Goal: Task Accomplishment & Management: Manage account settings

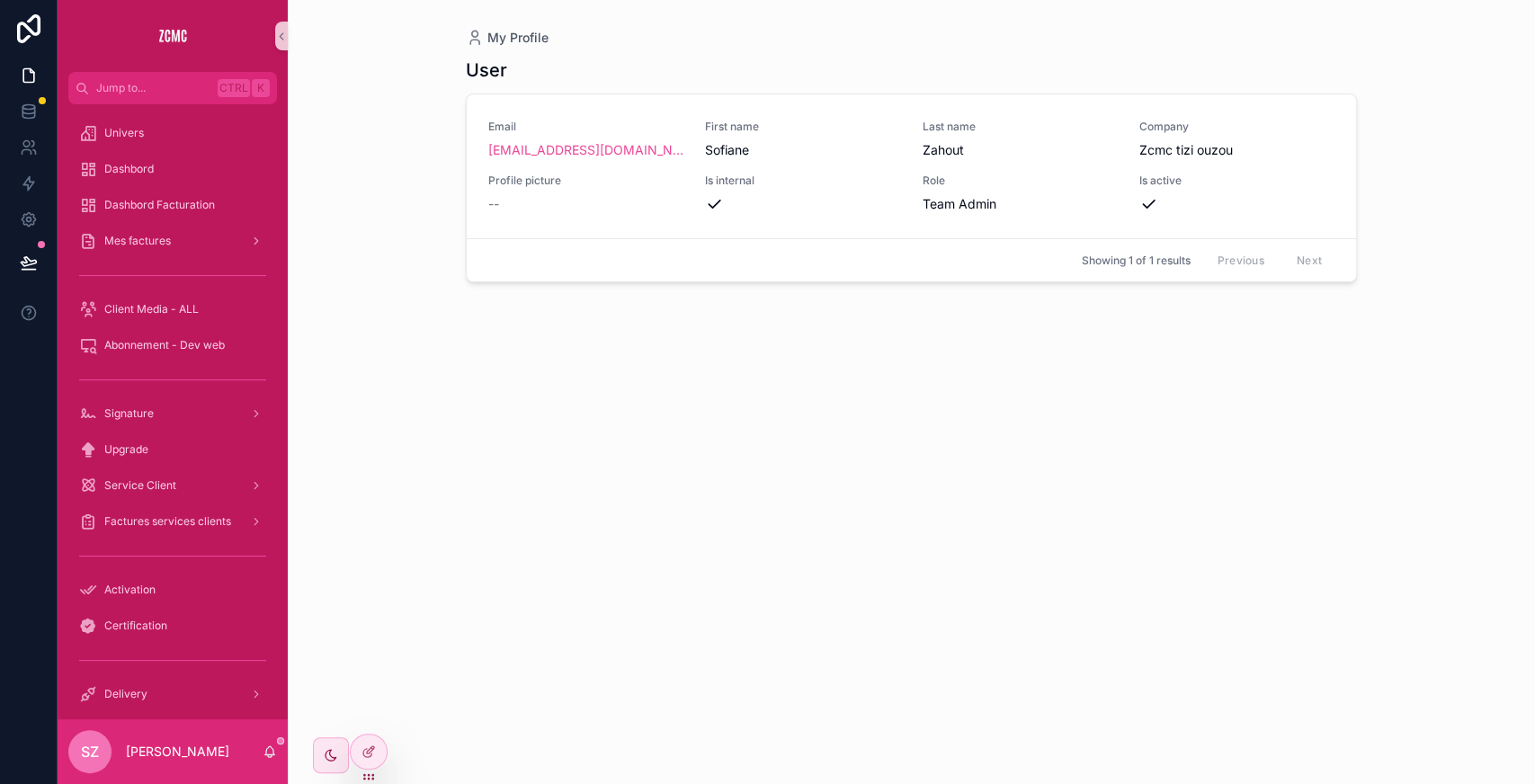
click at [654, 518] on div "User Email [EMAIL_ADDRESS][DOMAIN_NAME] First name [PERSON_NAME] Last name Zaho…" at bounding box center [911, 405] width 891 height 716
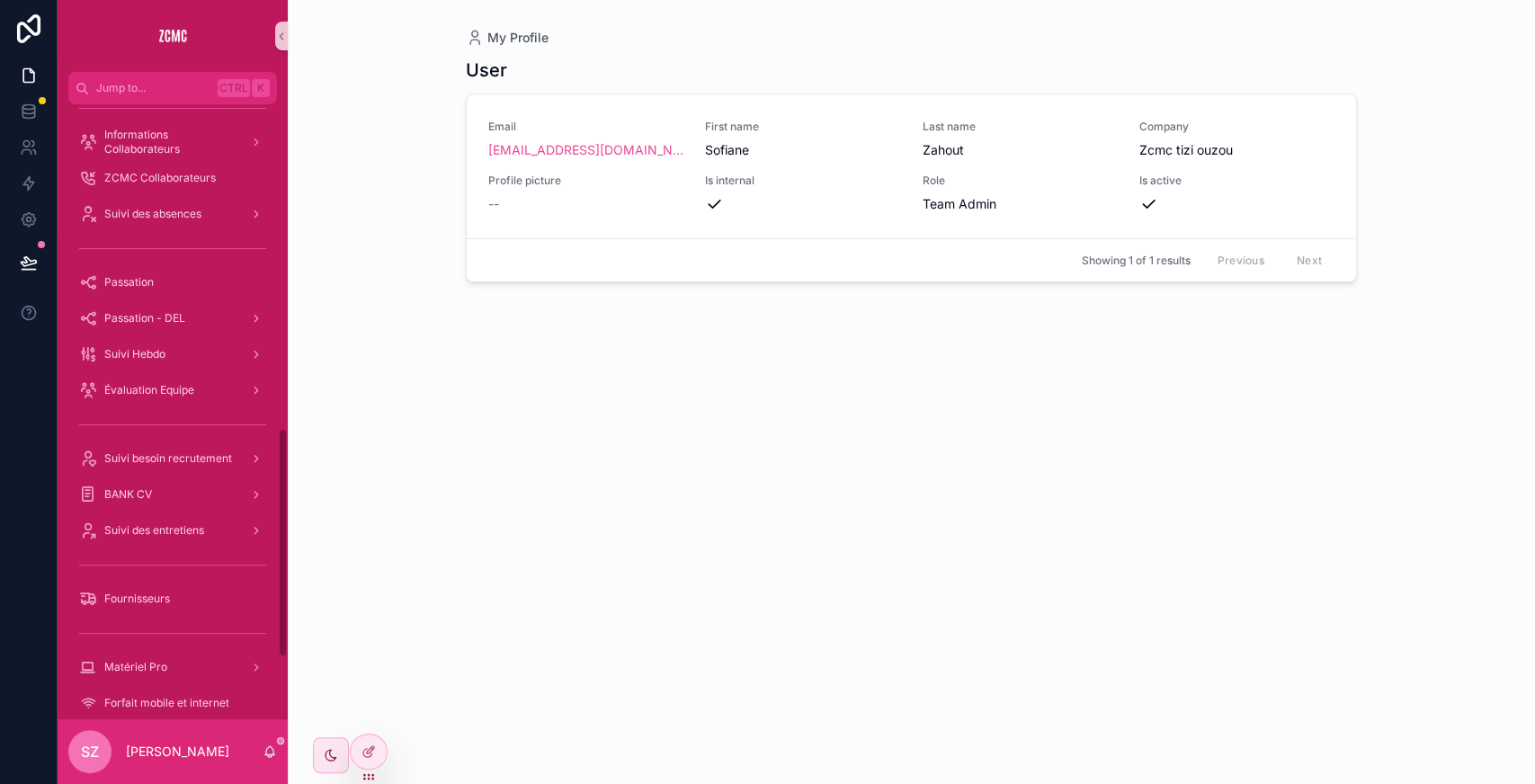
scroll to position [868, 0]
click at [372, 755] on icon at bounding box center [368, 752] width 15 height 15
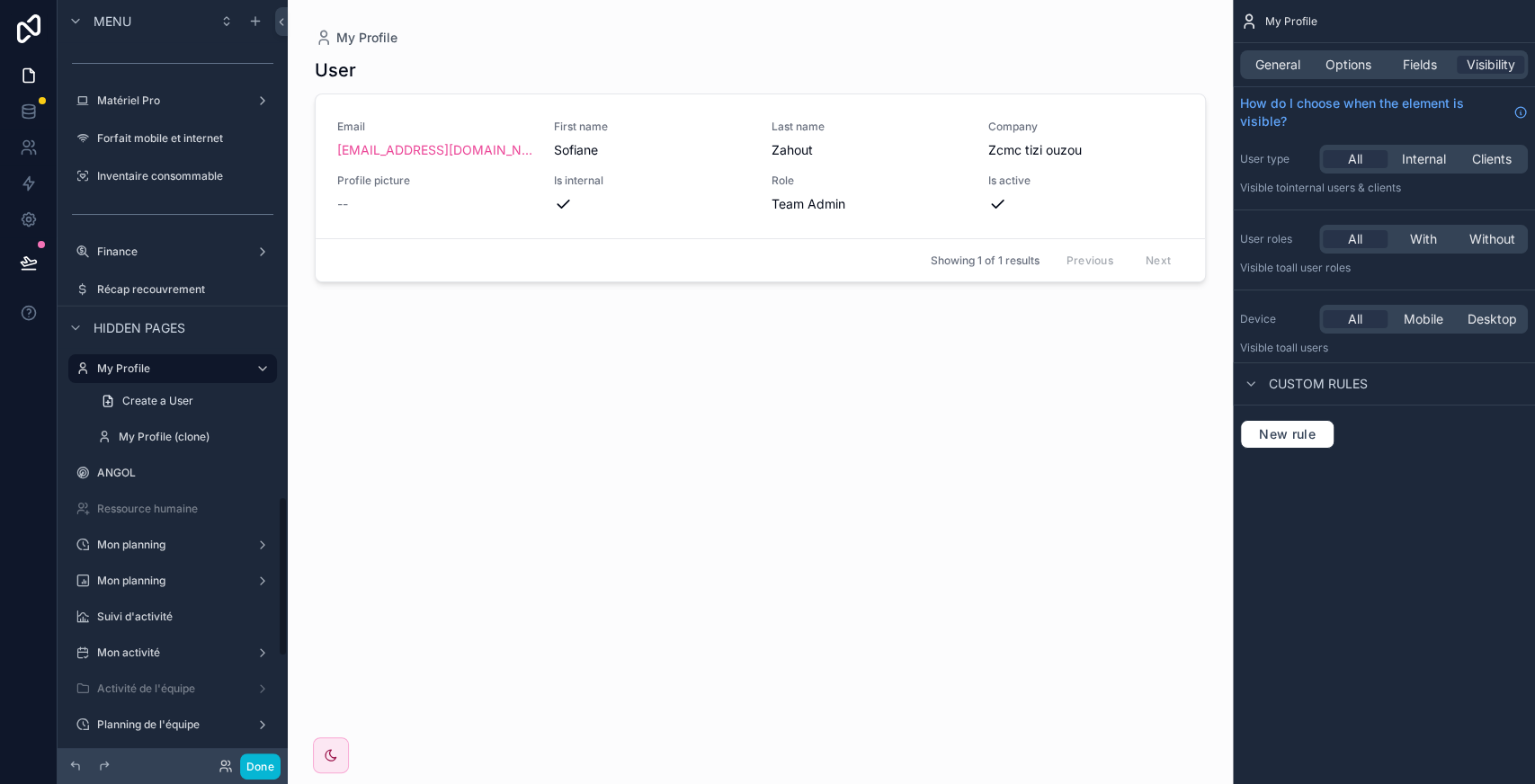
scroll to position [2858, 0]
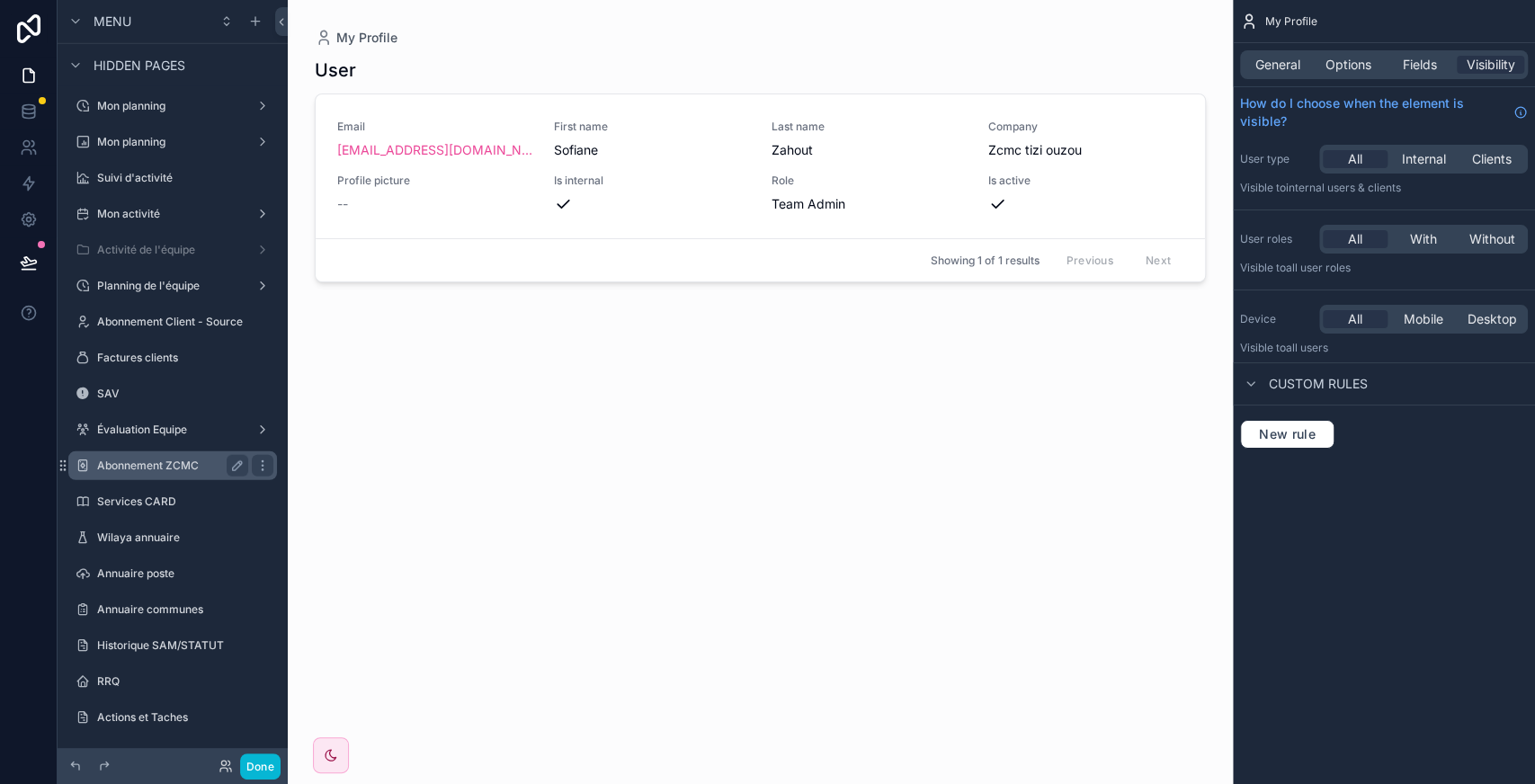
click at [187, 472] on label "Abonnement ZCMC" at bounding box center [169, 465] width 144 height 15
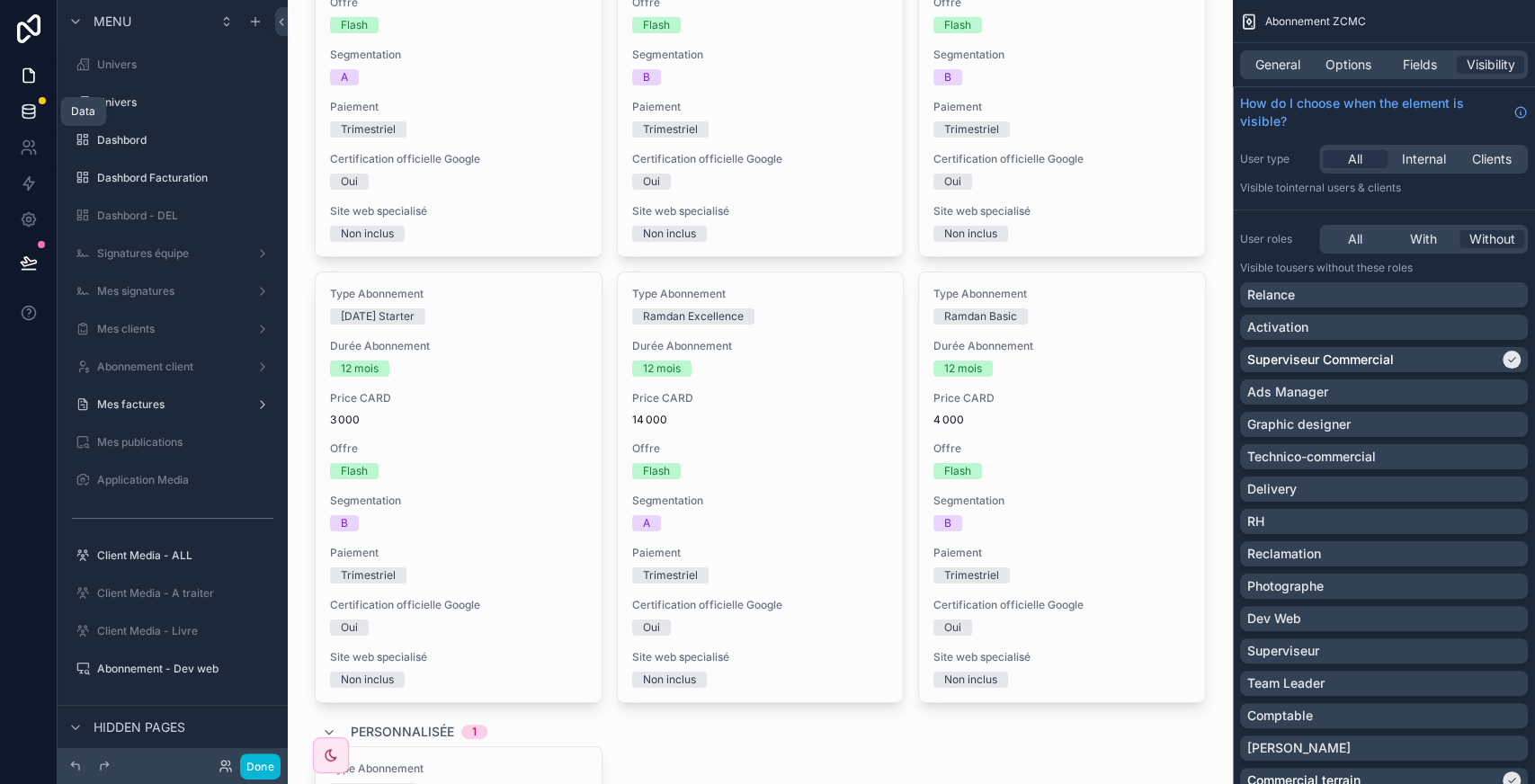
click at [31, 121] on link at bounding box center [29, 111] width 57 height 36
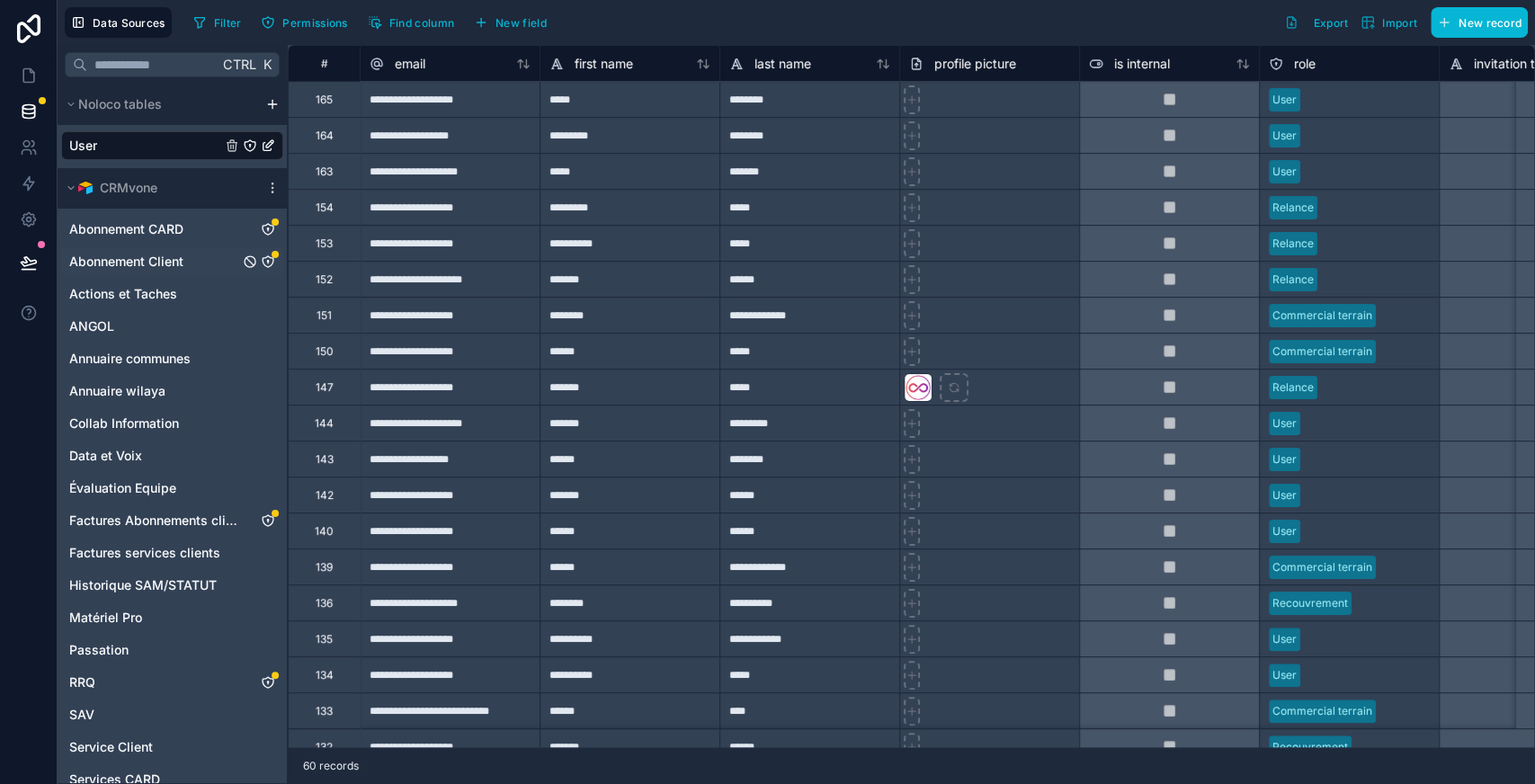
click at [182, 265] on span "Abonnement Client" at bounding box center [126, 262] width 114 height 18
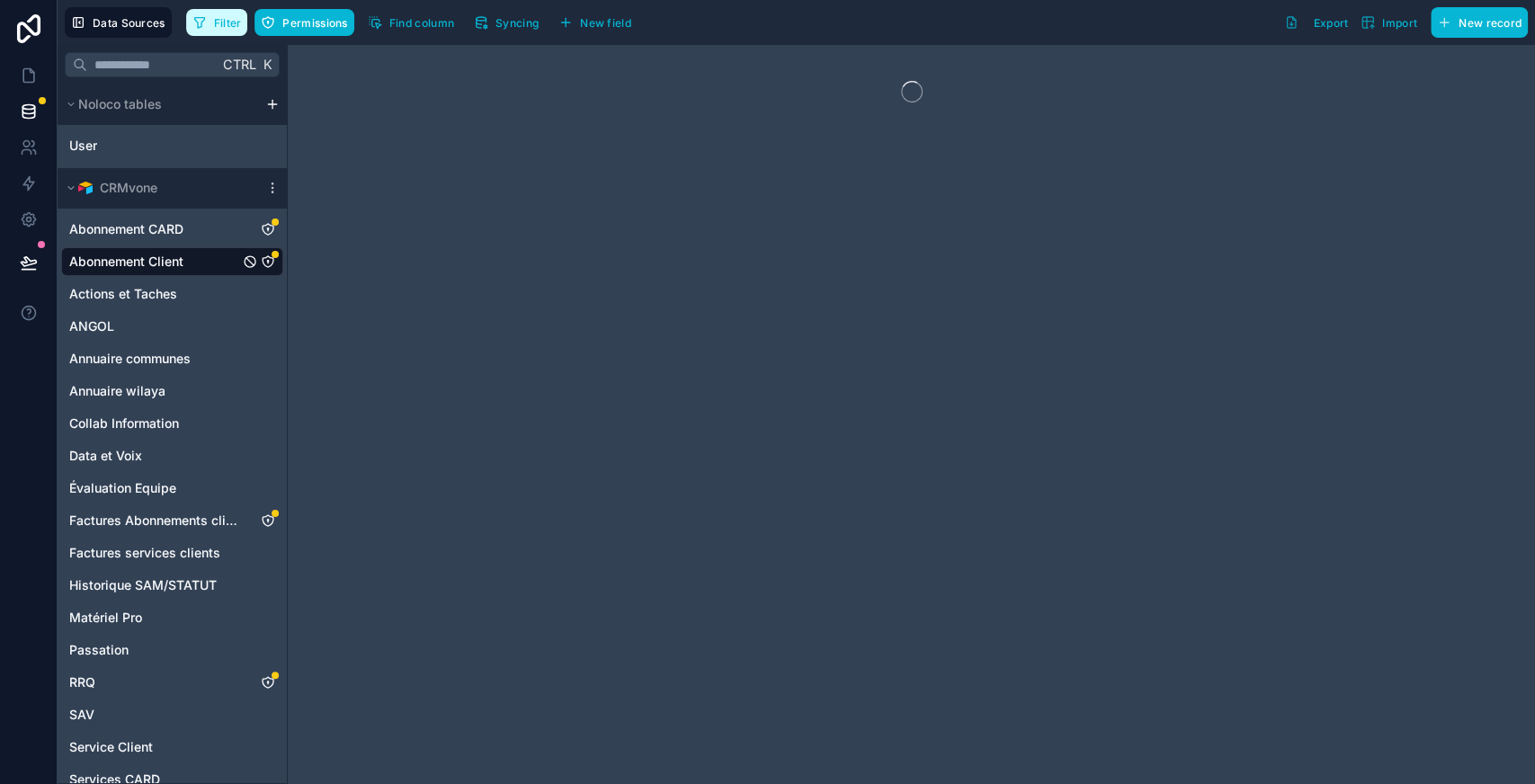
click at [230, 23] on span "Filter" at bounding box center [228, 23] width 28 height 14
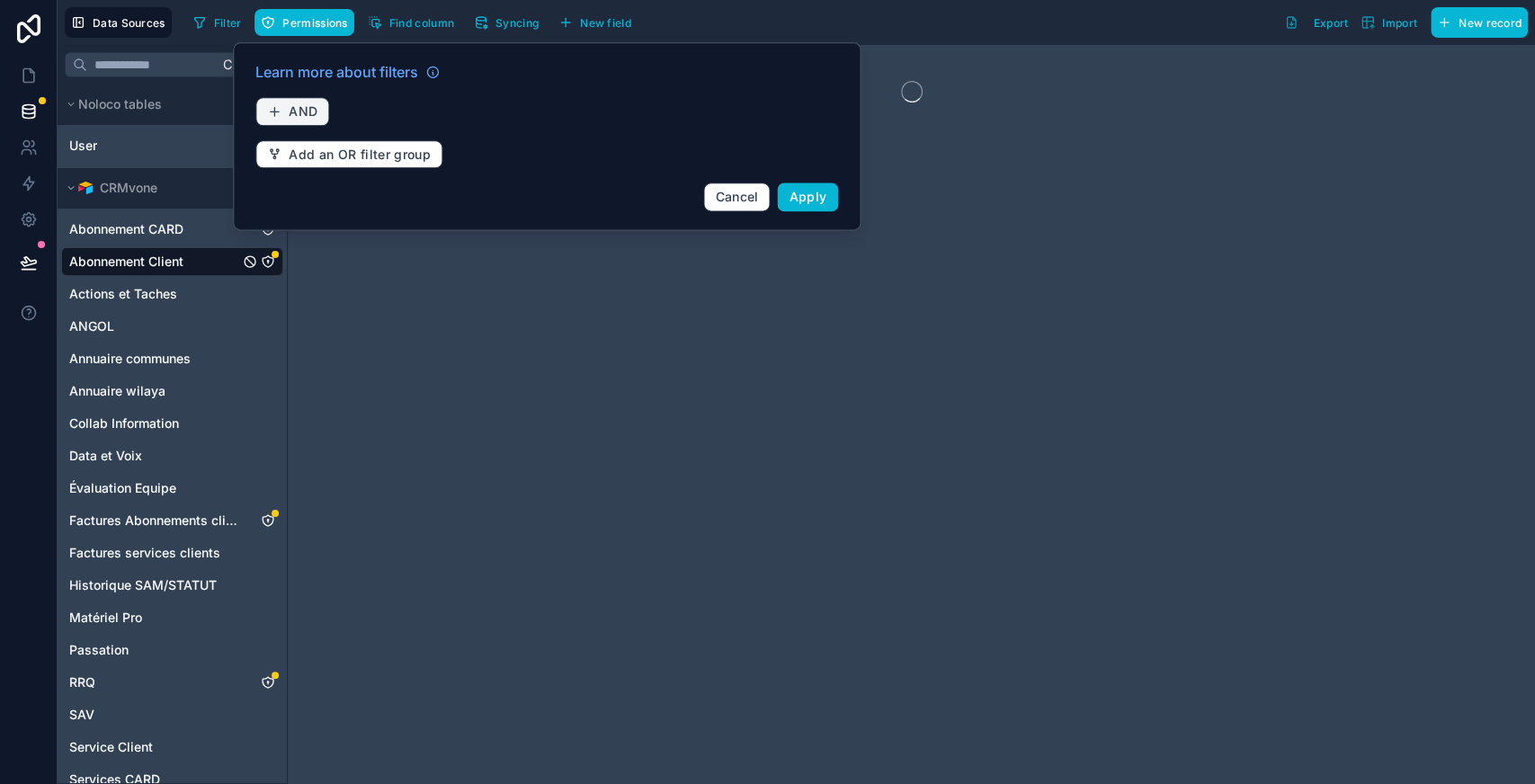
click at [300, 103] on span "AND" at bounding box center [302, 111] width 29 height 16
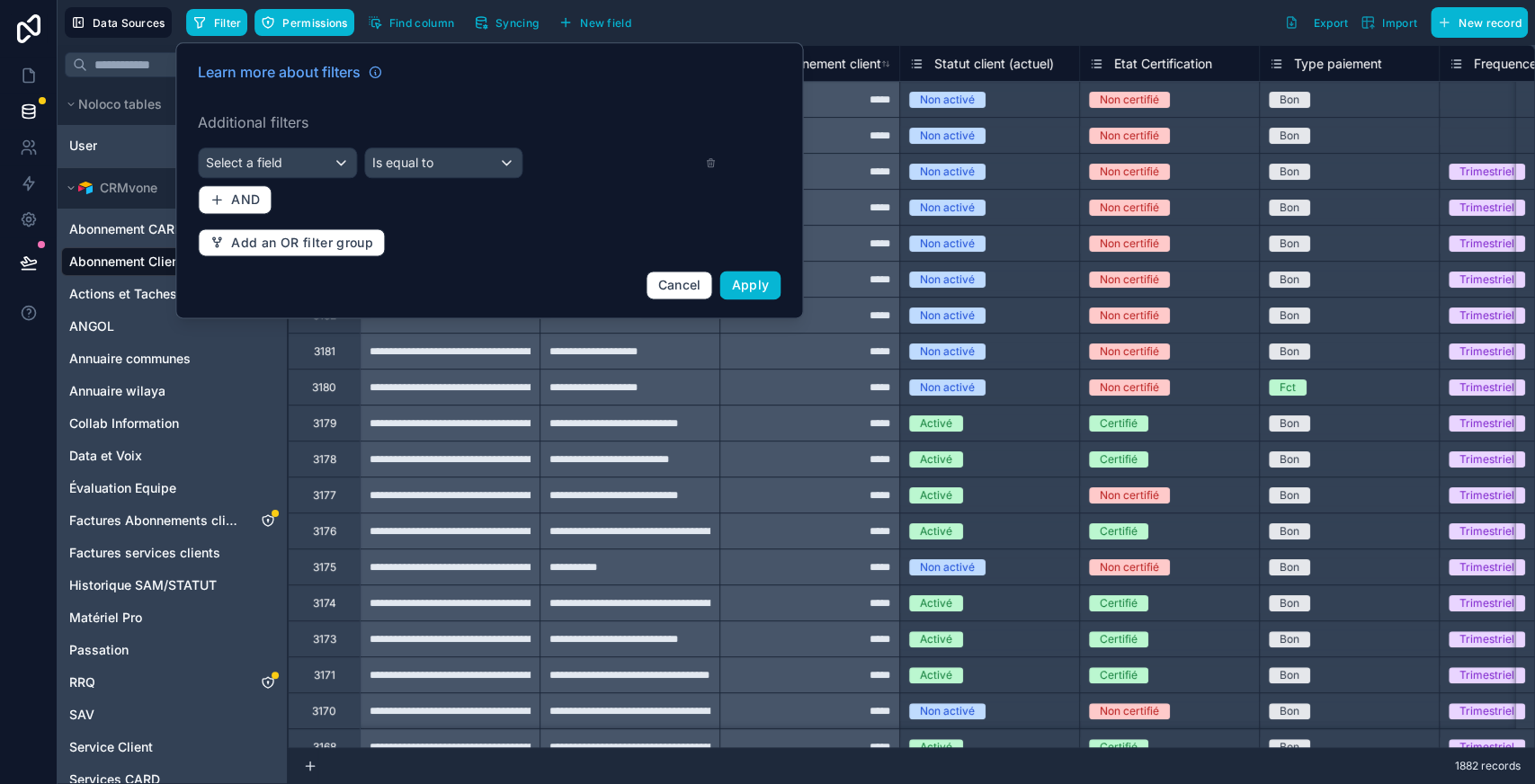
click at [299, 145] on div "Learn more about filters Additional filters Select a field Is equal to AND Add …" at bounding box center [489, 180] width 604 height 260
click at [306, 158] on div "Select a field" at bounding box center [277, 162] width 157 height 29
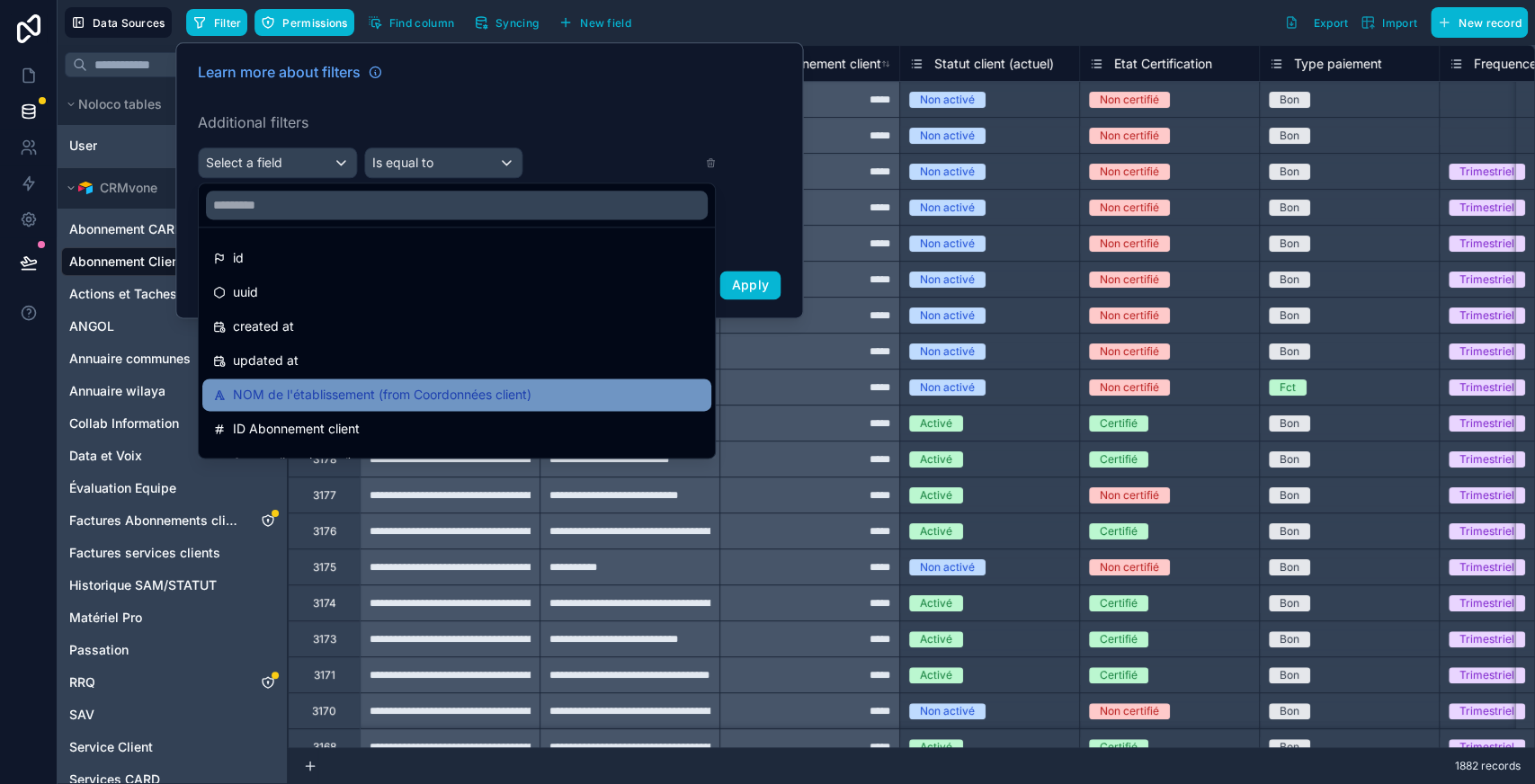
click at [324, 382] on div "NOM de l'établissement (from Coordonnées client)" at bounding box center [457, 394] width 509 height 32
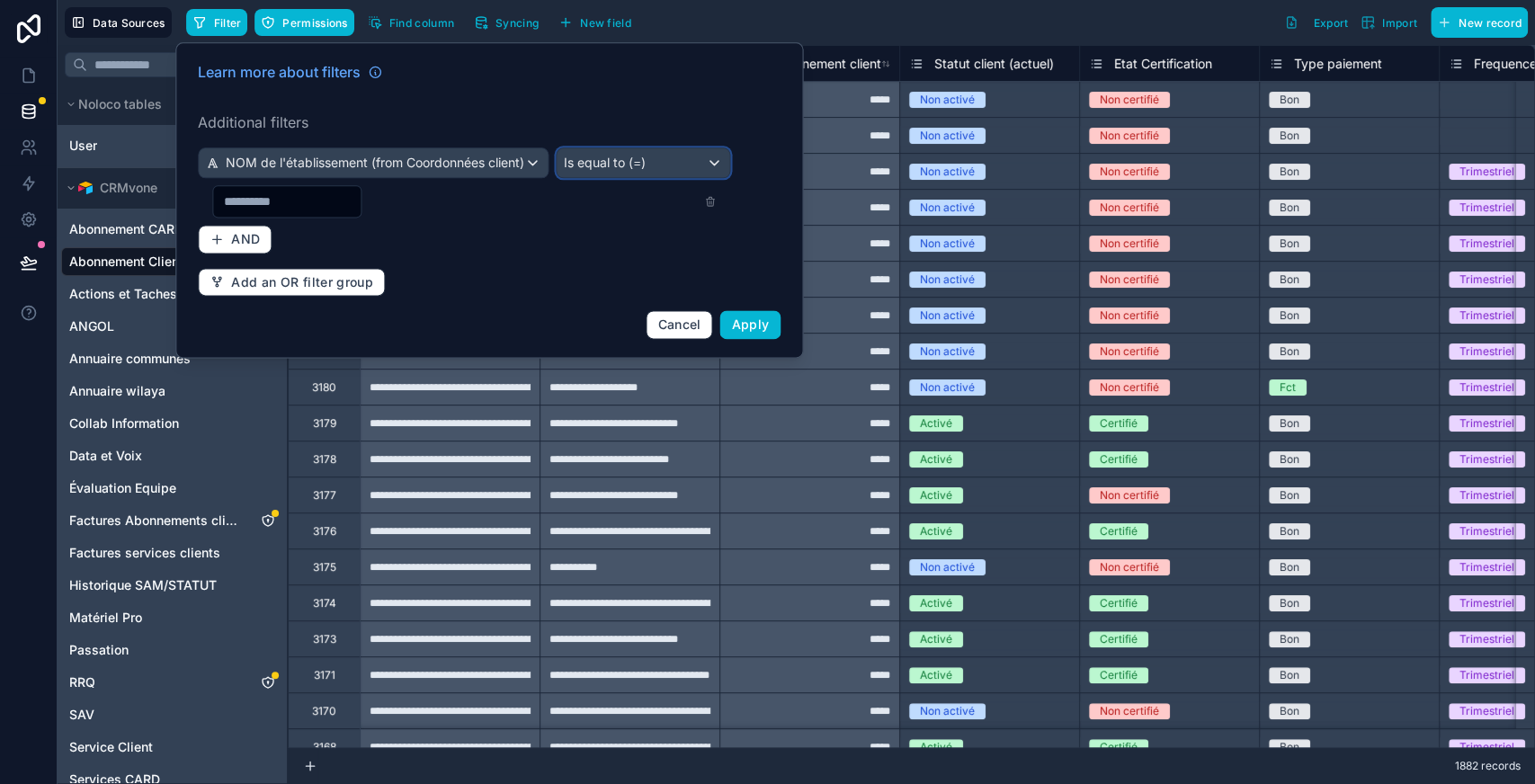
click at [626, 155] on span "Is equal to (=)" at bounding box center [604, 162] width 82 height 18
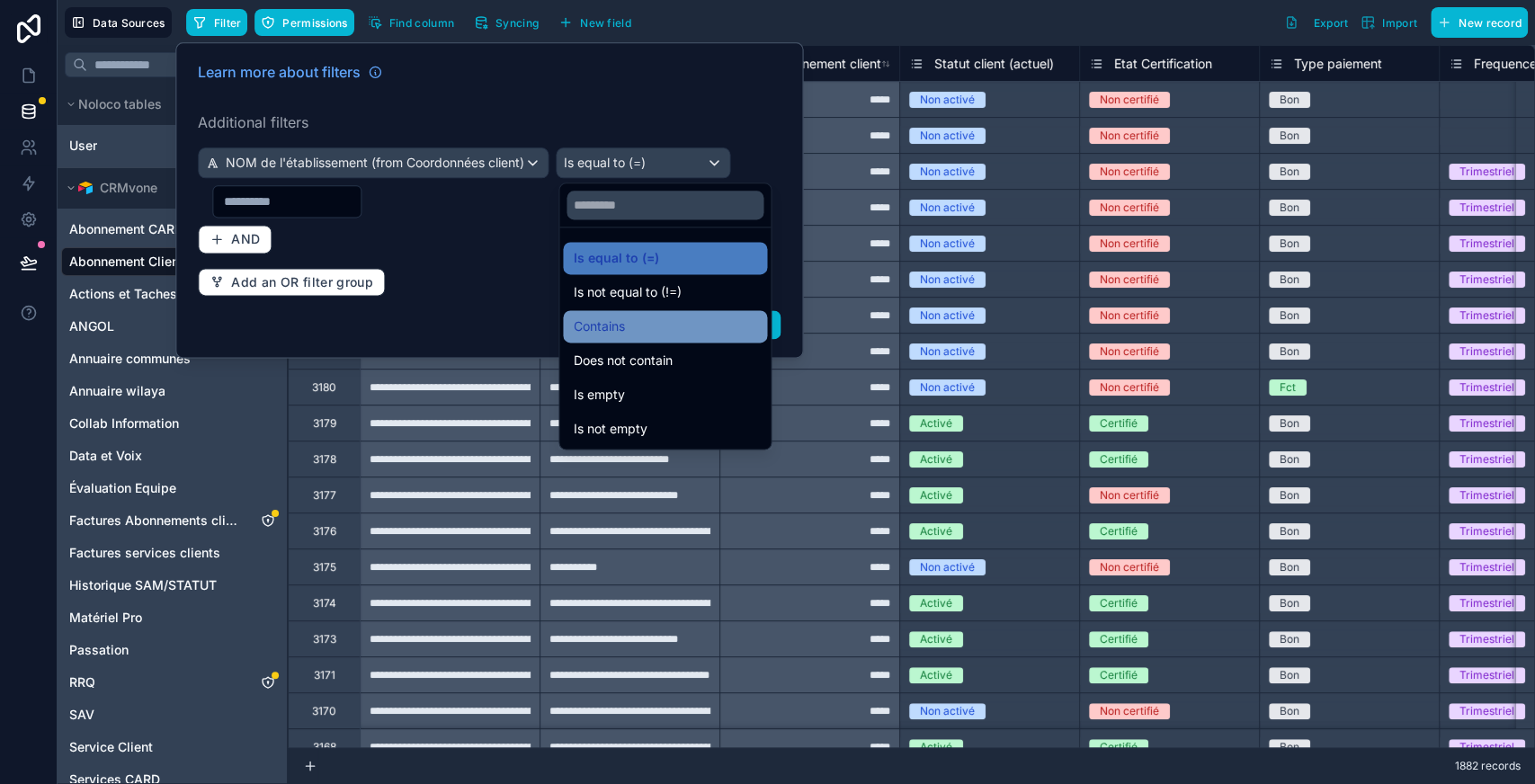
click at [641, 322] on div "Contains" at bounding box center [665, 327] width 183 height 22
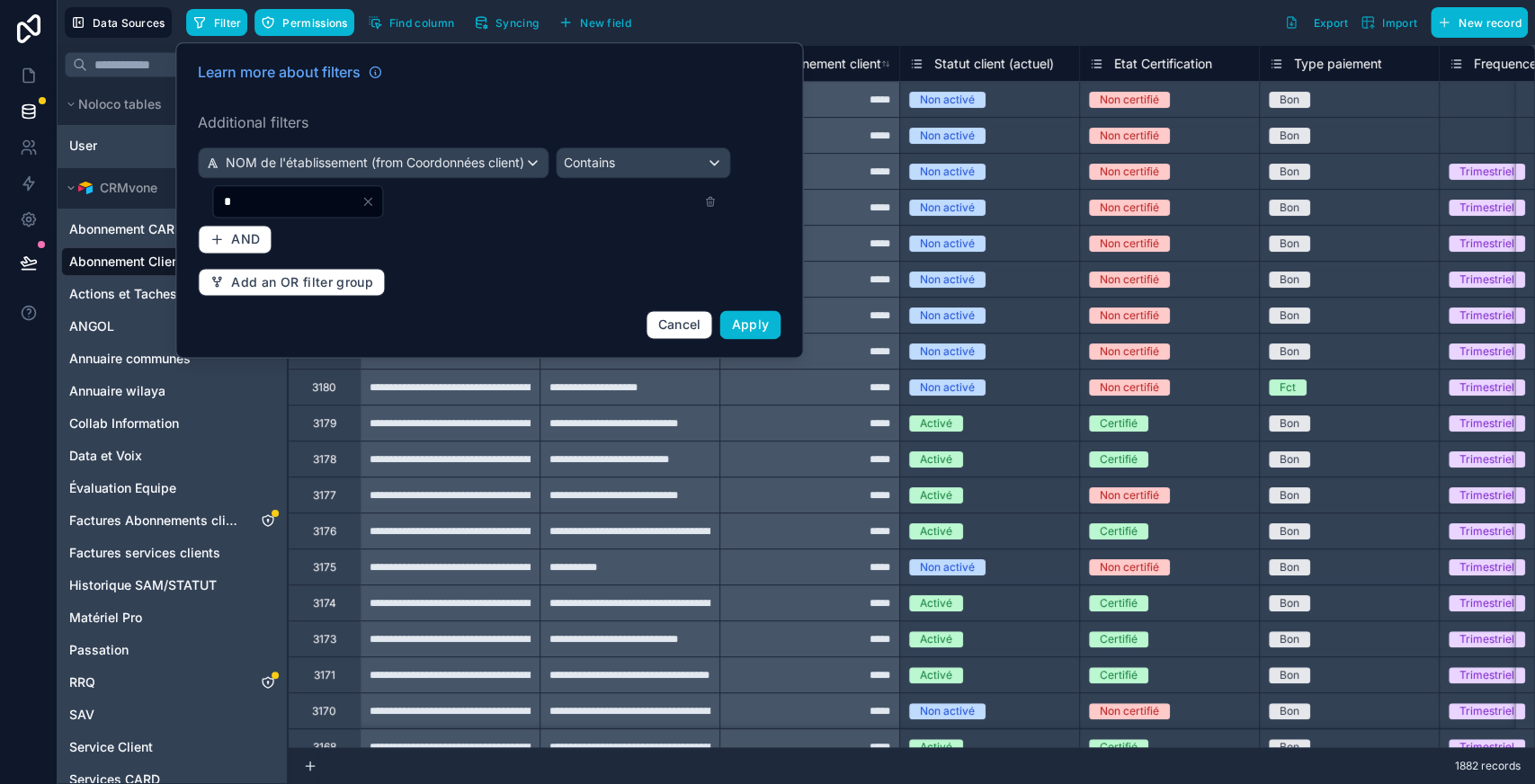
click at [309, 207] on input "*" at bounding box center [287, 202] width 148 height 26
type input "*"
type input "******"
click at [769, 328] on button "Apply" at bounding box center [751, 324] width 61 height 29
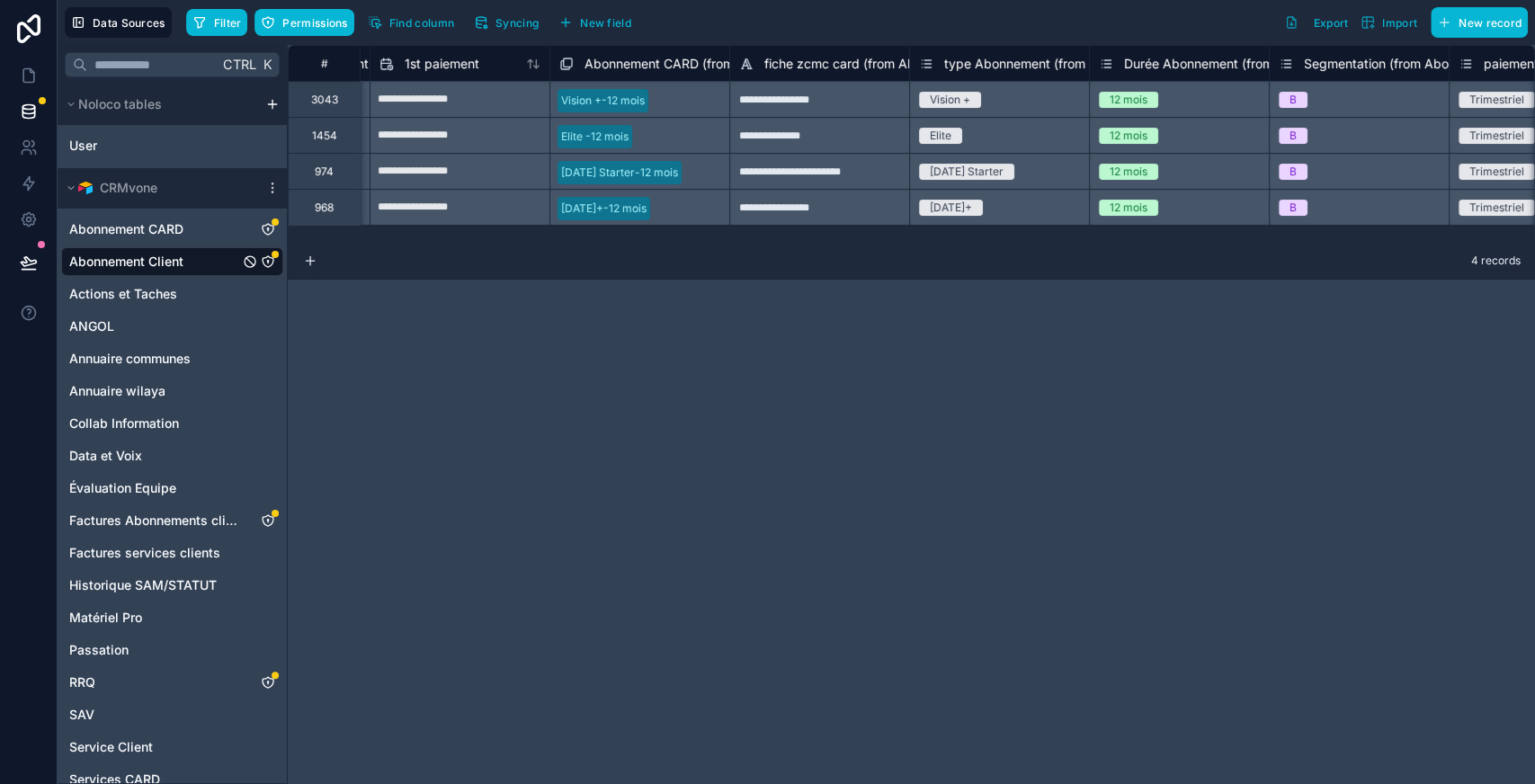
scroll to position [0, 4488]
click at [661, 108] on div "Vision +-12 mois" at bounding box center [639, 98] width 180 height 36
click at [677, 104] on div "Vision +-12 mois" at bounding box center [639, 98] width 180 height 36
click at [619, 99] on div "Vision +-12 mois" at bounding box center [639, 98] width 180 height 36
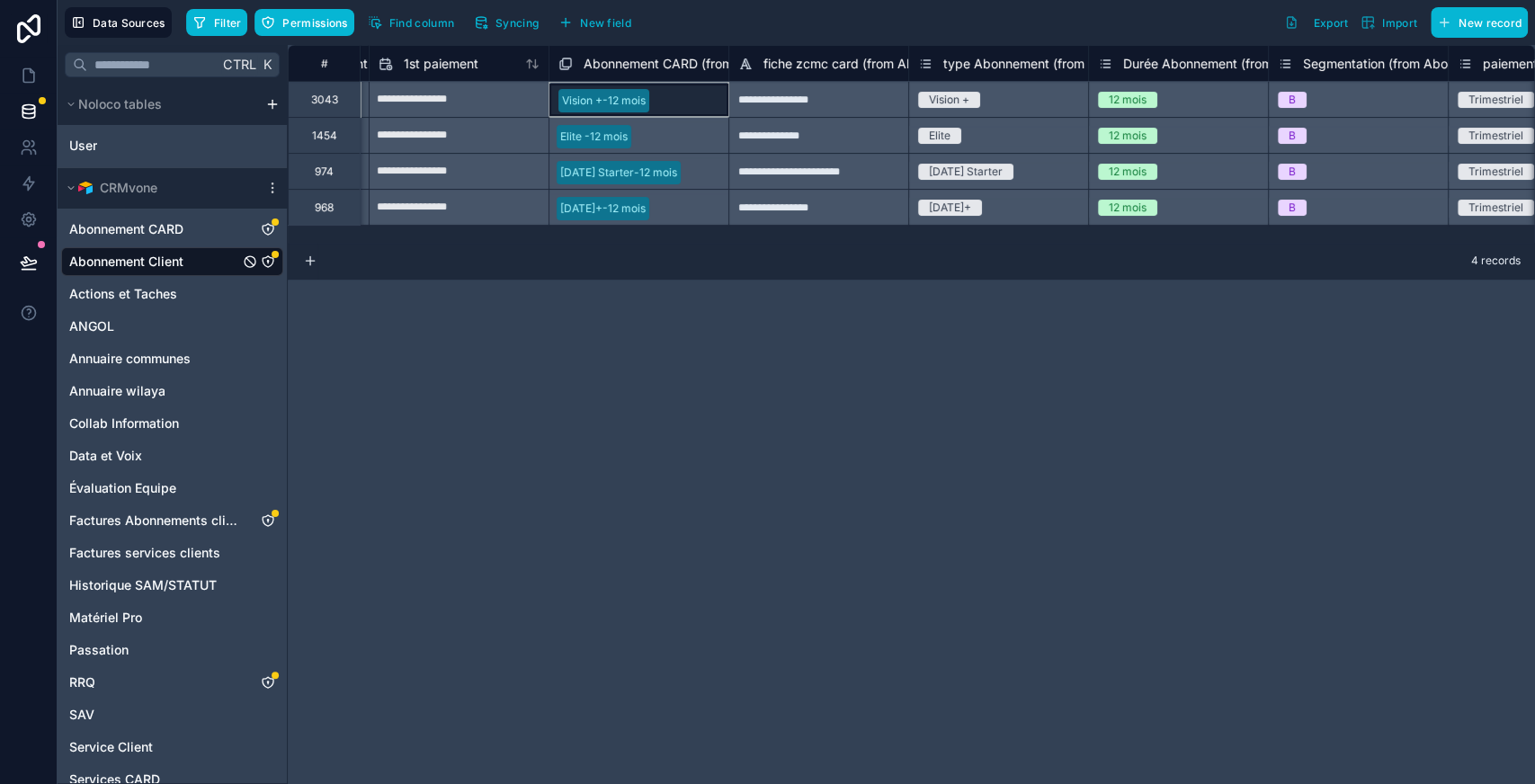
click at [619, 99] on div "Vision +-12 mois" at bounding box center [639, 98] width 180 height 36
click at [649, 67] on span "Abonnement CARD (from univers to client)" at bounding box center [708, 64] width 250 height 18
click at [26, 71] on icon at bounding box center [29, 76] width 18 height 18
click at [28, 113] on icon at bounding box center [29, 110] width 12 height 7
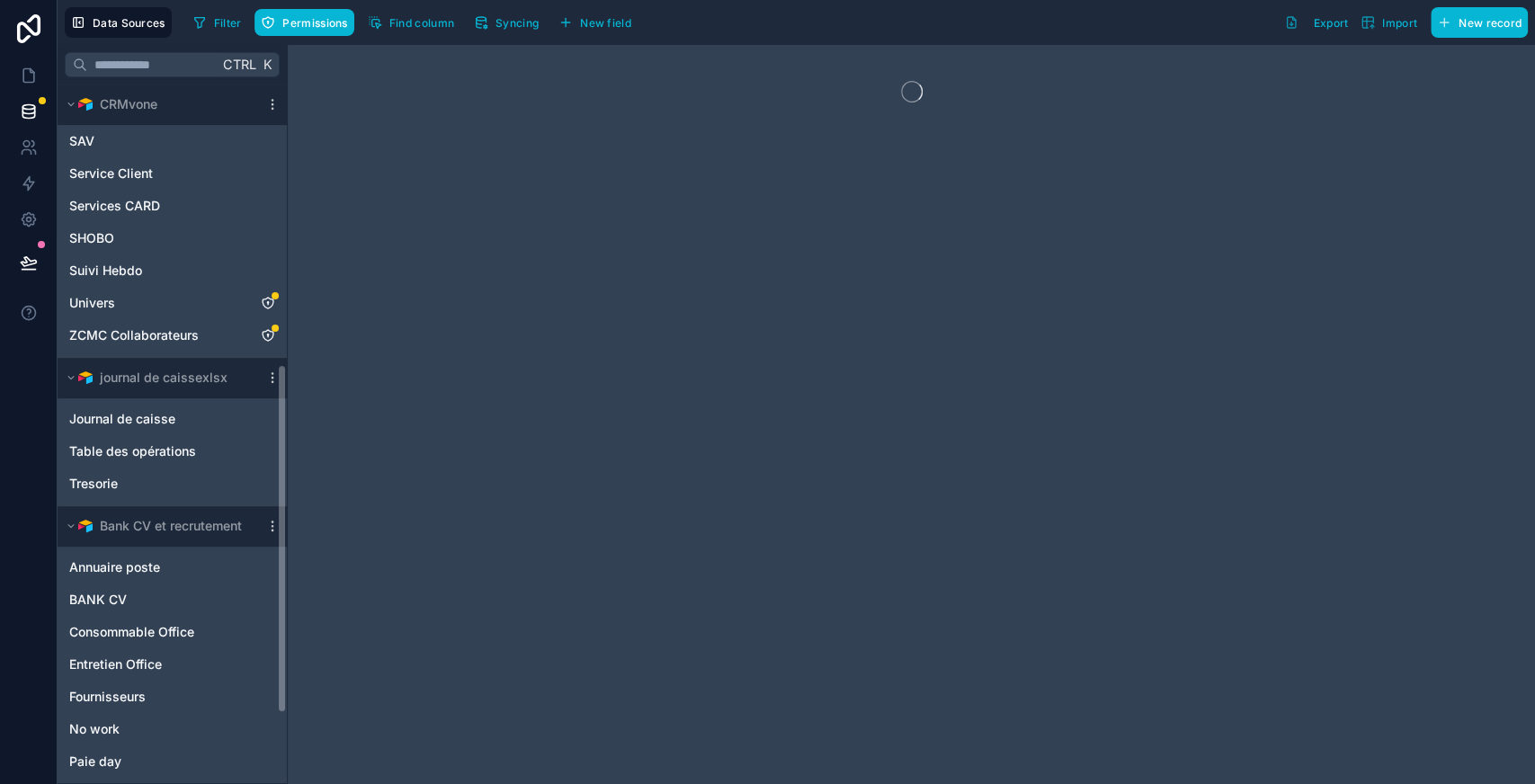
scroll to position [560, 0]
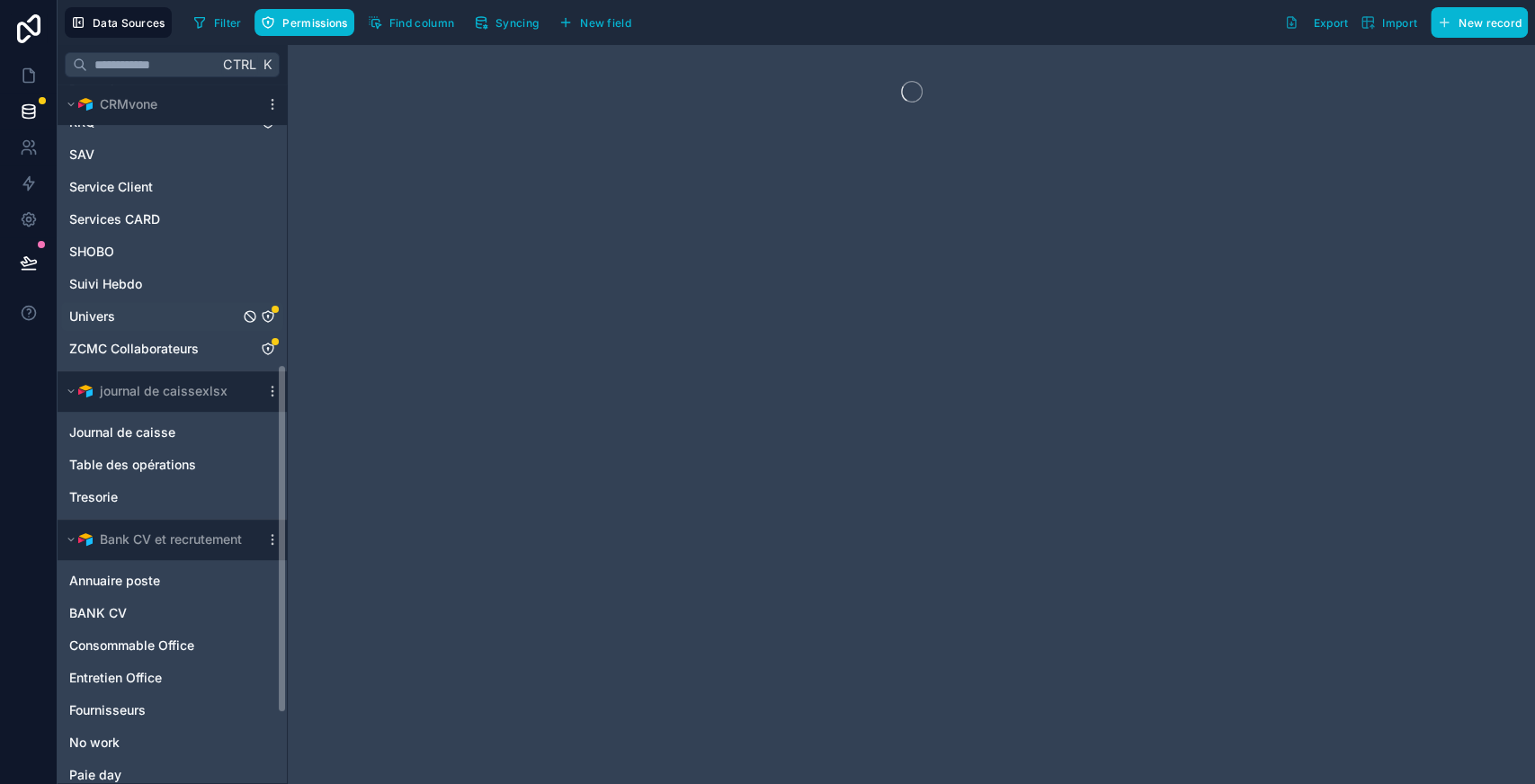
click at [115, 316] on div "Univers" at bounding box center [172, 316] width 222 height 29
click at [97, 315] on span "Univers" at bounding box center [92, 317] width 46 height 18
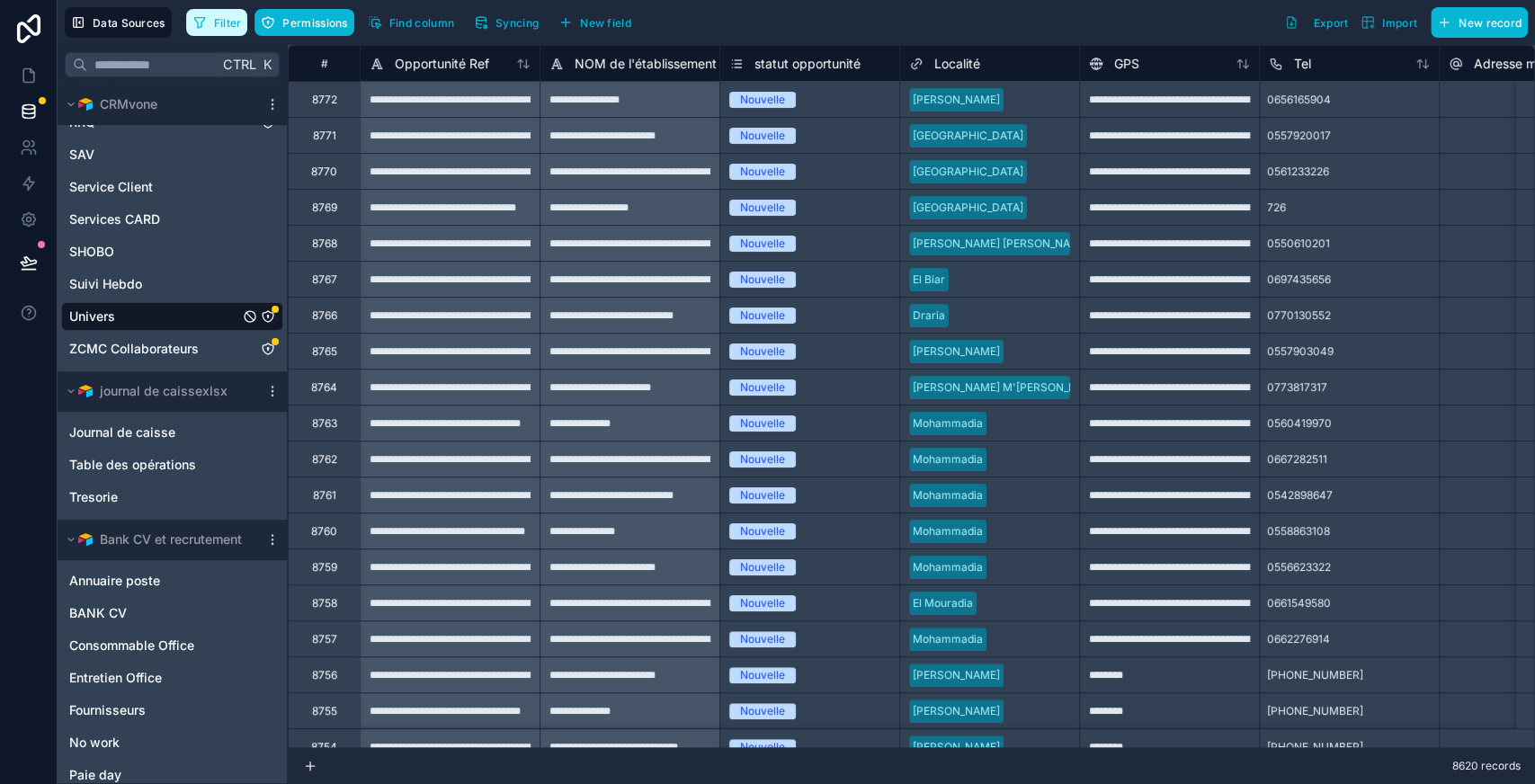
click at [215, 12] on button "Filter" at bounding box center [216, 22] width 62 height 27
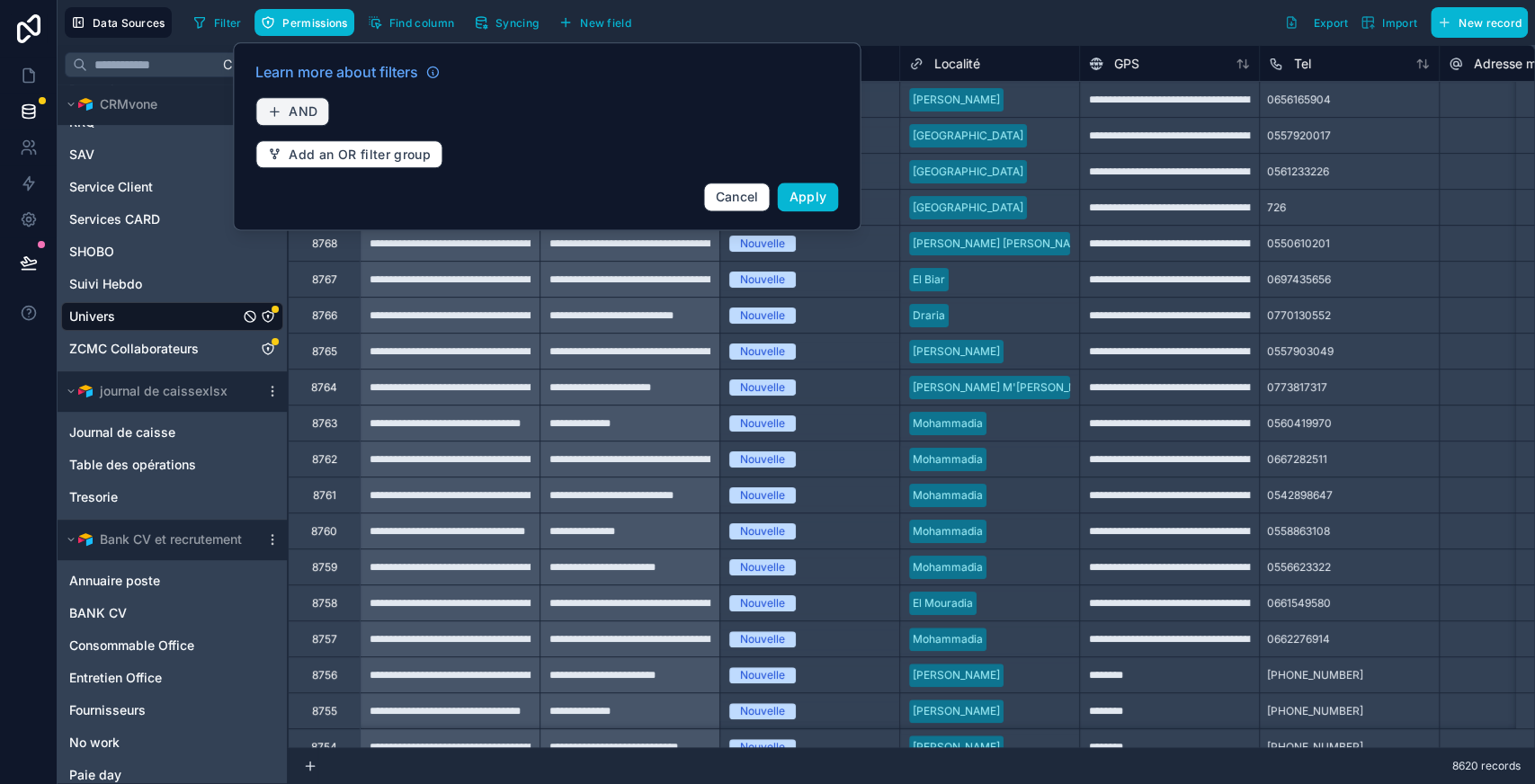
click at [308, 114] on span "AND" at bounding box center [302, 111] width 29 height 16
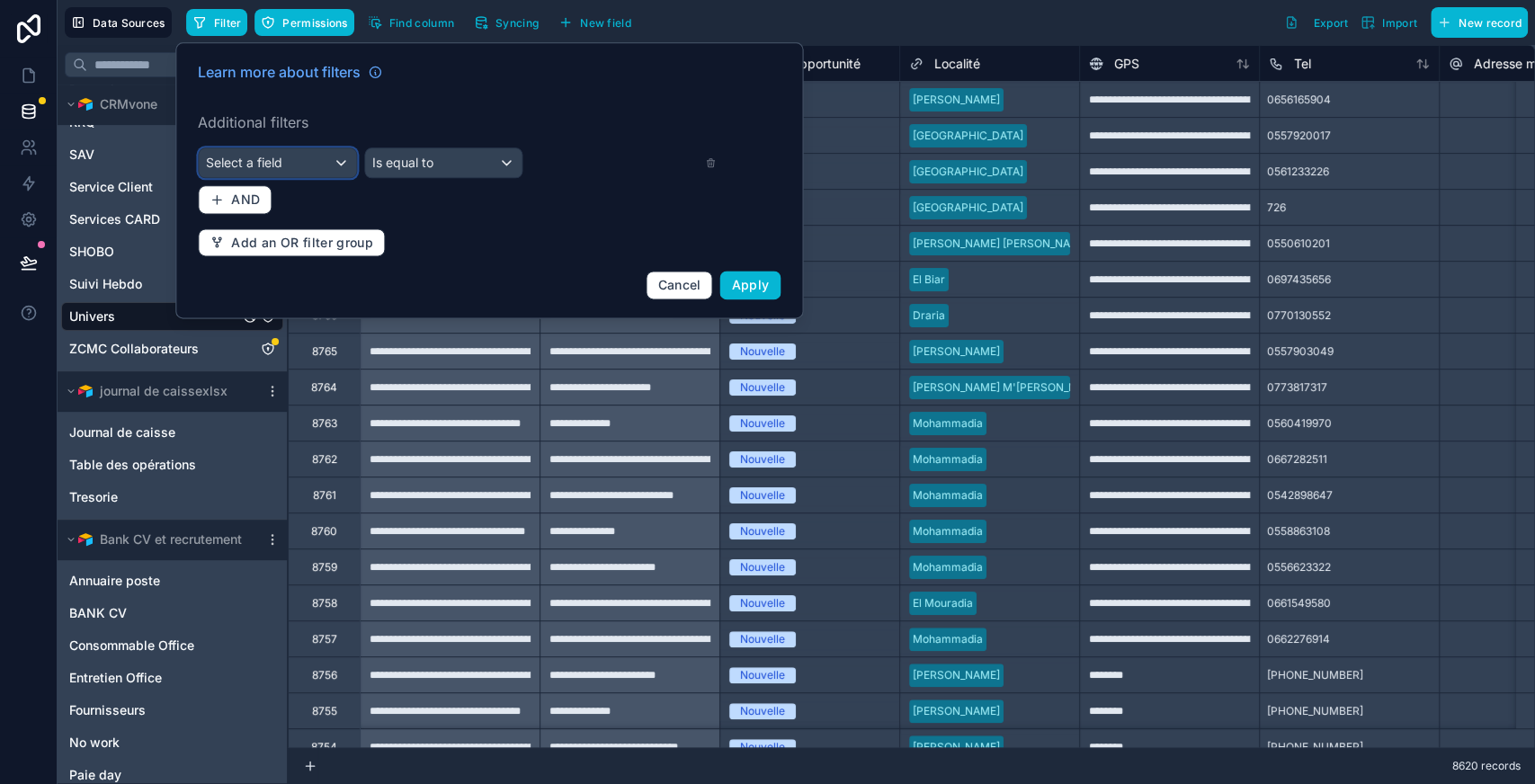
click at [297, 158] on div "Select a field" at bounding box center [277, 162] width 157 height 29
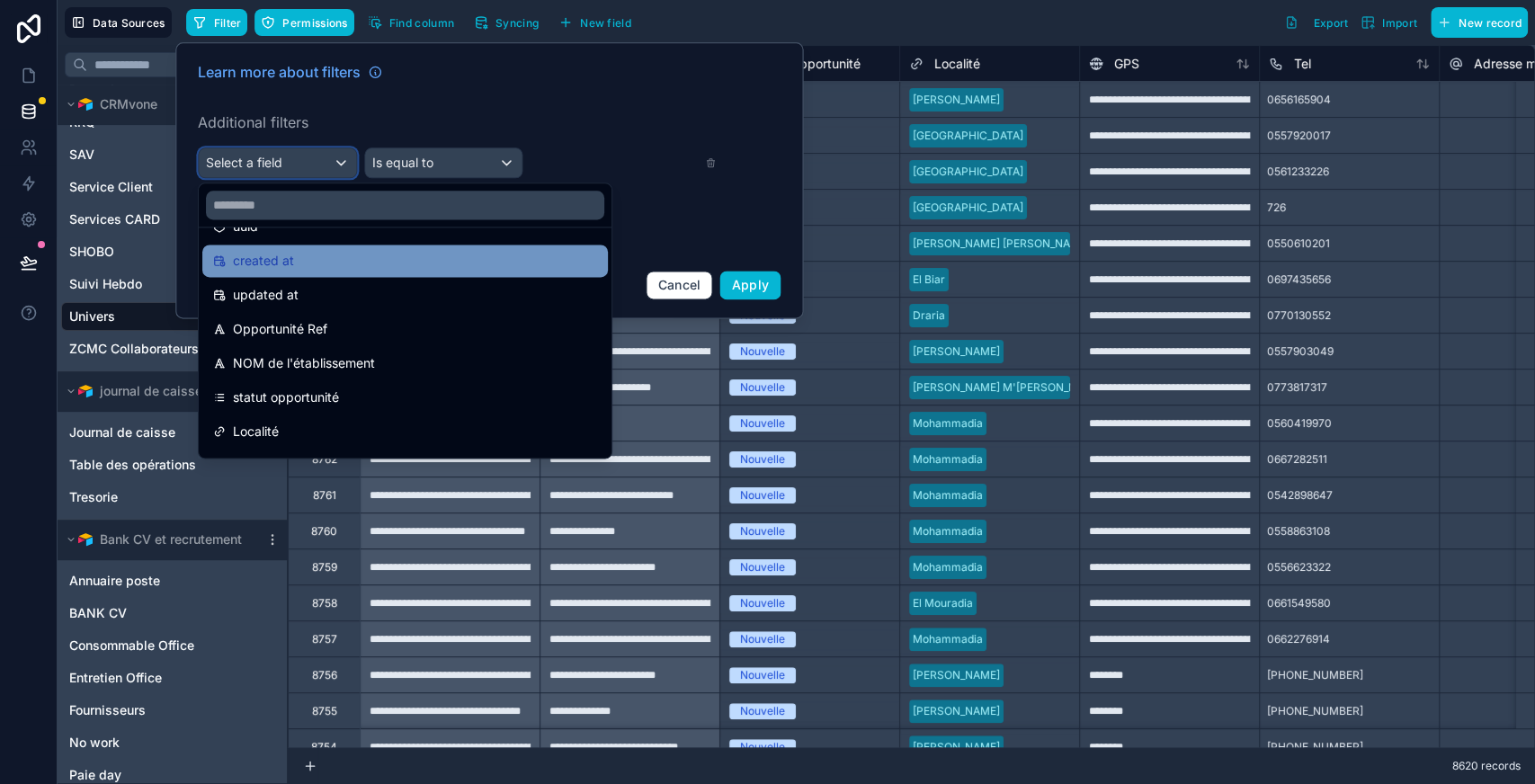
scroll to position [68, 0]
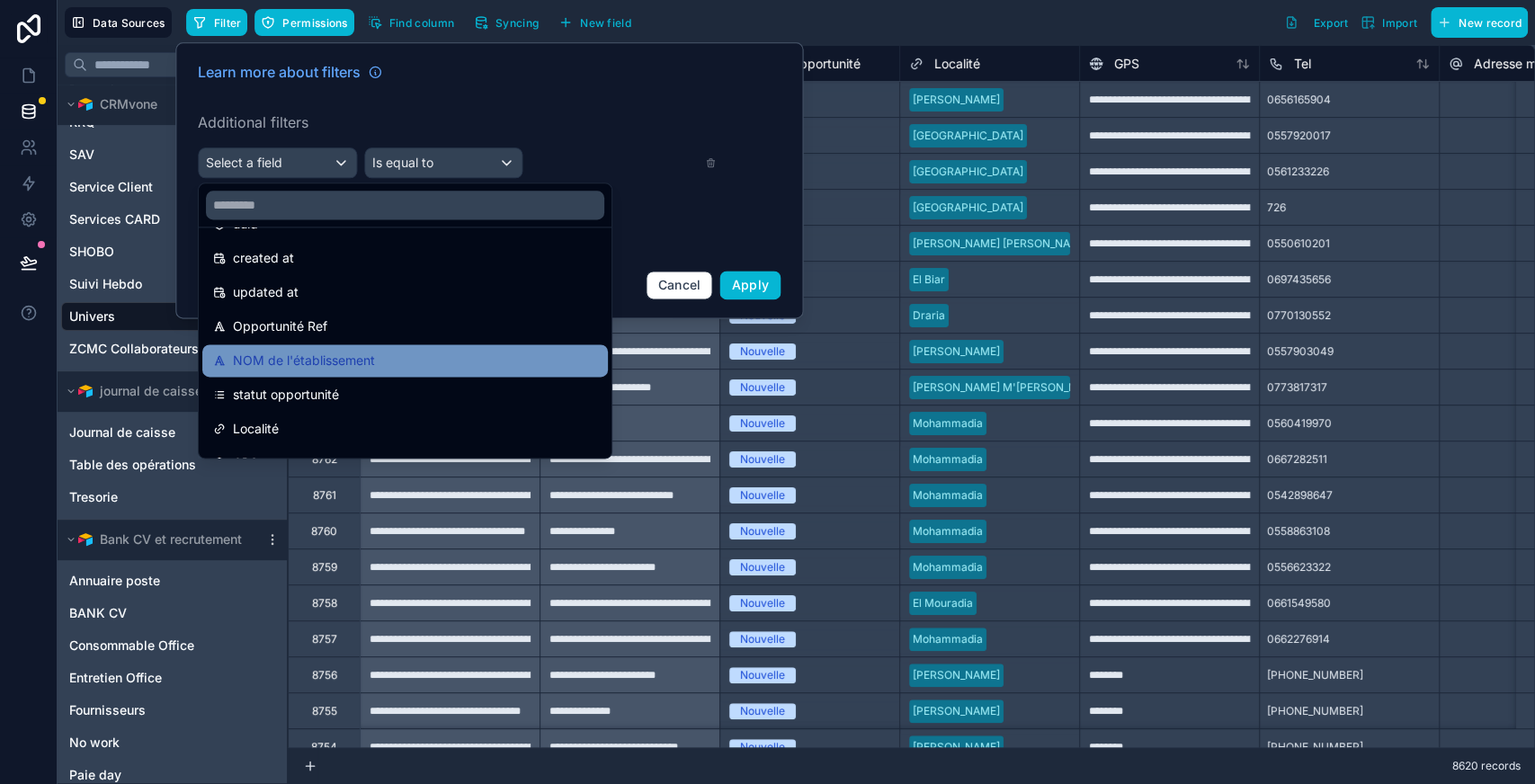
click at [345, 352] on span "NOM de l'établissement" at bounding box center [304, 361] width 142 height 22
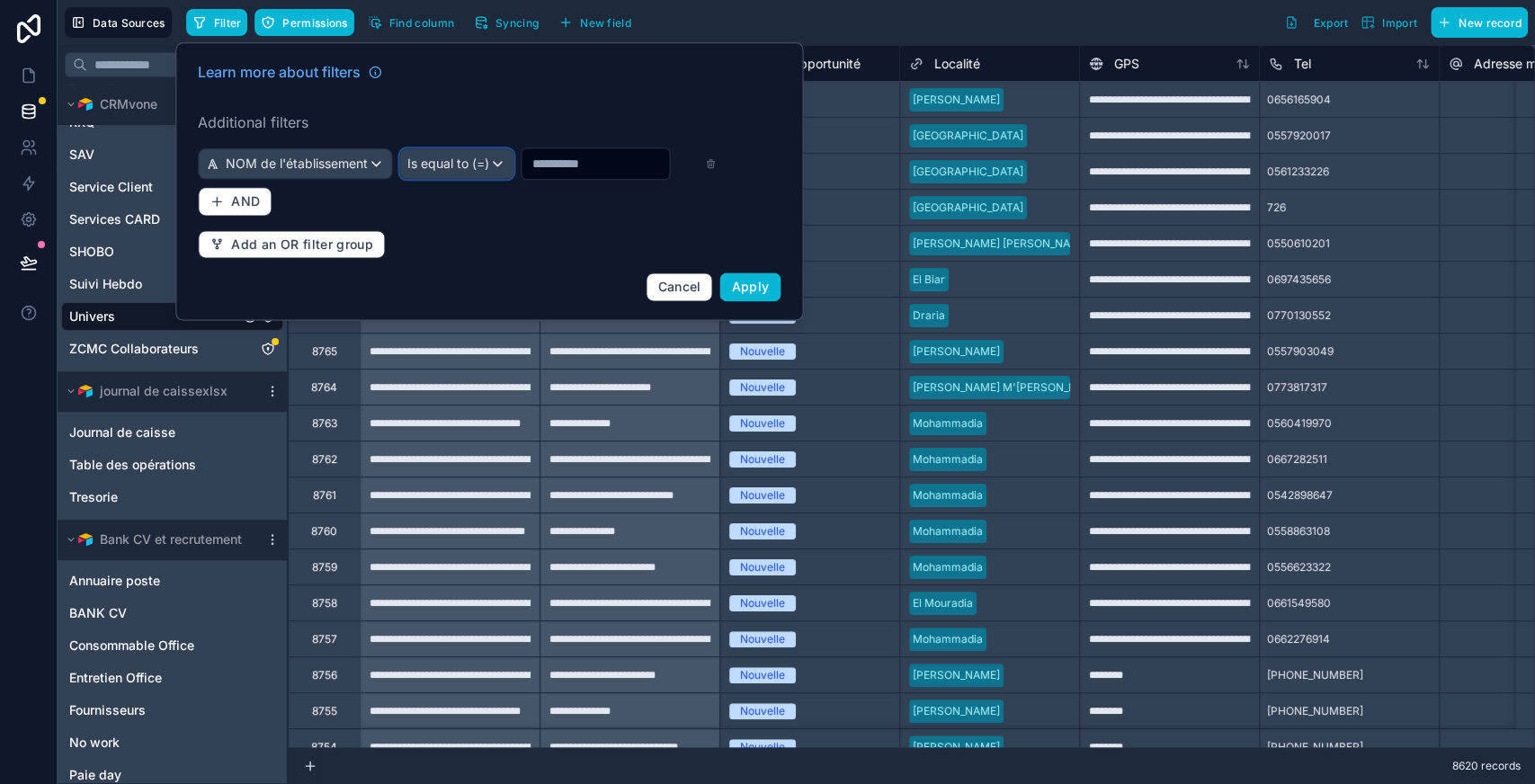
click at [482, 163] on span "Is equal to (=)" at bounding box center [448, 163] width 82 height 18
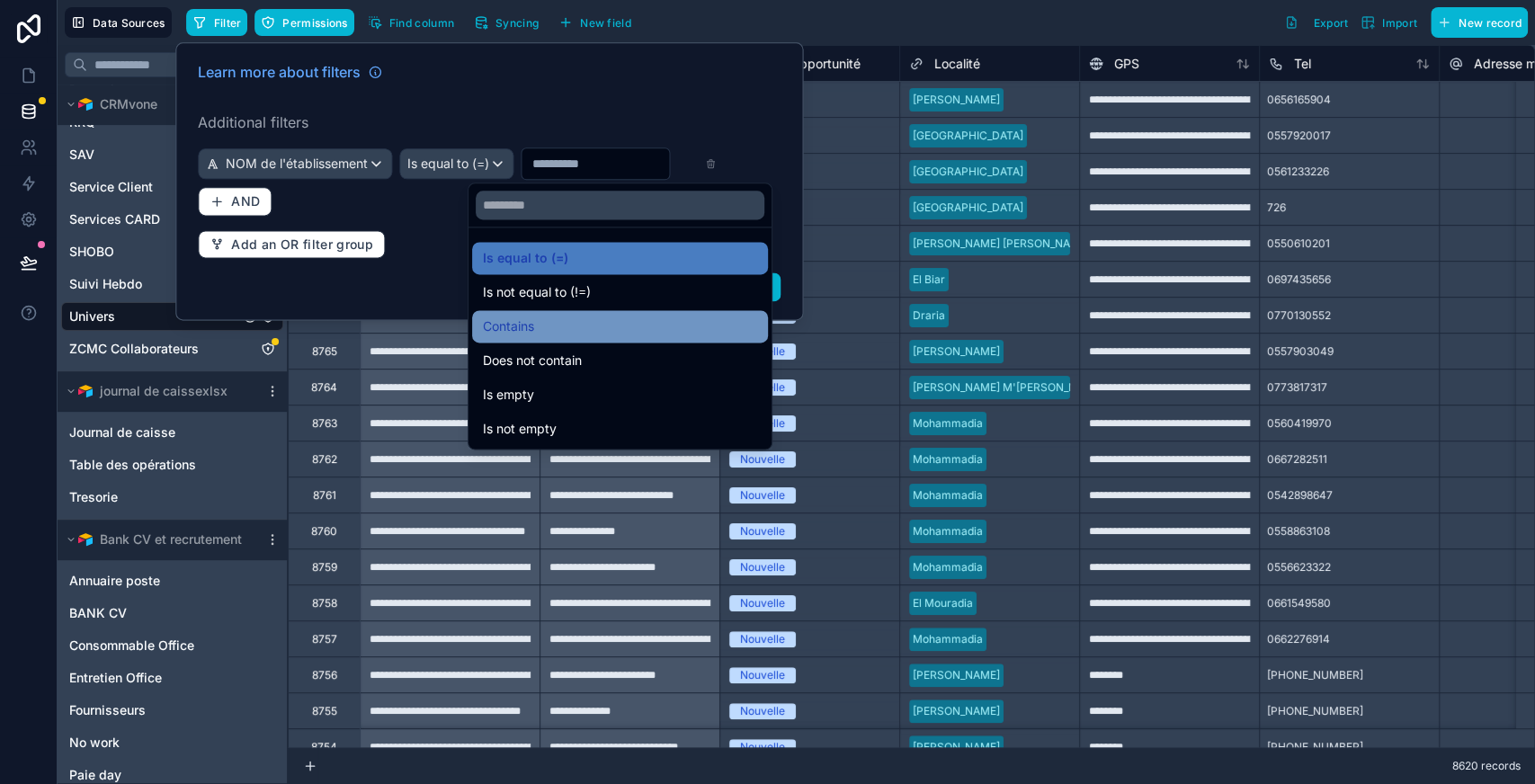
click at [517, 328] on span "Contains" at bounding box center [509, 327] width 51 height 22
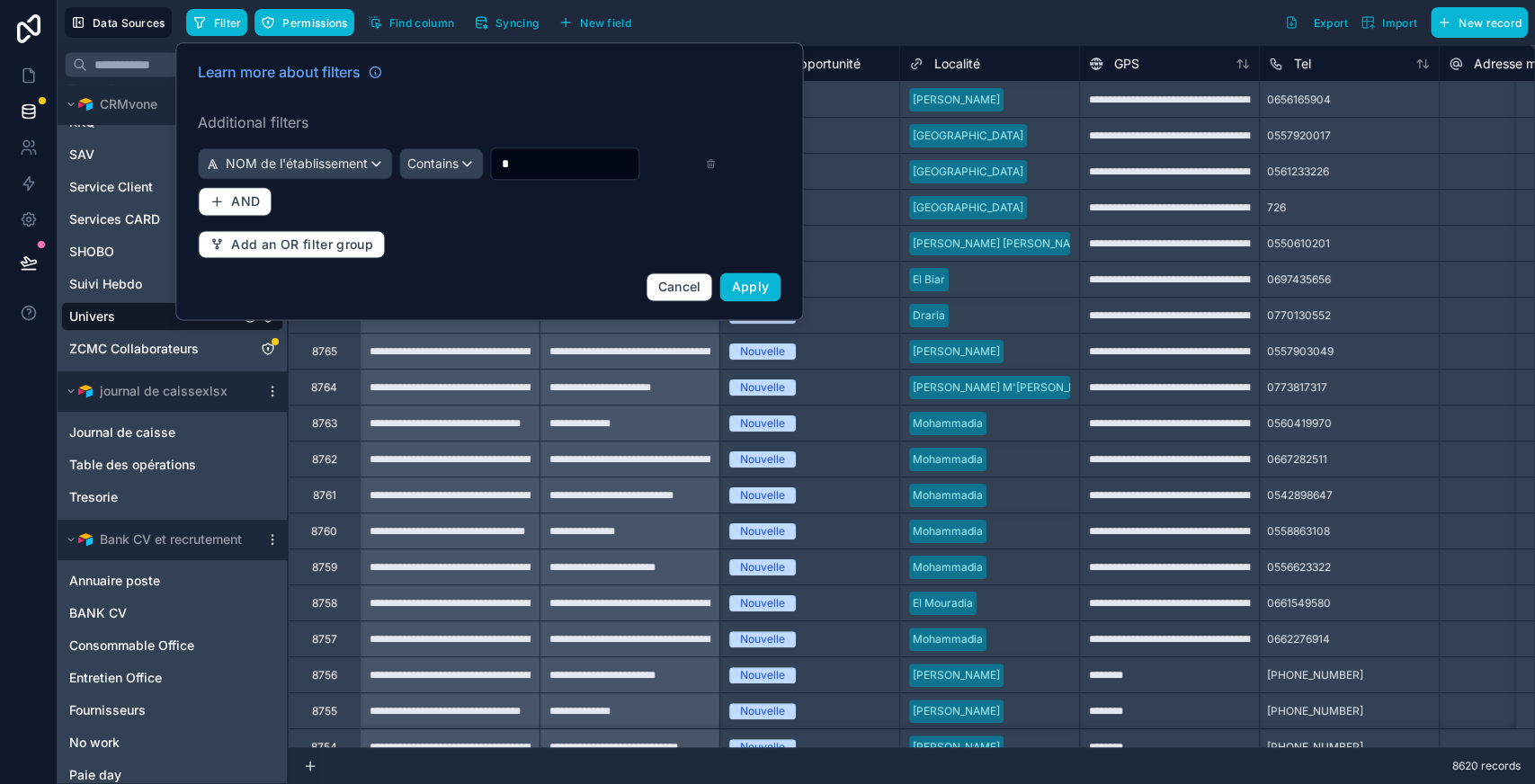
click at [580, 165] on div "NOM de l'établissement Contains *" at bounding box center [457, 163] width 519 height 32
type input "******"
click at [751, 294] on span "Apply" at bounding box center [751, 286] width 37 height 16
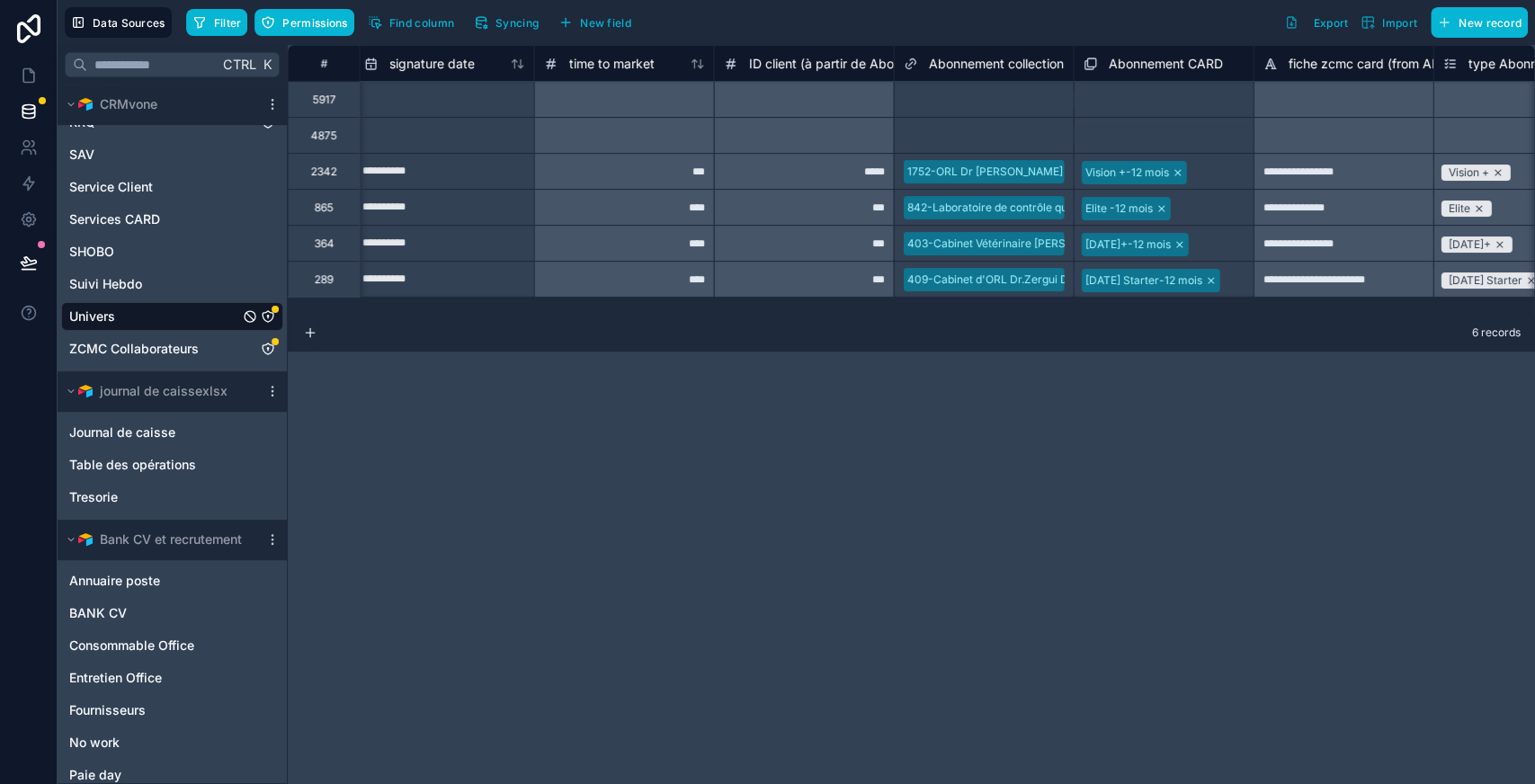
scroll to position [0, 3033]
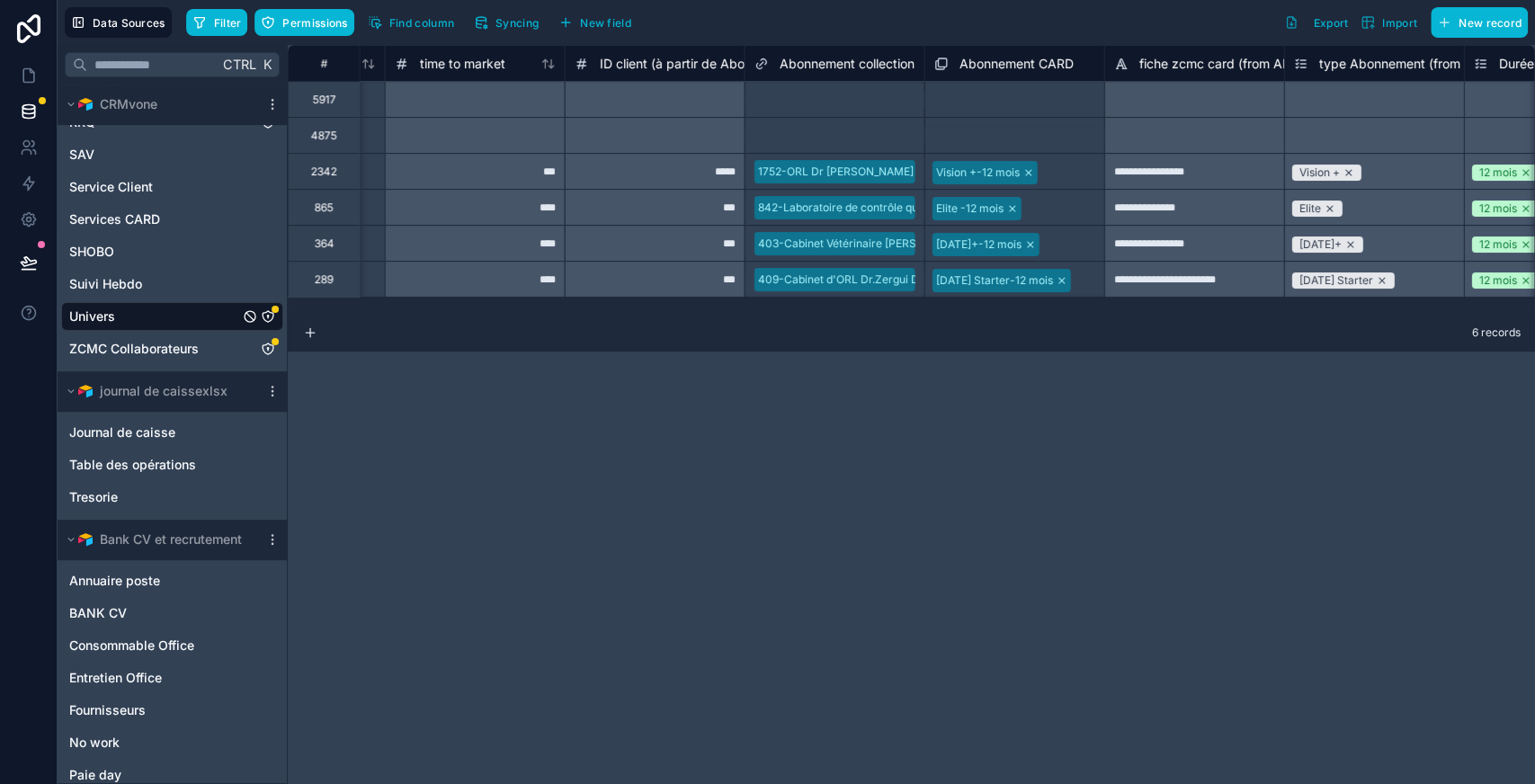
click at [1027, 172] on icon at bounding box center [1028, 172] width 11 height 11
click at [1052, 174] on div "Select a Abonnement CARD" at bounding box center [1008, 172] width 142 height 15
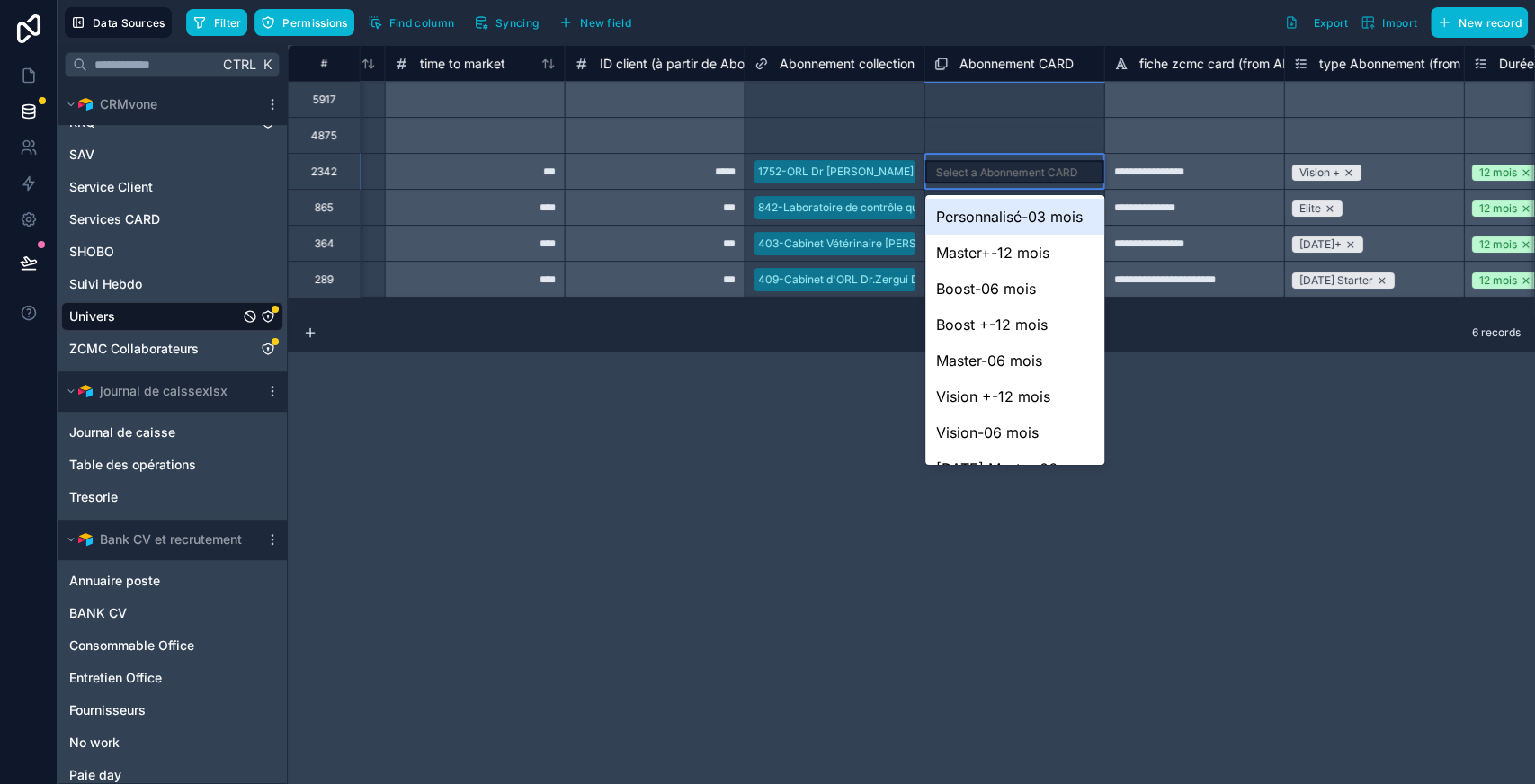
click at [966, 168] on div "Select a Abonnement CARD" at bounding box center [1008, 172] width 142 height 15
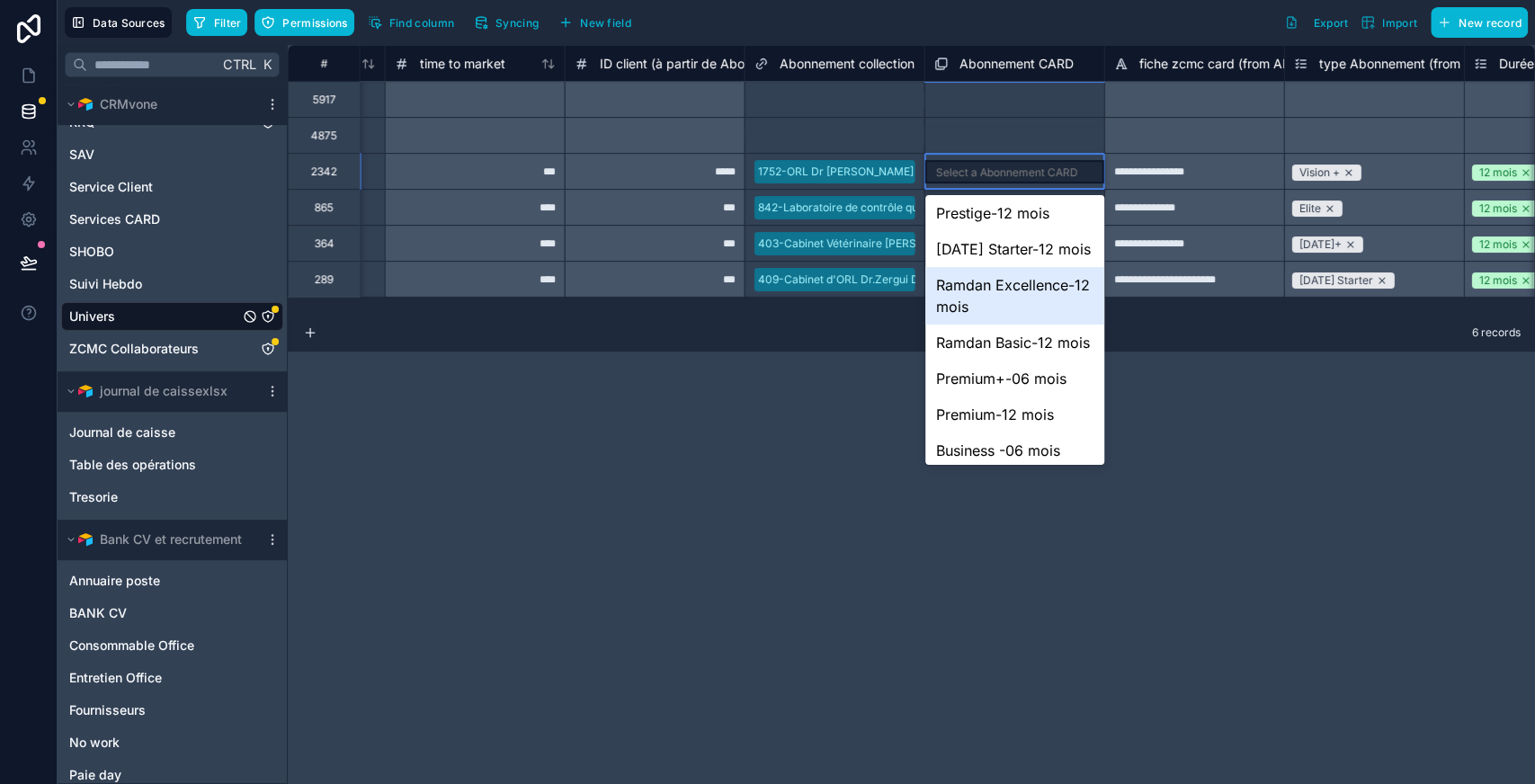
scroll to position [1138, 0]
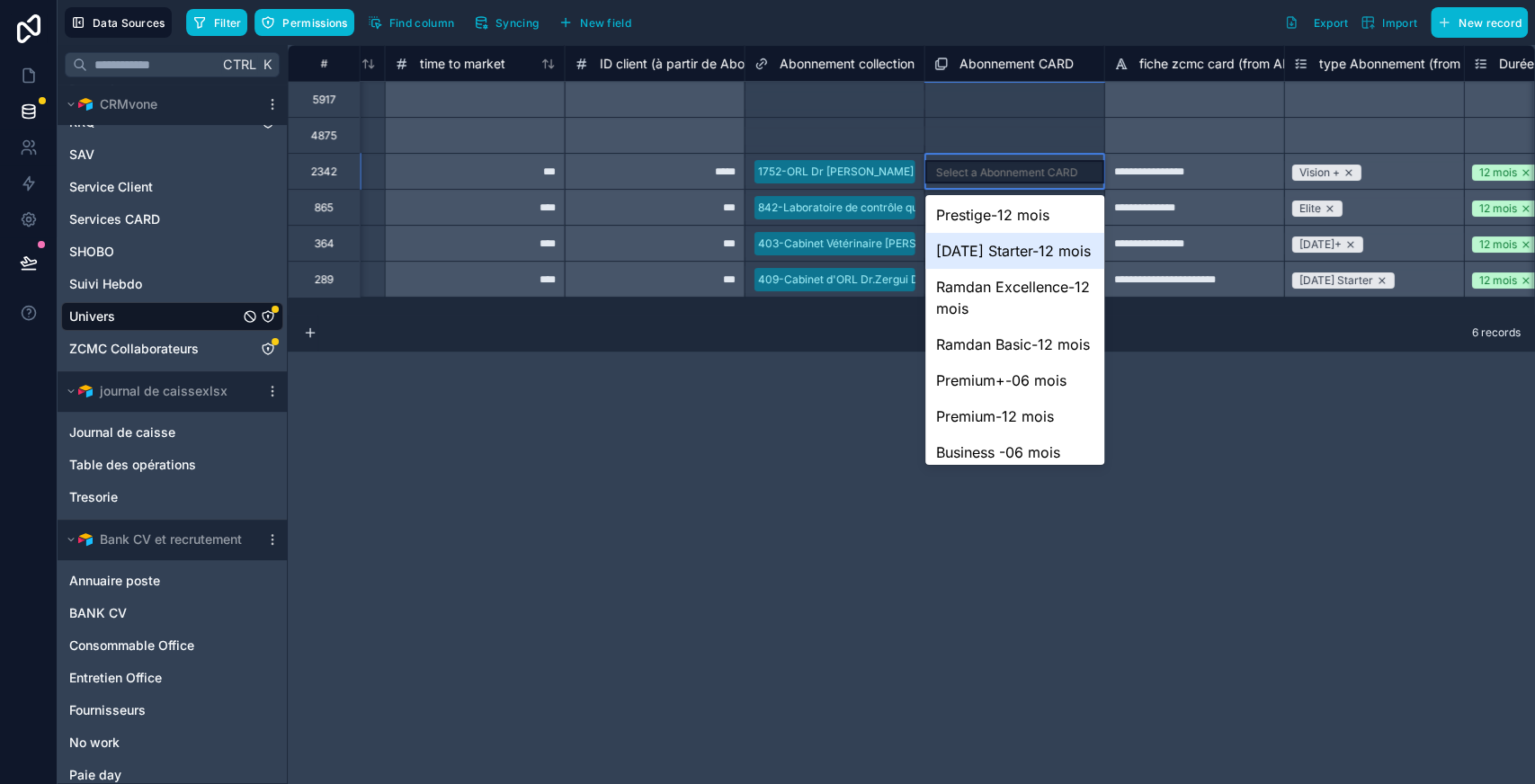
click at [1009, 269] on div "Ramadan Starter-12 mois" at bounding box center [1015, 251] width 179 height 36
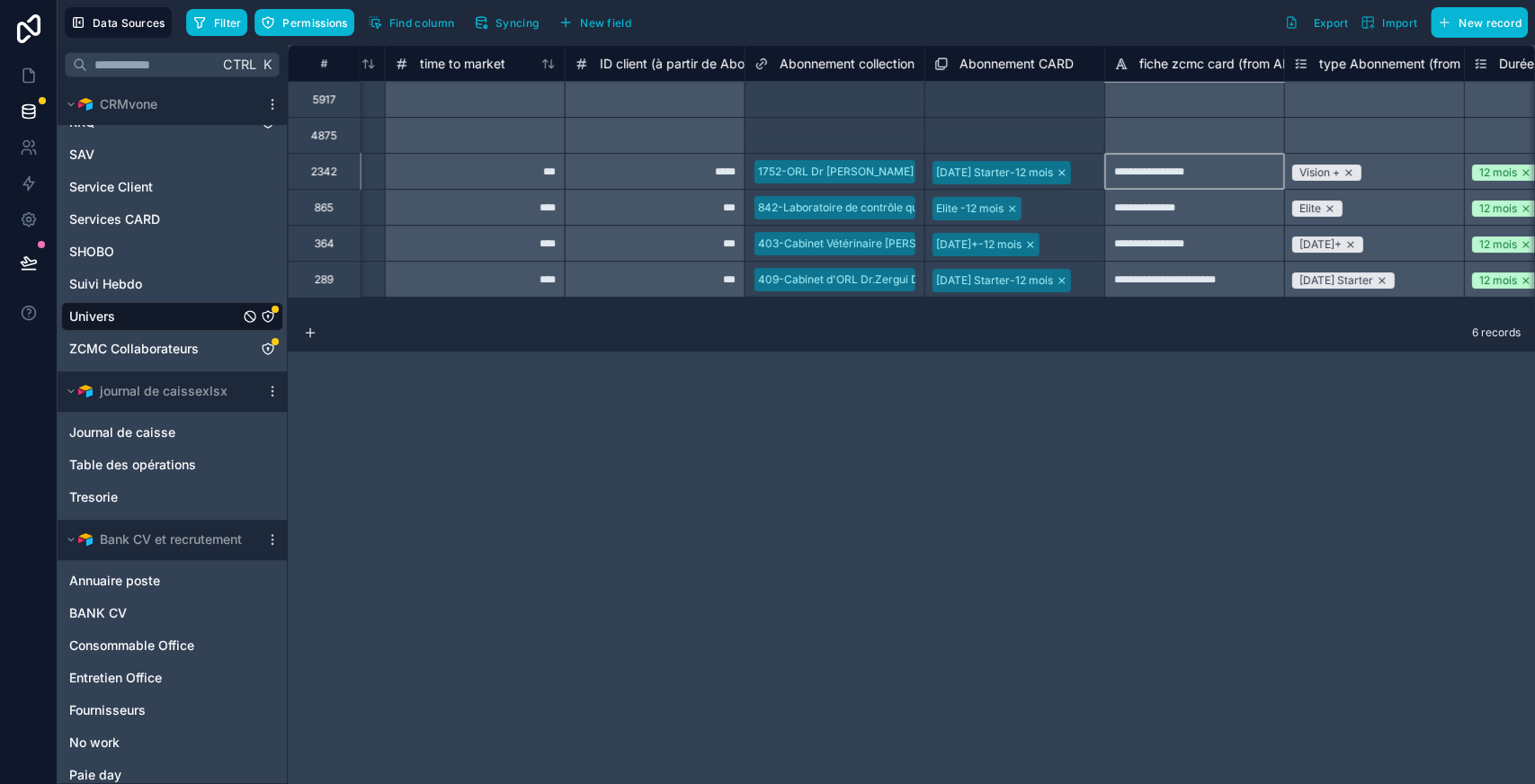
click at [1180, 180] on div "**********" at bounding box center [1194, 170] width 180 height 36
click at [1401, 175] on div "Vision +" at bounding box center [1374, 170] width 180 height 36
click at [1353, 173] on div "Vision +" at bounding box center [1374, 170] width 180 height 36
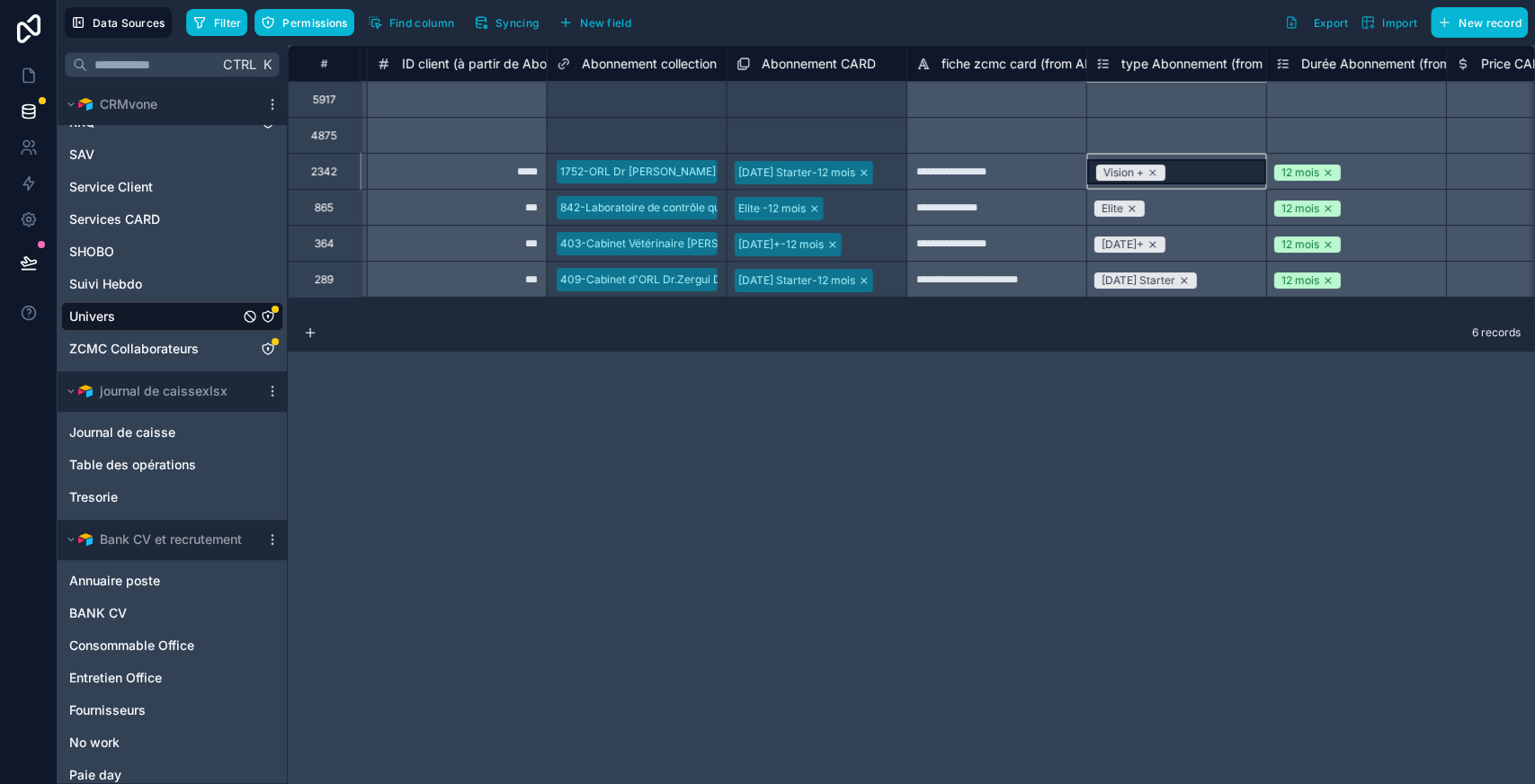
scroll to position [0, 3231]
click at [1180, 168] on div "Vision +" at bounding box center [1175, 170] width 180 height 36
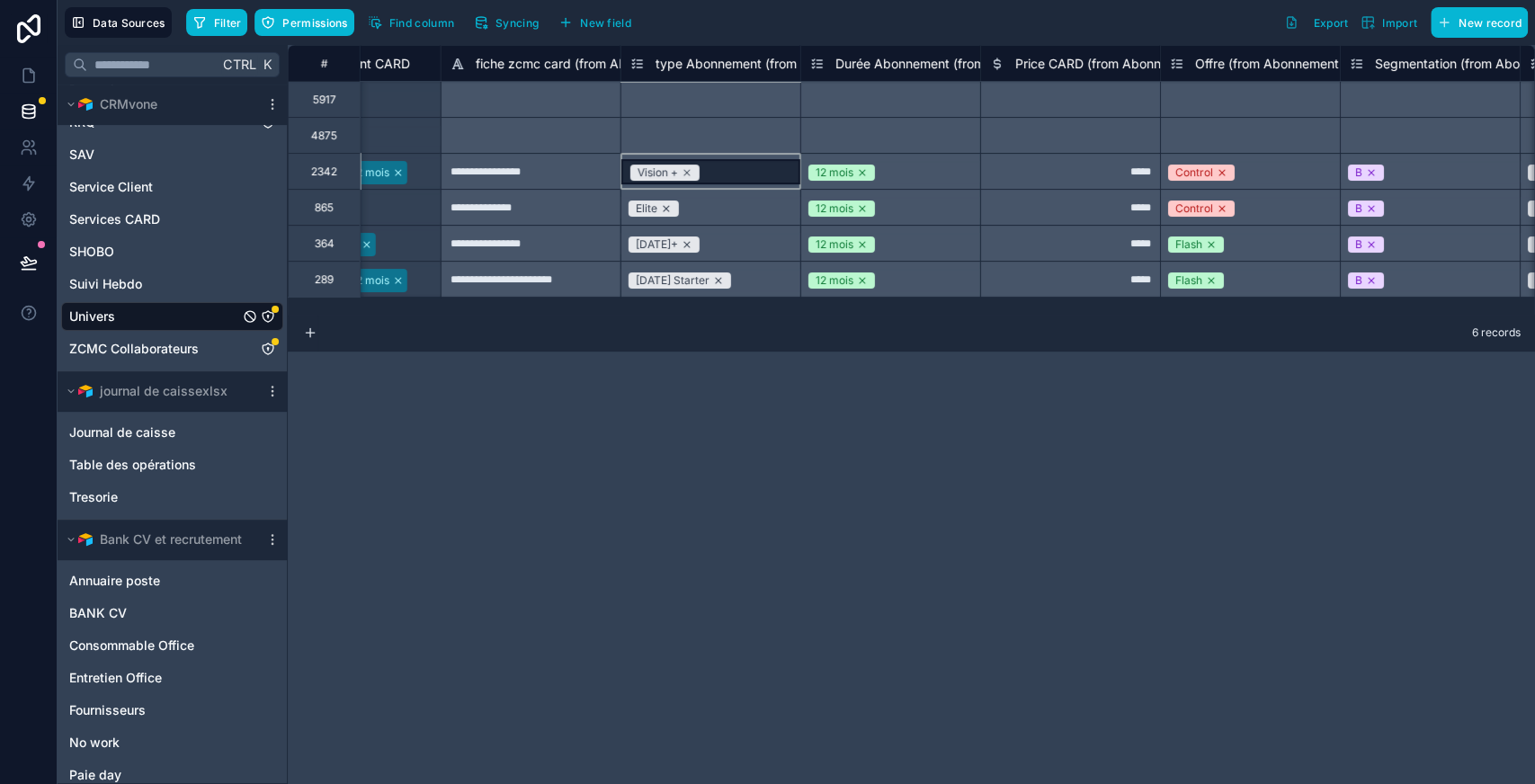
scroll to position [0, 3708]
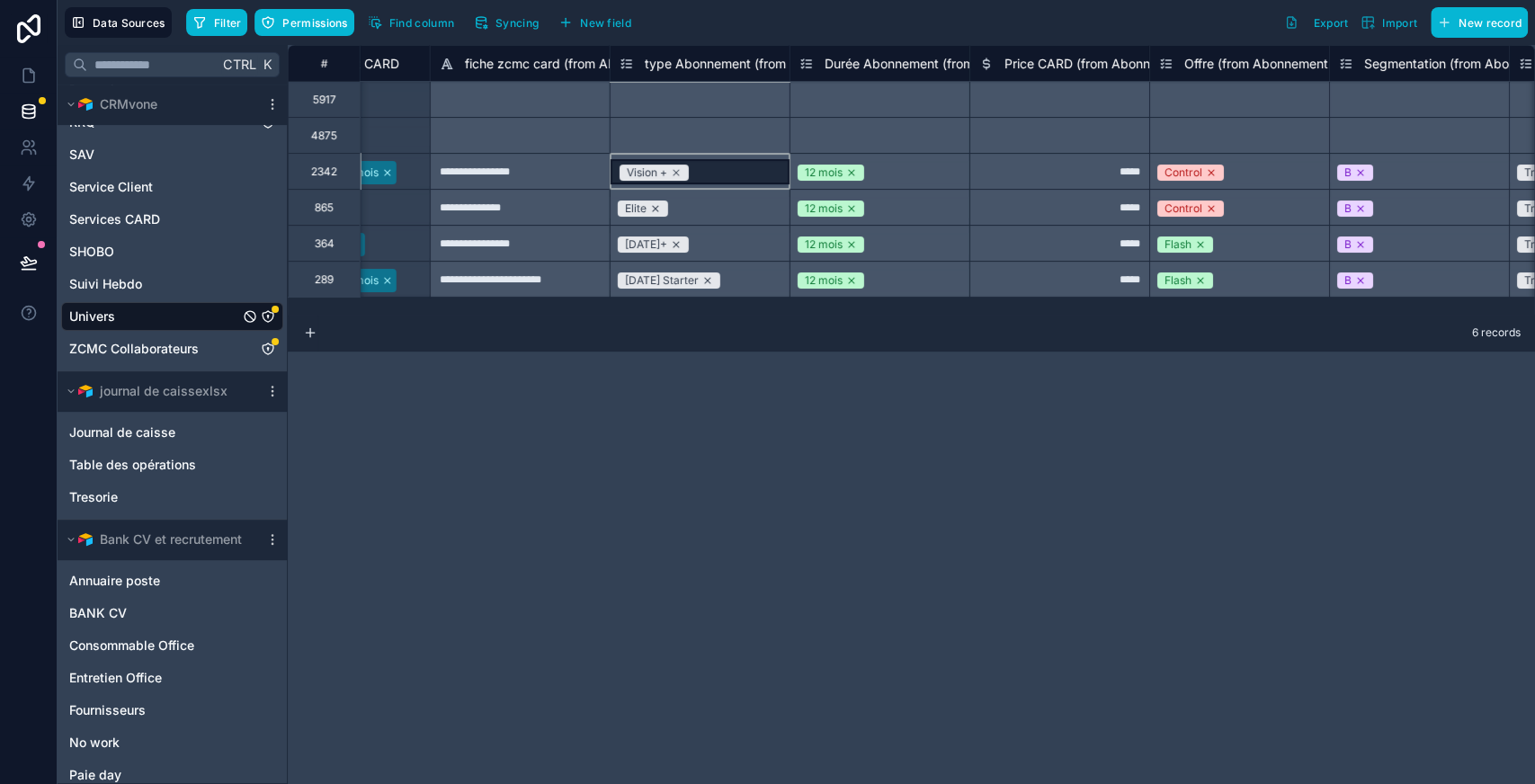
click at [1070, 171] on div "*****" at bounding box center [1059, 170] width 180 height 36
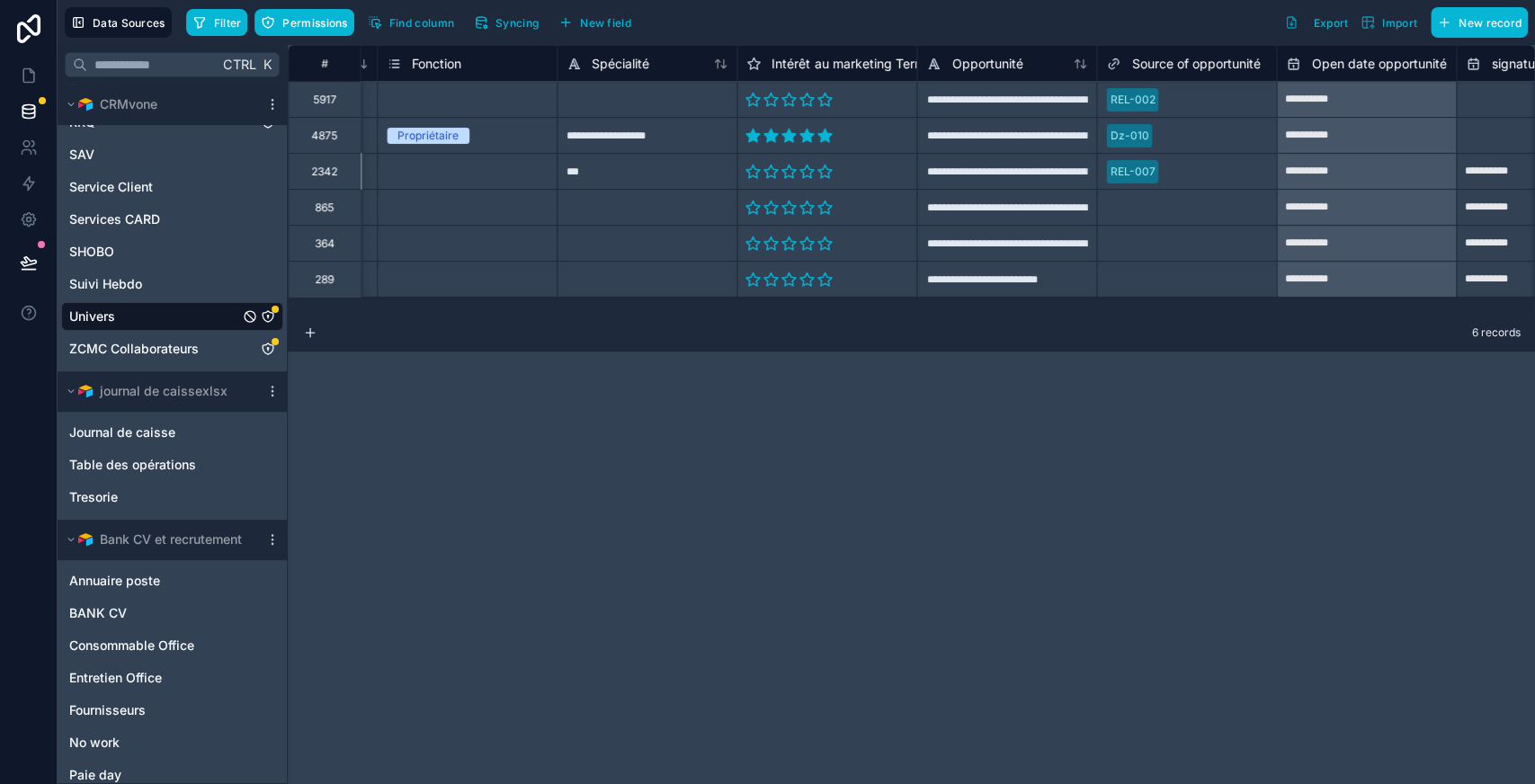
scroll to position [0, 1728]
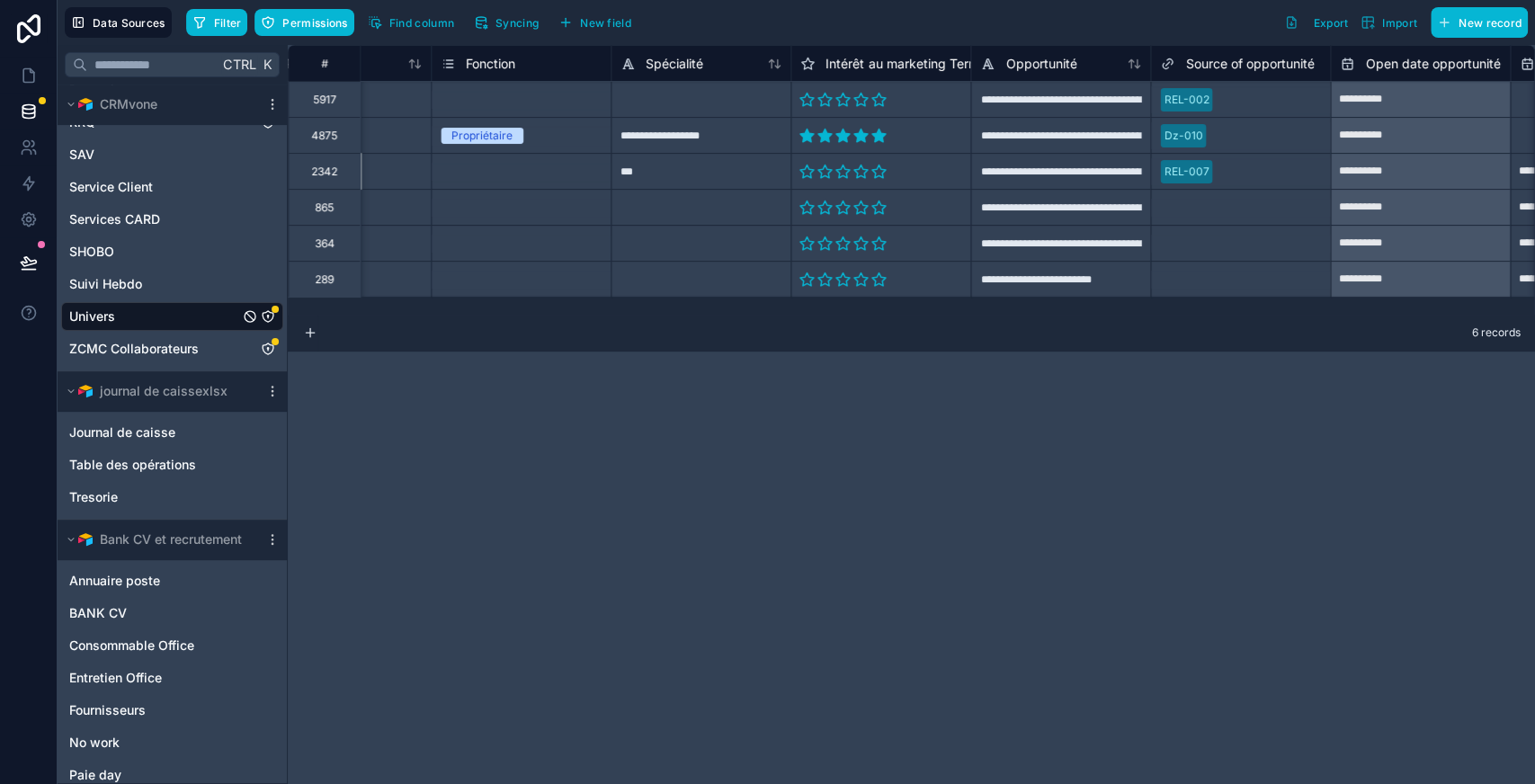
click at [745, 514] on div "**********" at bounding box center [912, 414] width 1248 height 739
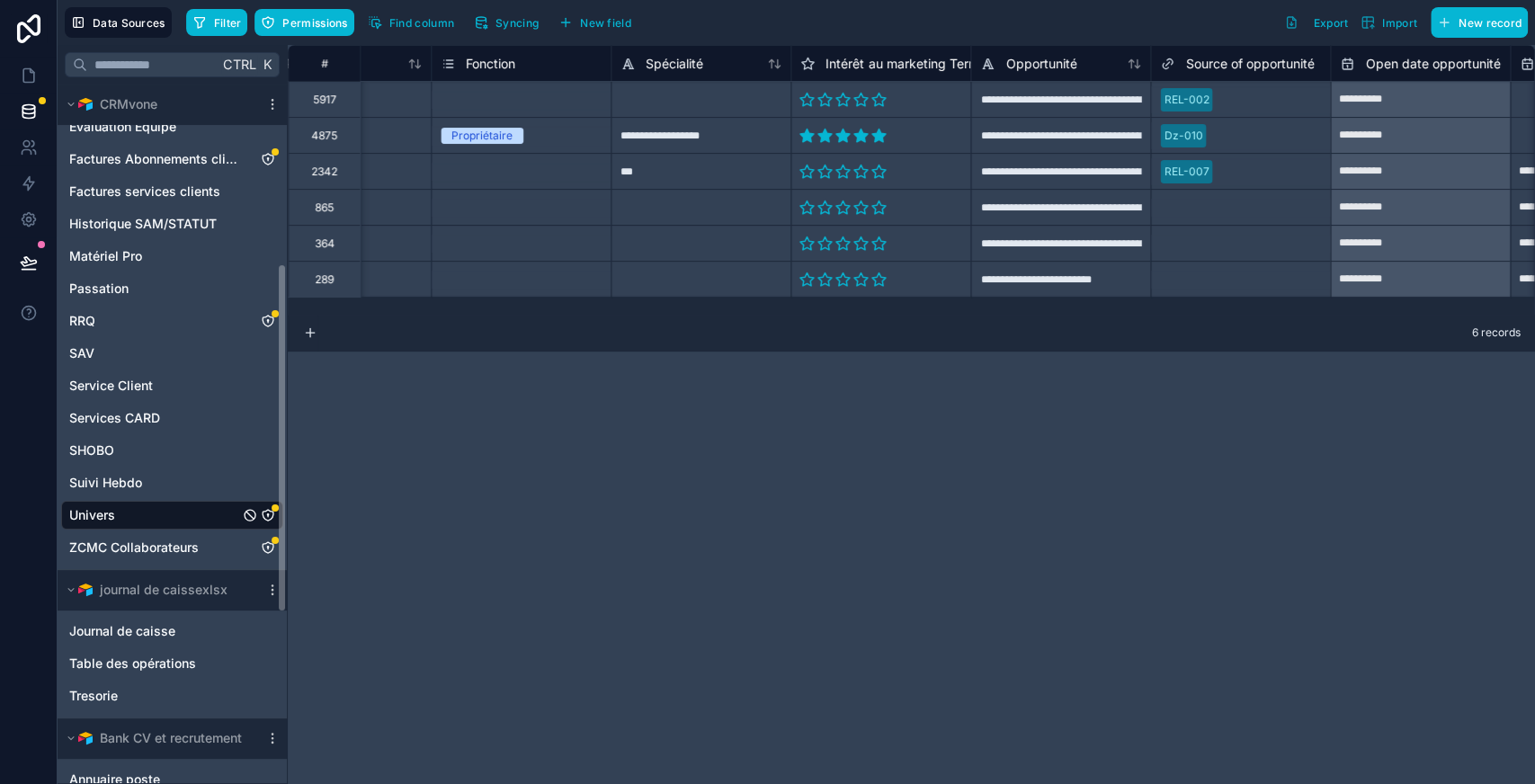
scroll to position [0, 0]
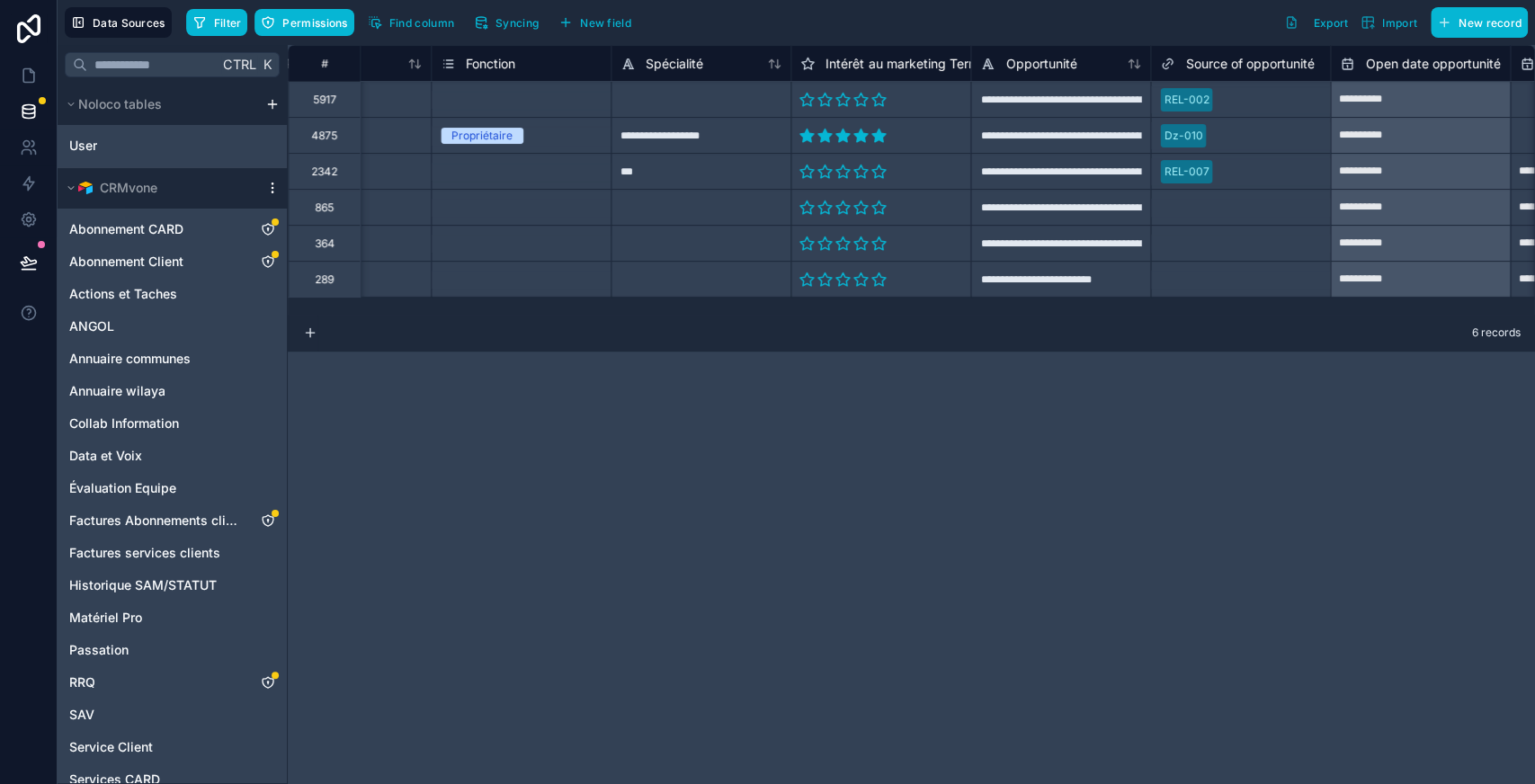
click at [270, 189] on icon "scrollable content" at bounding box center [273, 188] width 15 height 15
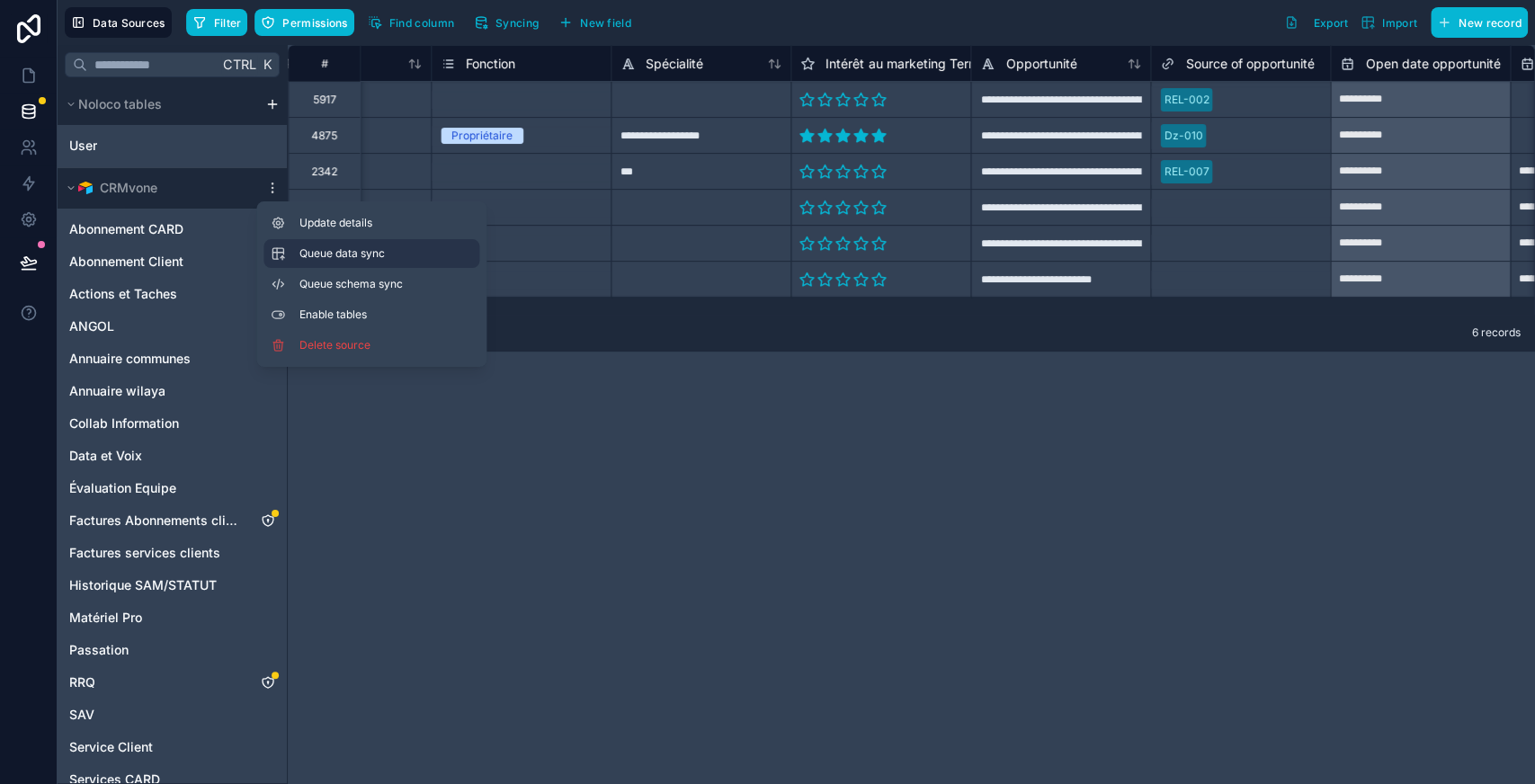
click at [356, 252] on span "Queue data sync" at bounding box center [364, 253] width 130 height 15
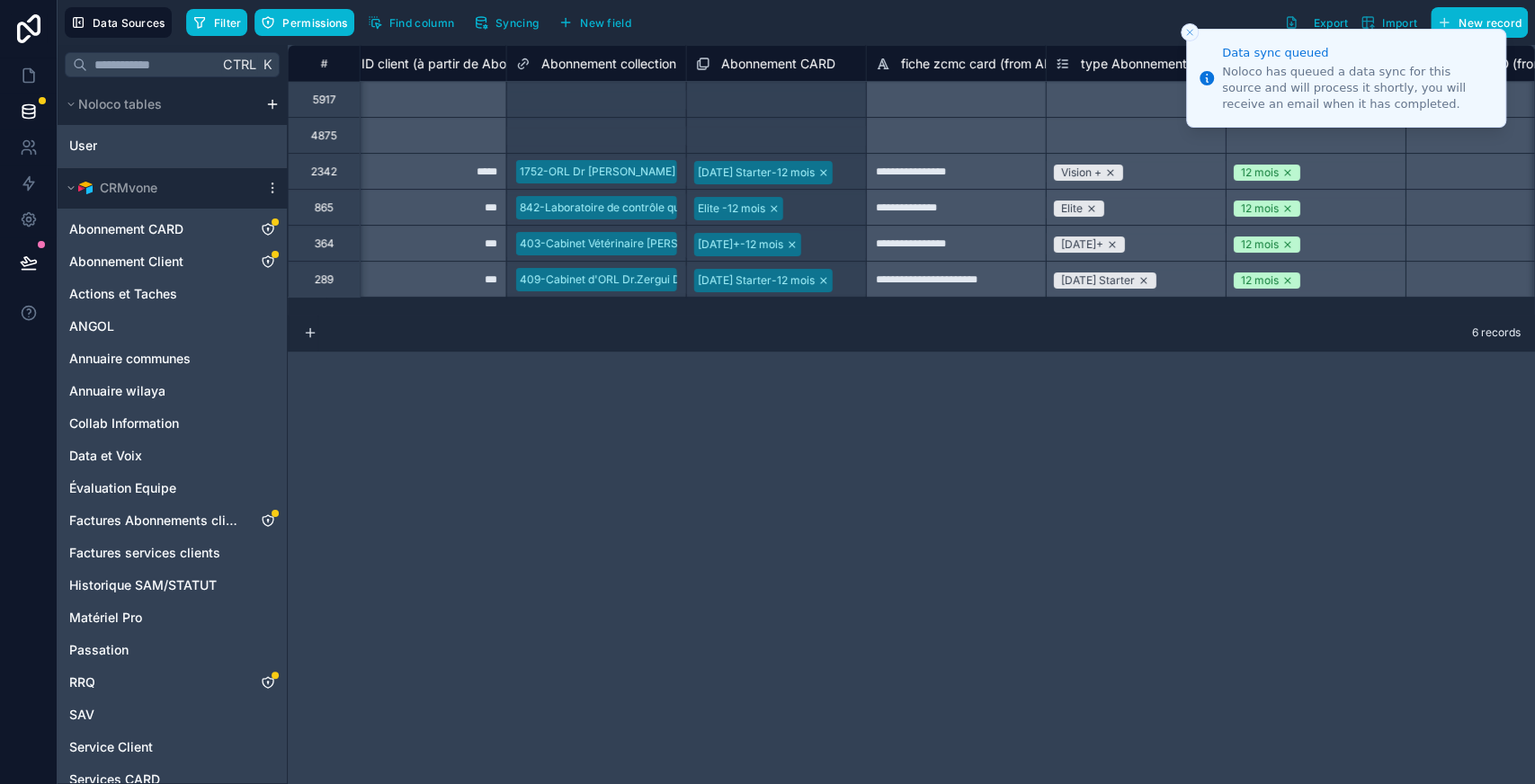
scroll to position [0, 3272]
click at [775, 486] on div "**********" at bounding box center [912, 414] width 1248 height 739
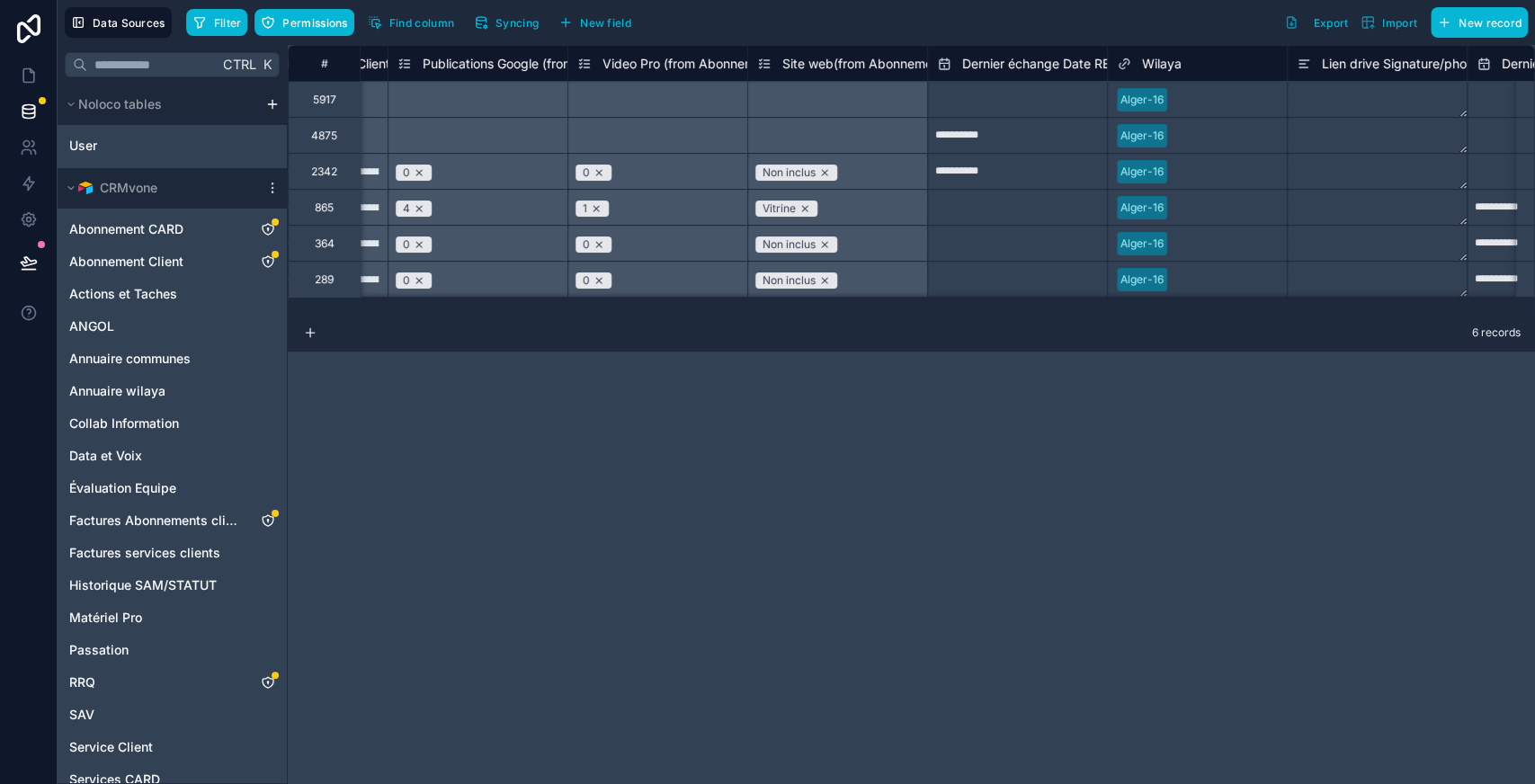
scroll to position [0, 5095]
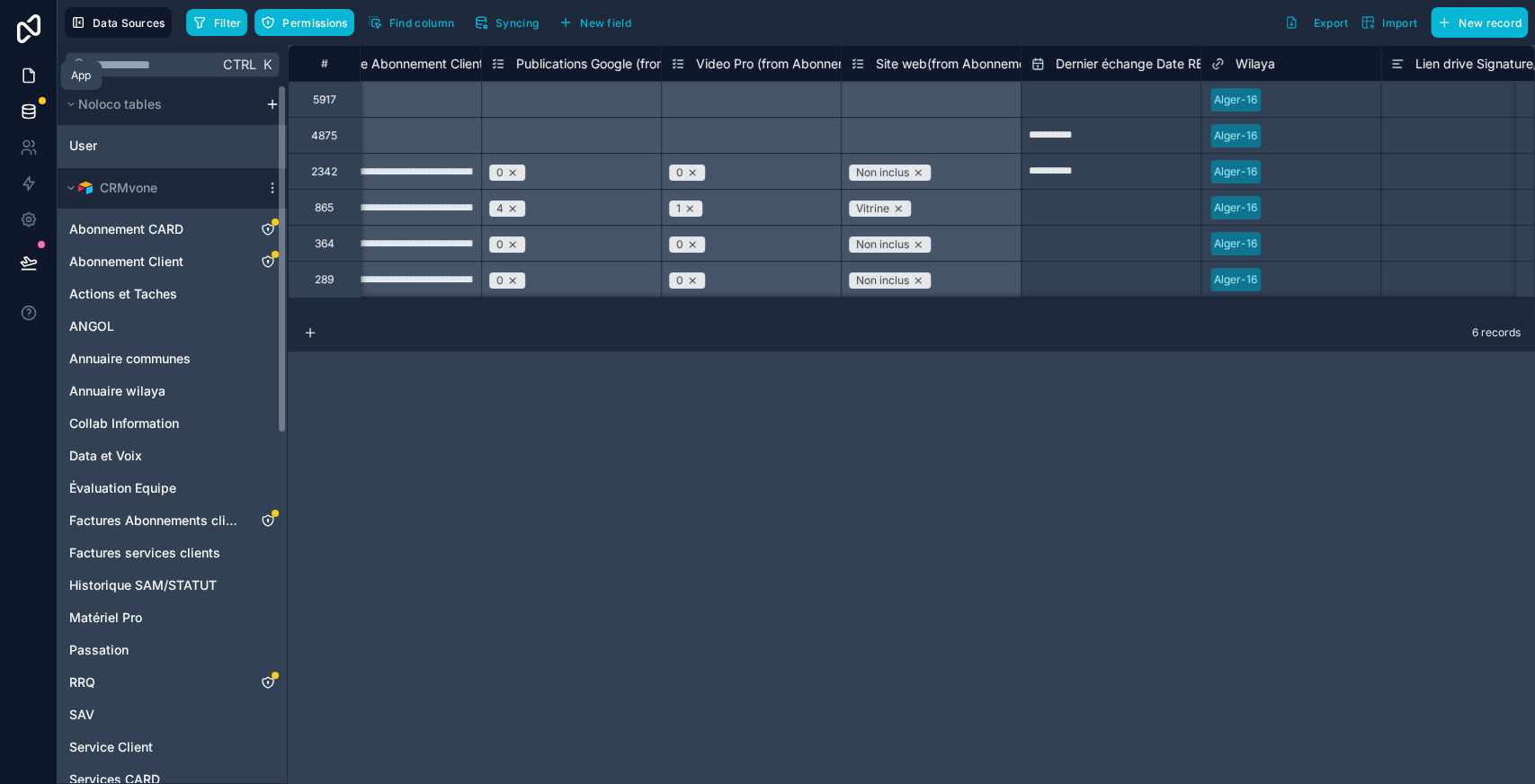
click at [17, 77] on link at bounding box center [29, 76] width 57 height 36
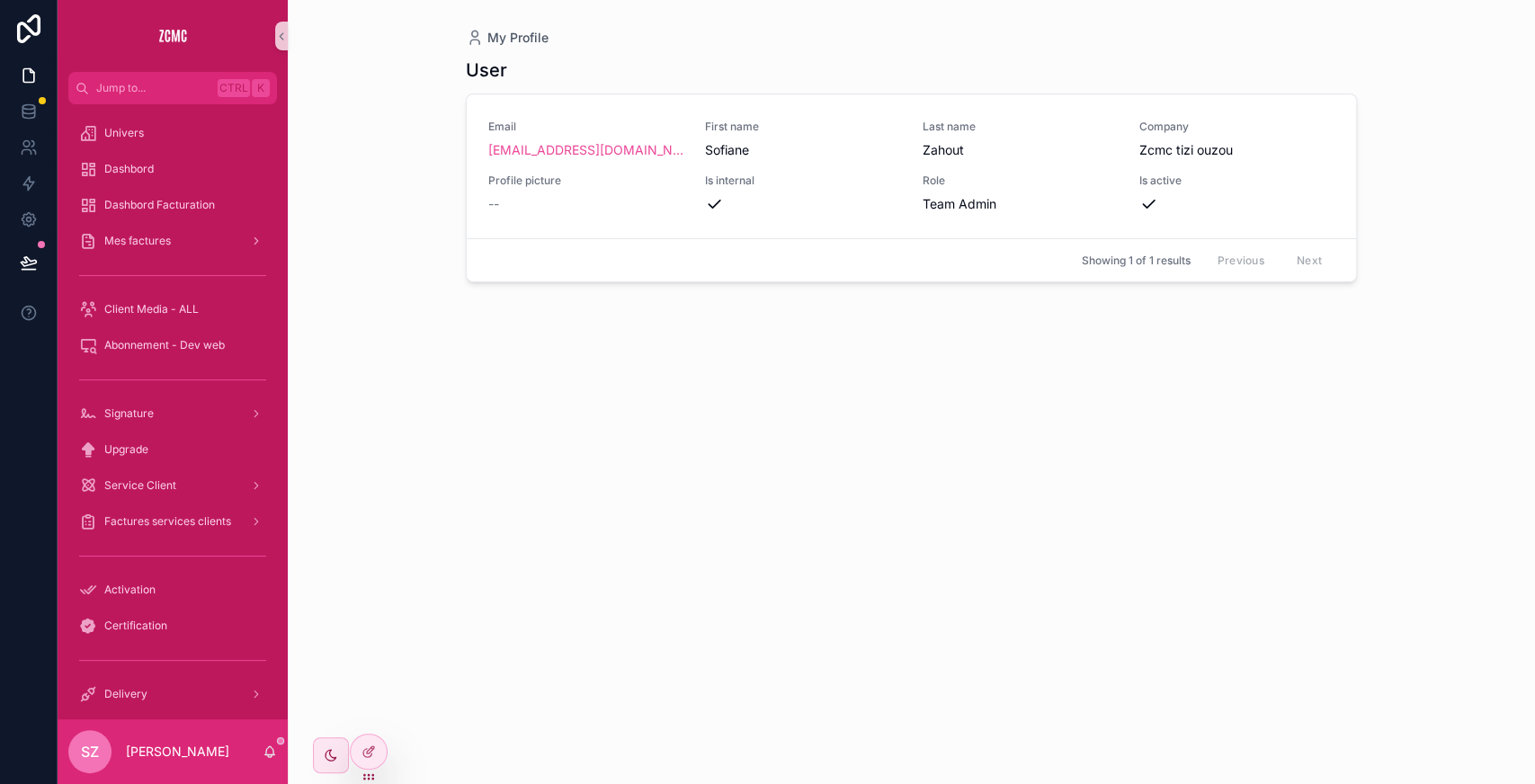
click at [223, 392] on div "scrollable content" at bounding box center [172, 379] width 209 height 29
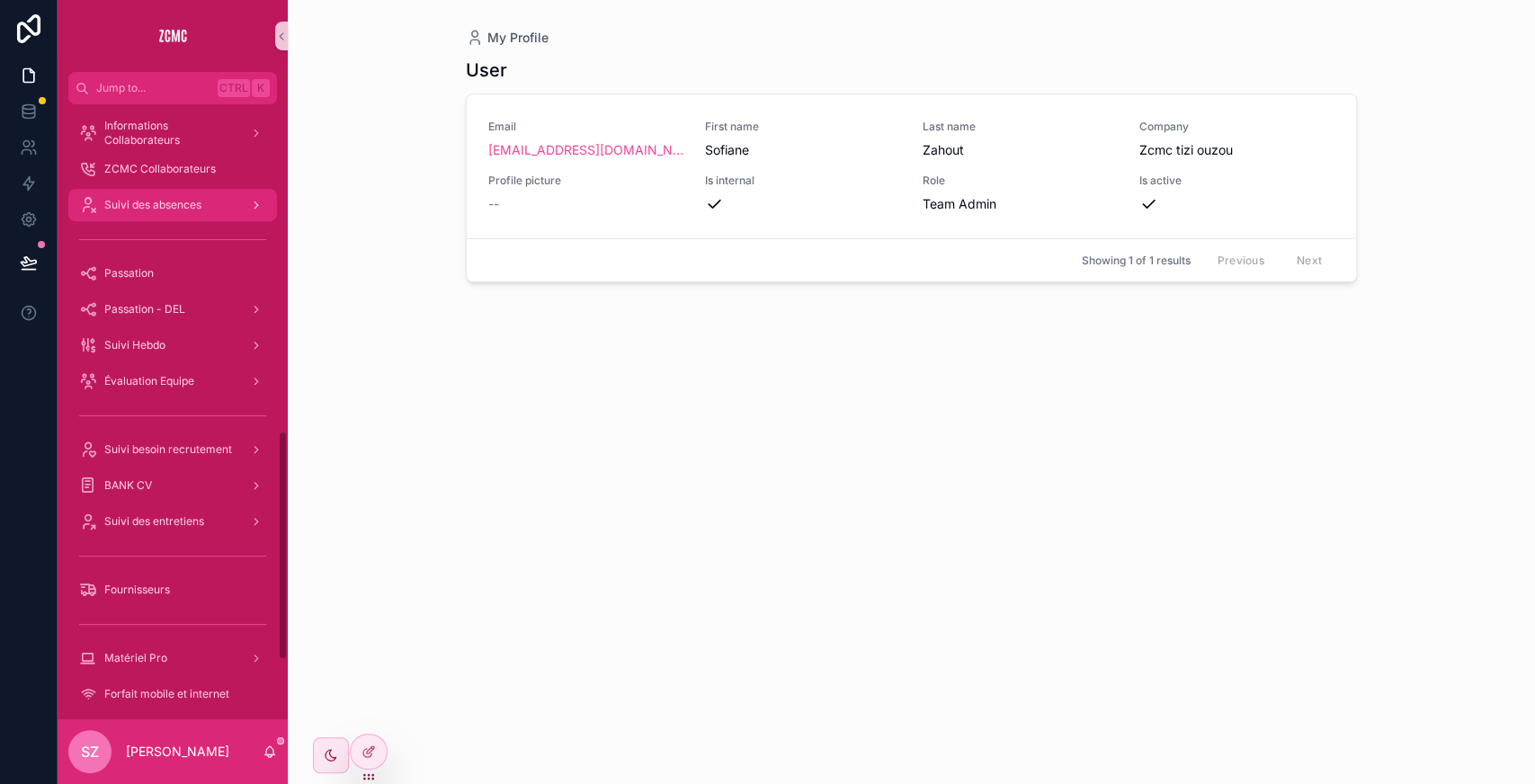
scroll to position [878, 0]
click at [188, 521] on span "Suivi des entretiens" at bounding box center [154, 520] width 99 height 15
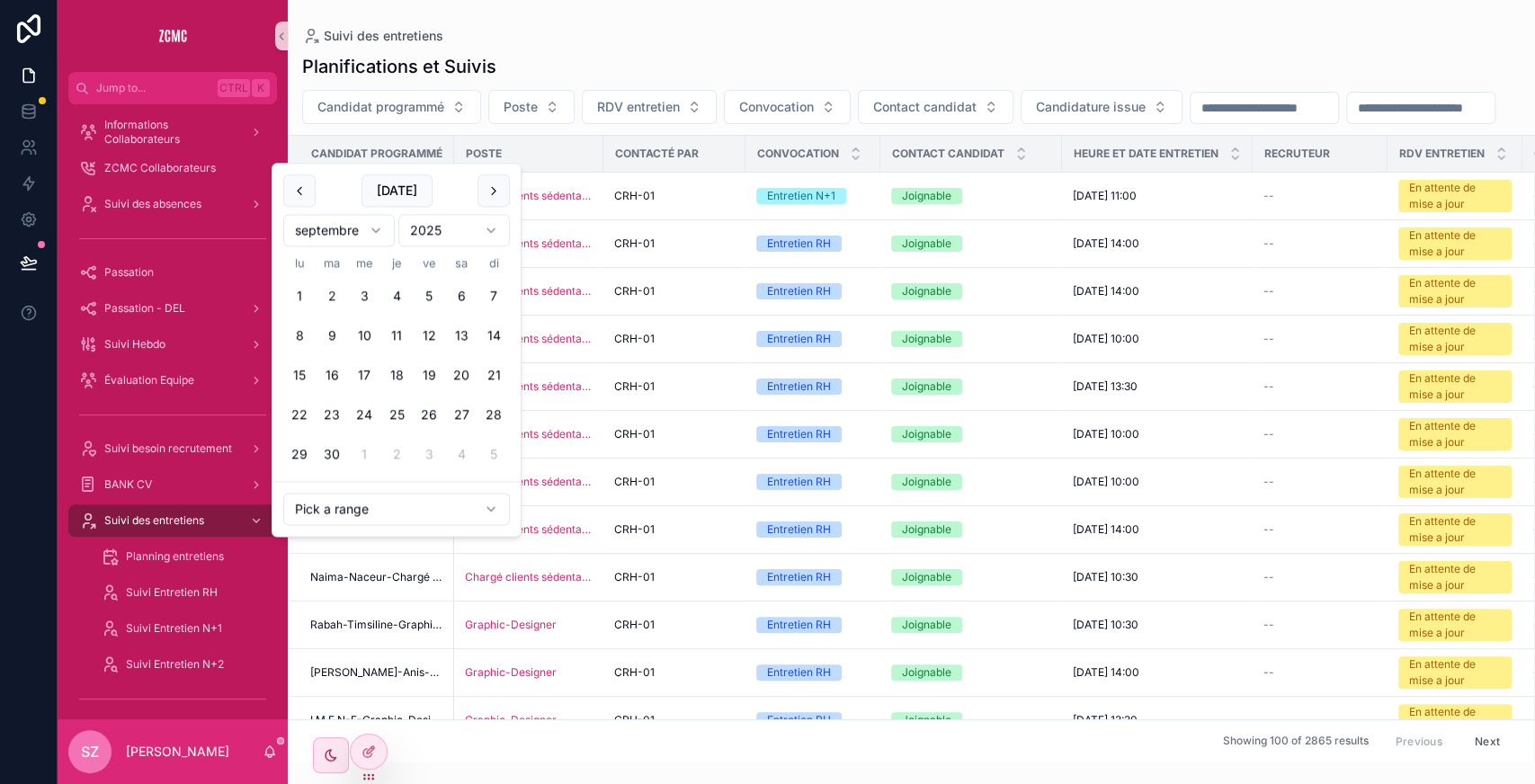
click at [1347, 120] on input "scrollable content" at bounding box center [1421, 108] width 148 height 26
click at [404, 194] on button "Today" at bounding box center [397, 190] width 71 height 32
type input "**********"
click at [645, 117] on button "RDV entretien" at bounding box center [648, 106] width 135 height 34
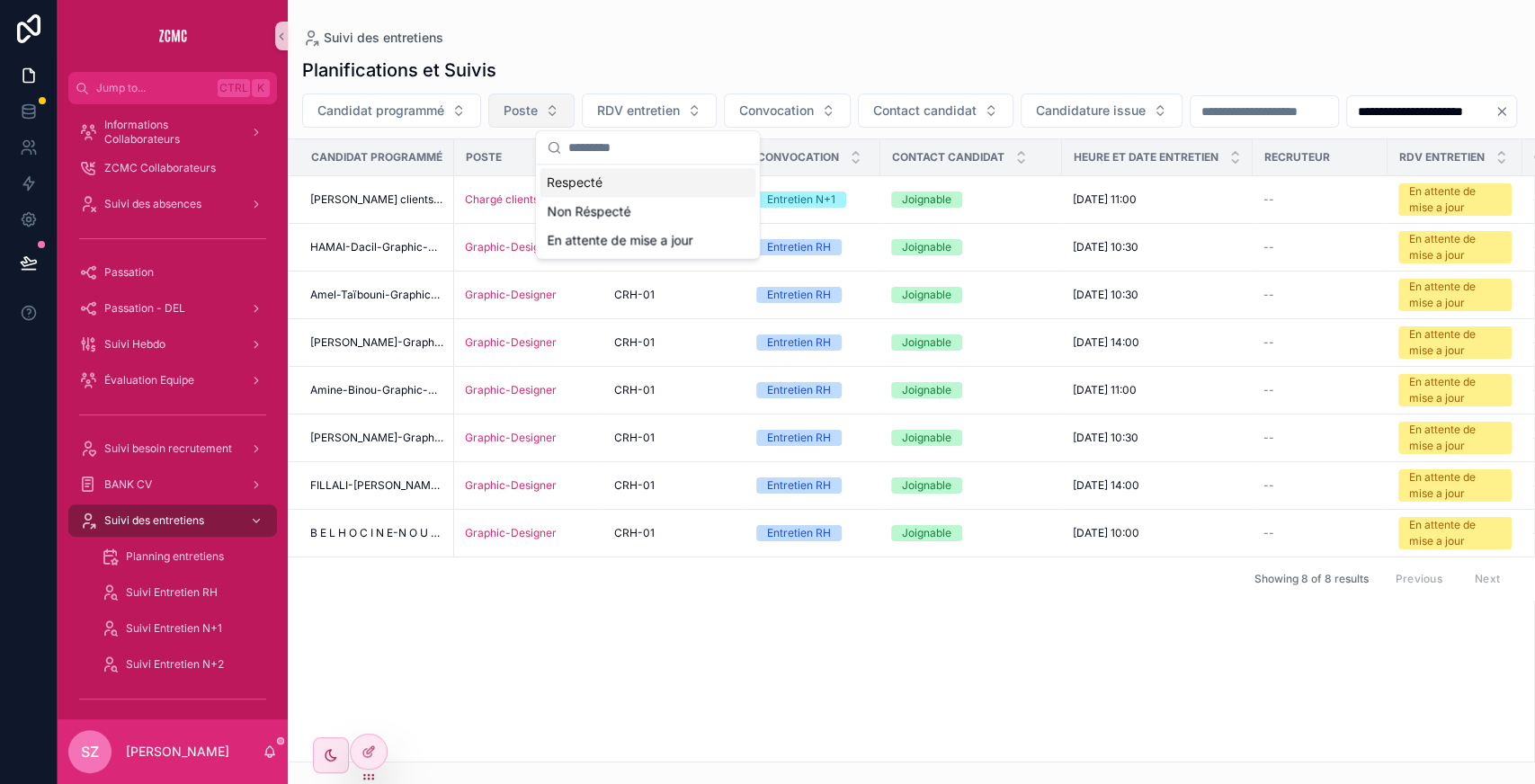
click at [541, 120] on button "Poste" at bounding box center [531, 110] width 87 height 34
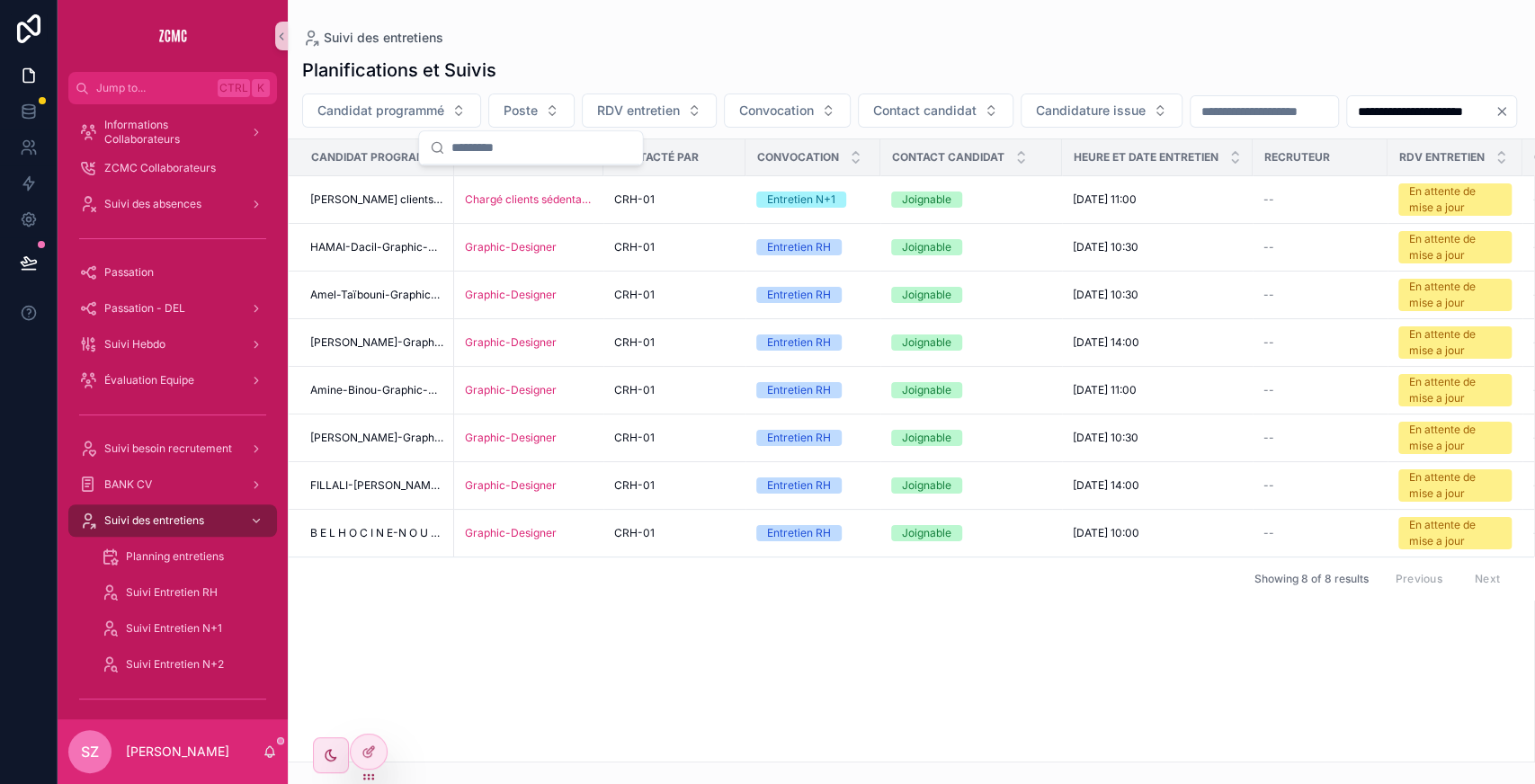
click at [828, 128] on div "**********" at bounding box center [912, 110] width 1248 height 34
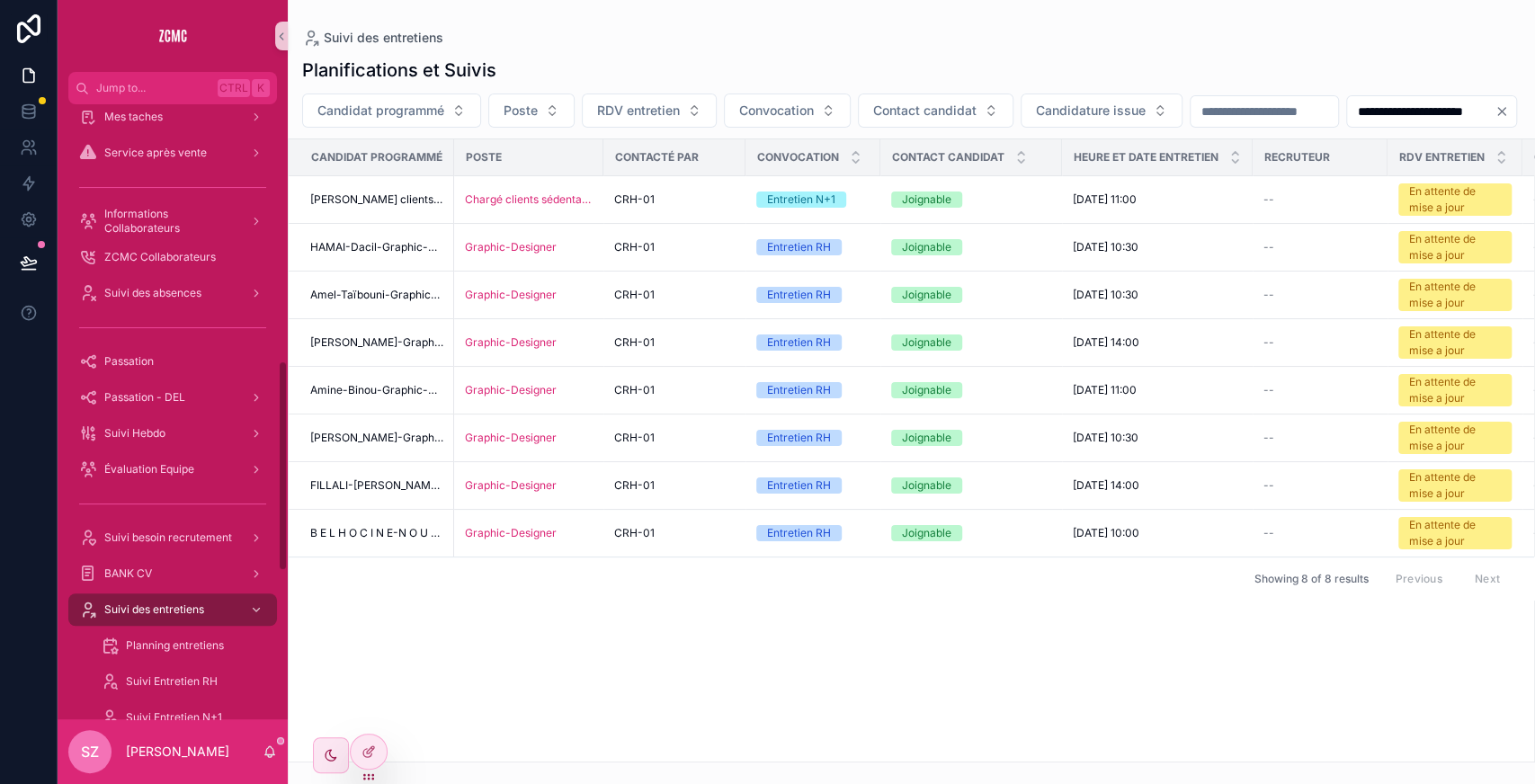
scroll to position [655, 0]
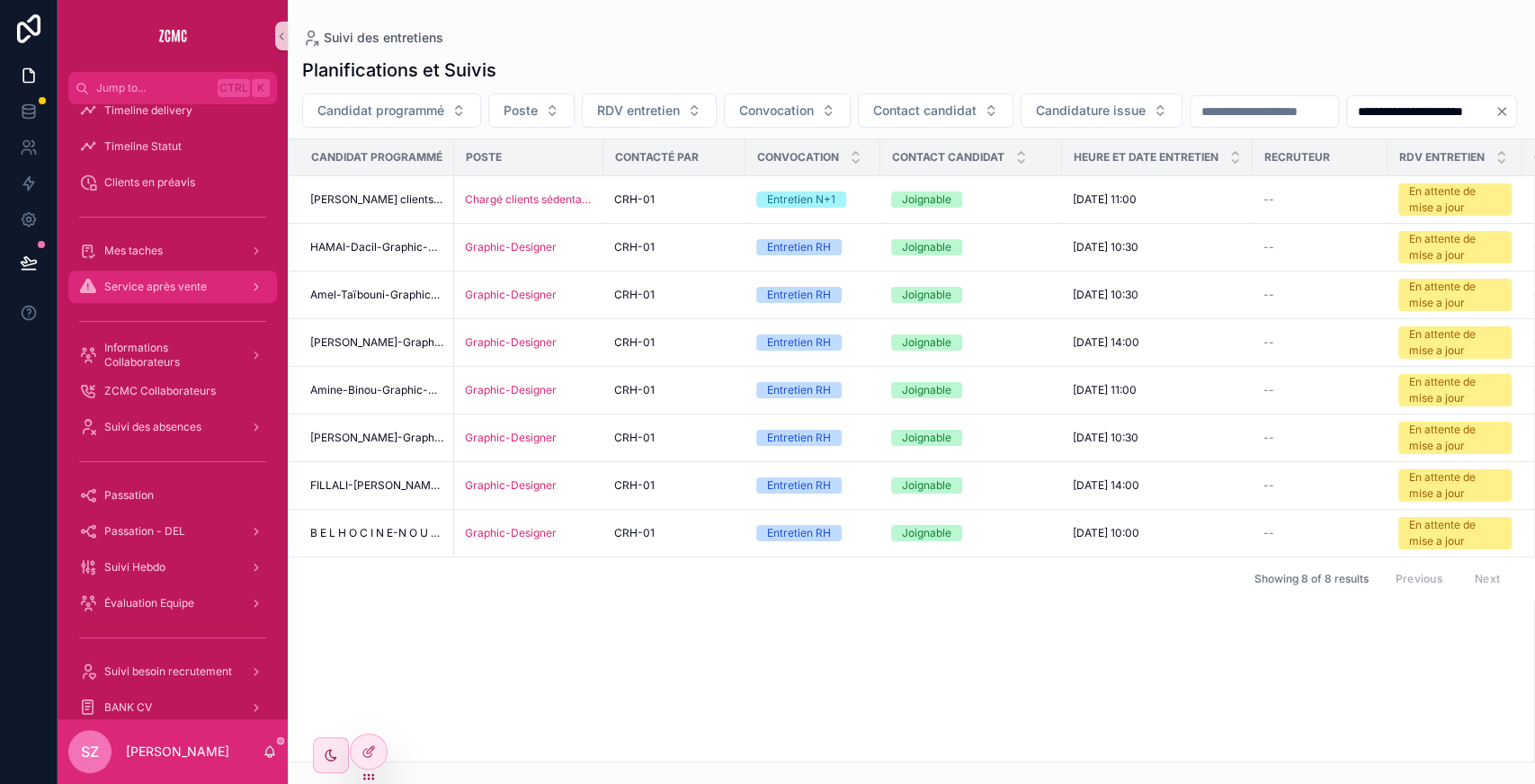
click at [202, 288] on span "Service après vente" at bounding box center [155, 286] width 102 height 15
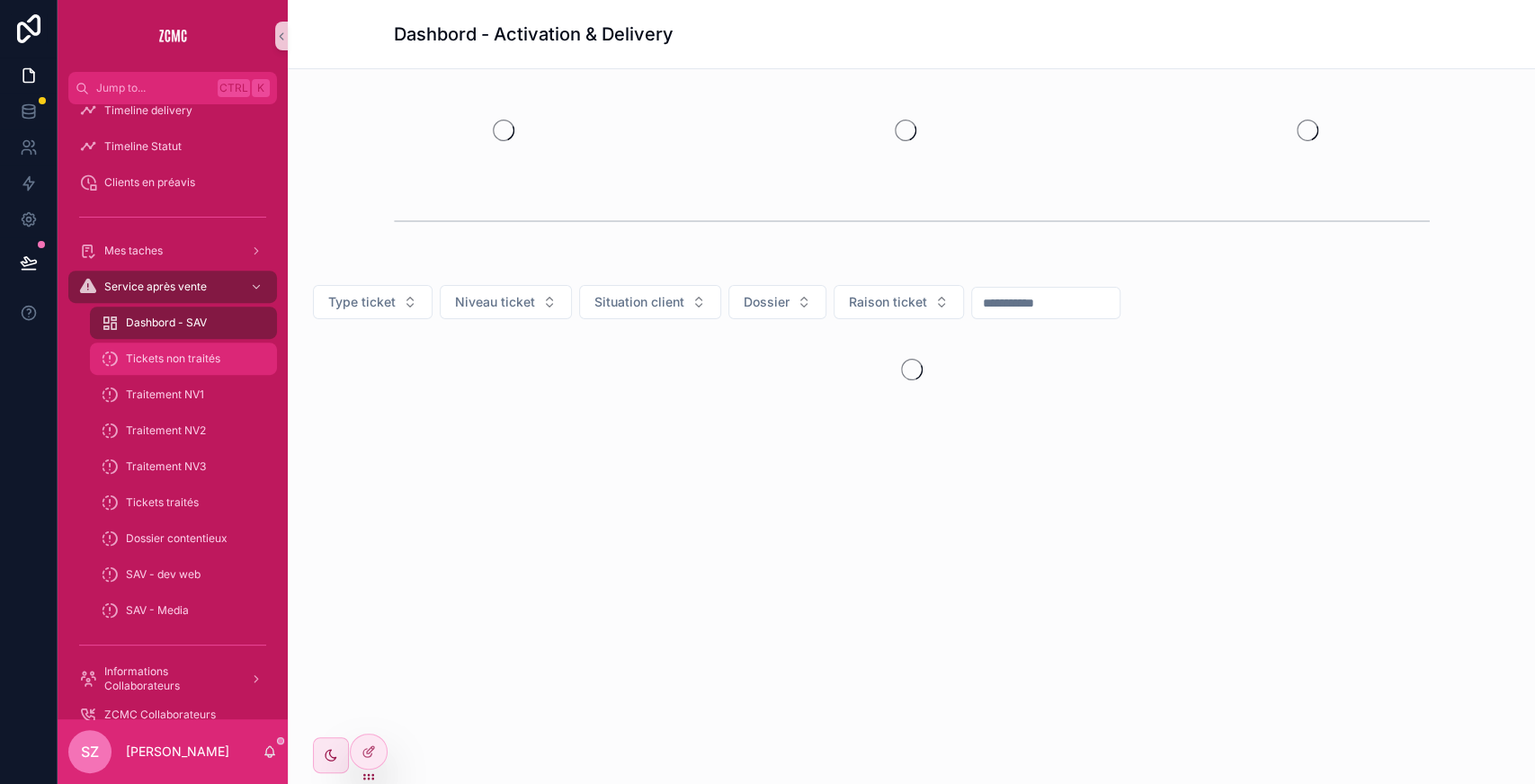
click at [181, 349] on div "Tickets non traités" at bounding box center [183, 358] width 165 height 29
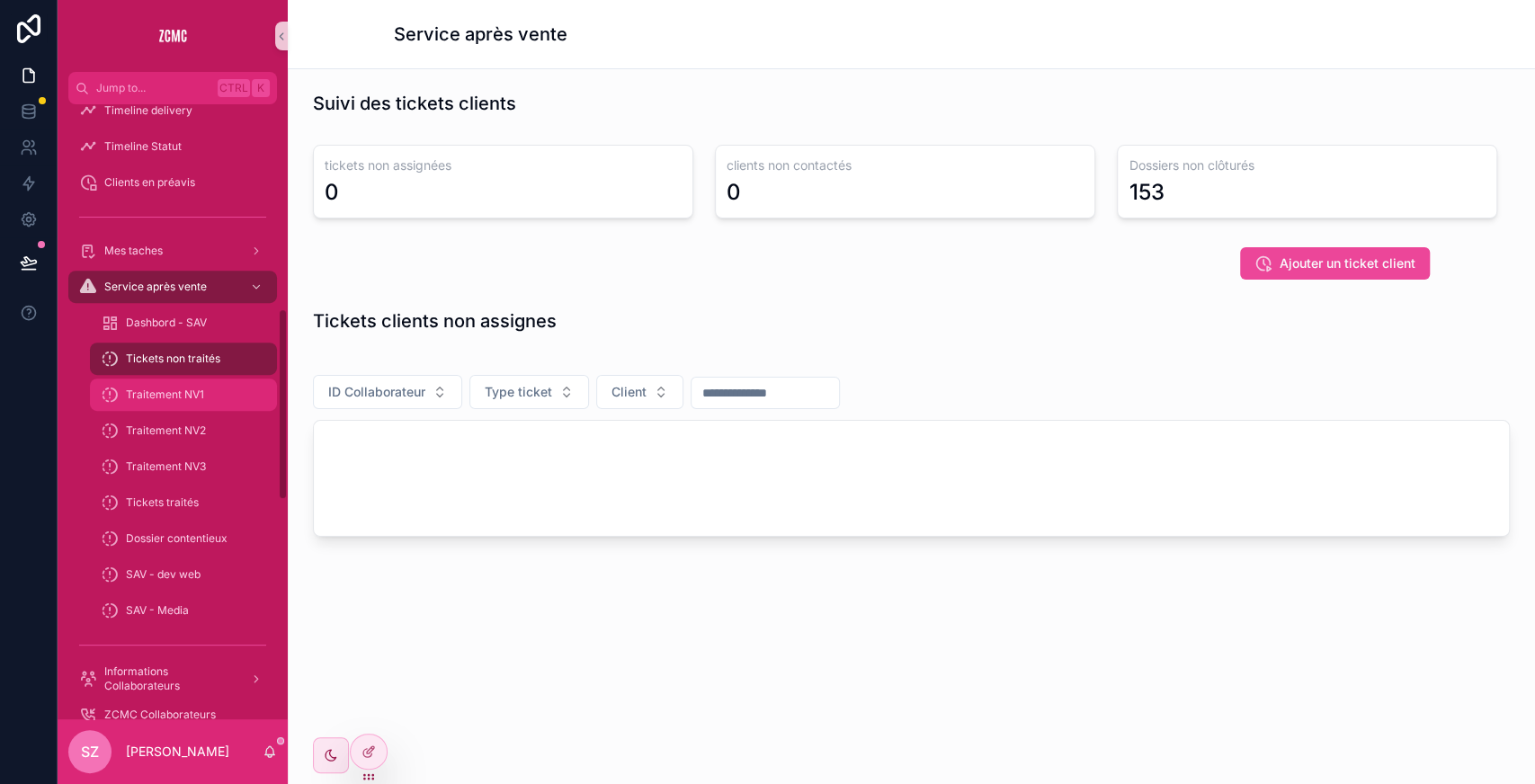
click at [213, 390] on div "Traitement NV1" at bounding box center [183, 394] width 165 height 29
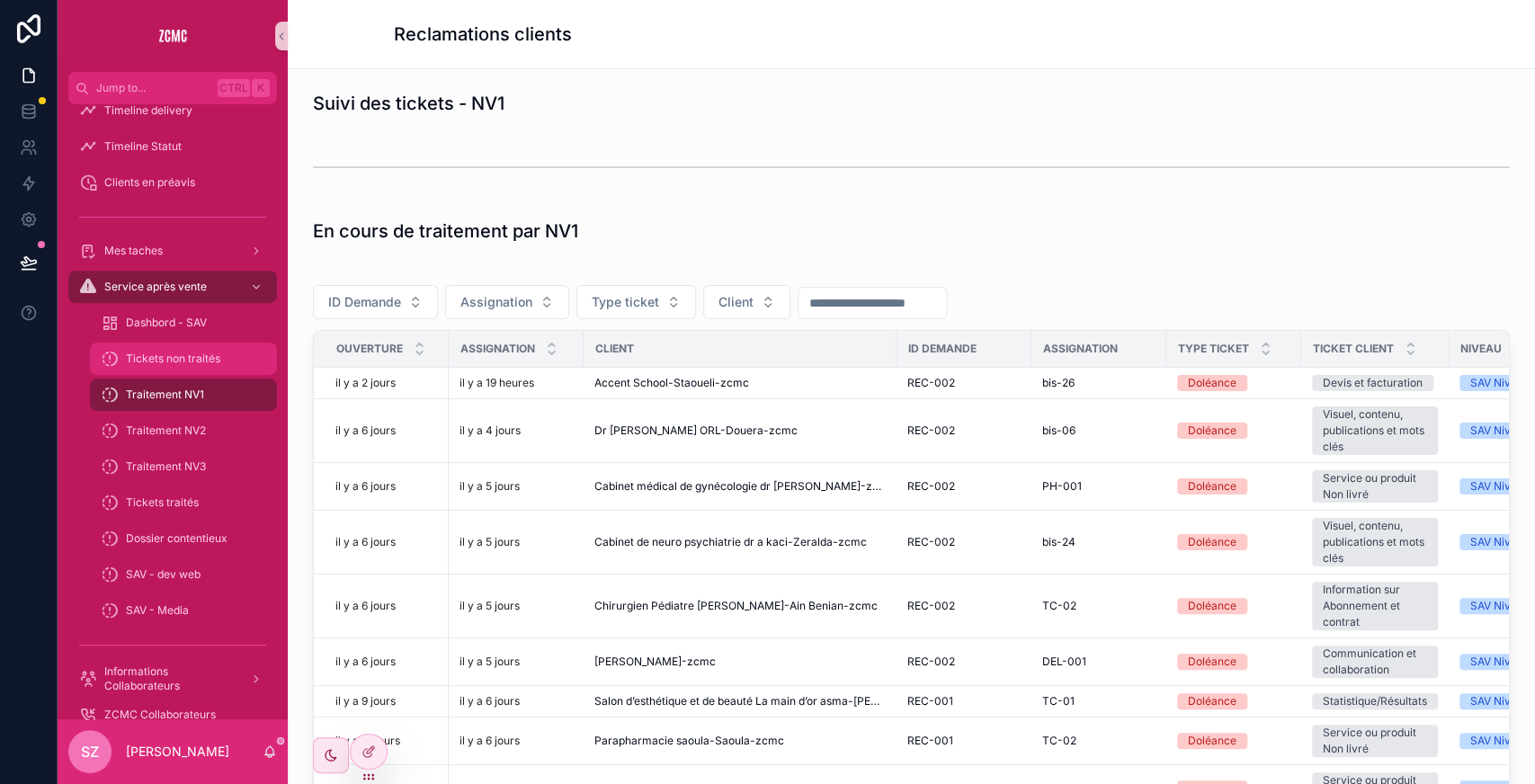
click at [205, 356] on span "Tickets non traités" at bounding box center [173, 358] width 94 height 15
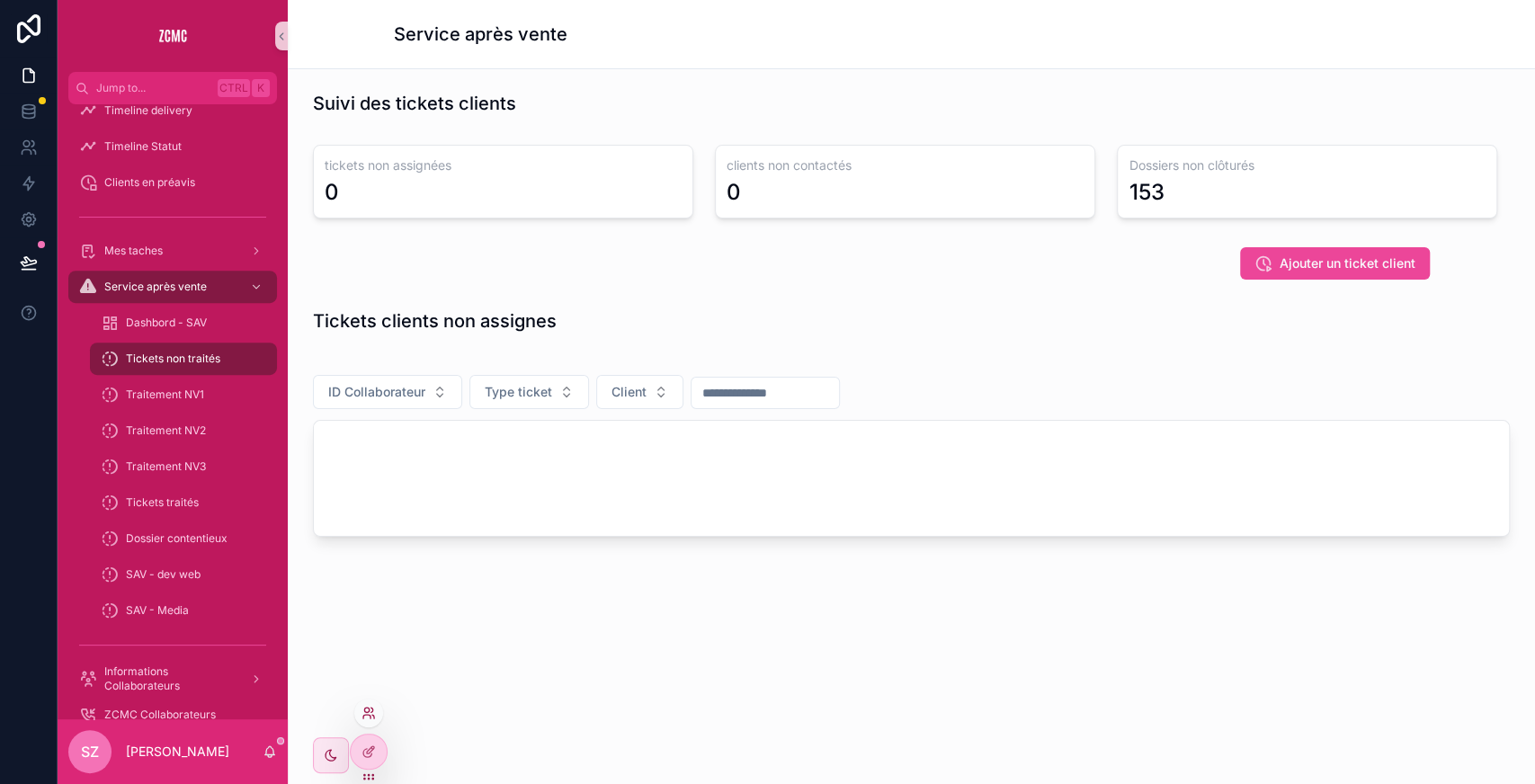
click at [369, 709] on icon at bounding box center [366, 709] width 5 height 5
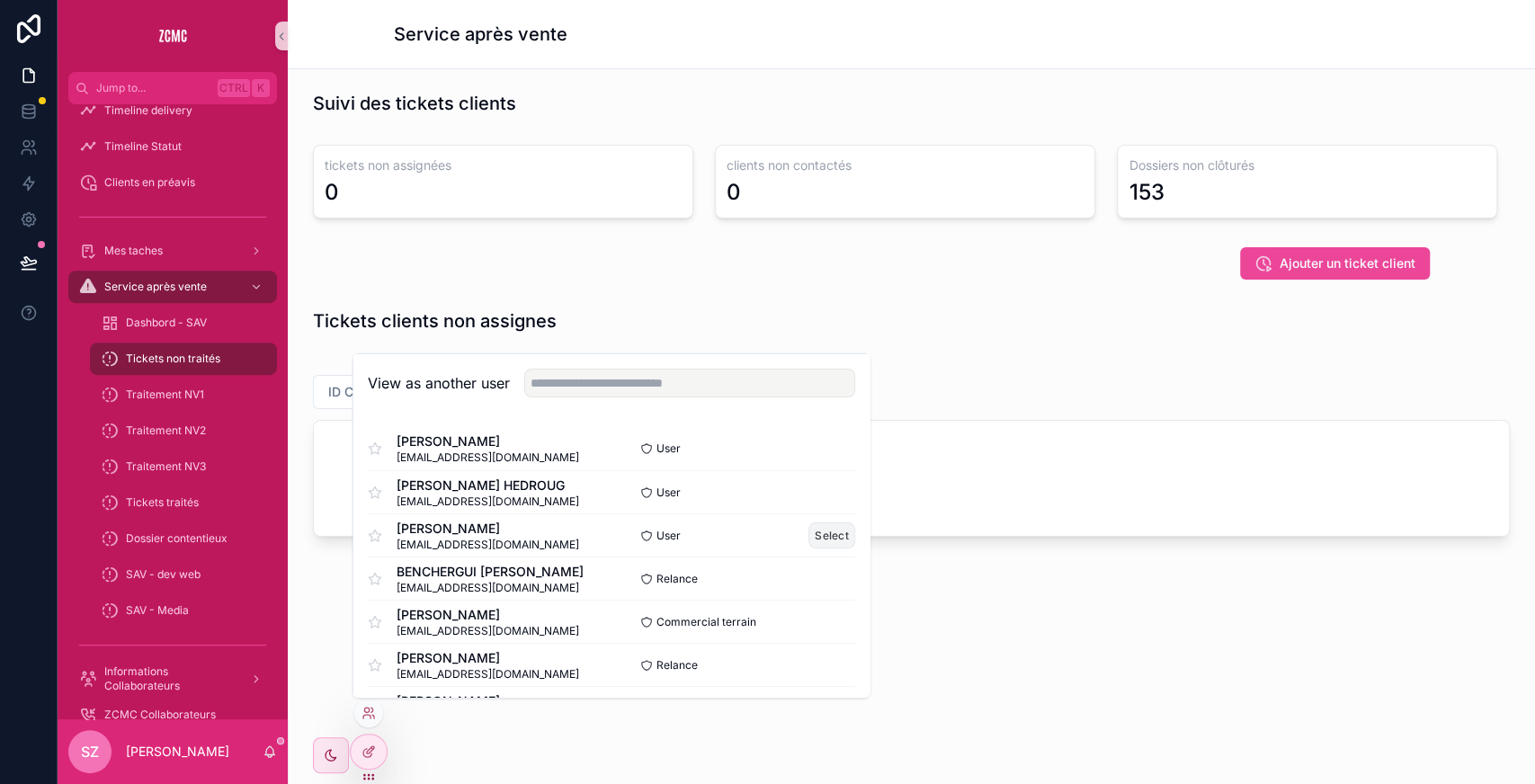
click at [810, 539] on button "Select" at bounding box center [832, 535] width 47 height 27
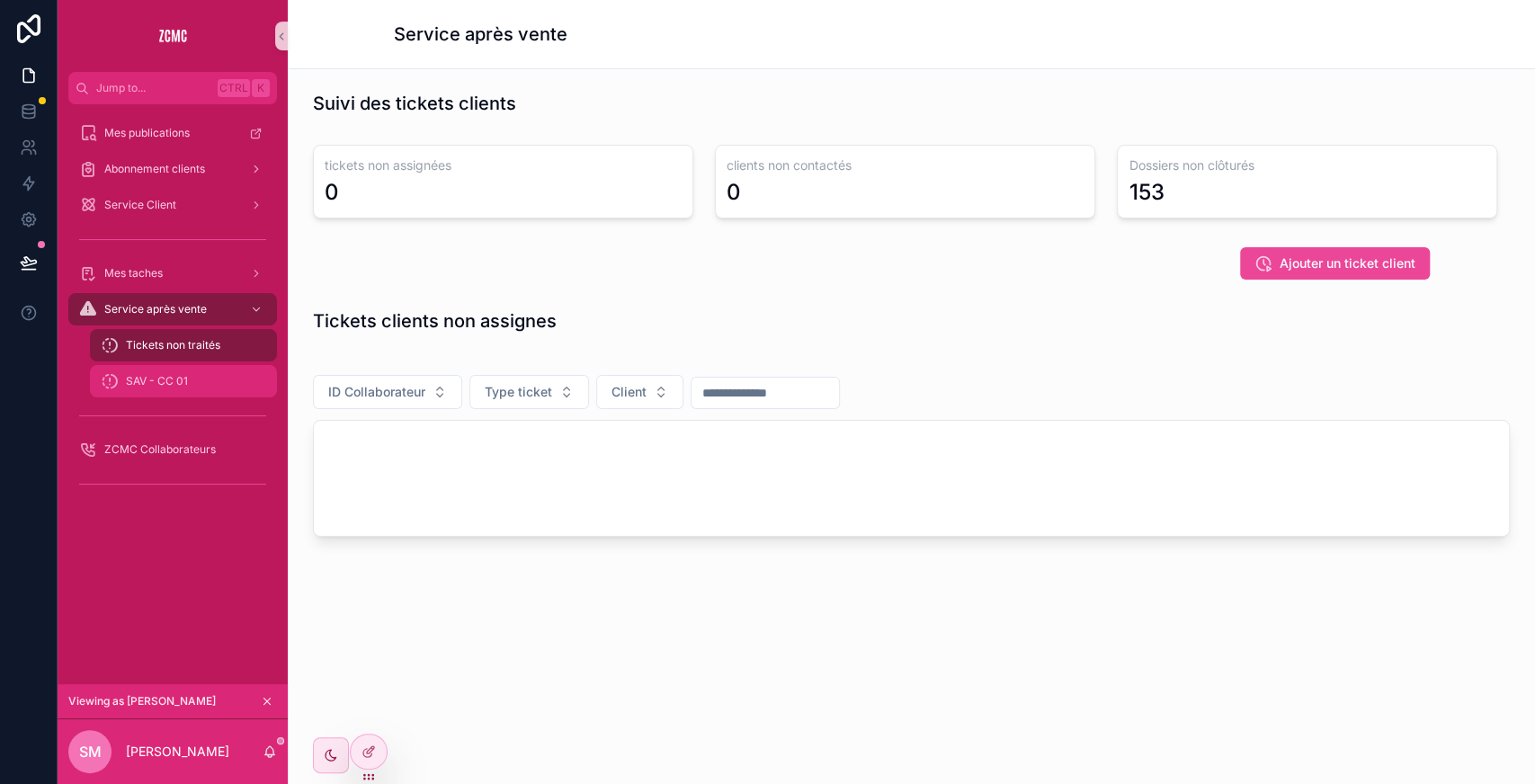
click at [154, 365] on link "SAV - CC 01" at bounding box center [183, 381] width 187 height 32
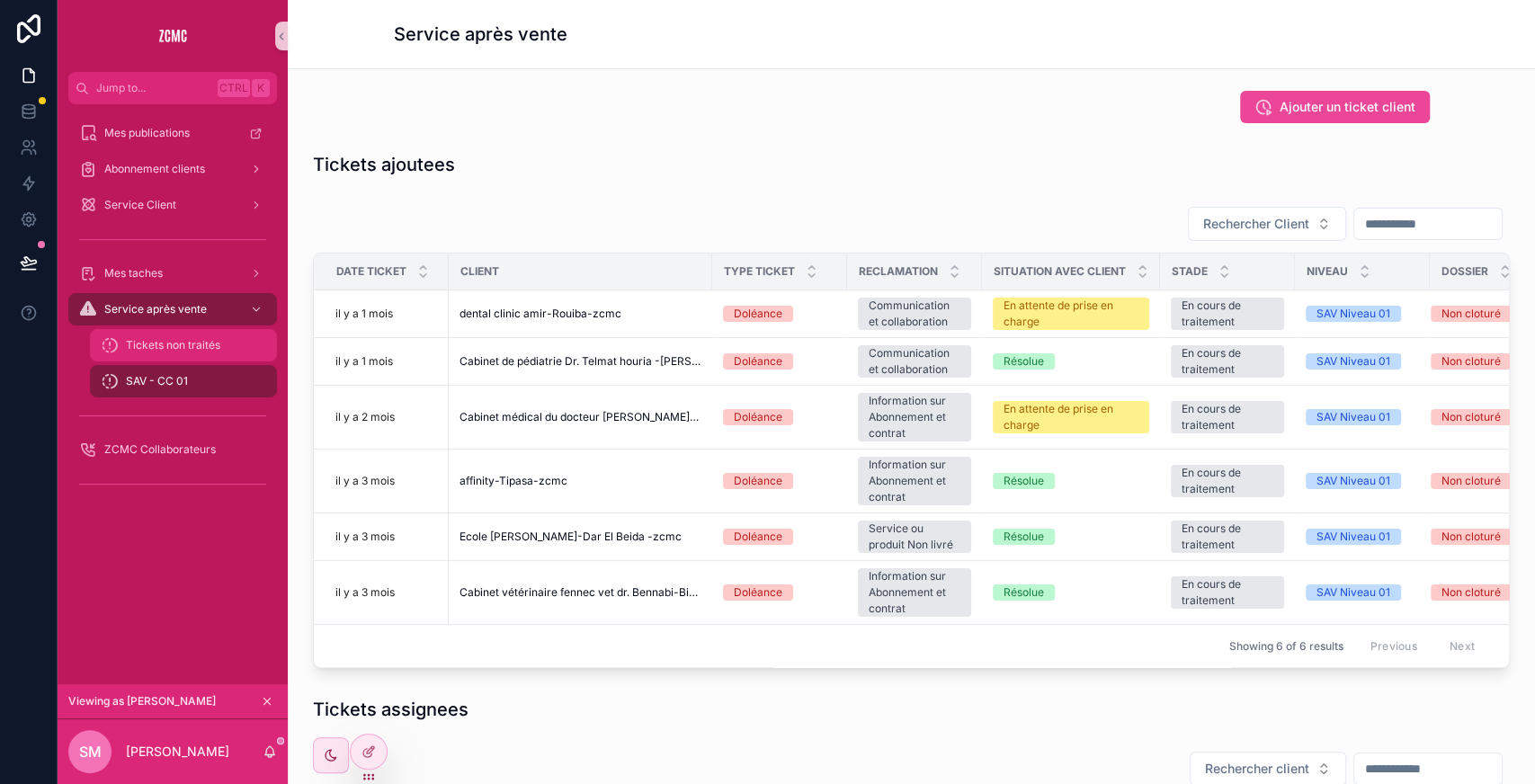
click at [187, 350] on span "Tickets non traités" at bounding box center [173, 345] width 94 height 15
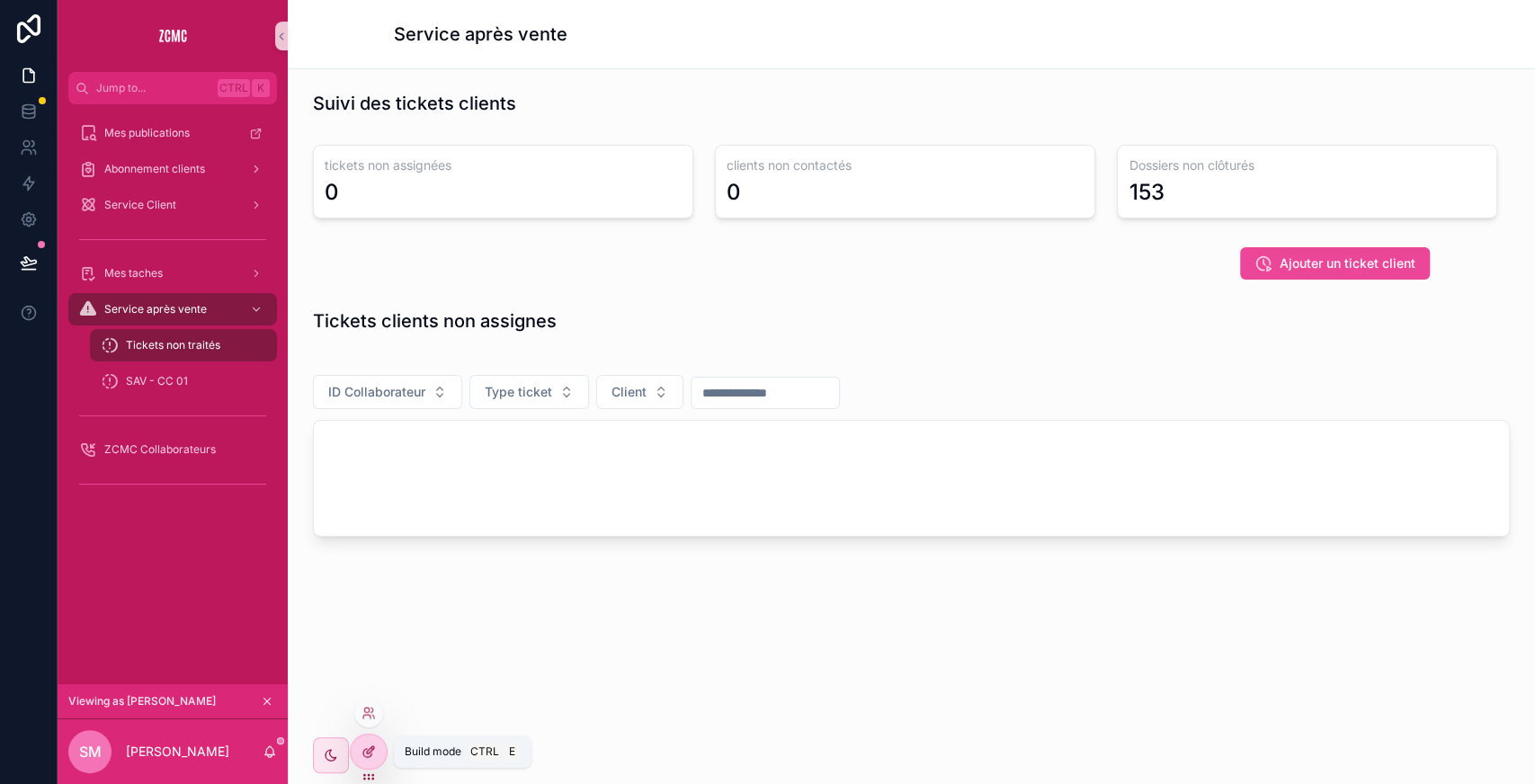
click at [365, 741] on div at bounding box center [368, 752] width 36 height 34
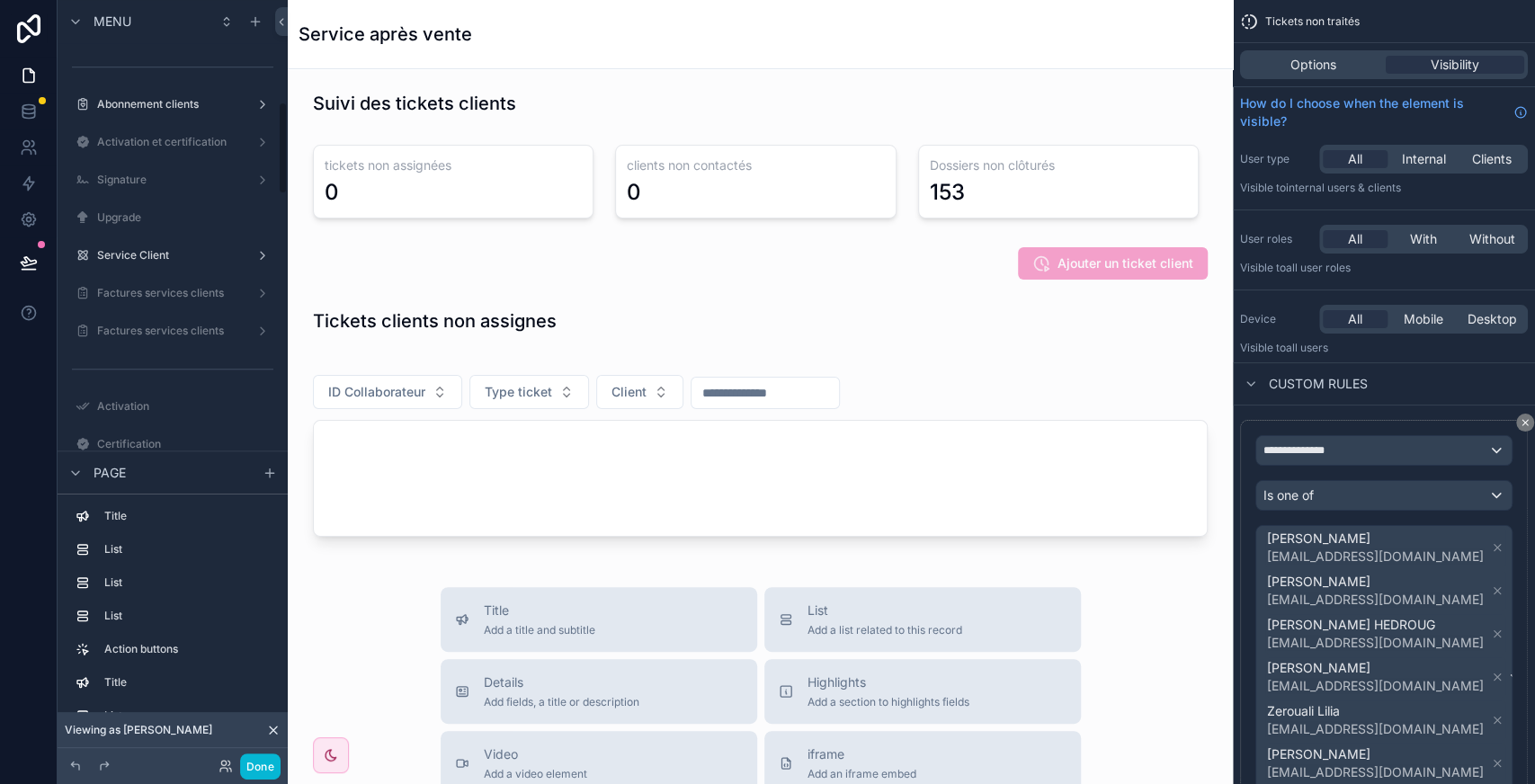
scroll to position [829, 0]
click at [24, 113] on icon at bounding box center [29, 111] width 18 height 18
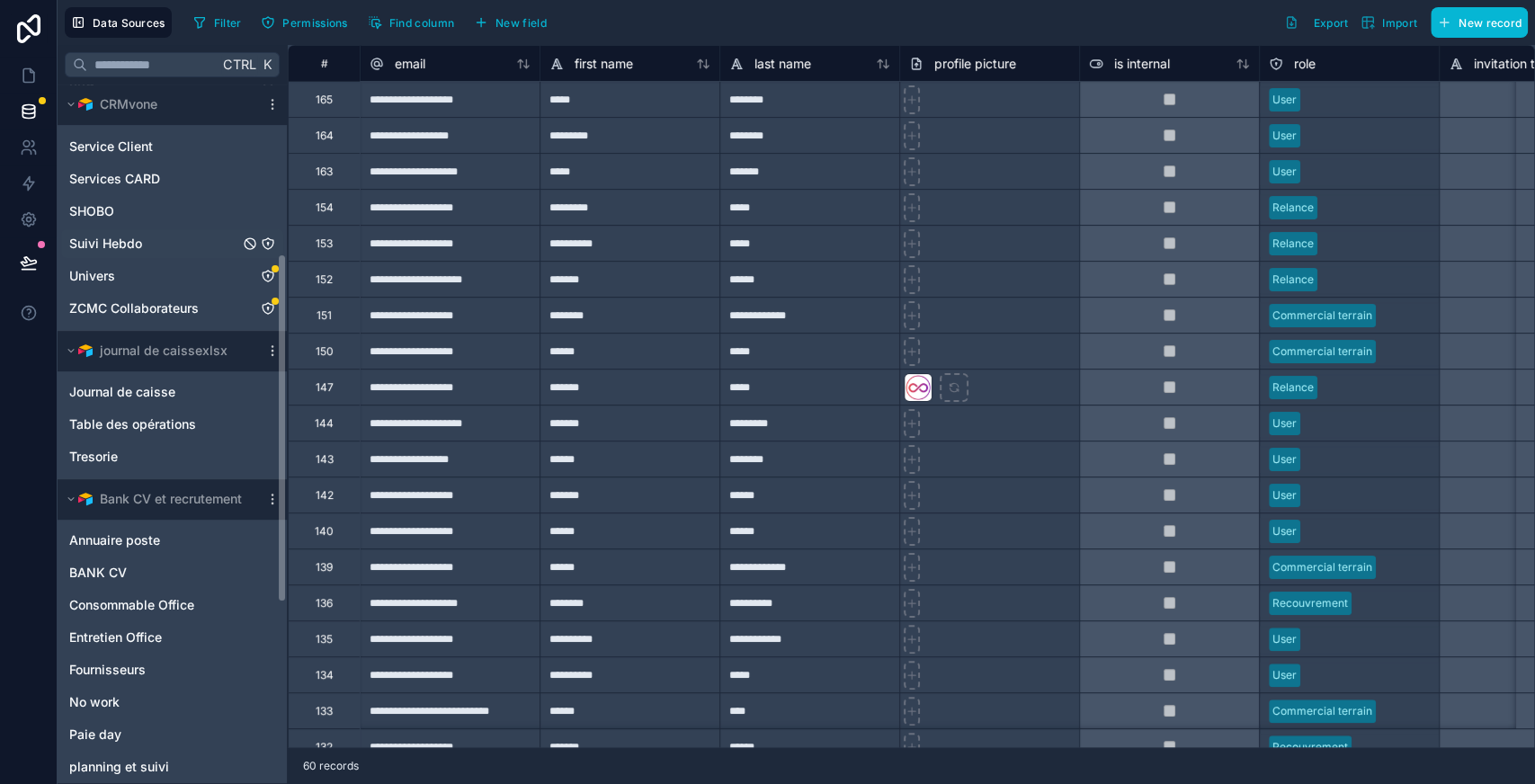
scroll to position [299, 0]
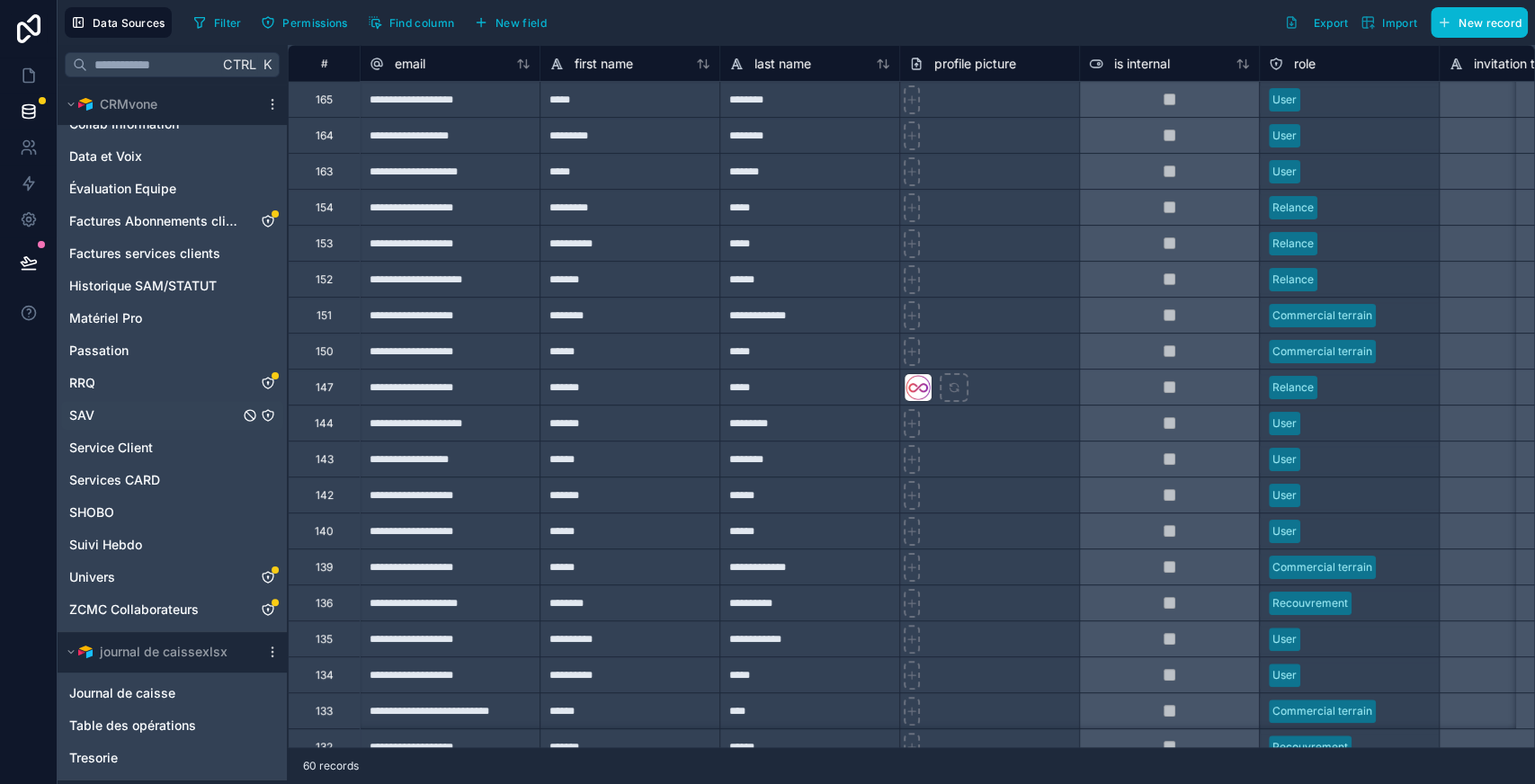
click at [120, 405] on div "SAV" at bounding box center [172, 415] width 222 height 29
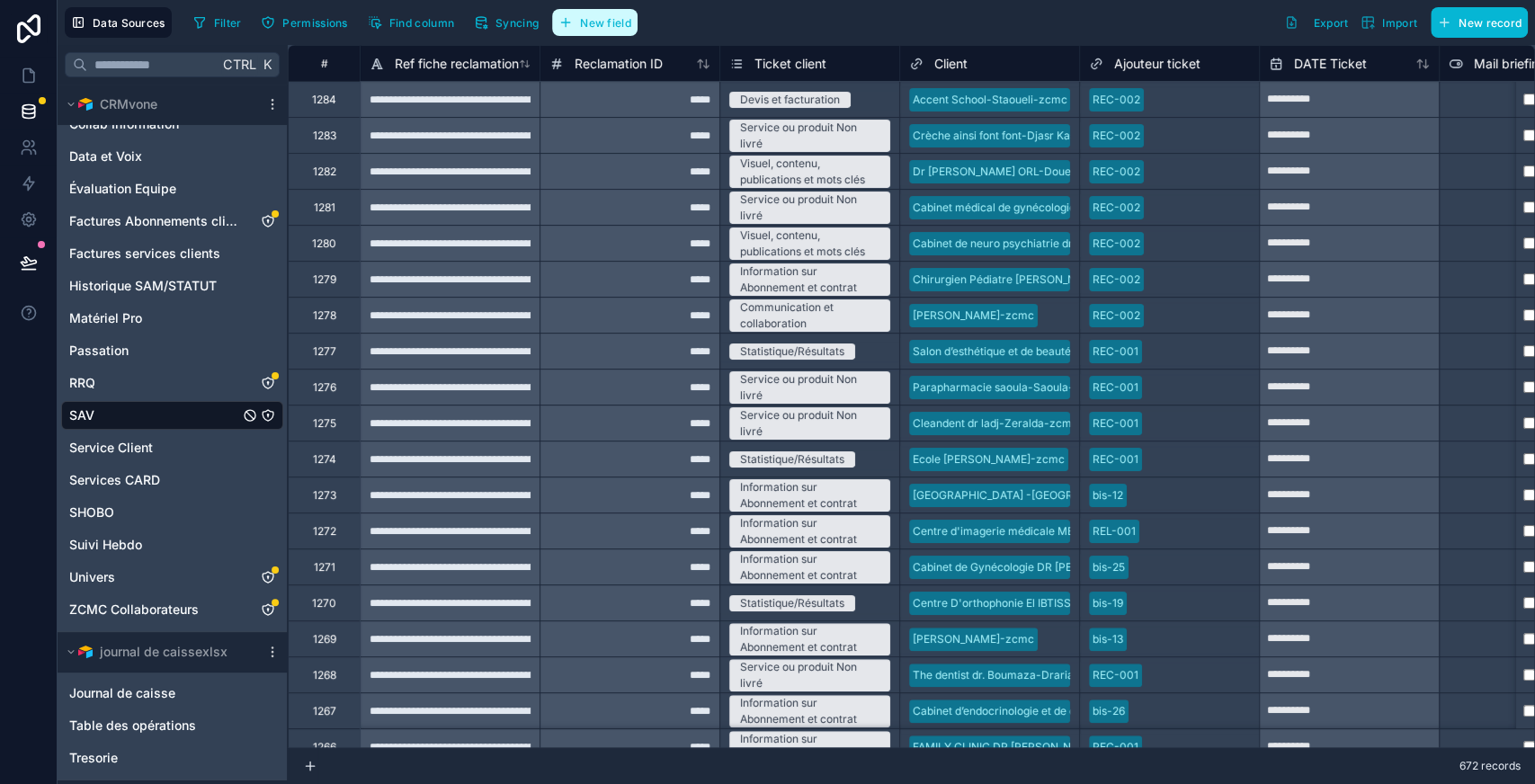
click at [589, 22] on span "New field" at bounding box center [606, 23] width 51 height 14
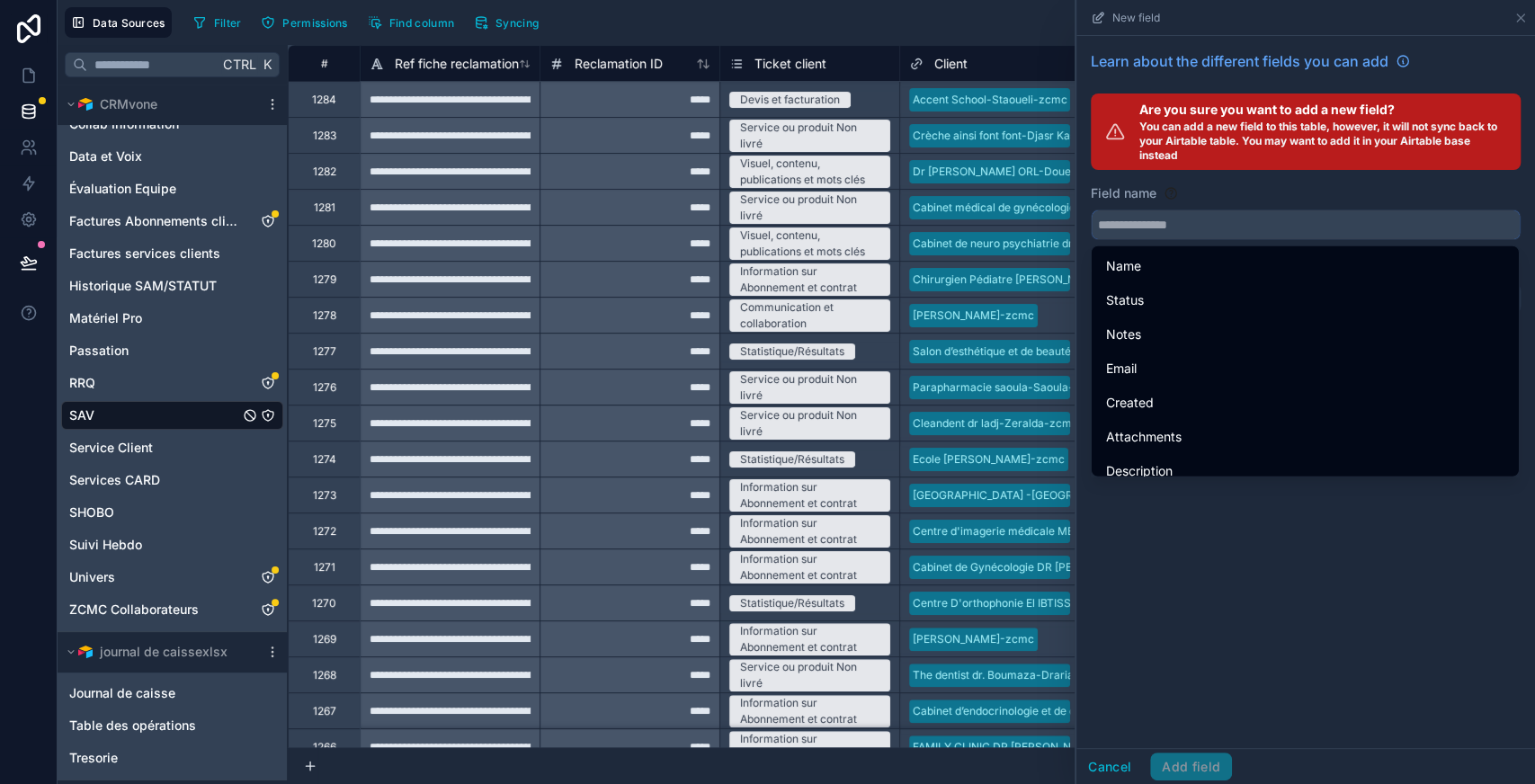
click at [1189, 212] on input "text" at bounding box center [1306, 224] width 428 height 29
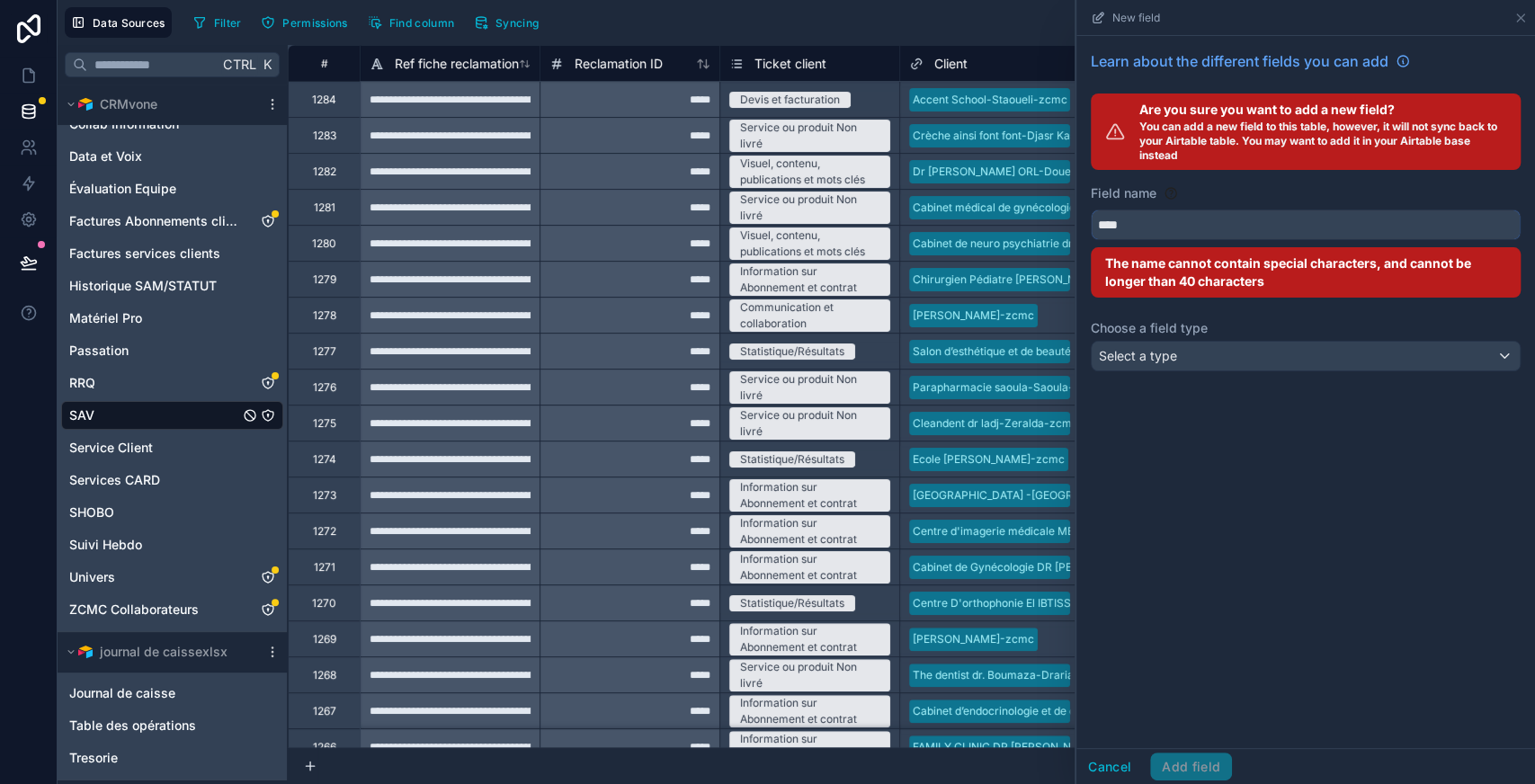
click at [1091, 210] on button "***" at bounding box center [1306, 224] width 430 height 30
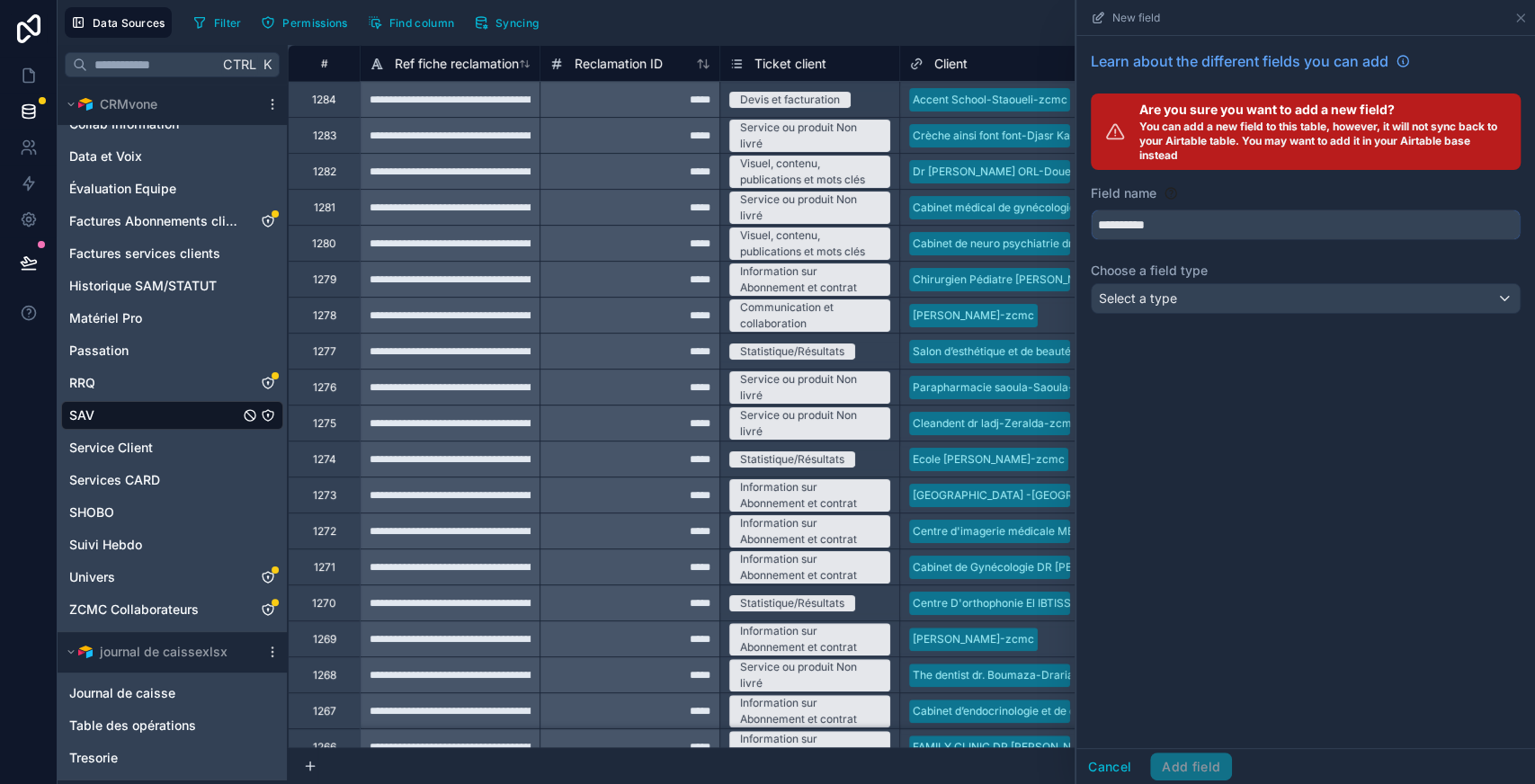
type input "**********"
click at [1207, 302] on div "Select a type" at bounding box center [1306, 298] width 428 height 29
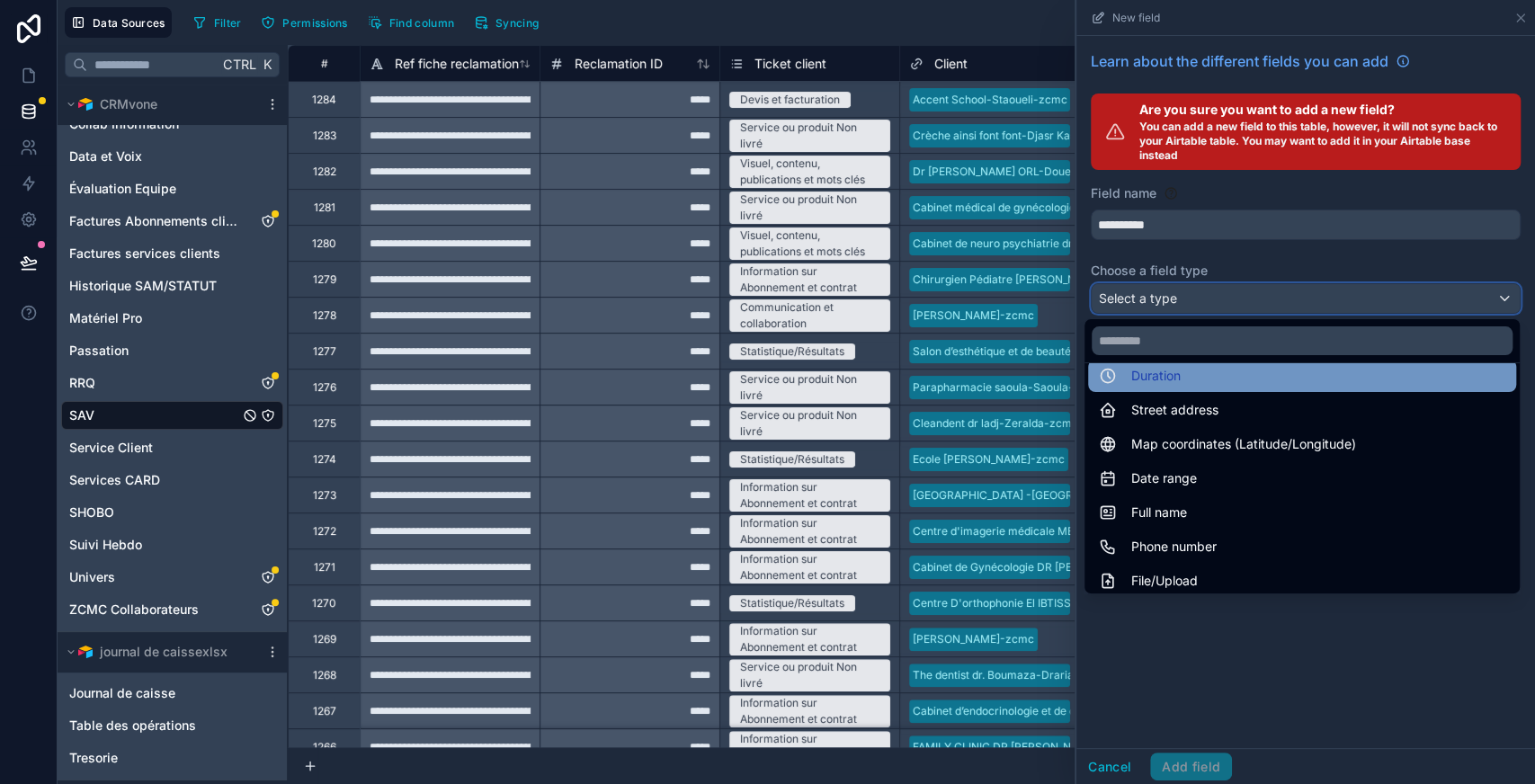
scroll to position [259, 0]
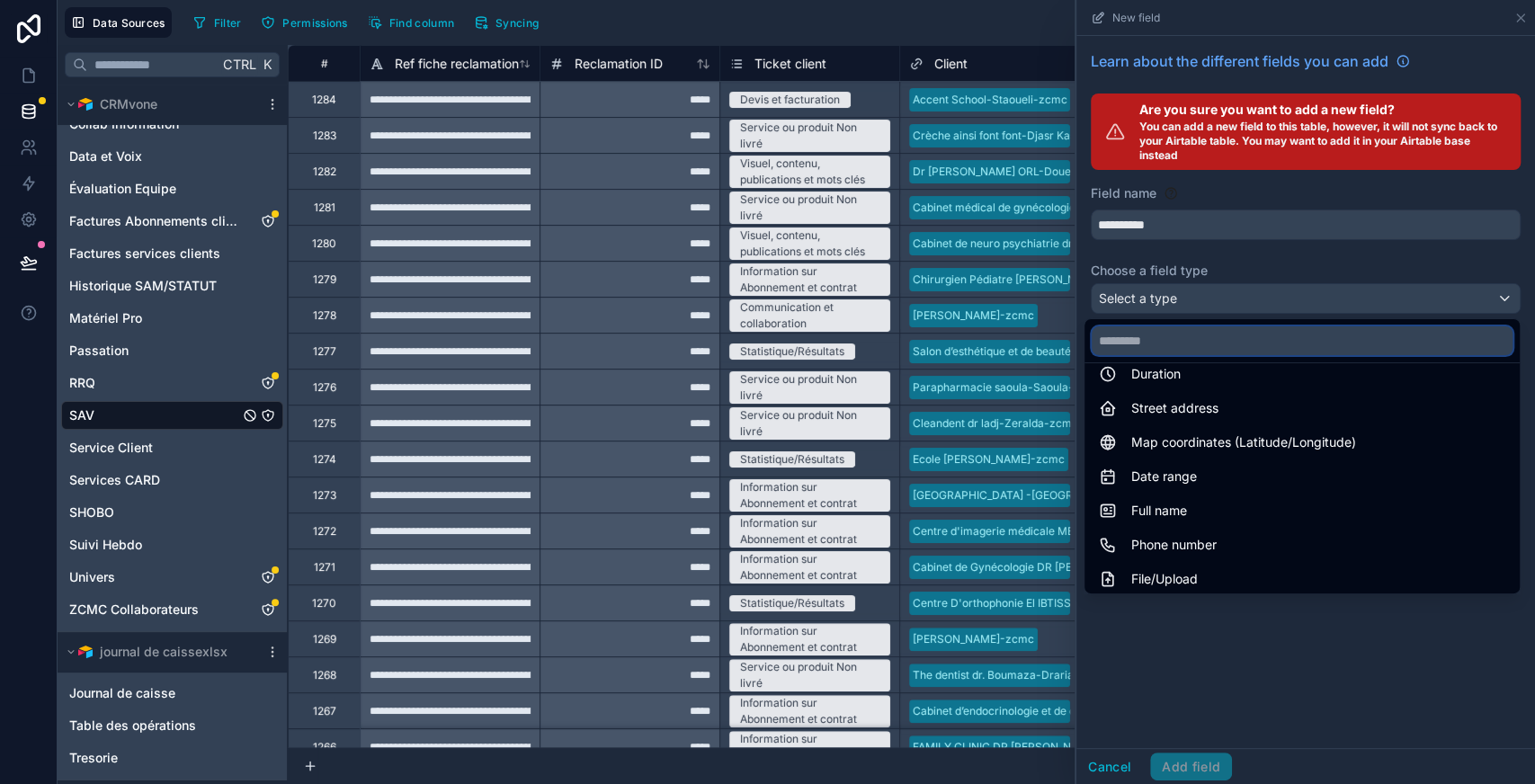
click at [1180, 338] on input "text" at bounding box center [1303, 340] width 421 height 29
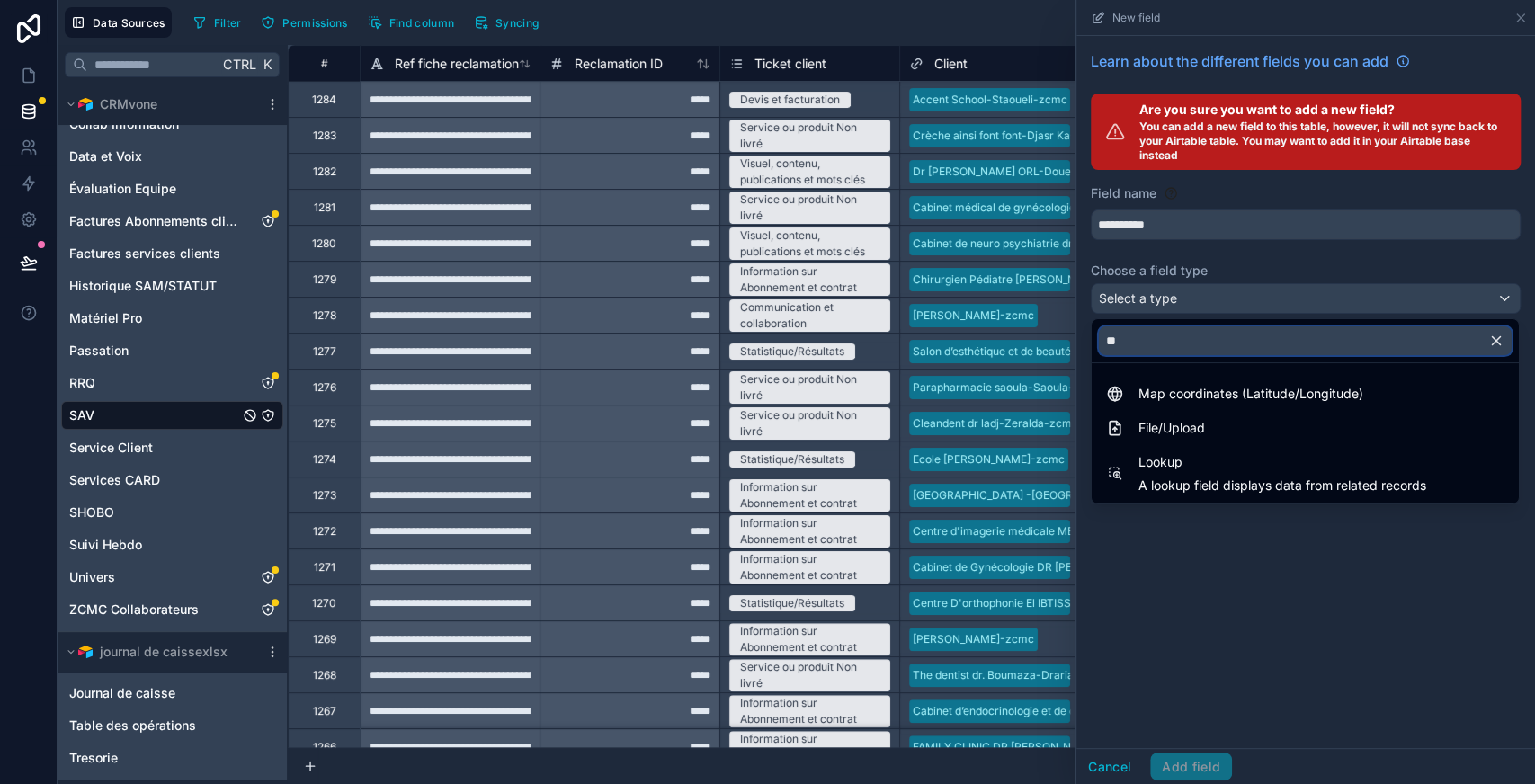
scroll to position [0, 0]
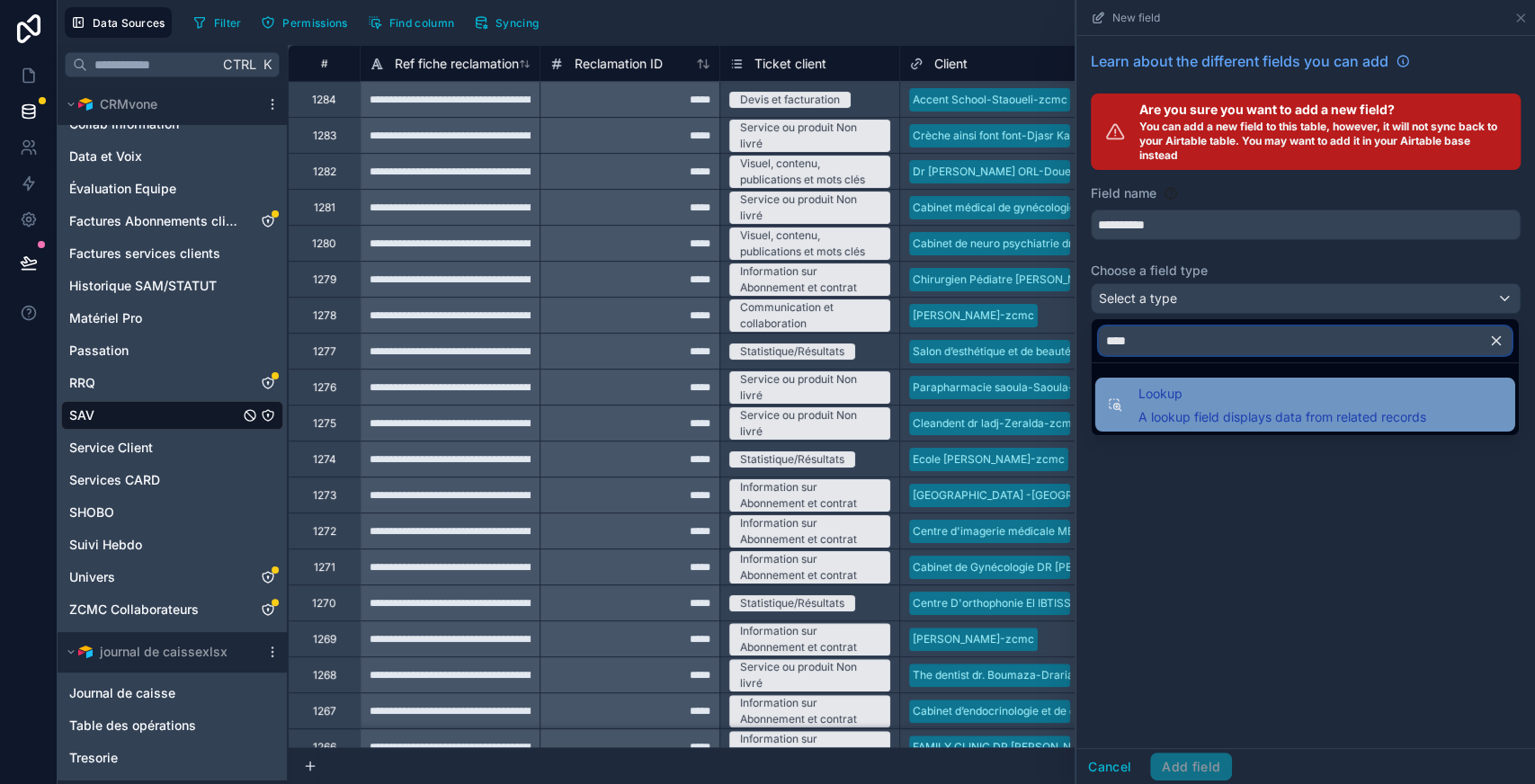
type input "****"
click at [1177, 424] on span "A lookup field displays data from related records" at bounding box center [1282, 417] width 288 height 18
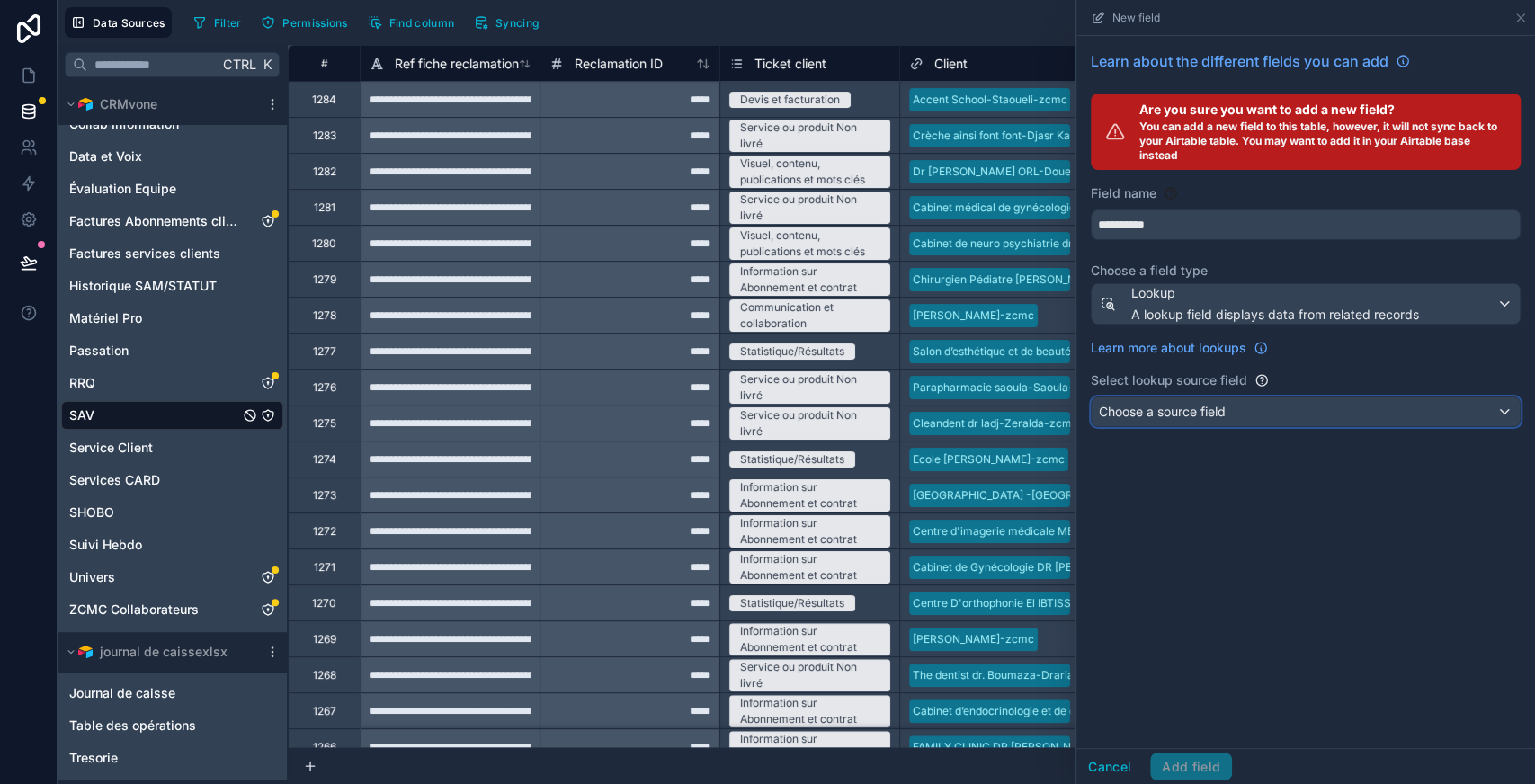
click at [1185, 403] on span "Choose a source field" at bounding box center [1162, 412] width 127 height 18
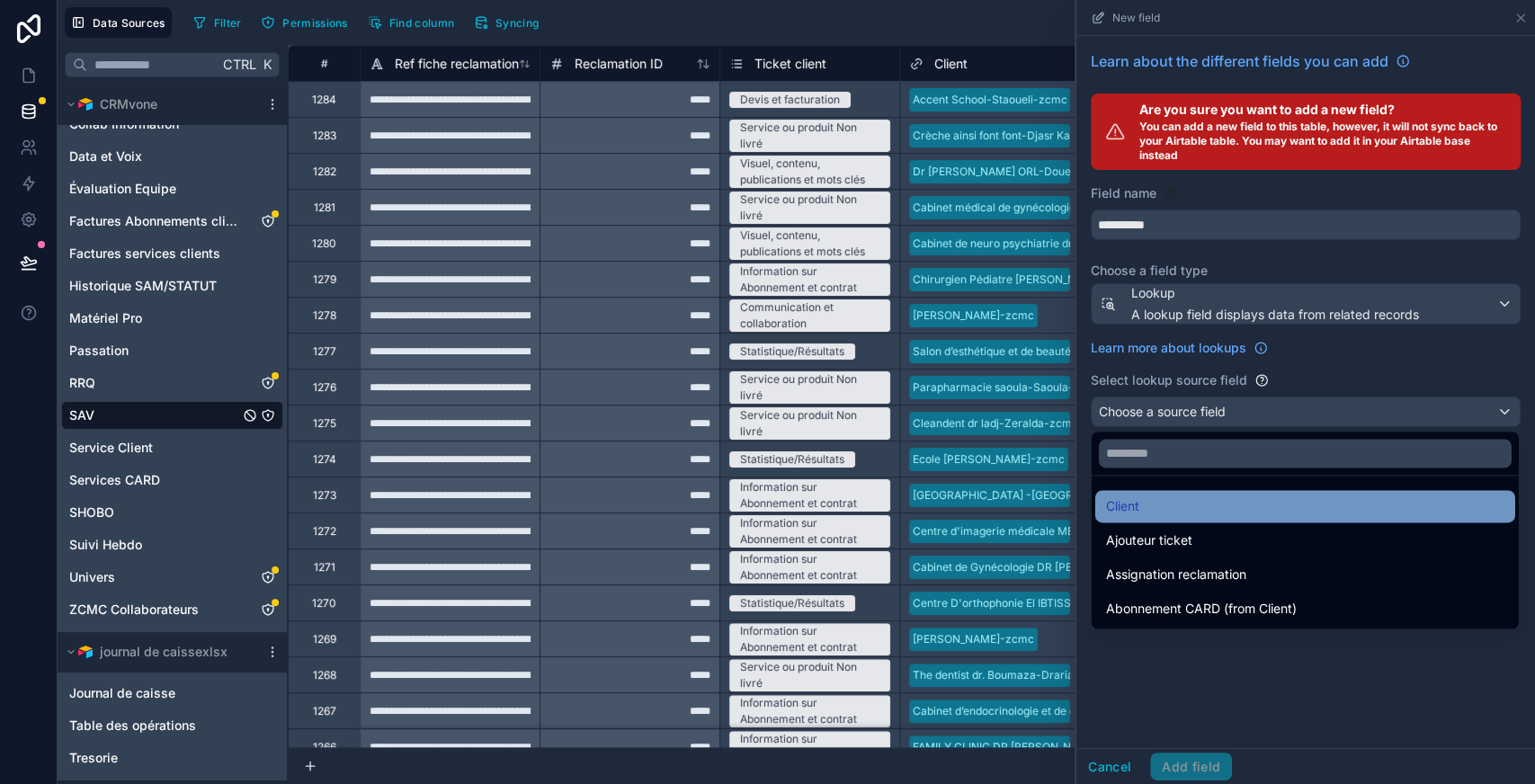
click at [1193, 502] on div "Client" at bounding box center [1305, 507] width 399 height 22
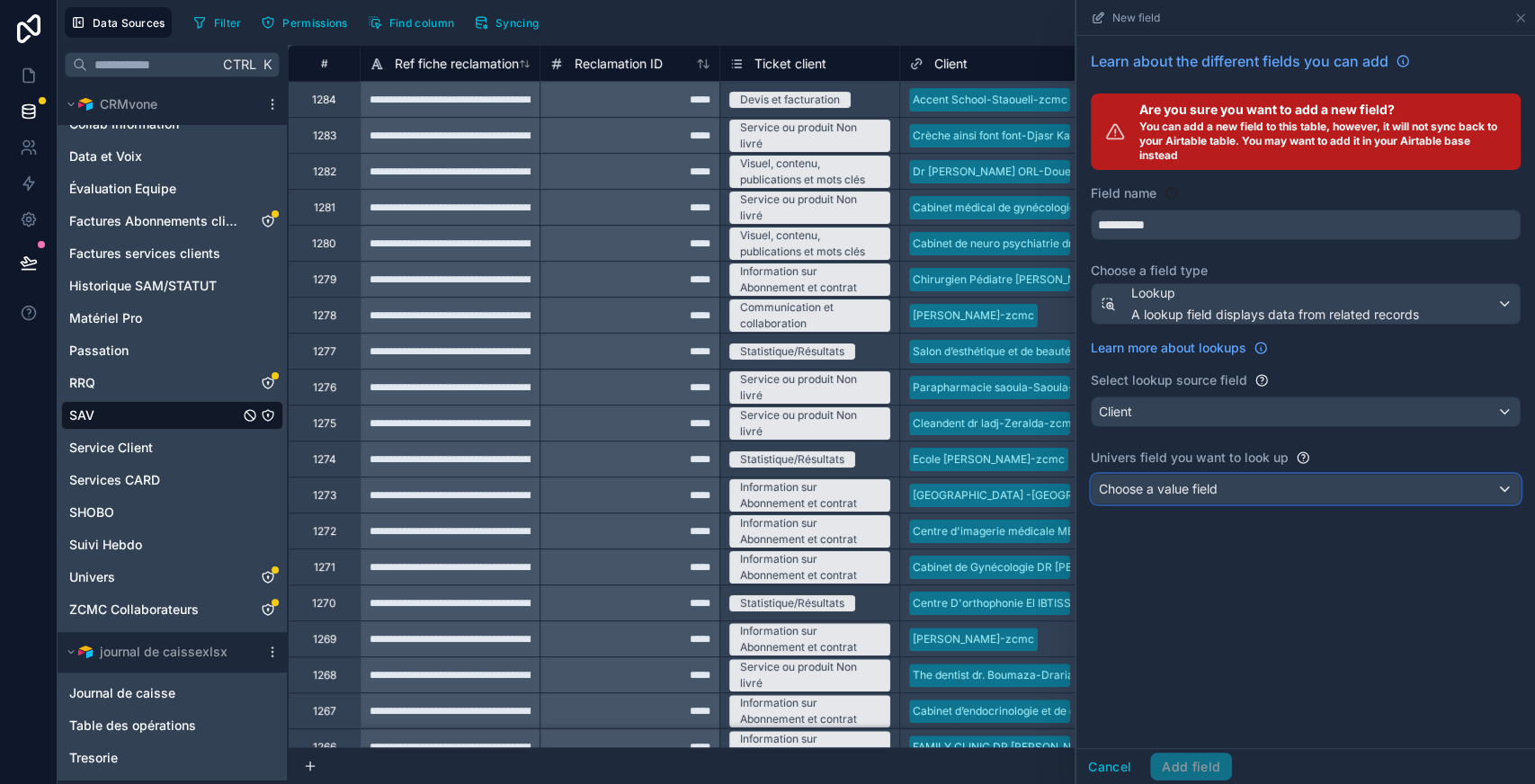
click at [1199, 489] on span "Choose a value field" at bounding box center [1158, 489] width 119 height 16
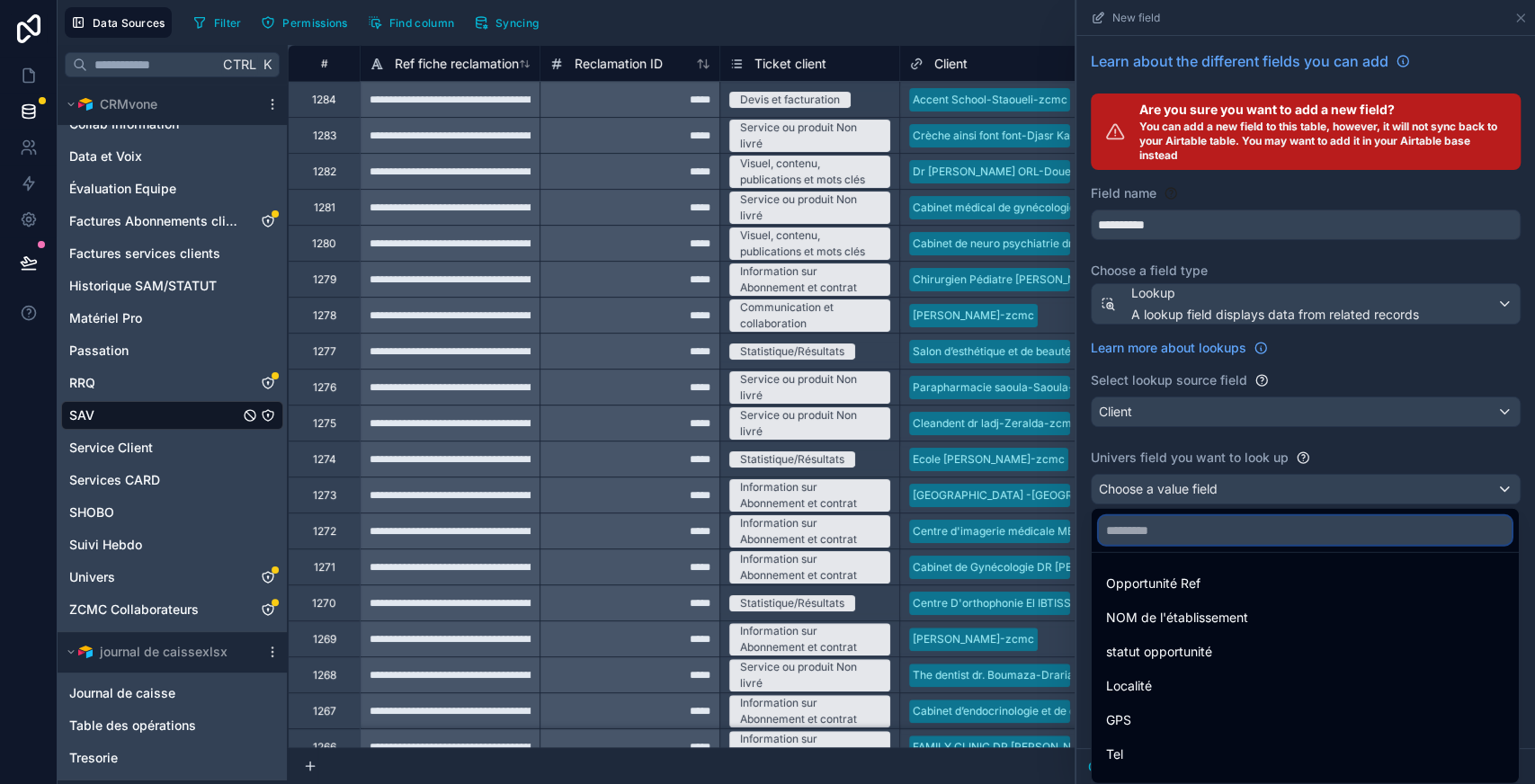
click at [1190, 526] on input "text" at bounding box center [1306, 530] width 413 height 29
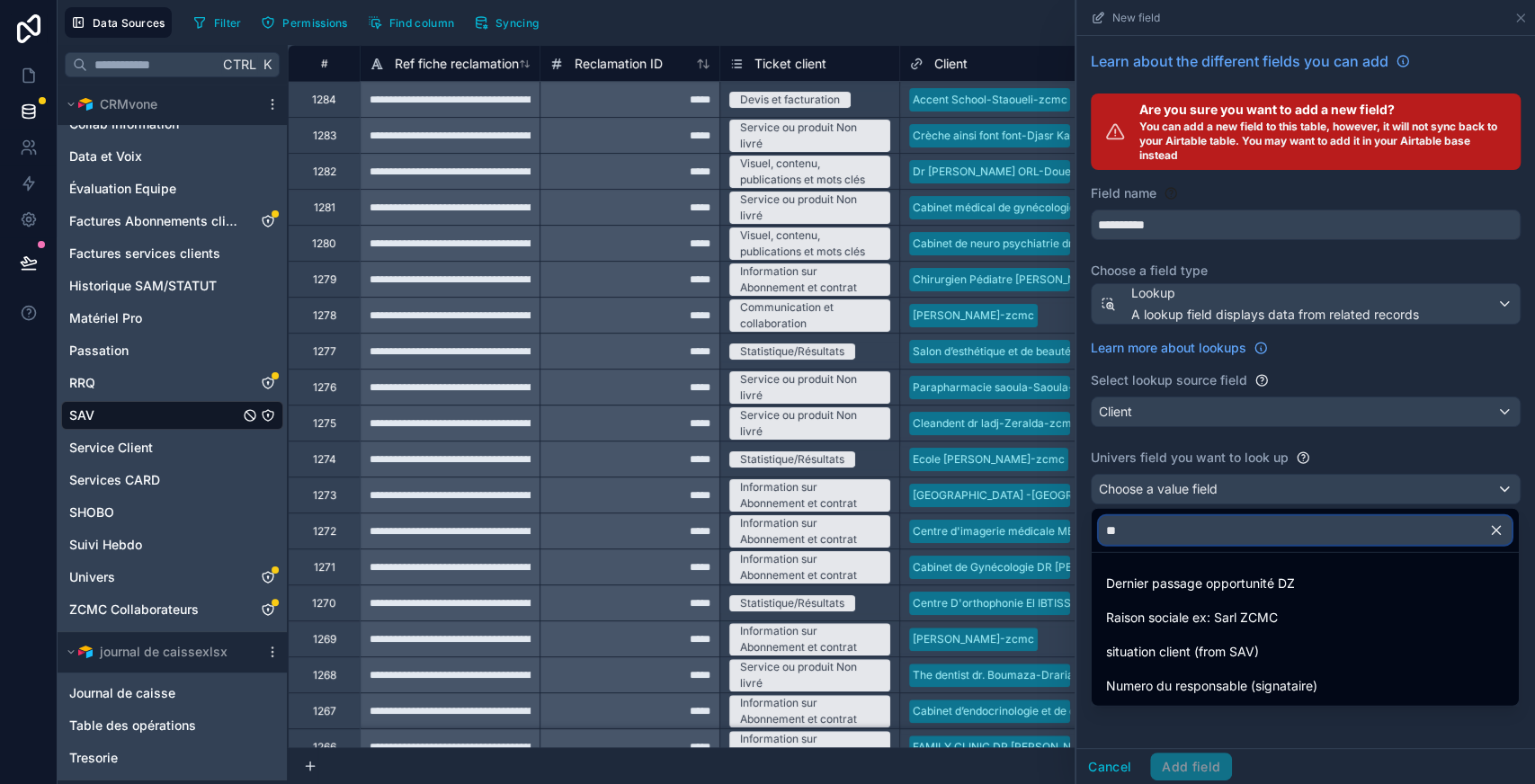
type input "*"
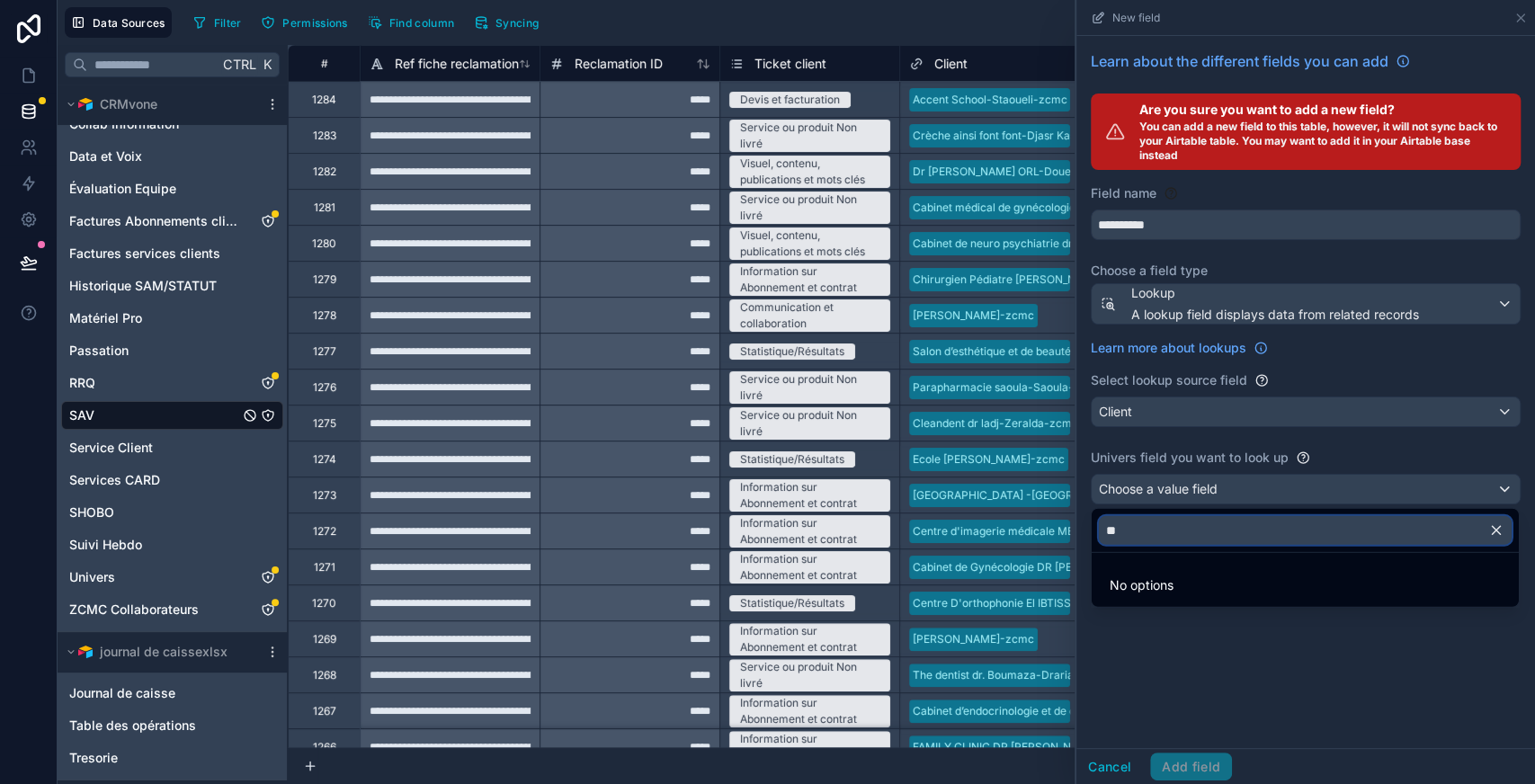
type input "*"
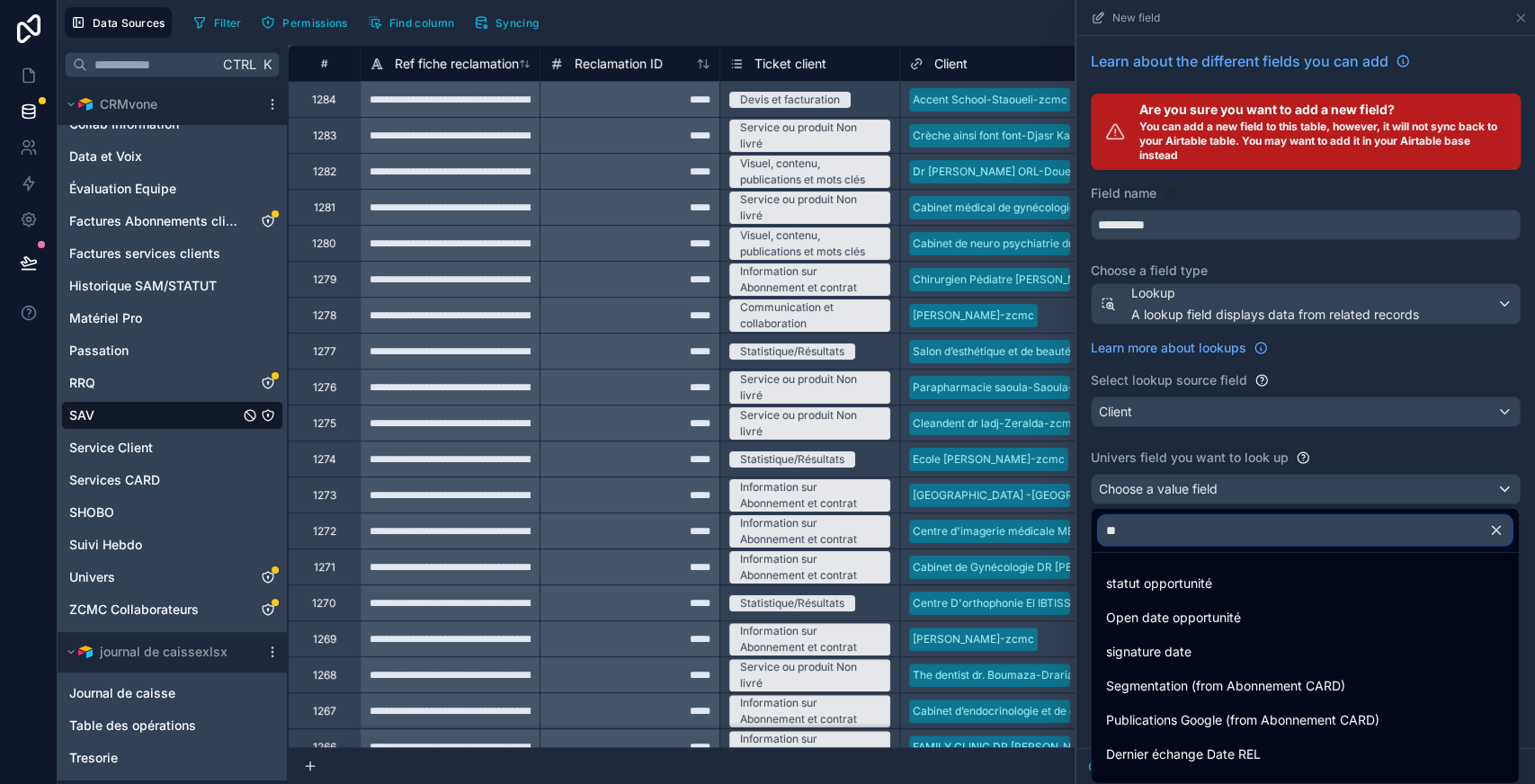
type input "*"
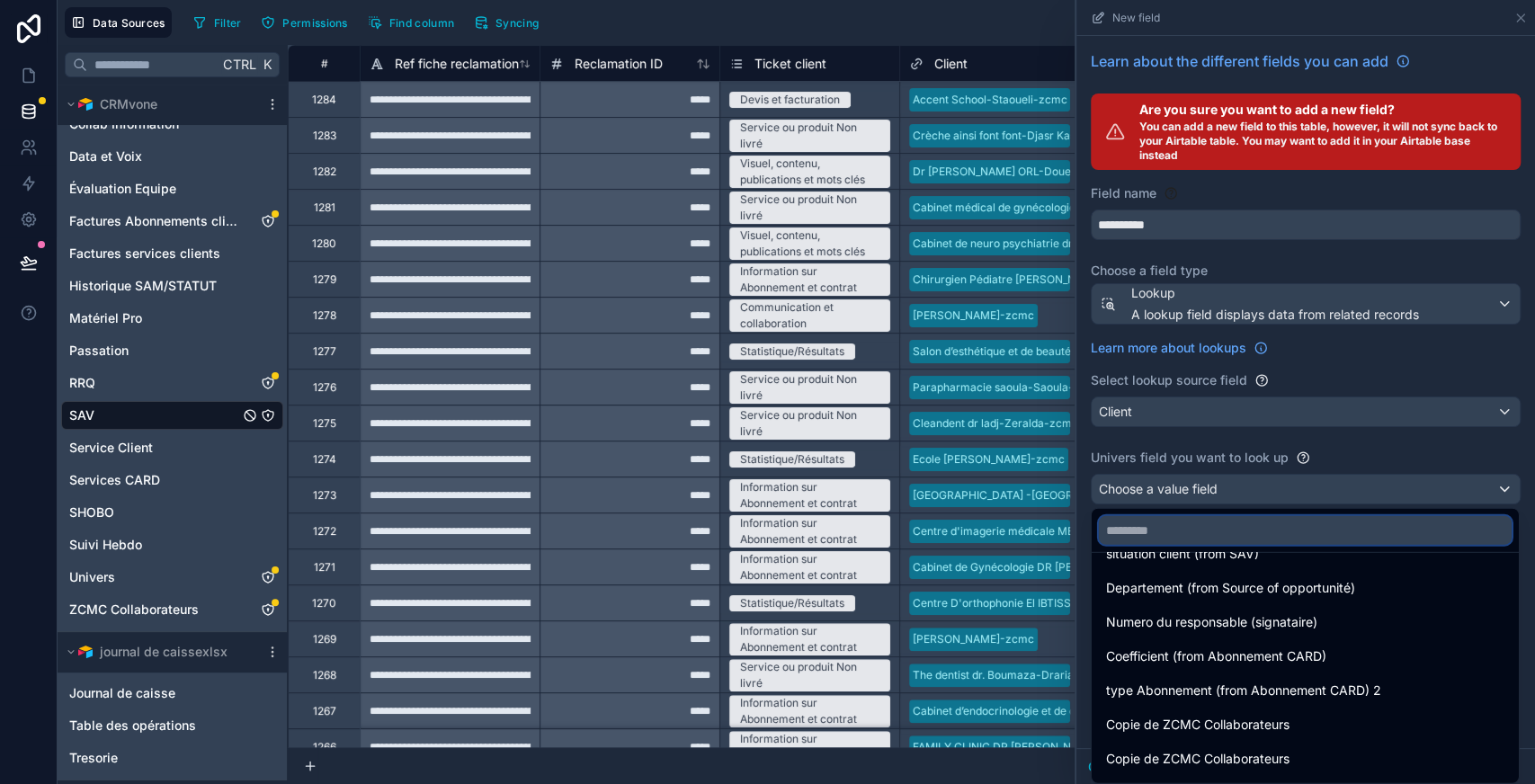
scroll to position [1837, 0]
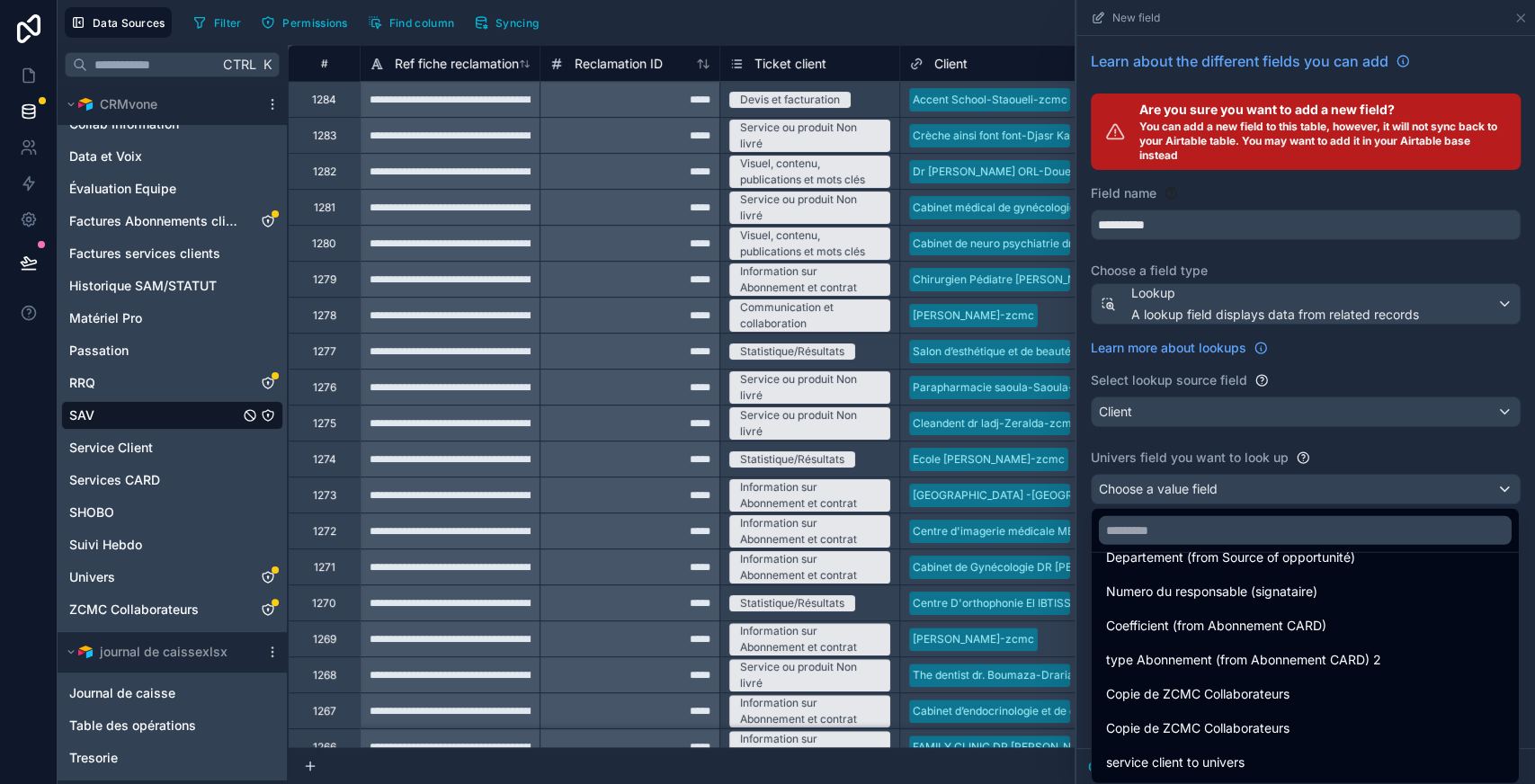
click at [1481, 457] on div at bounding box center [1306, 392] width 459 height 784
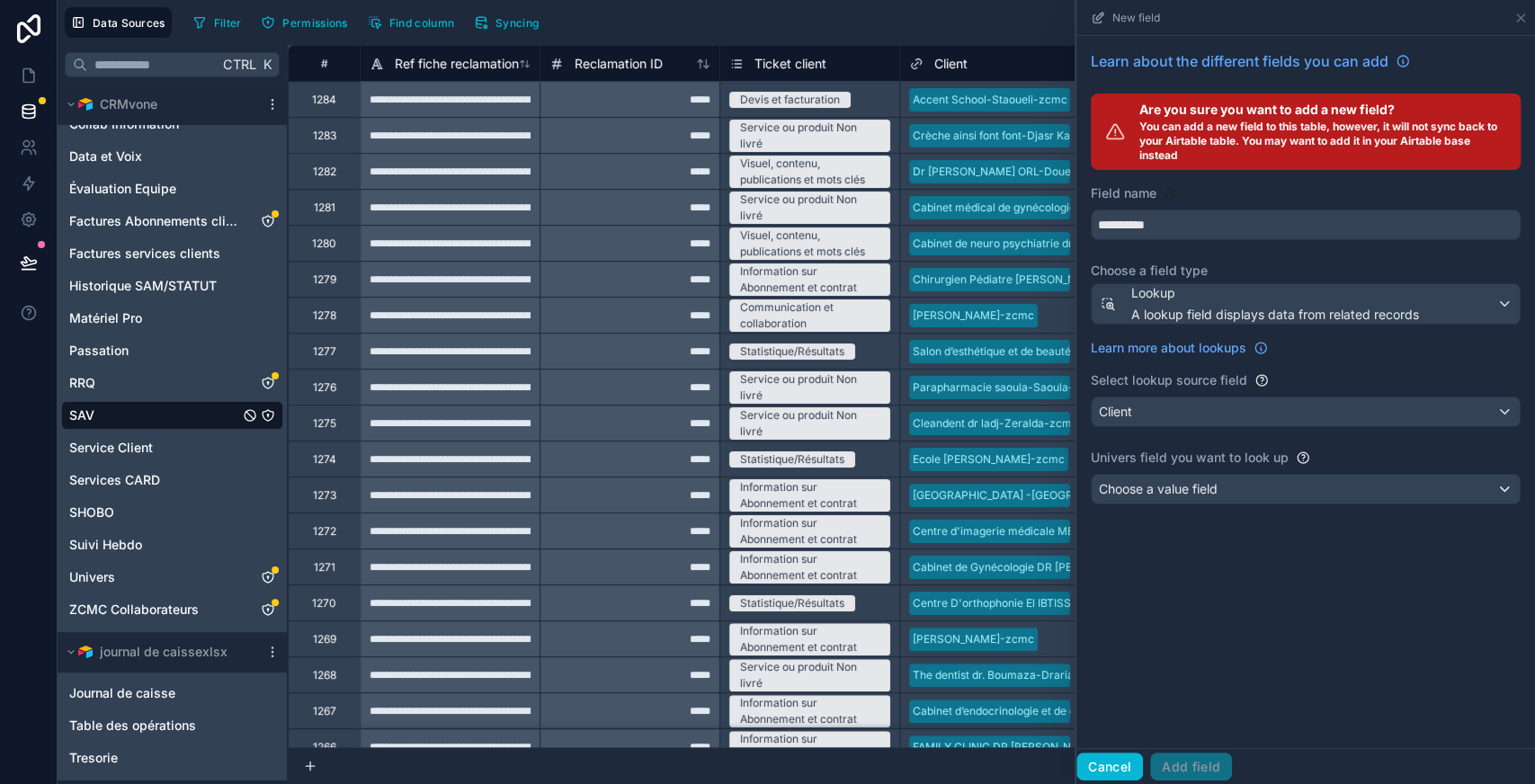
click at [1109, 766] on button "Cancel" at bounding box center [1110, 766] width 67 height 29
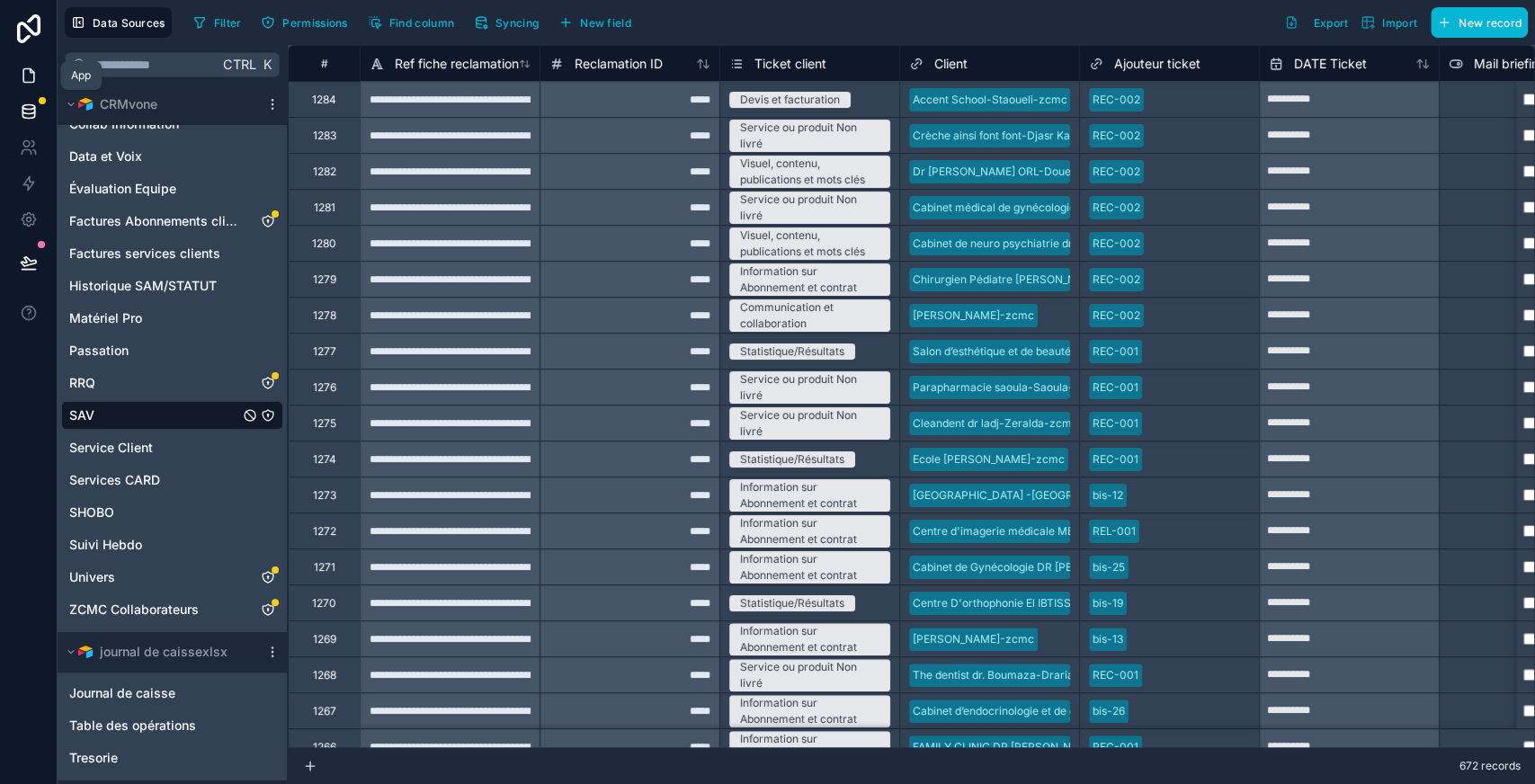
click at [36, 74] on icon at bounding box center [29, 76] width 18 height 18
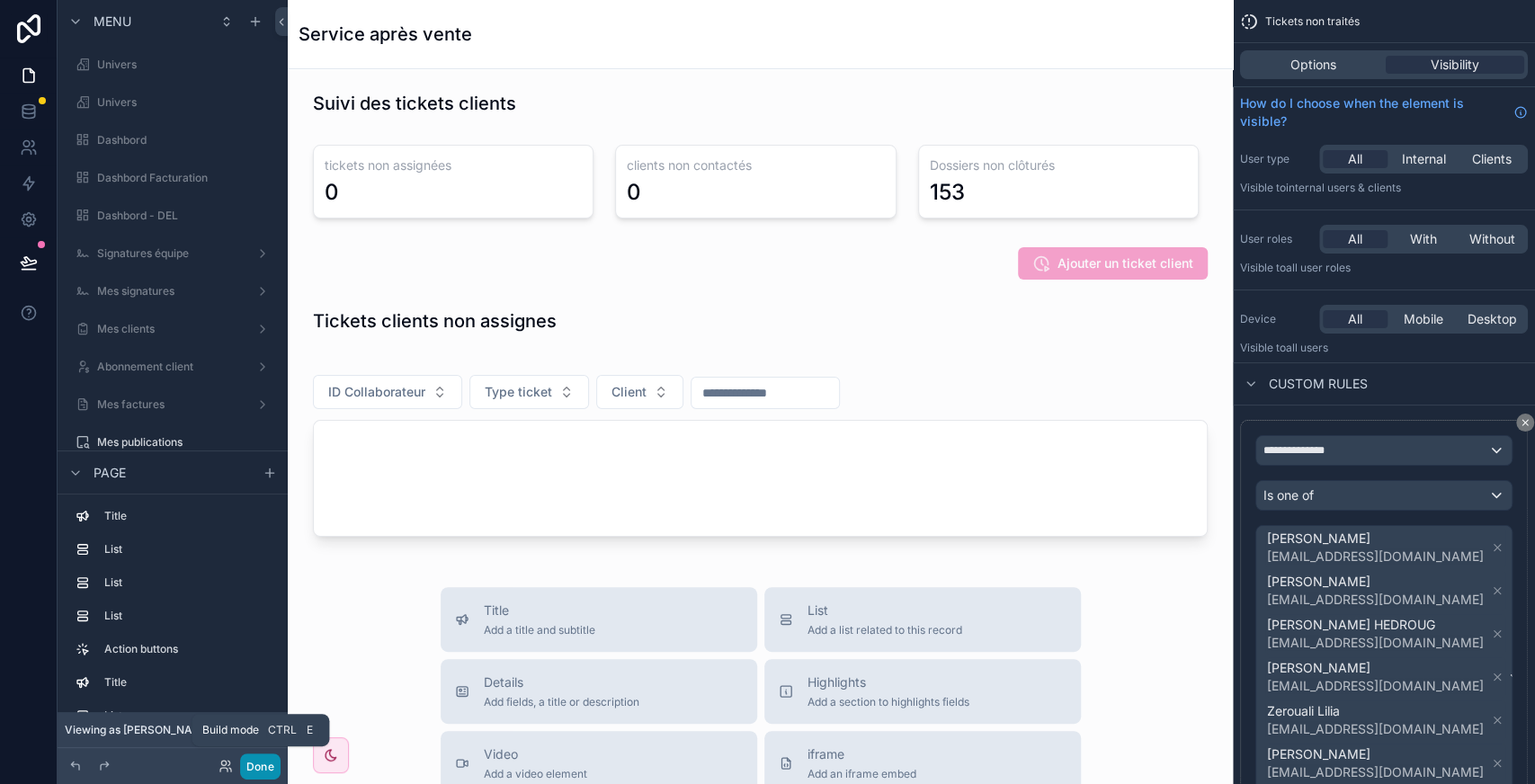
click at [255, 757] on button "Done" at bounding box center [260, 766] width 40 height 27
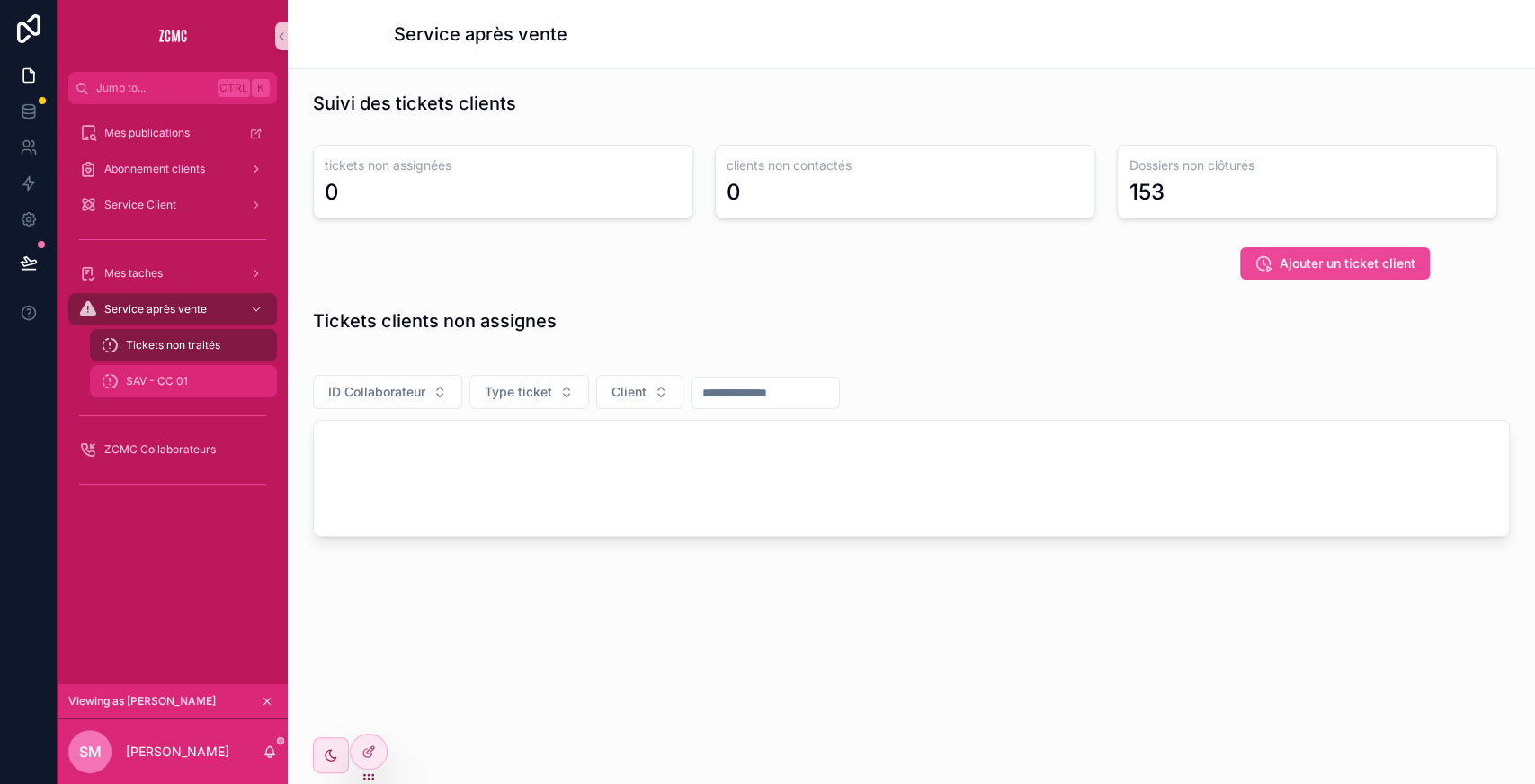
click at [189, 391] on div "SAV - CC 01" at bounding box center [183, 381] width 165 height 29
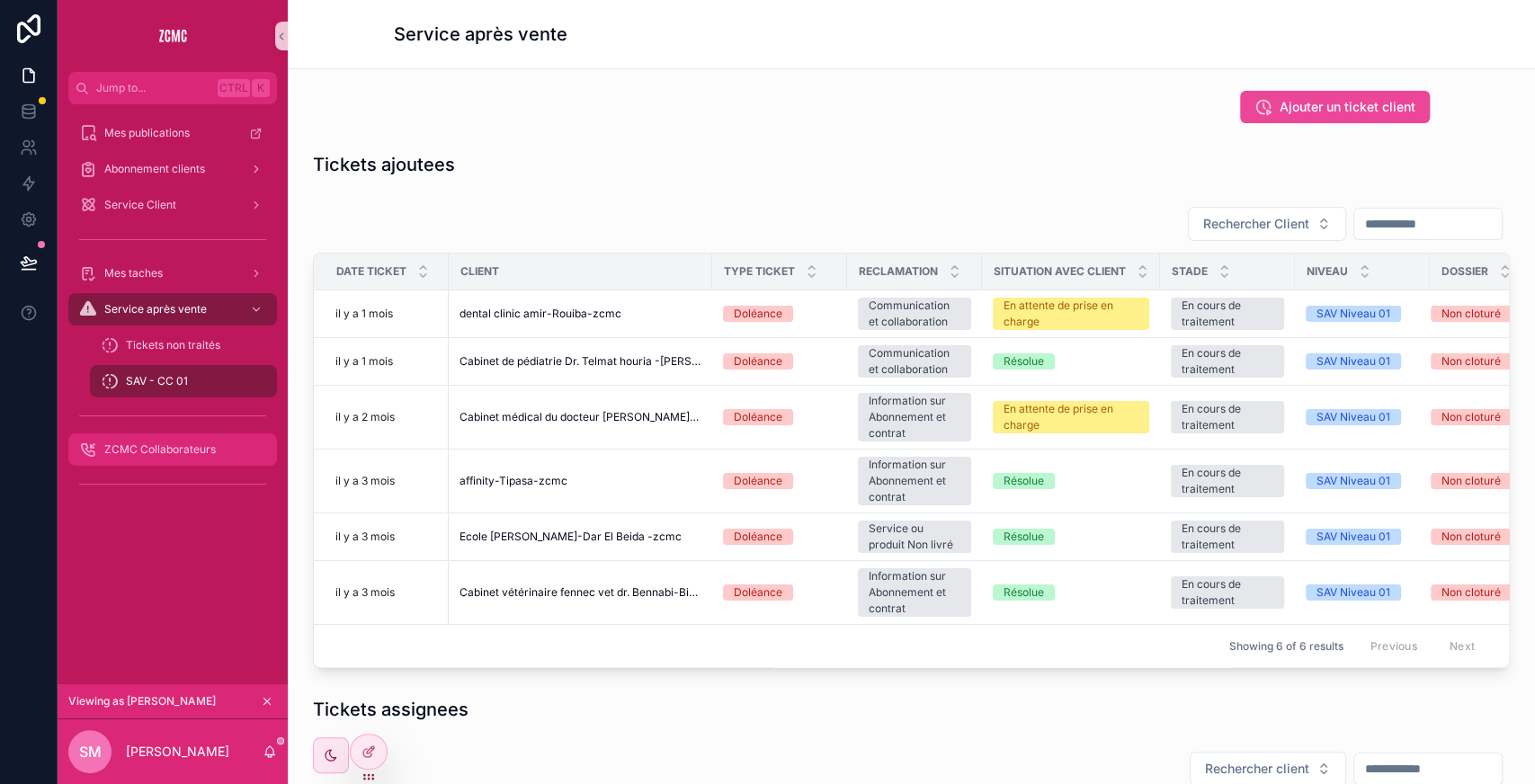
click at [190, 450] on span "ZCMC Collaborateurs" at bounding box center [159, 450] width 111 height 15
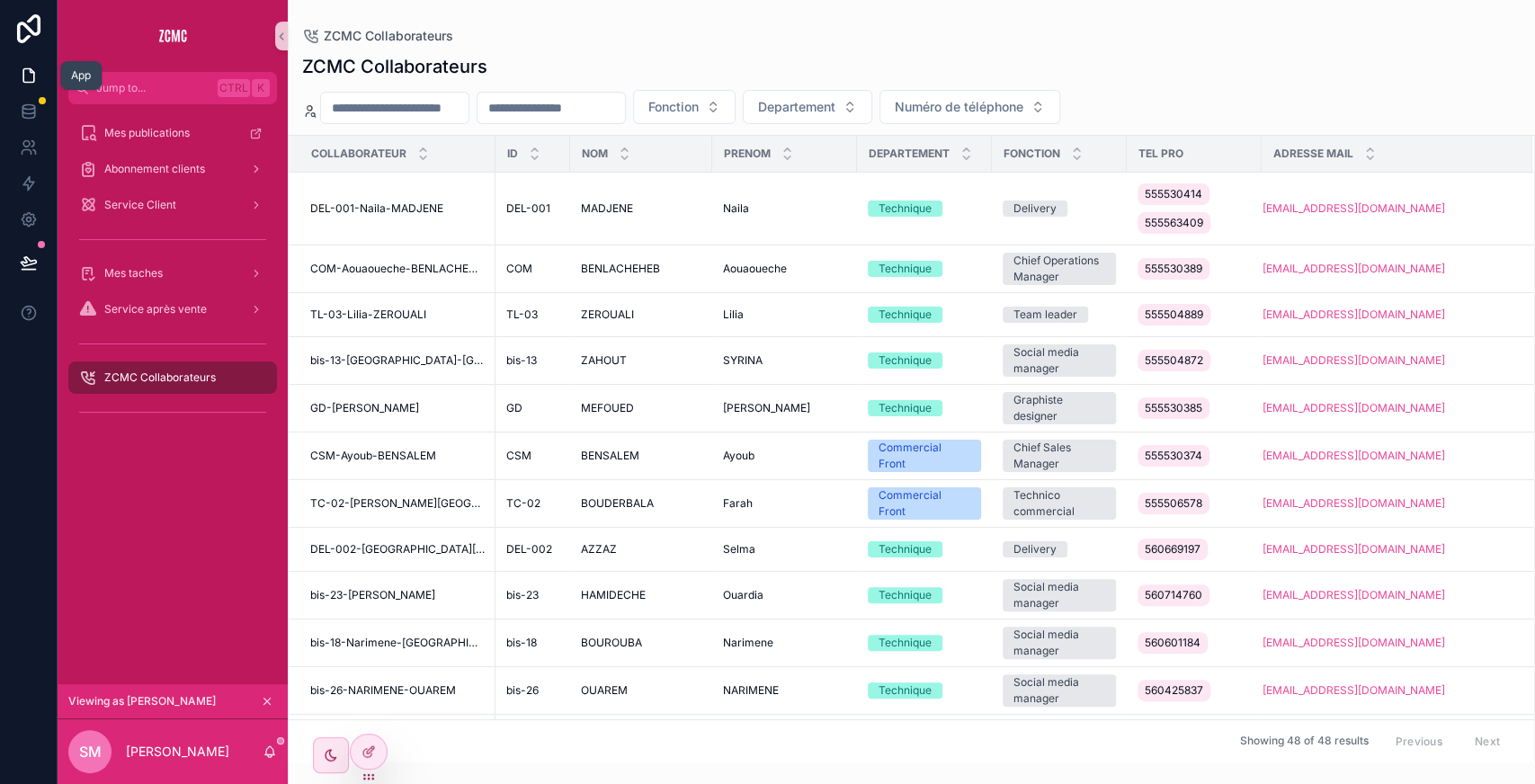
click at [28, 79] on icon at bounding box center [29, 76] width 18 height 18
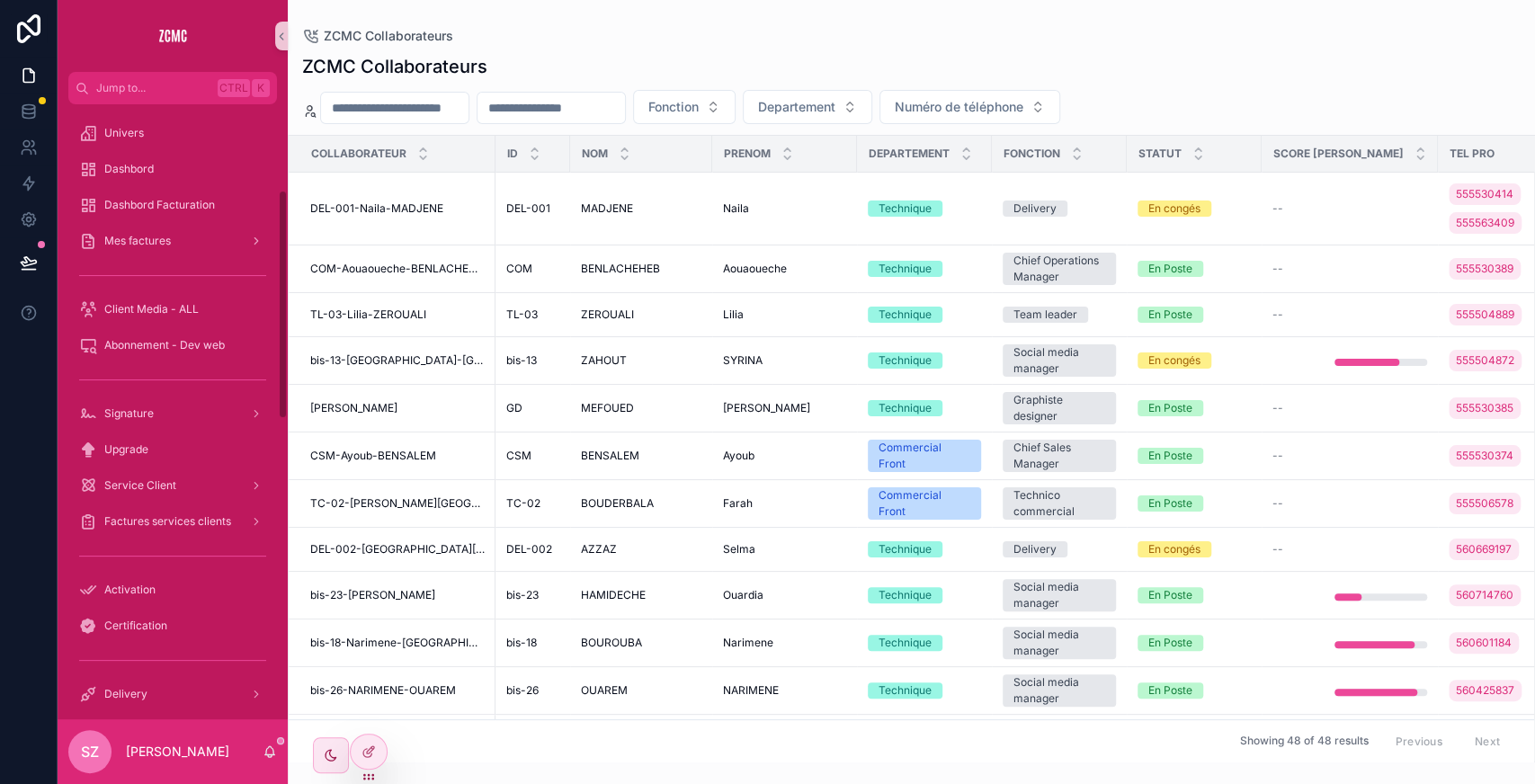
scroll to position [264, 0]
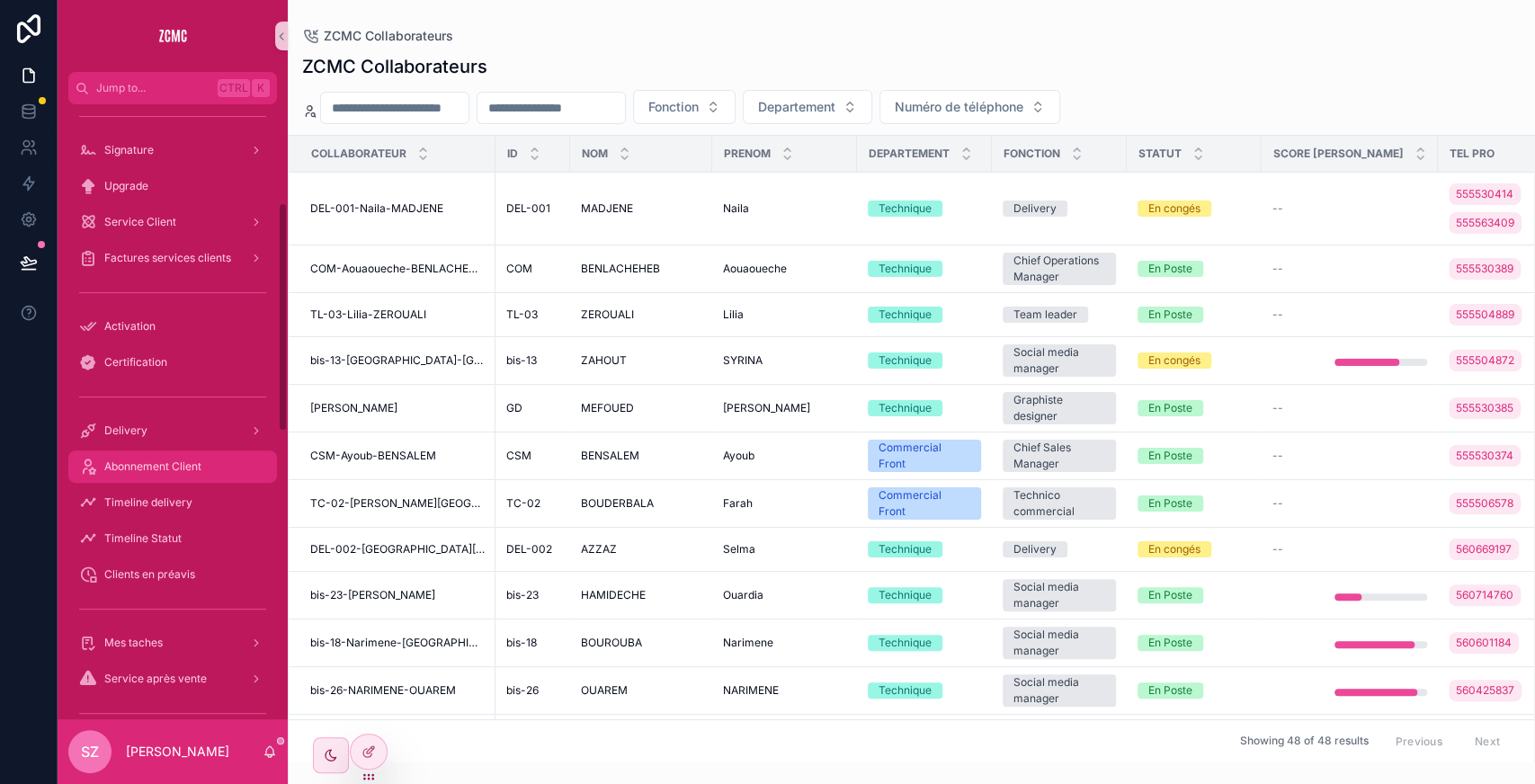
click at [173, 464] on span "Abonnement Client" at bounding box center [153, 466] width 97 height 15
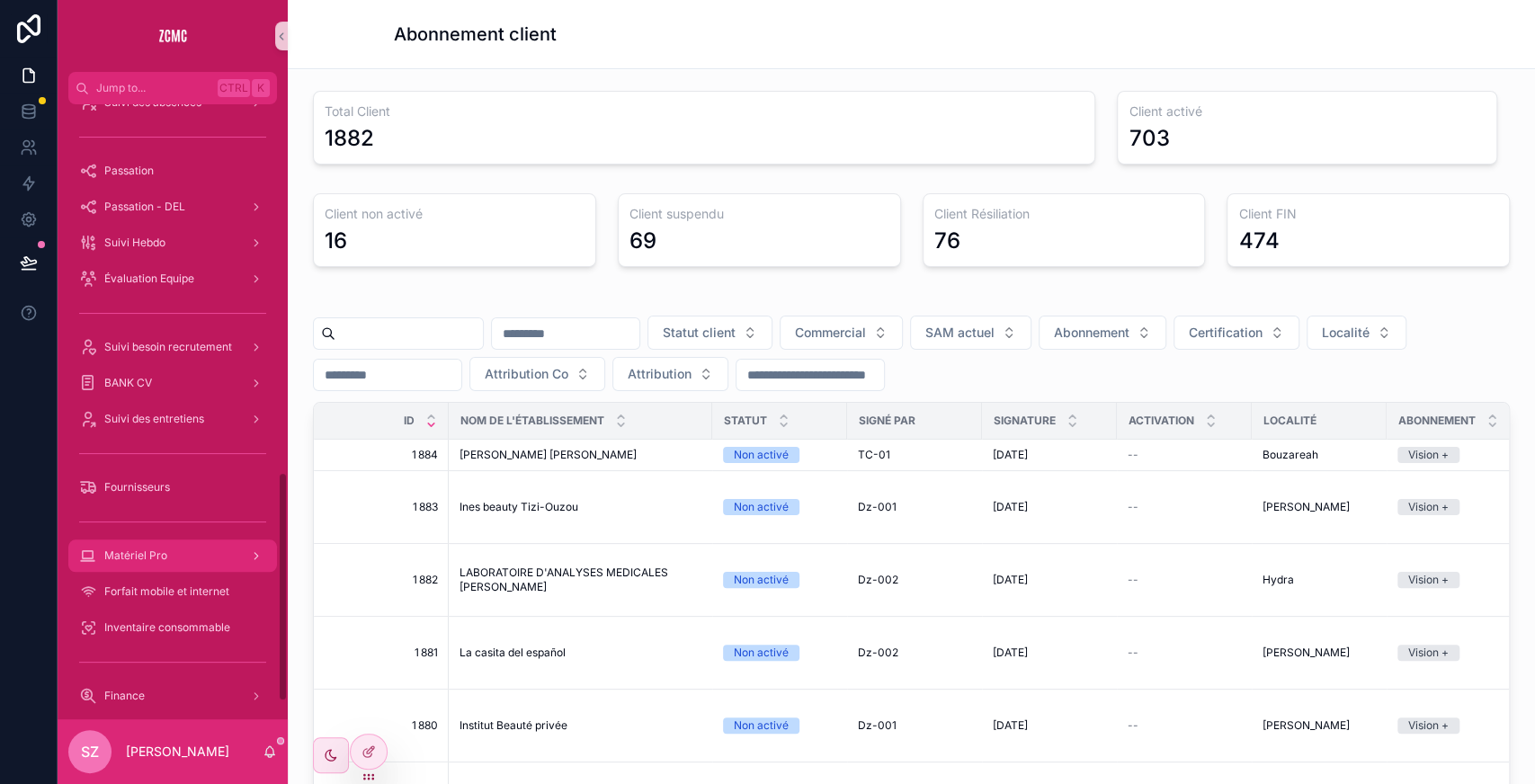
scroll to position [979, 0]
click at [736, 332] on span "Statut client" at bounding box center [700, 332] width 73 height 18
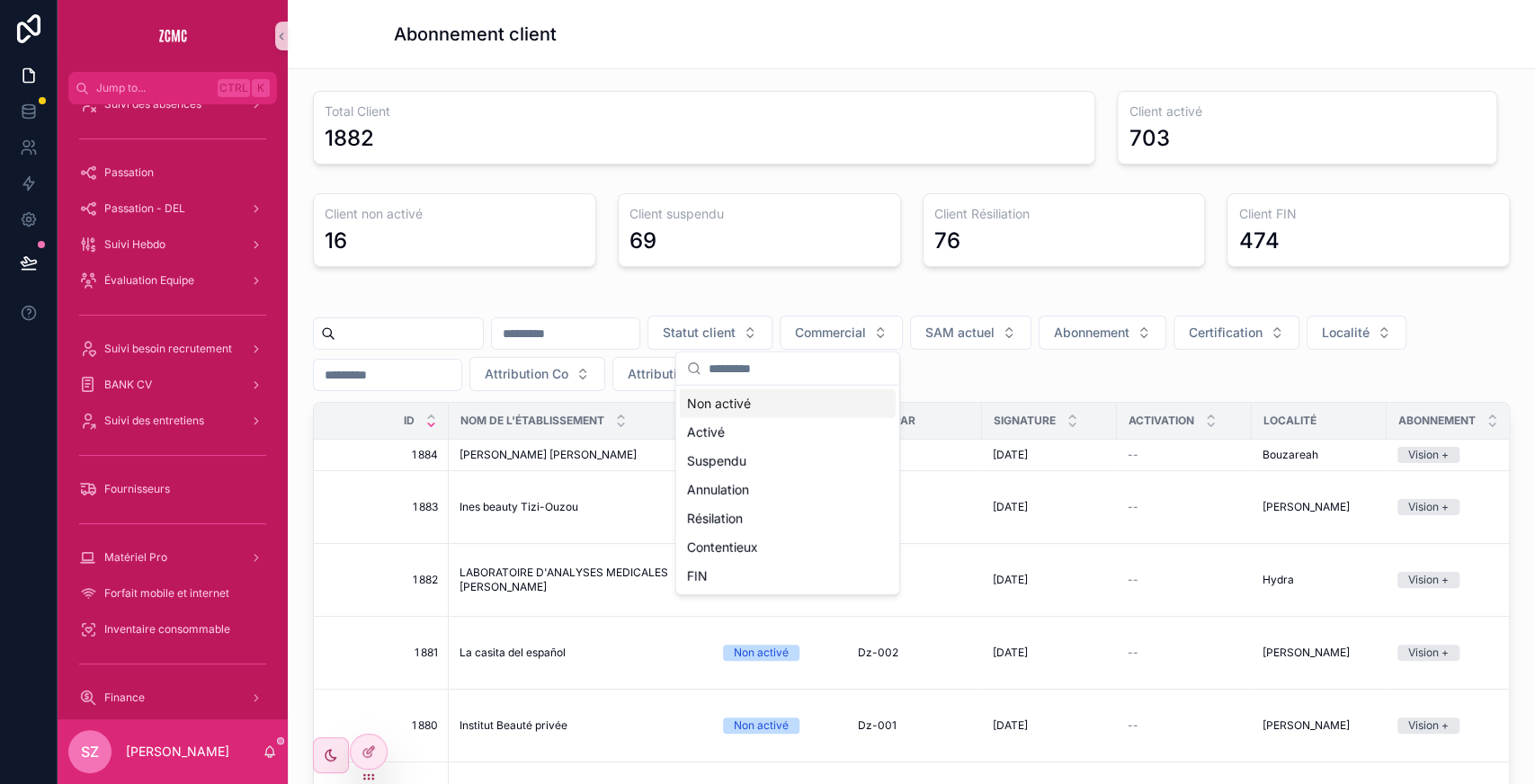
click at [738, 409] on div "Non activé" at bounding box center [787, 403] width 215 height 29
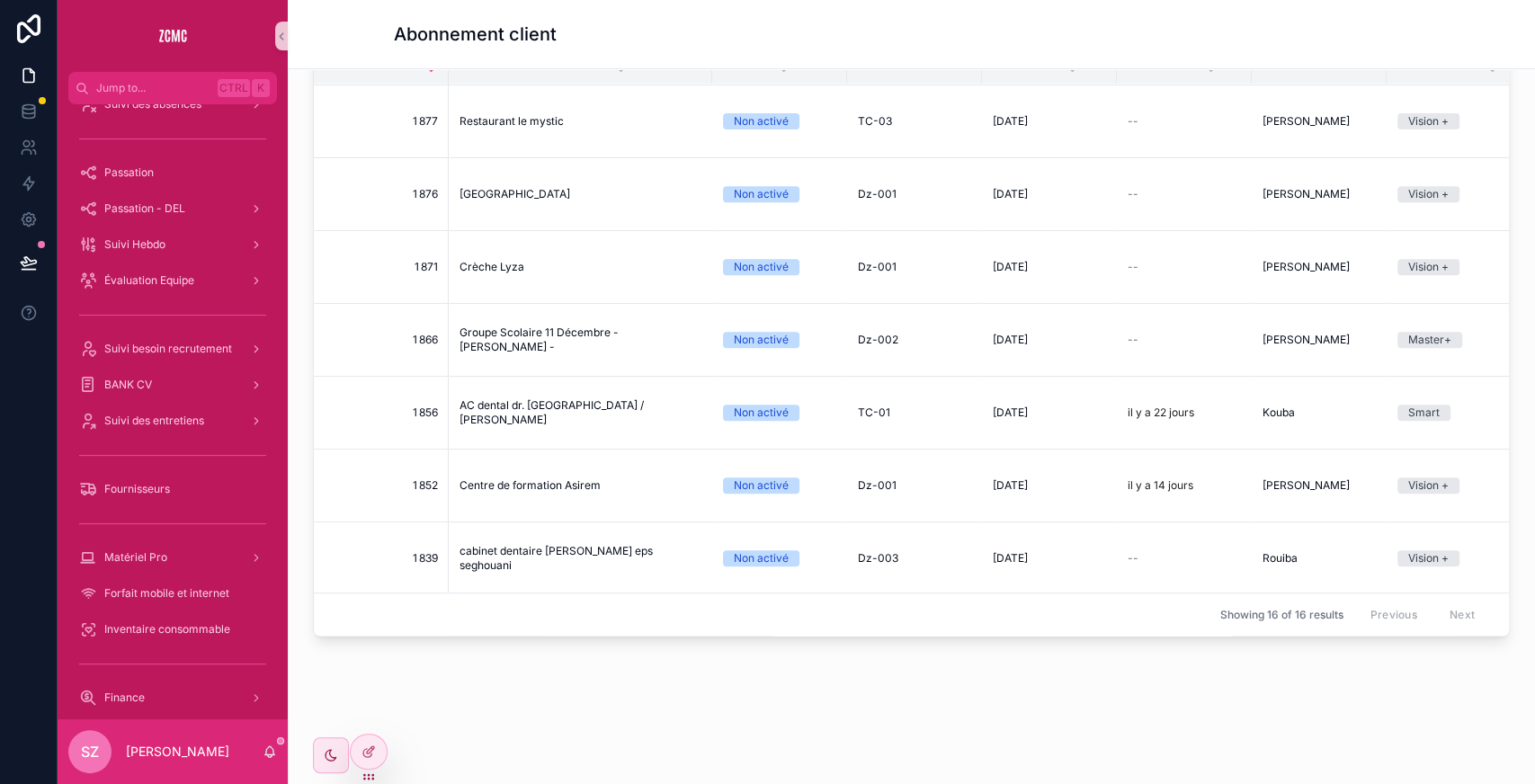
scroll to position [656, 0]
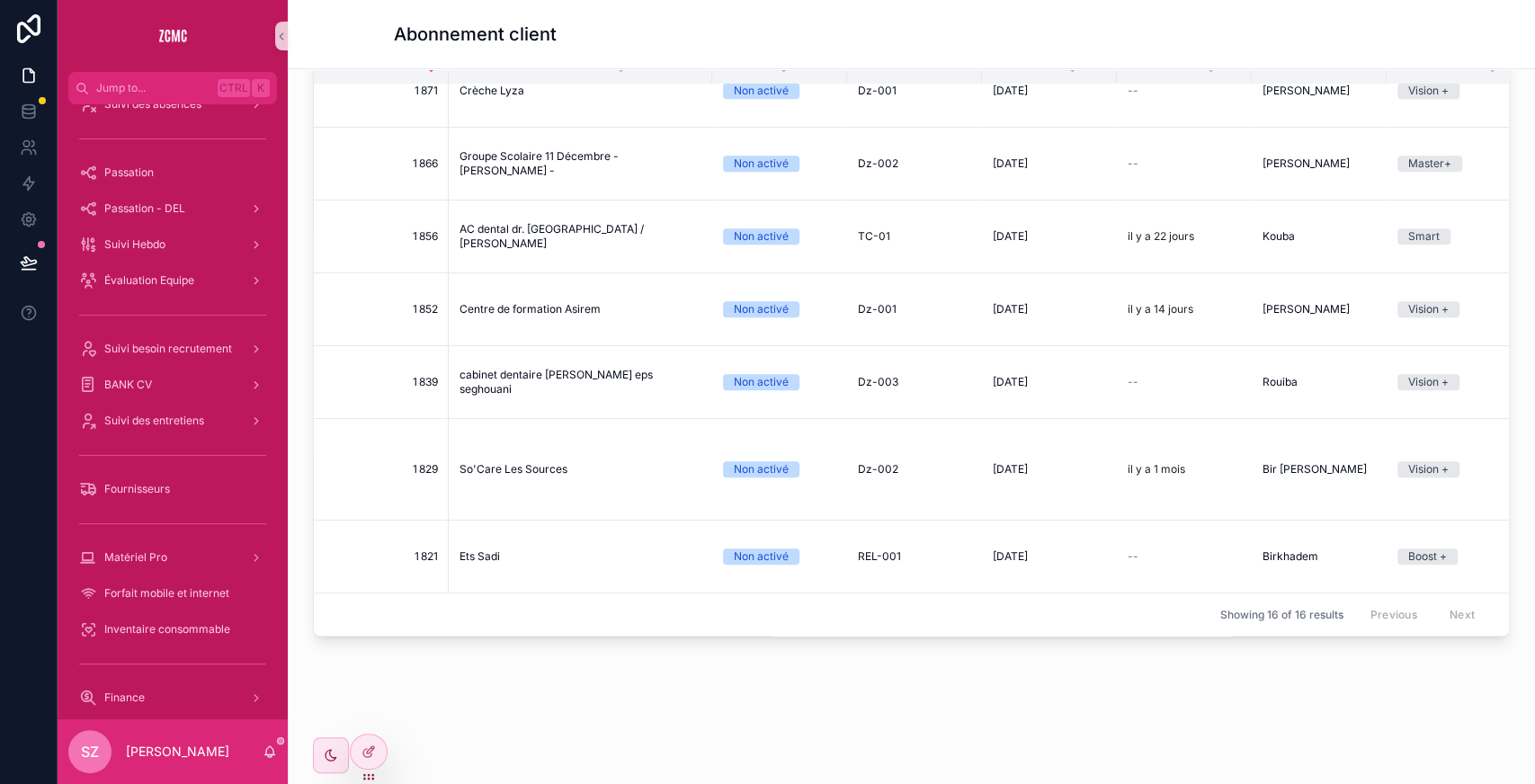
click at [828, 664] on div "Total Client 1882 Client activé 703 Client non activé 16 Client suspendu 69 Cli…" at bounding box center [912, 236] width 1248 height 1045
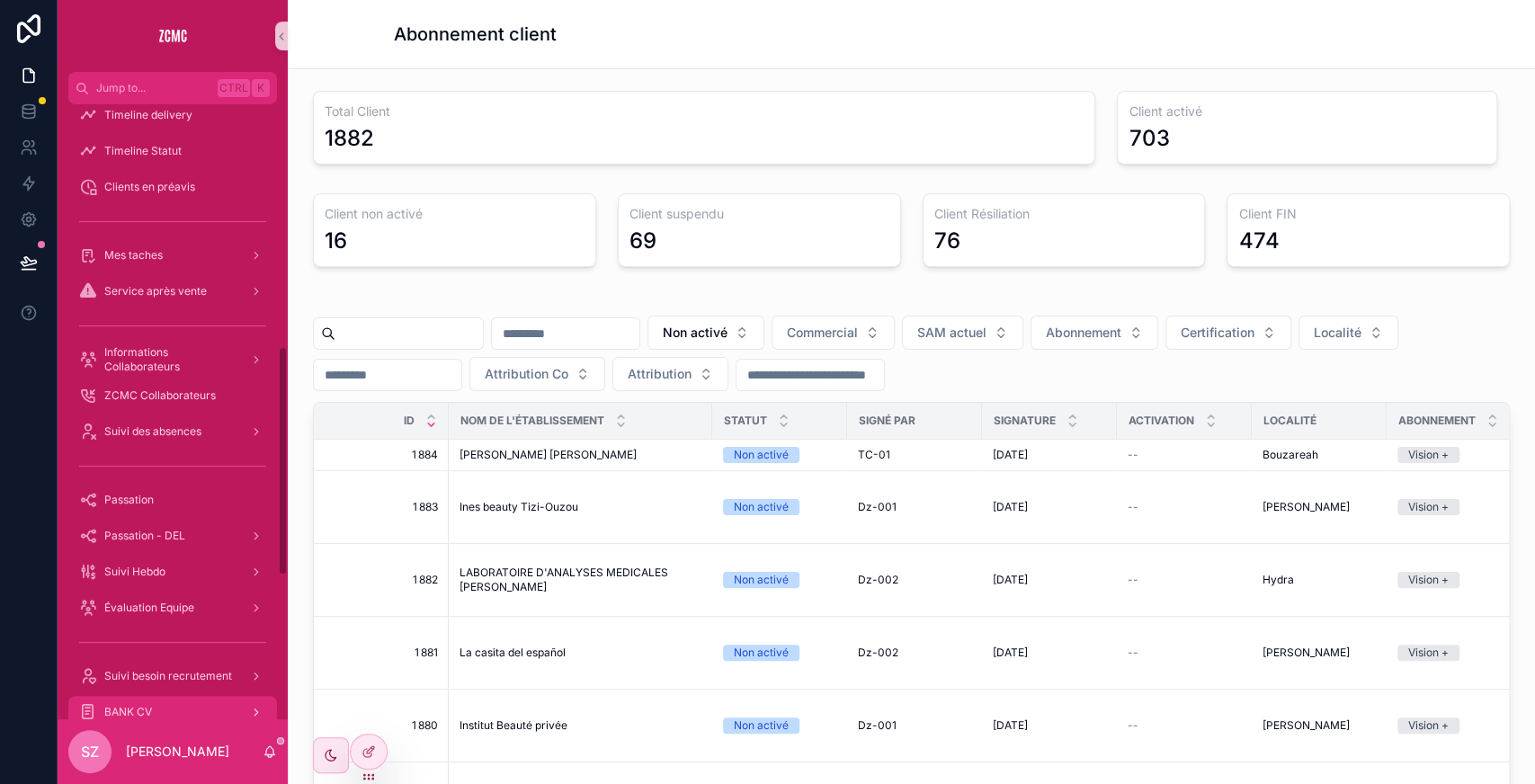
scroll to position [648, 0]
click at [148, 439] on span "Suivi des absences" at bounding box center [153, 434] width 97 height 15
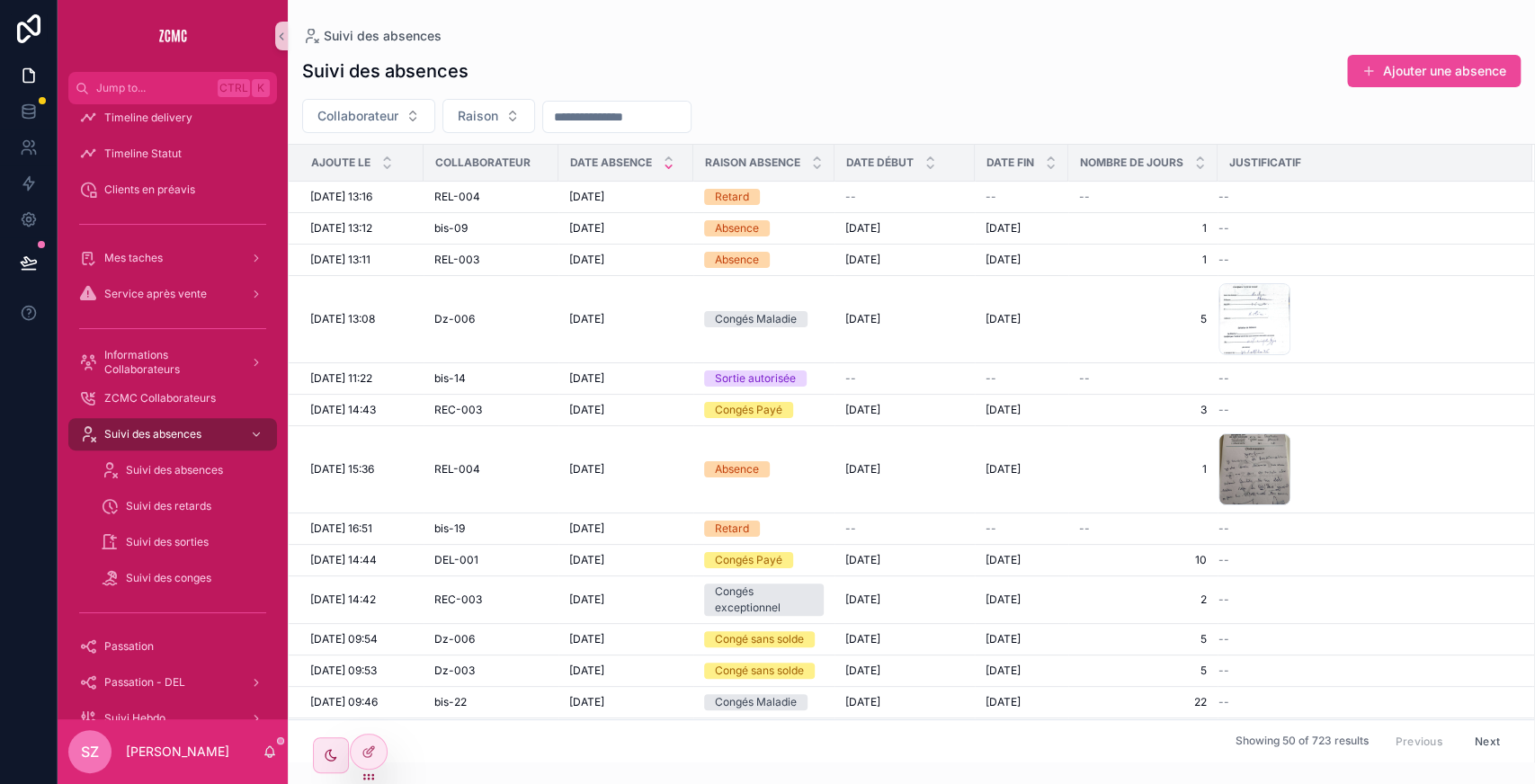
click at [641, 117] on input "scrollable content" at bounding box center [617, 117] width 148 height 26
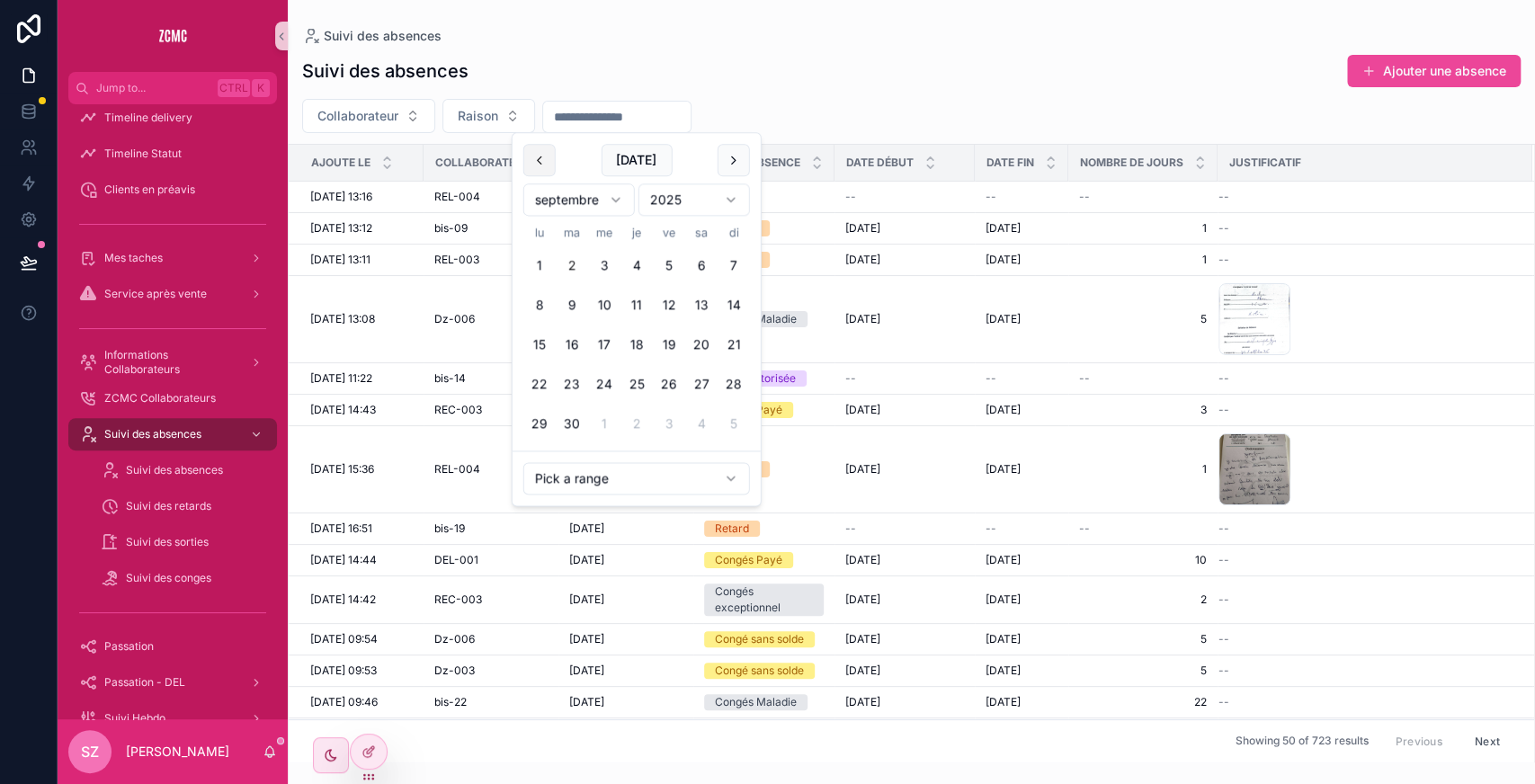
click at [542, 153] on button "scrollable content" at bounding box center [539, 159] width 32 height 32
click at [702, 385] on button "26" at bounding box center [702, 385] width 32 height 32
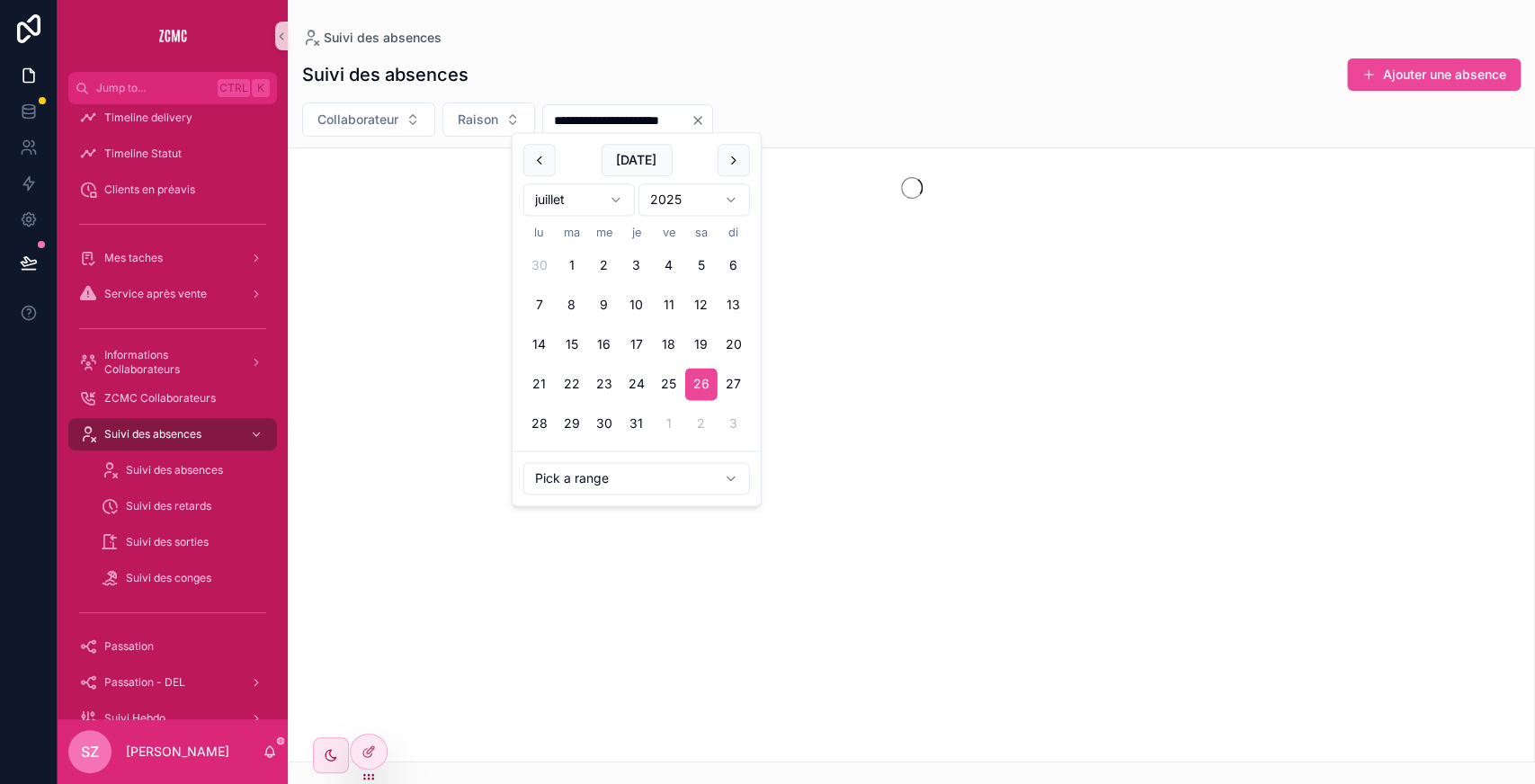
click at [728, 151] on button "scrollable content" at bounding box center [733, 159] width 32 height 32
click at [535, 418] on button "25" at bounding box center [539, 428] width 32 height 32
type input "**********"
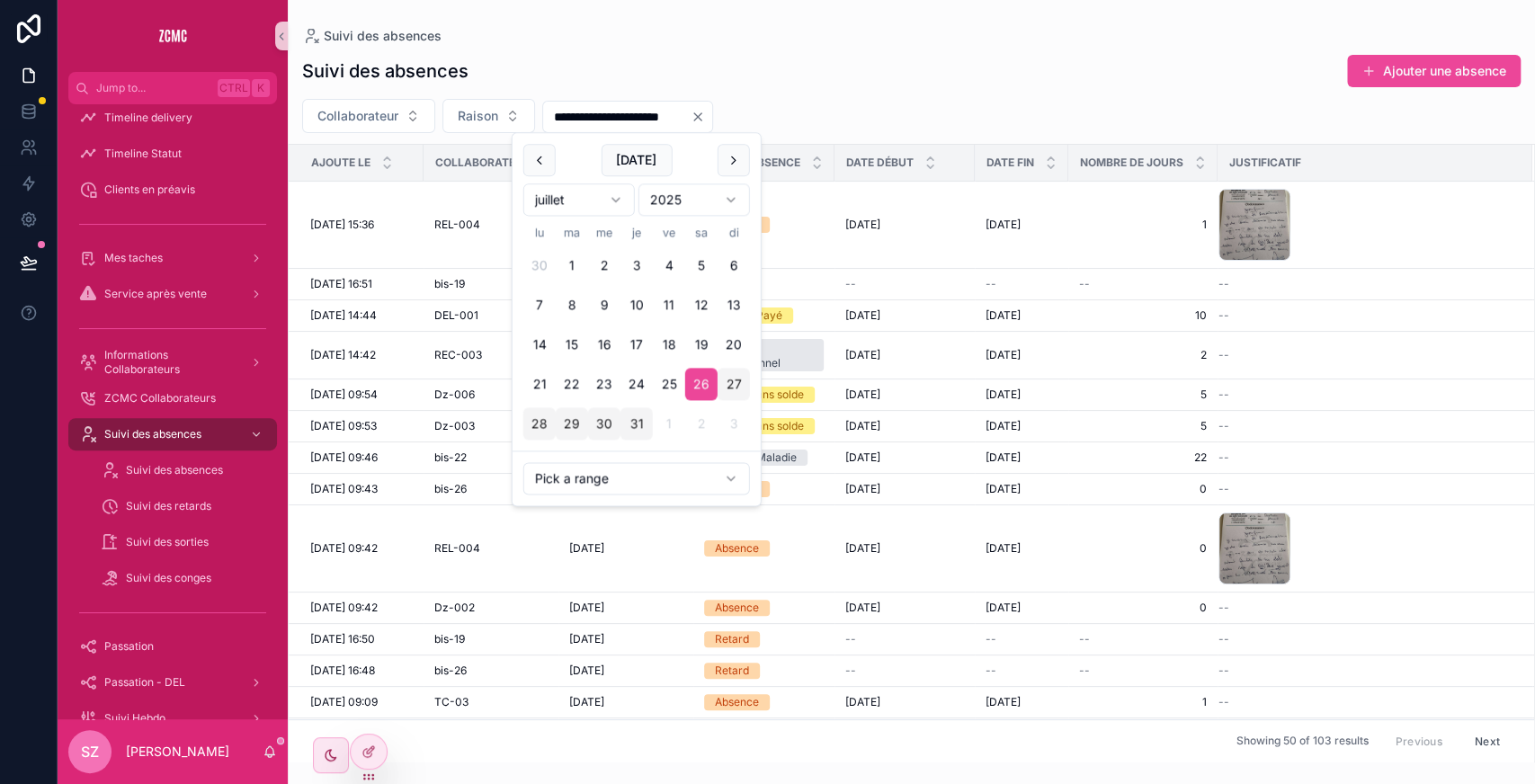
click at [610, 59] on div "Suivi des absences Ajouter une absence" at bounding box center [911, 71] width 1219 height 34
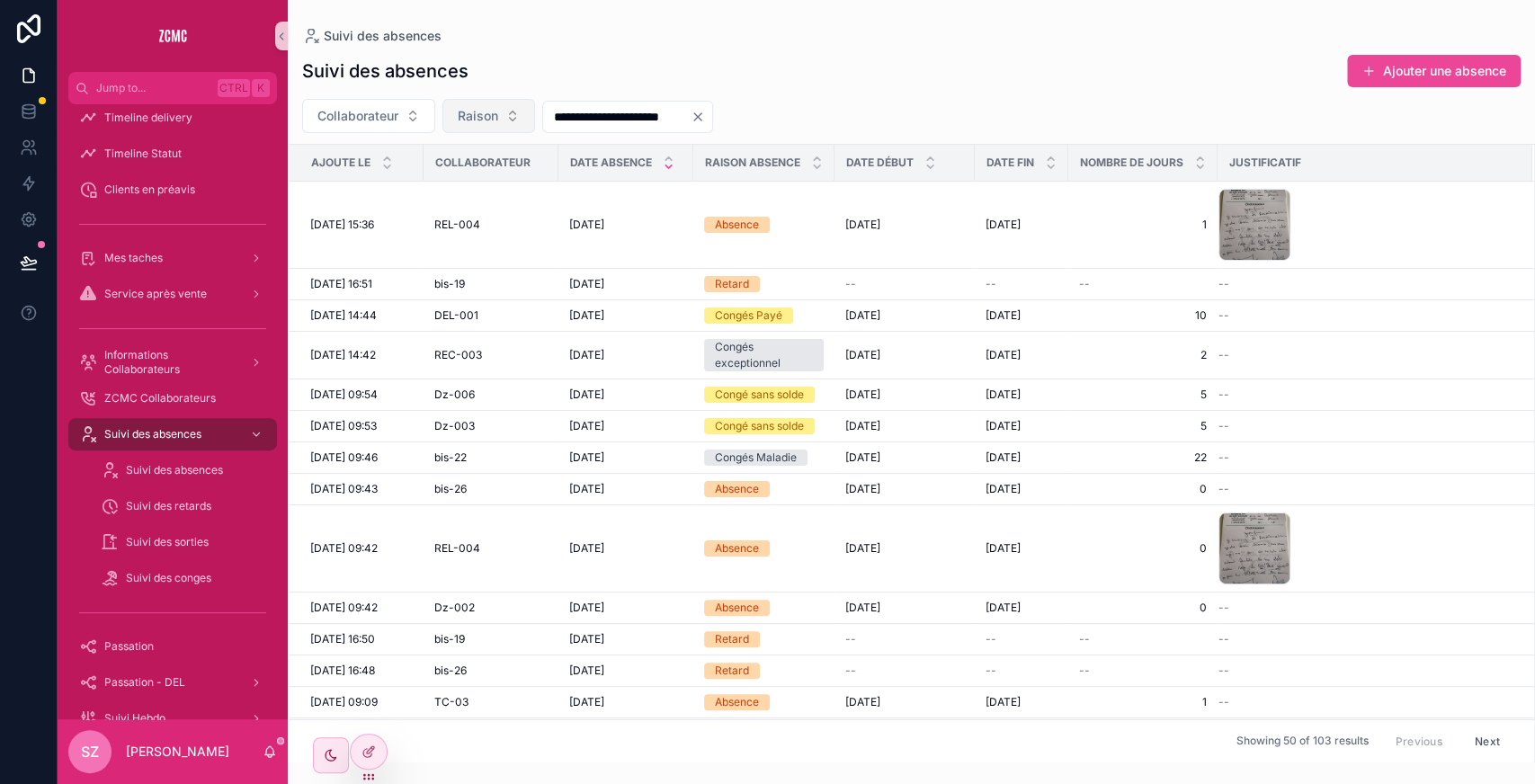
click at [470, 119] on span "Raison" at bounding box center [477, 116] width 40 height 18
click at [381, 115] on span "Collaborateur" at bounding box center [358, 116] width 81 height 18
click at [508, 108] on button "Raison" at bounding box center [489, 116] width 92 height 34
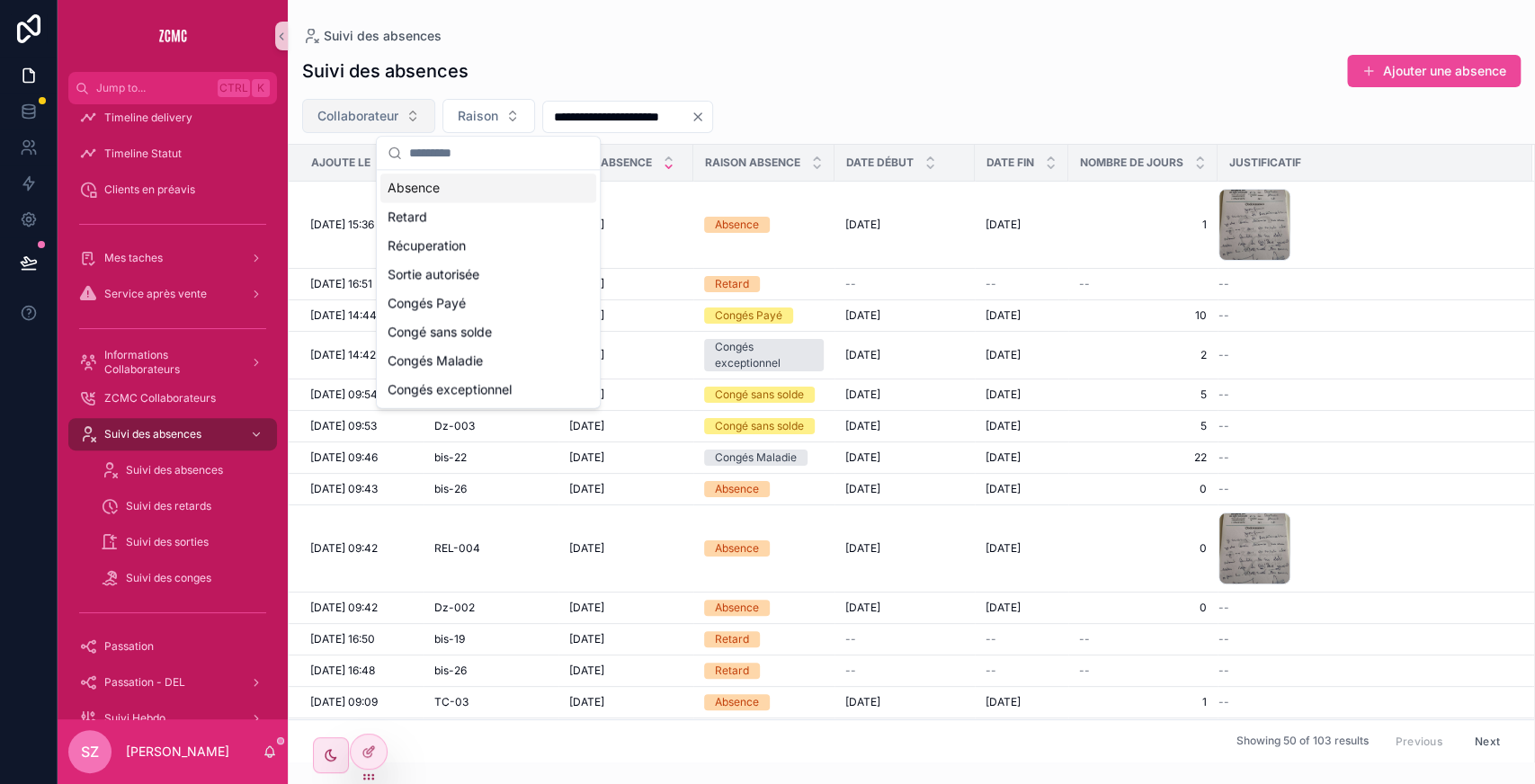
click at [369, 112] on span "Collaborateur" at bounding box center [358, 116] width 81 height 18
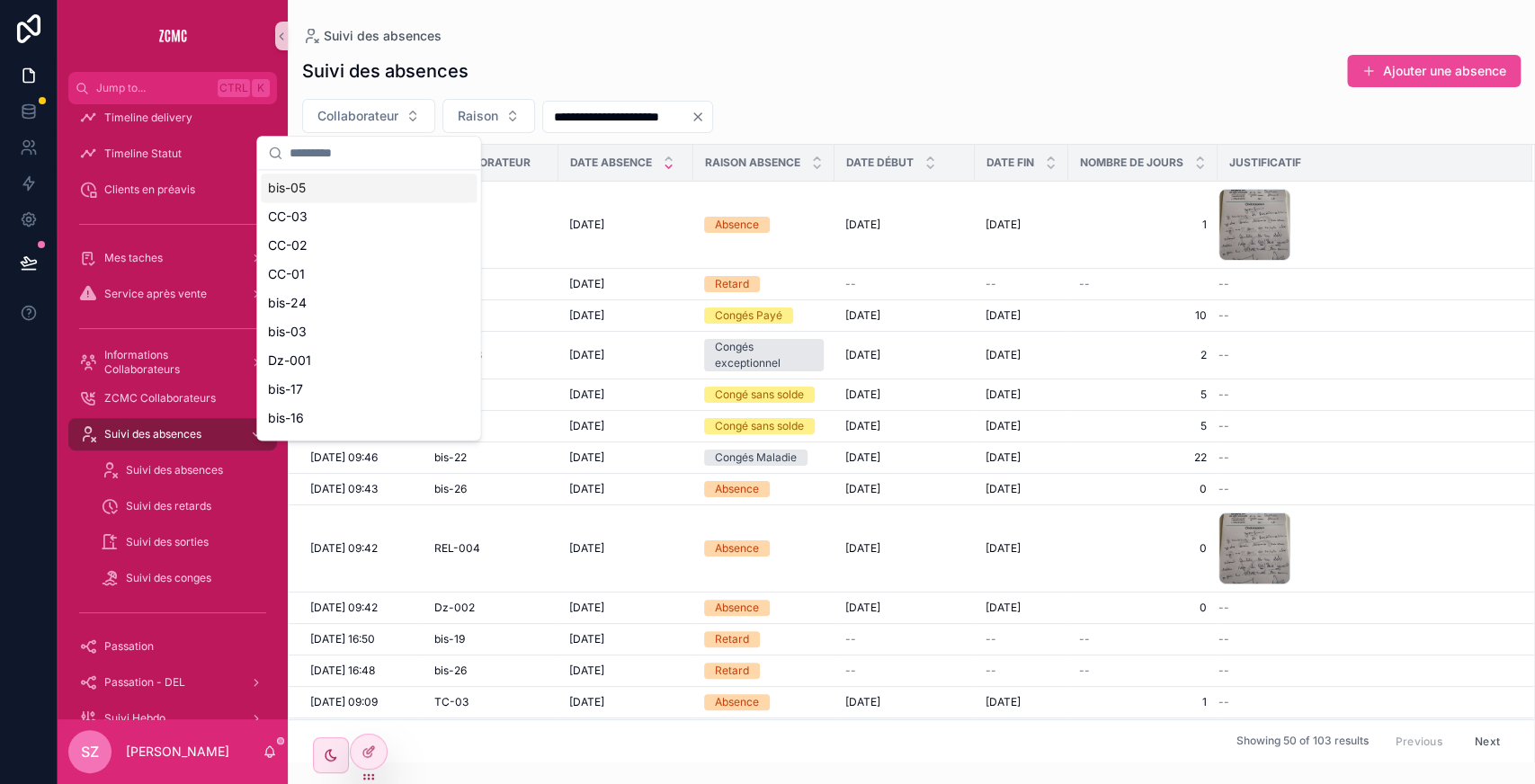
click at [353, 161] on input "scrollable content" at bounding box center [379, 152] width 180 height 32
type input "*"
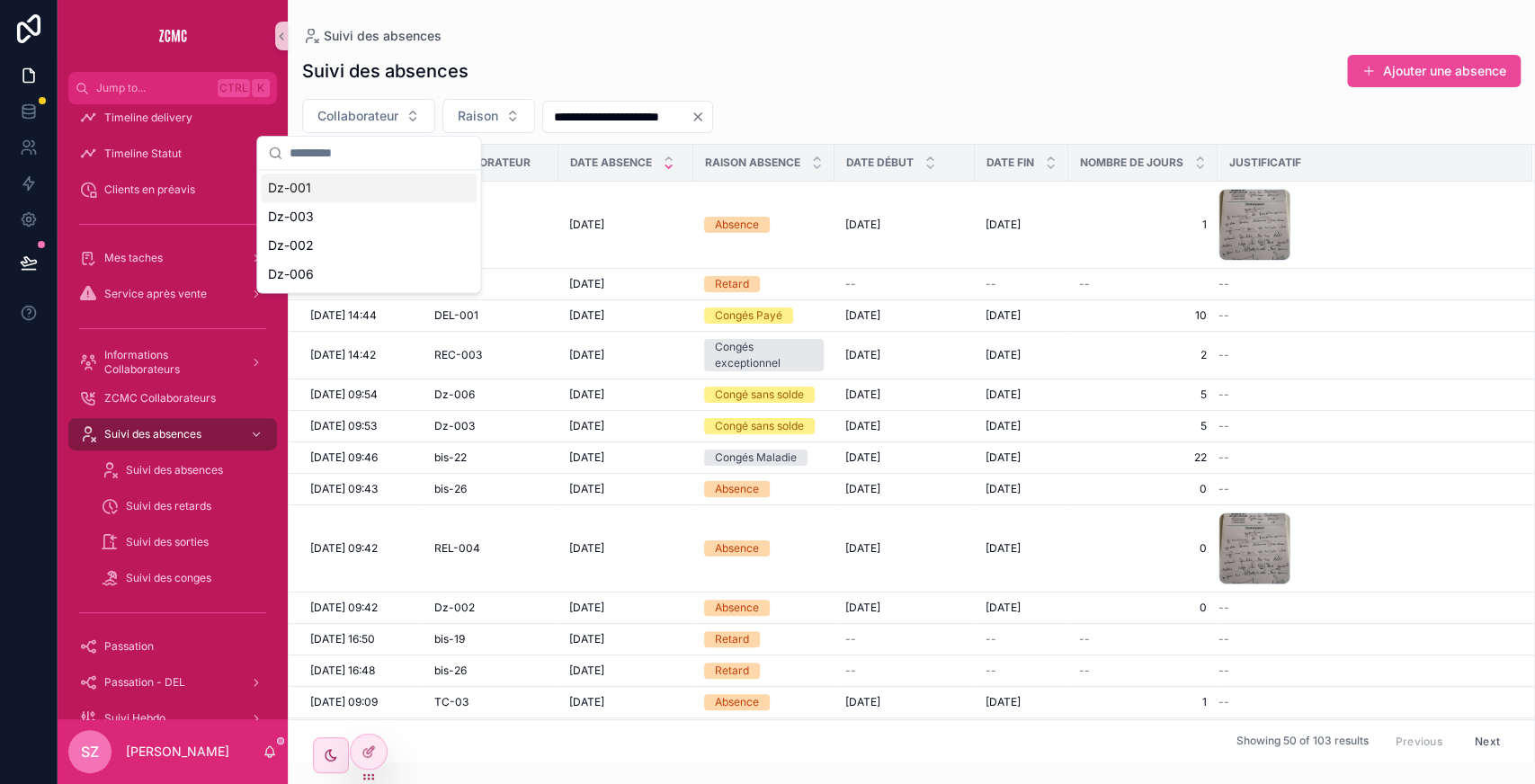
type input "*"
type input "****"
click at [323, 212] on div "DEL-001" at bounding box center [368, 216] width 215 height 29
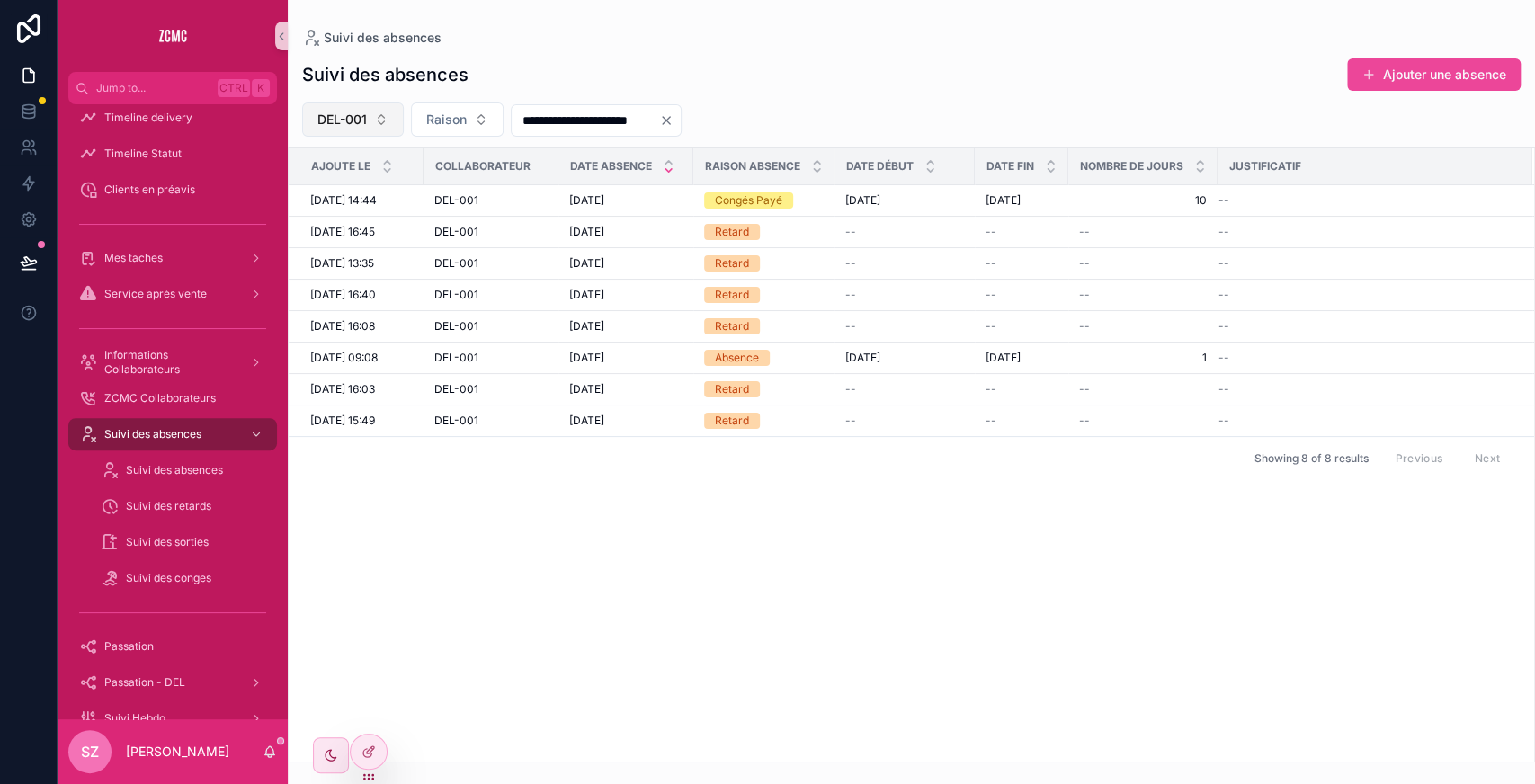
click at [372, 116] on button "DEL-001" at bounding box center [352, 119] width 101 height 34
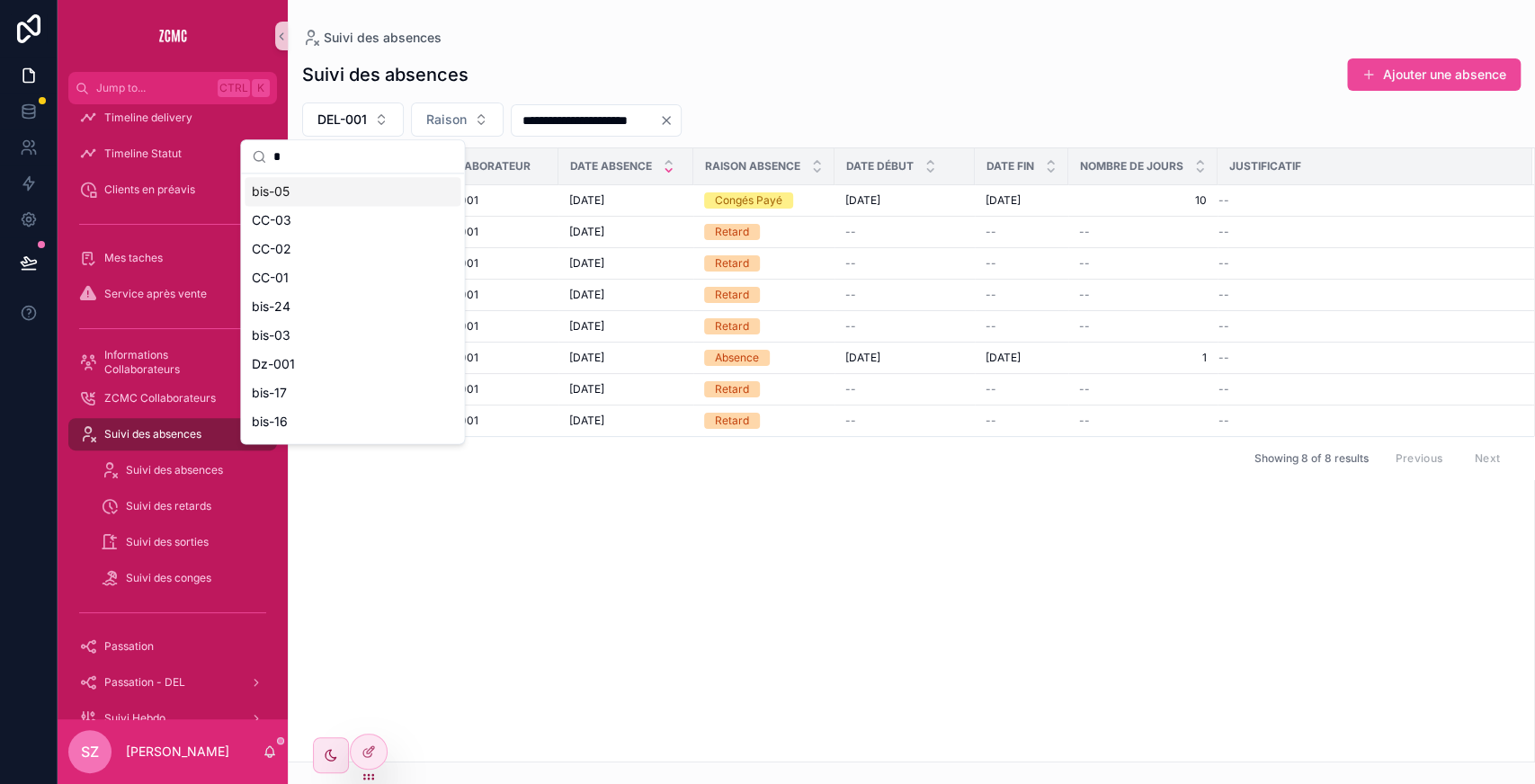
click at [340, 159] on input "*" at bounding box center [363, 156] width 180 height 32
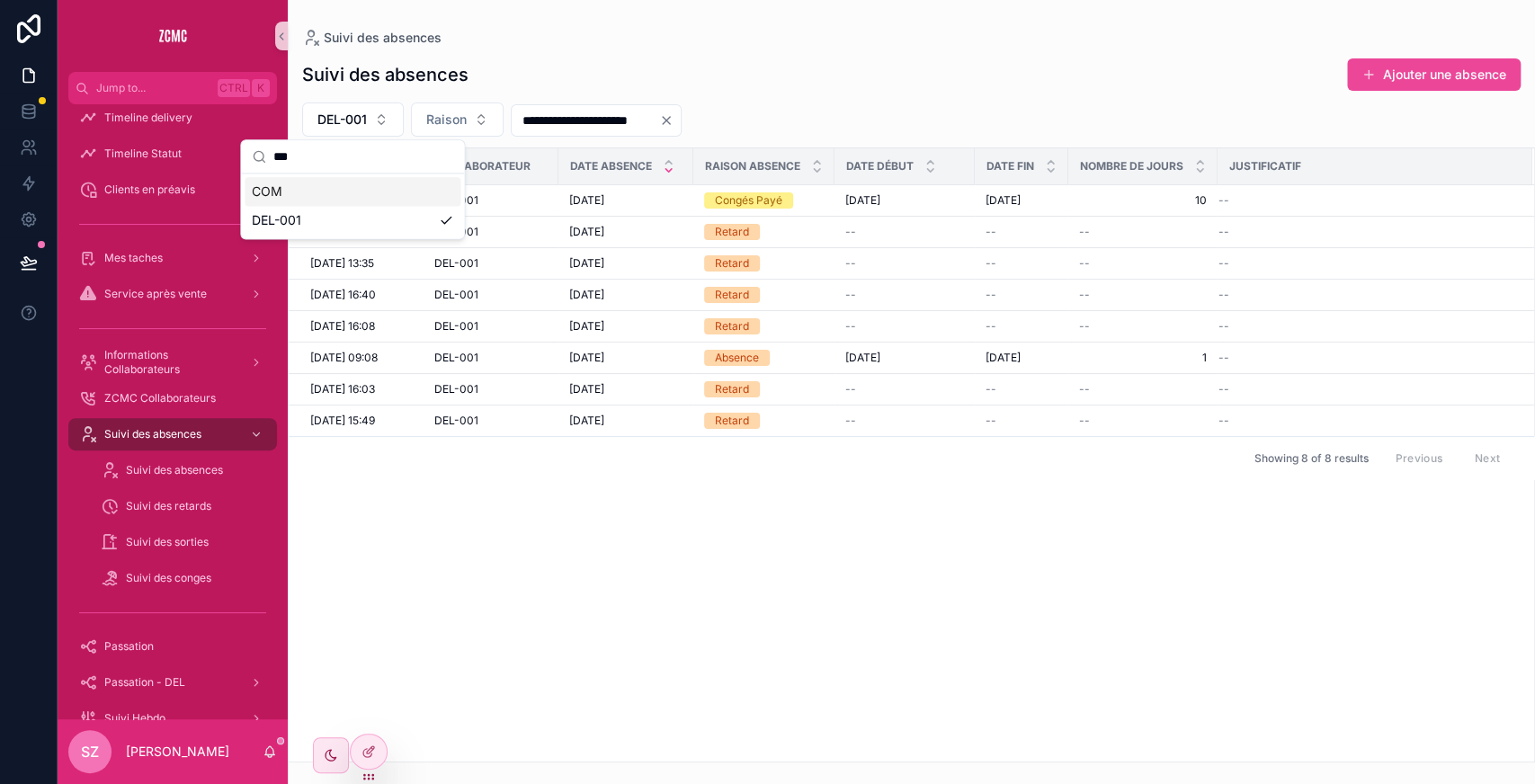
type input "***"
click at [317, 195] on div "COM" at bounding box center [352, 191] width 215 height 29
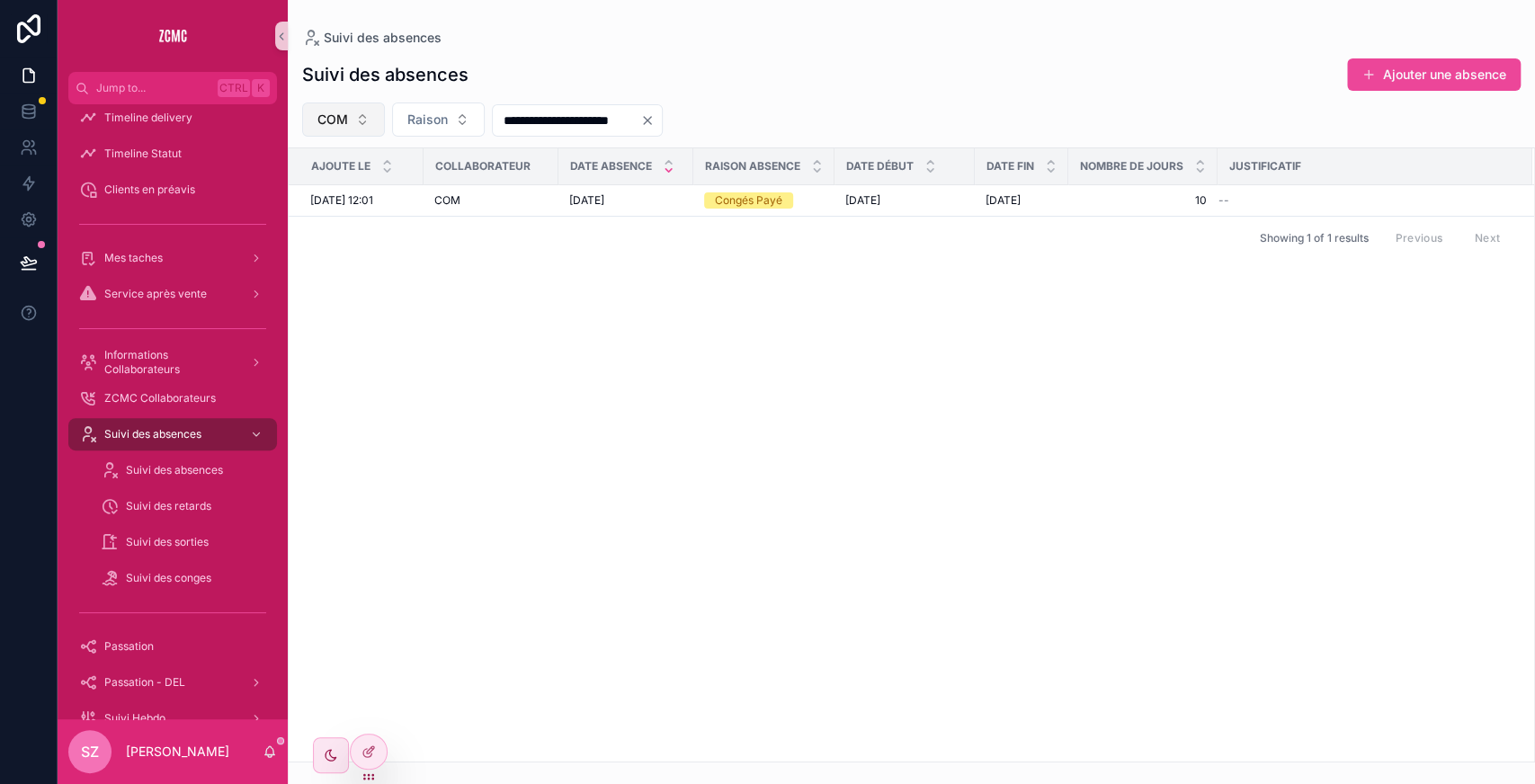
click at [350, 120] on button "COM" at bounding box center [343, 119] width 83 height 34
type input "**"
click at [312, 193] on div "TL-03" at bounding box center [342, 191] width 215 height 29
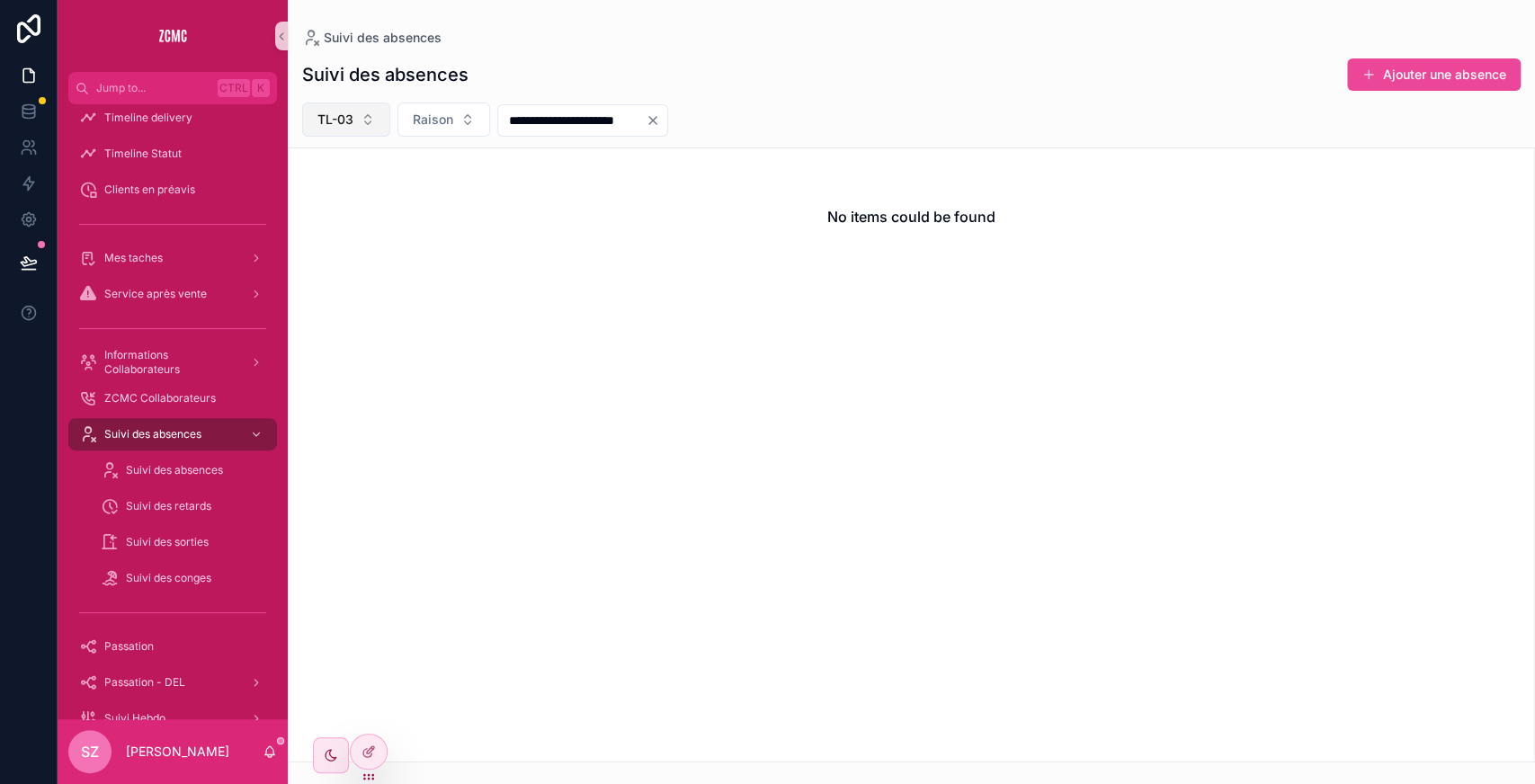
click at [377, 120] on button "TL-03" at bounding box center [346, 119] width 89 height 34
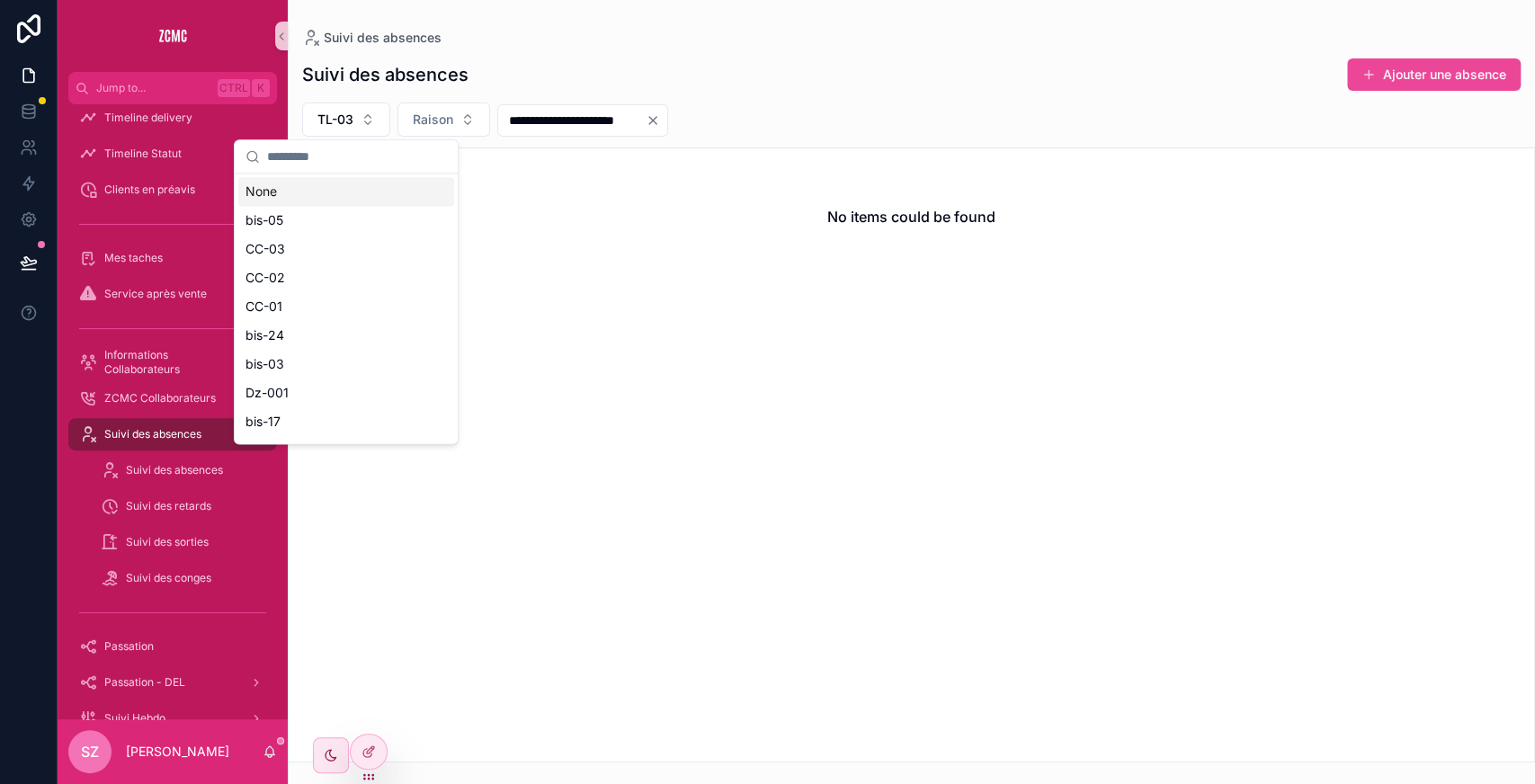
click at [331, 162] on input "scrollable content" at bounding box center [356, 156] width 180 height 32
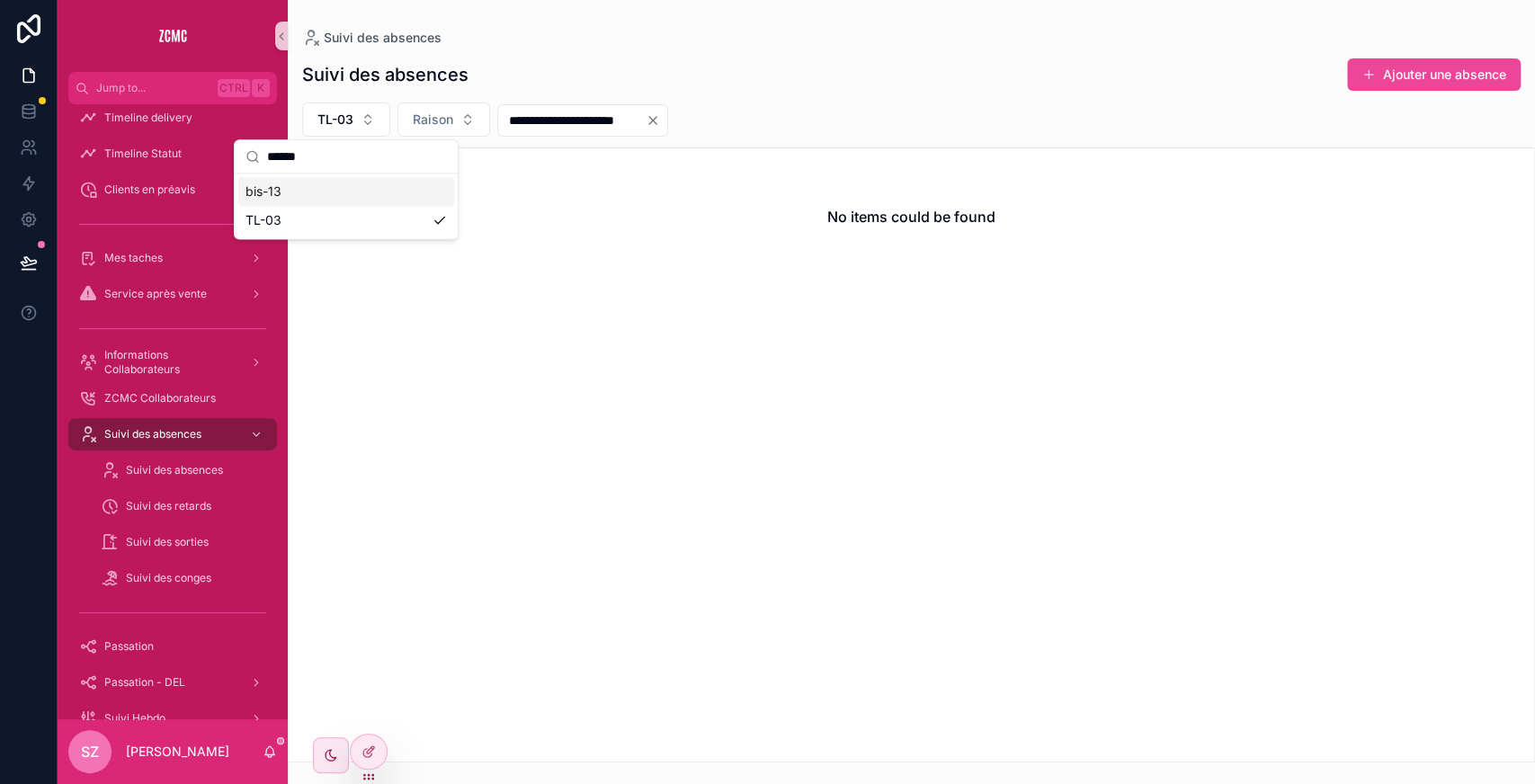
type input "******"
click at [304, 186] on div "bis-13" at bounding box center [345, 191] width 215 height 29
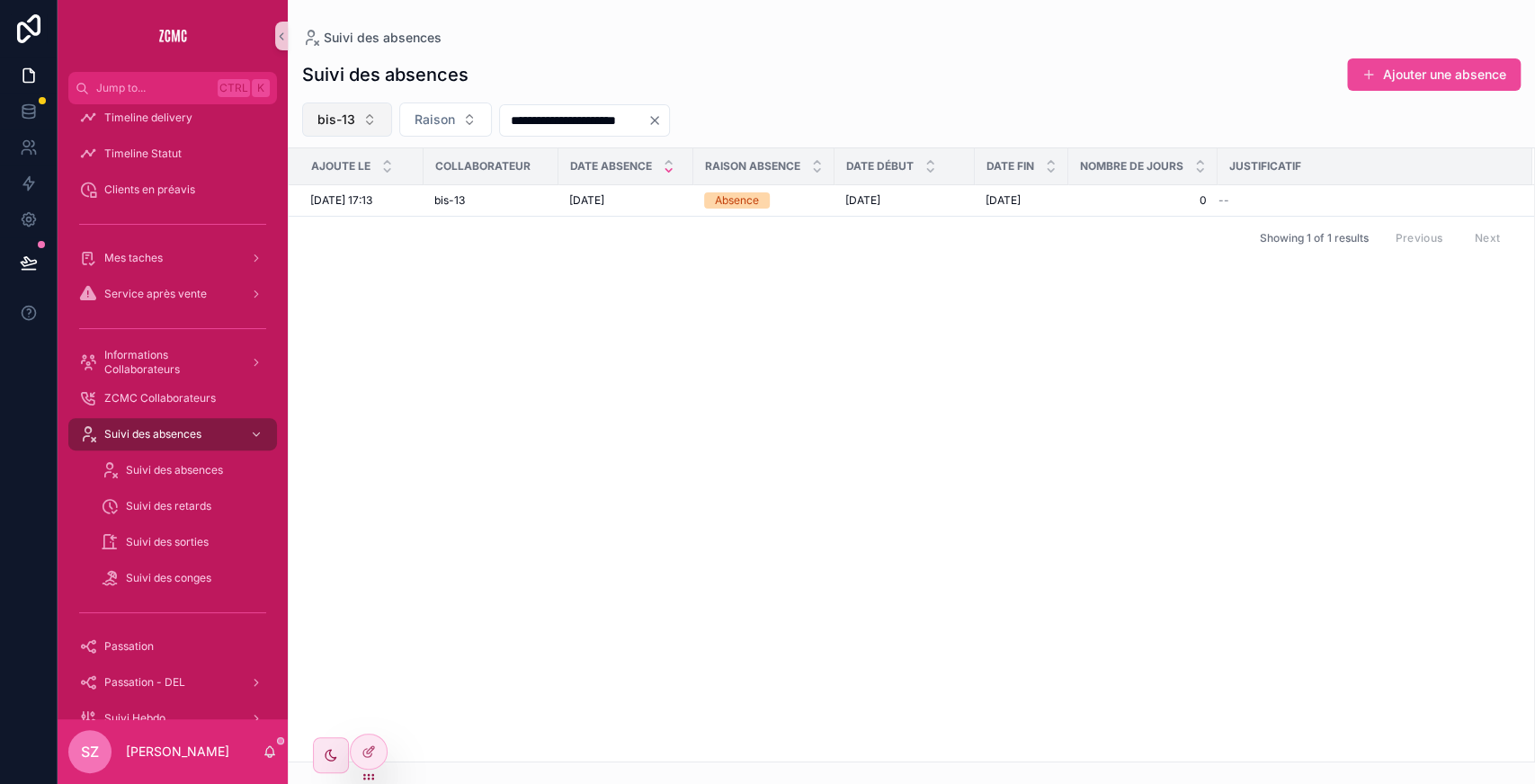
click at [354, 128] on button "bis-13" at bounding box center [346, 119] width 90 height 34
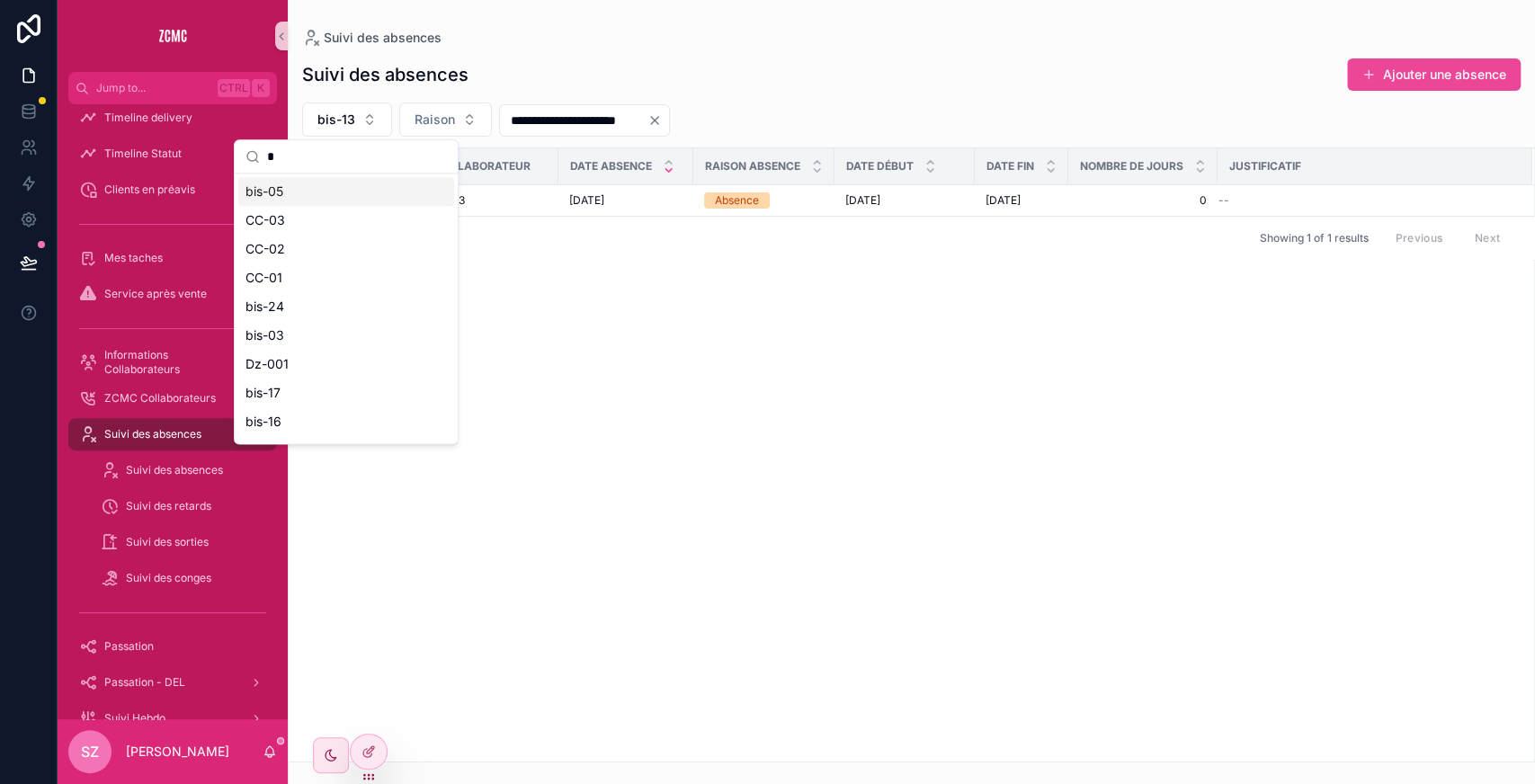
click at [358, 165] on input "*" at bounding box center [356, 156] width 180 height 32
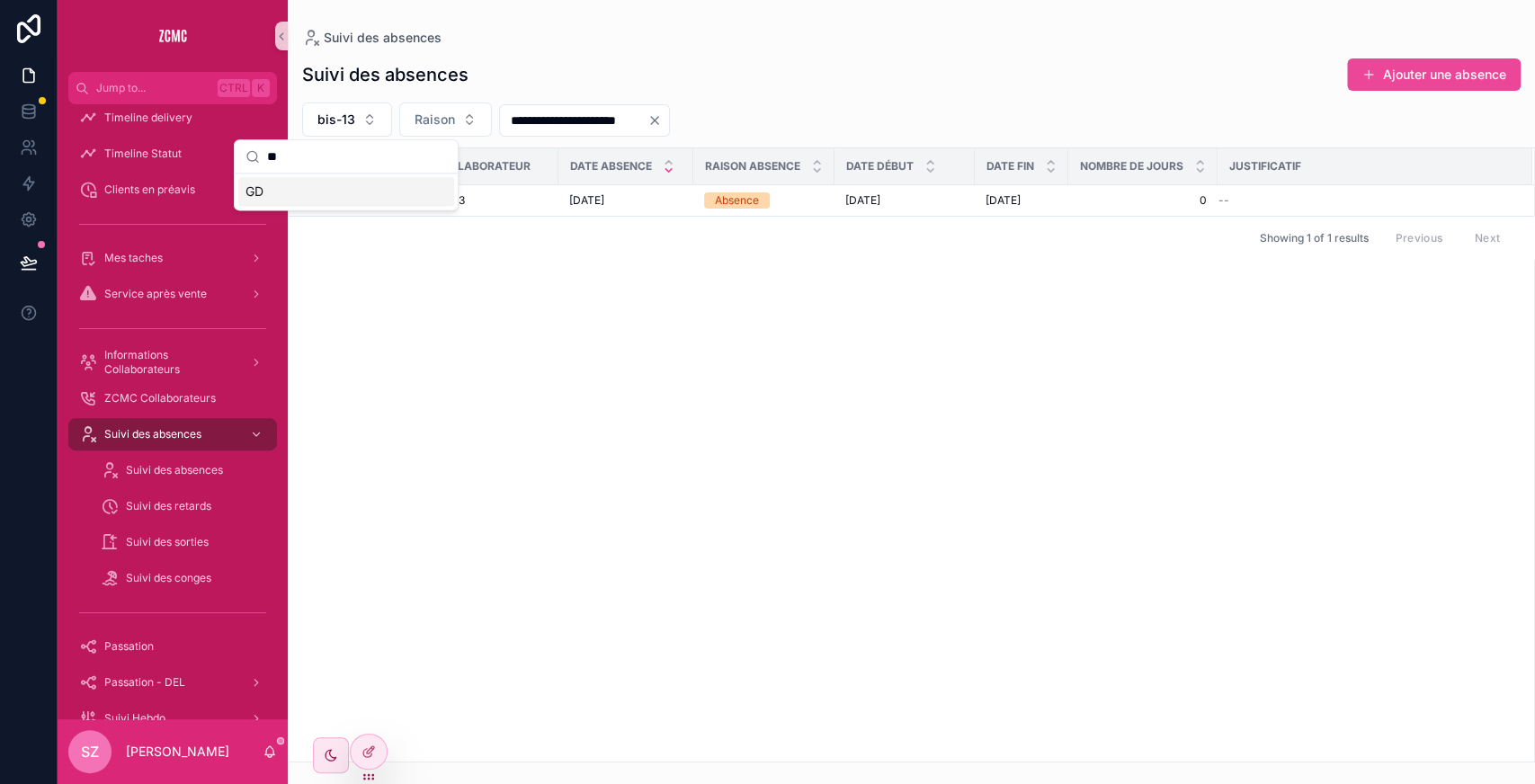
type input "**"
click at [317, 198] on div "GD" at bounding box center [345, 191] width 215 height 29
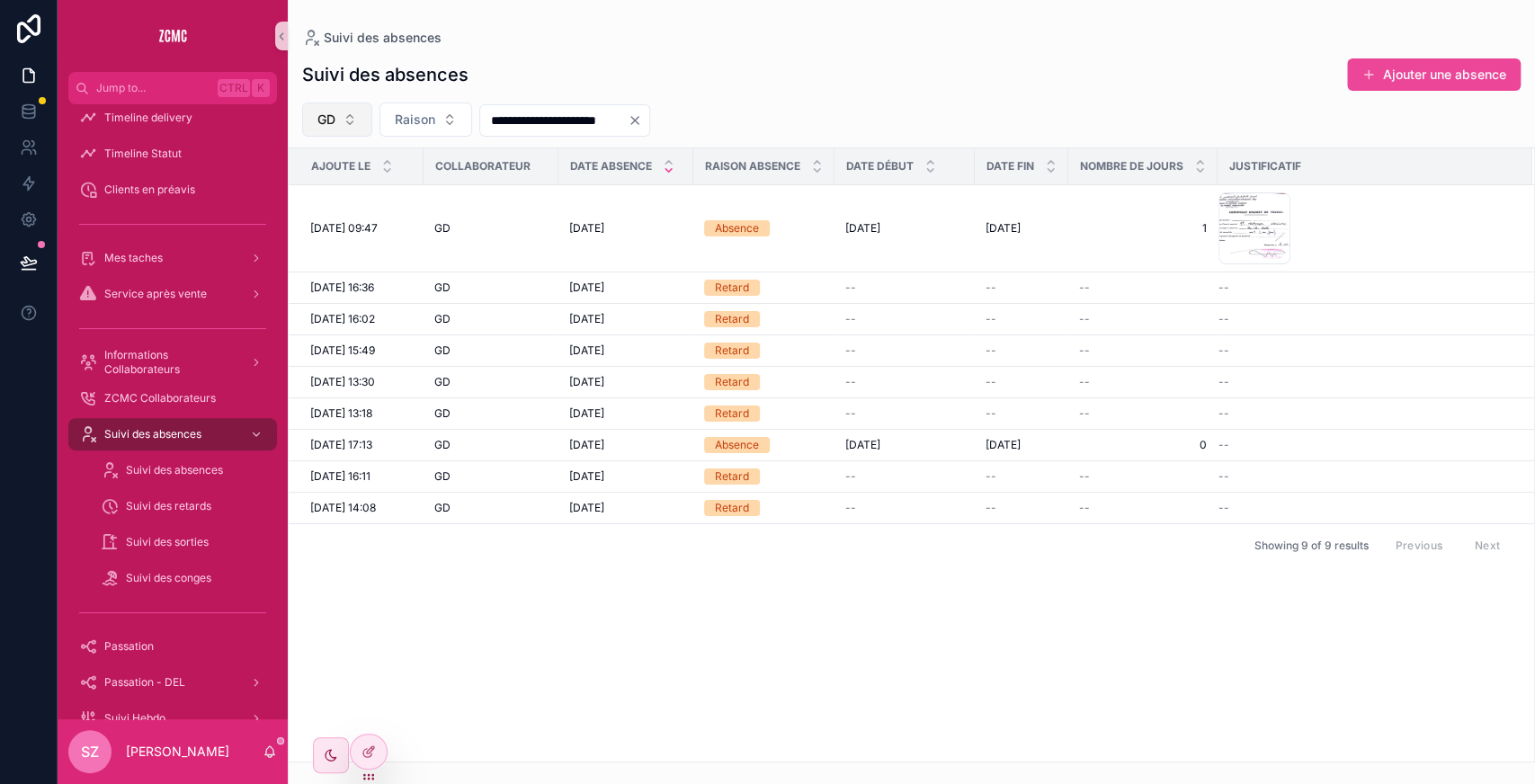
click at [336, 124] on button "GD" at bounding box center [337, 119] width 70 height 34
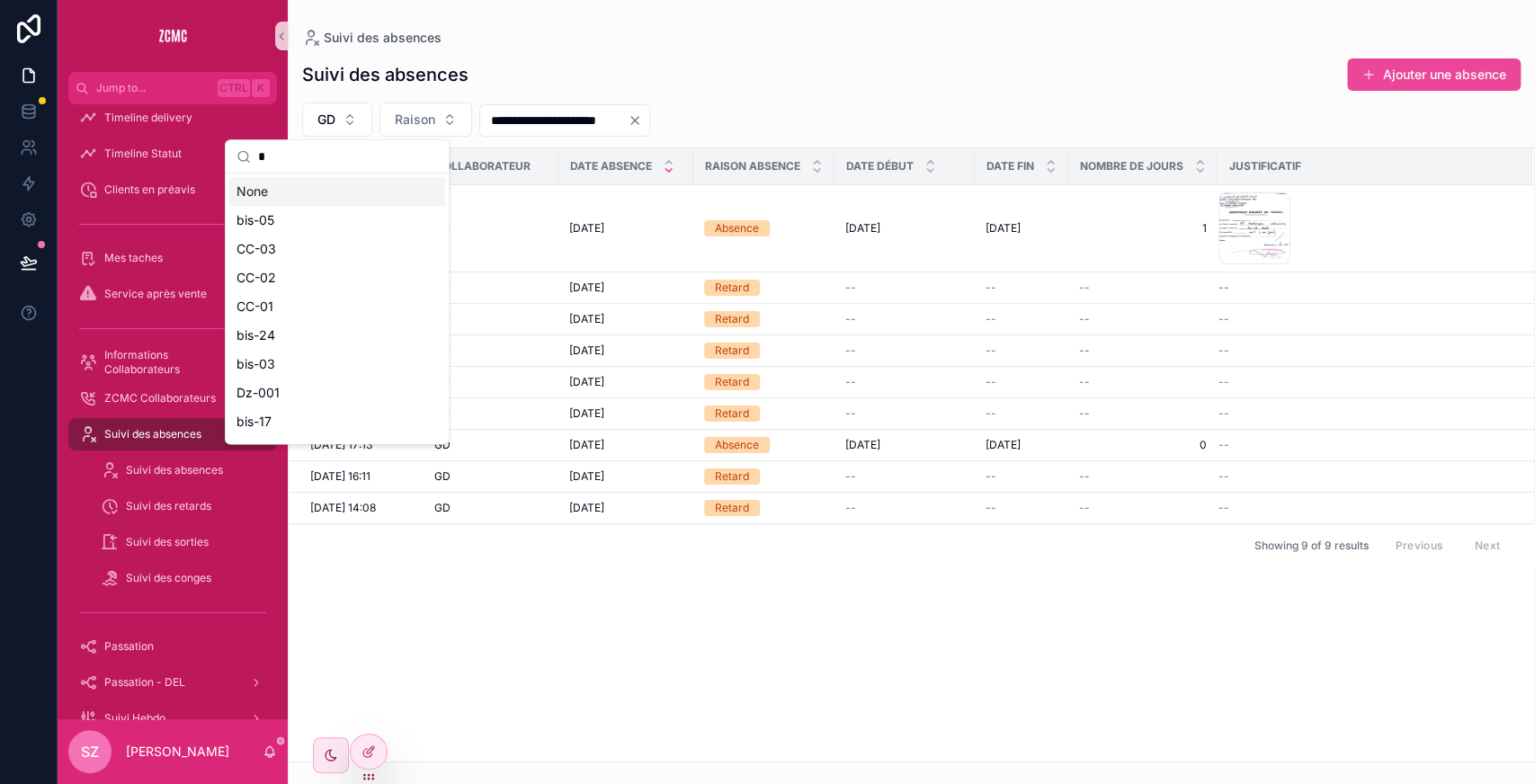
click at [312, 161] on input "*" at bounding box center [347, 156] width 180 height 32
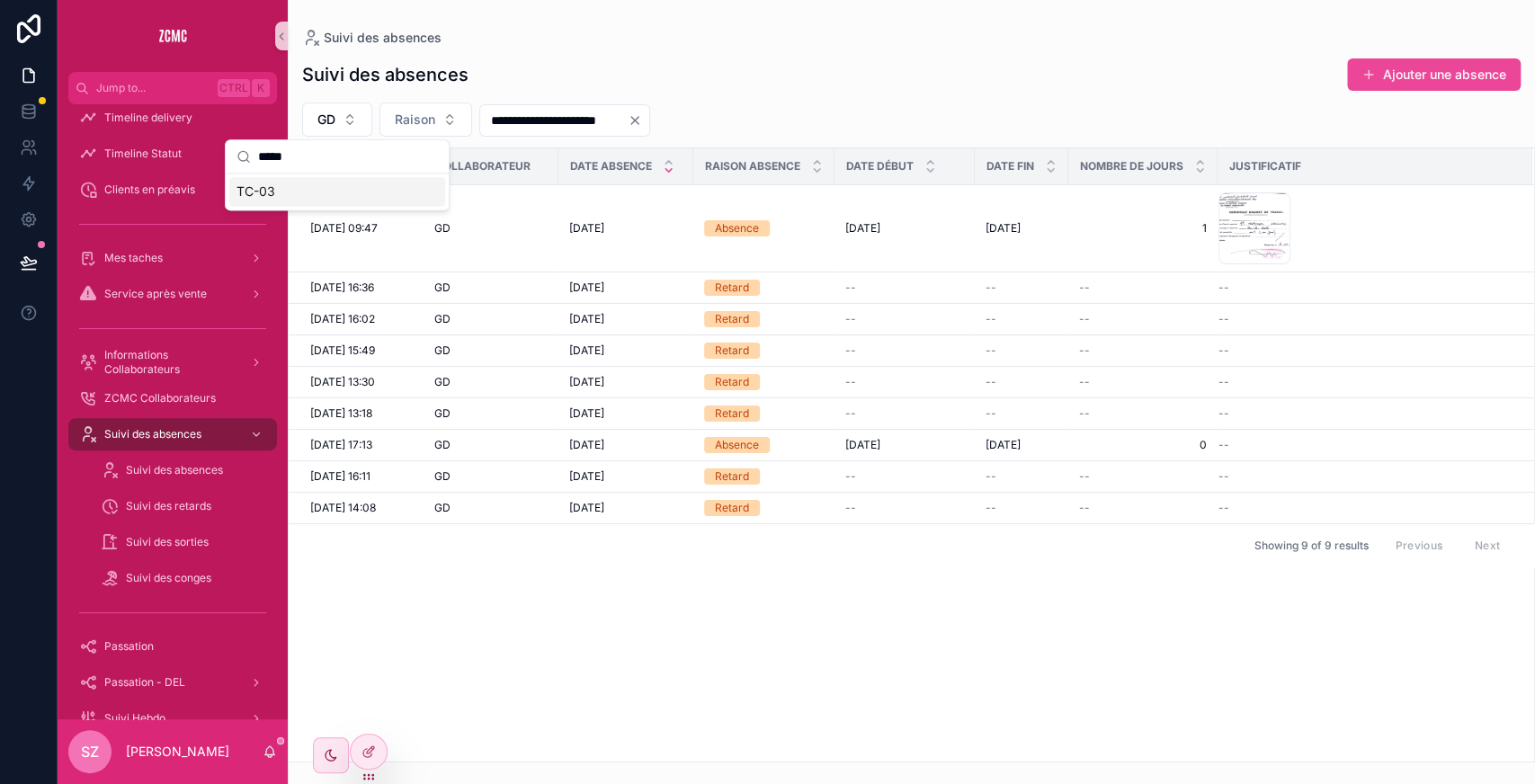
type input "*****"
click at [291, 183] on div "TC-03" at bounding box center [337, 191] width 215 height 29
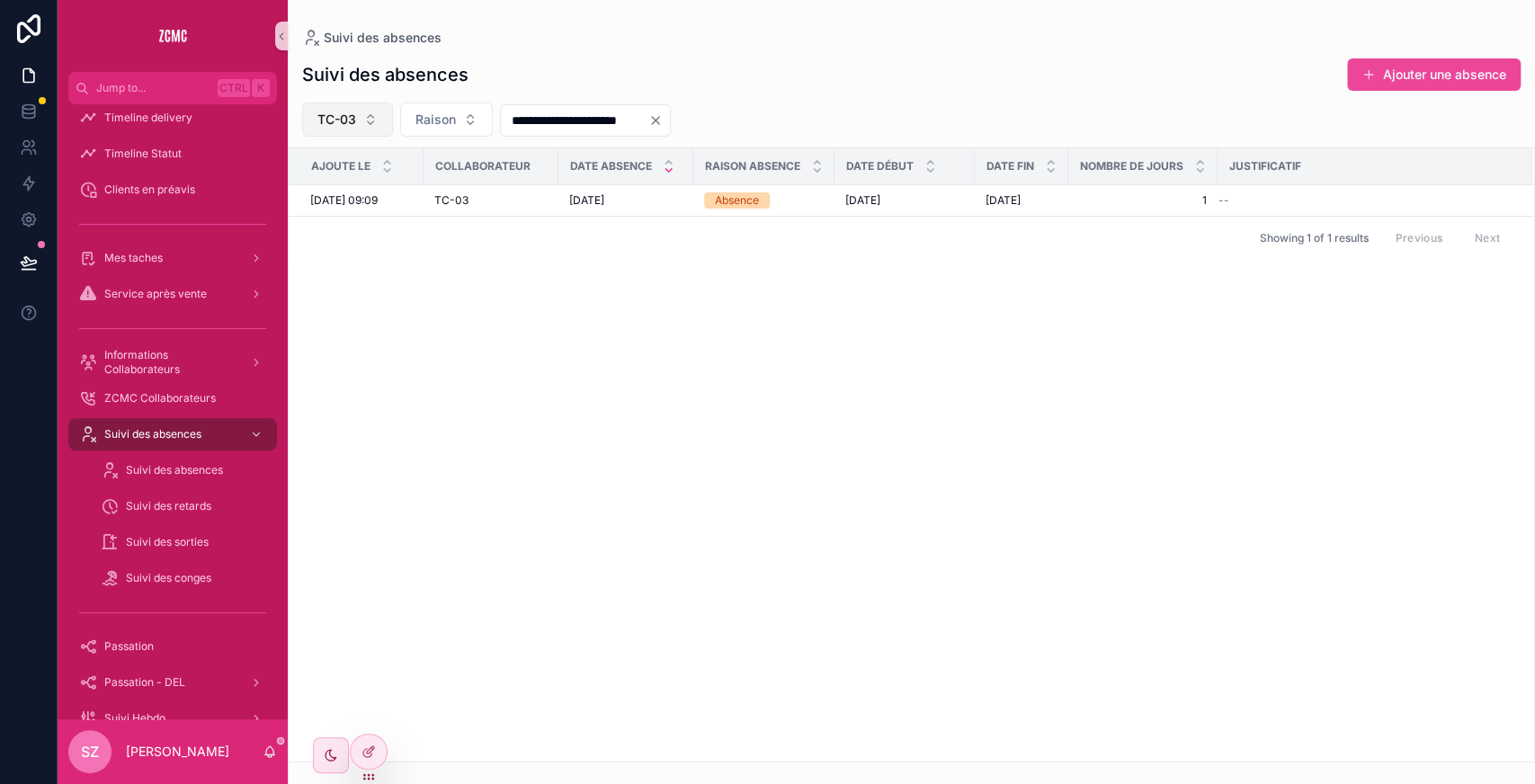
click at [361, 119] on button "TC-03" at bounding box center [347, 119] width 91 height 34
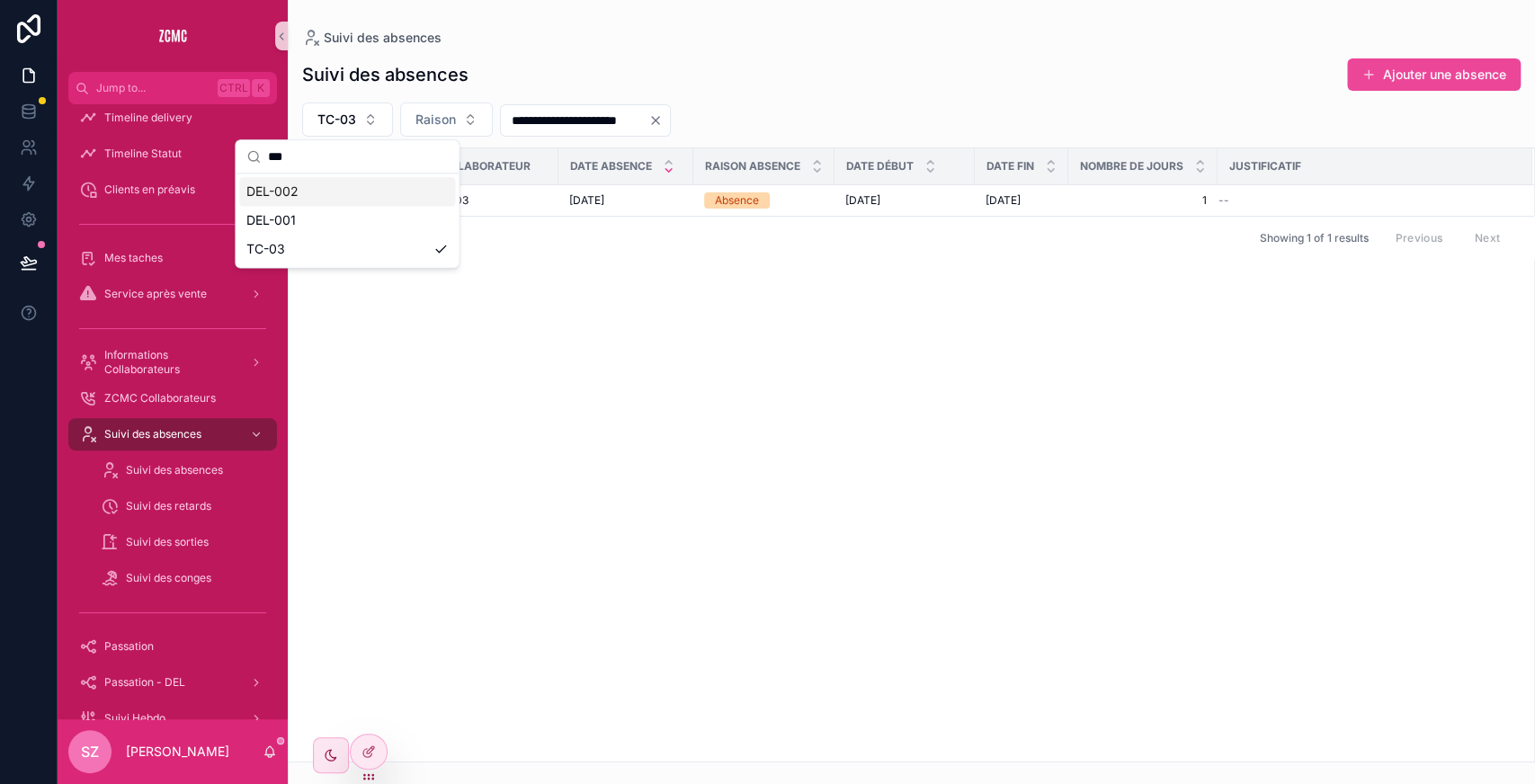
type input "***"
click at [323, 195] on div "DEL-002" at bounding box center [346, 191] width 215 height 29
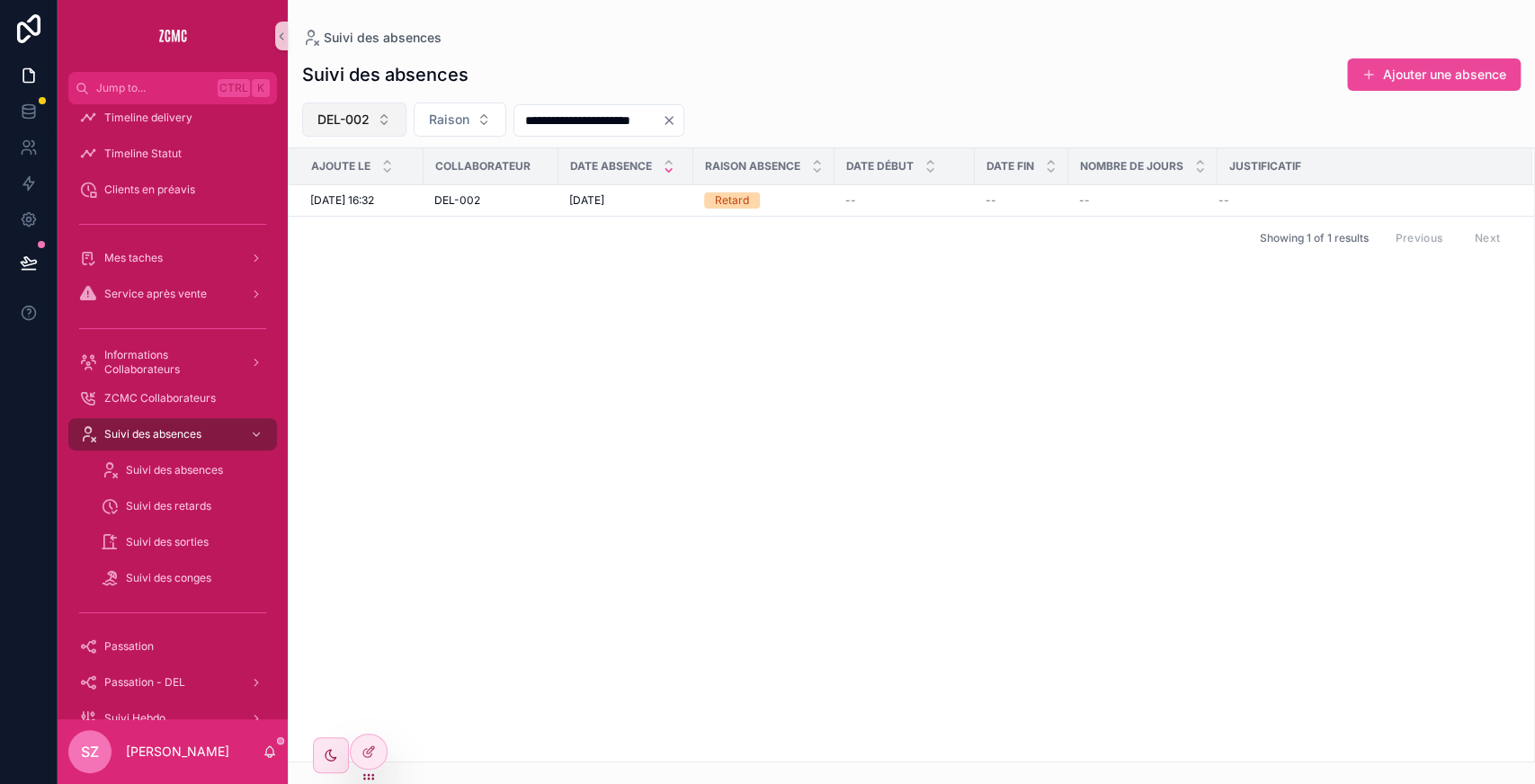
click at [377, 130] on button "DEL-002" at bounding box center [354, 119] width 104 height 34
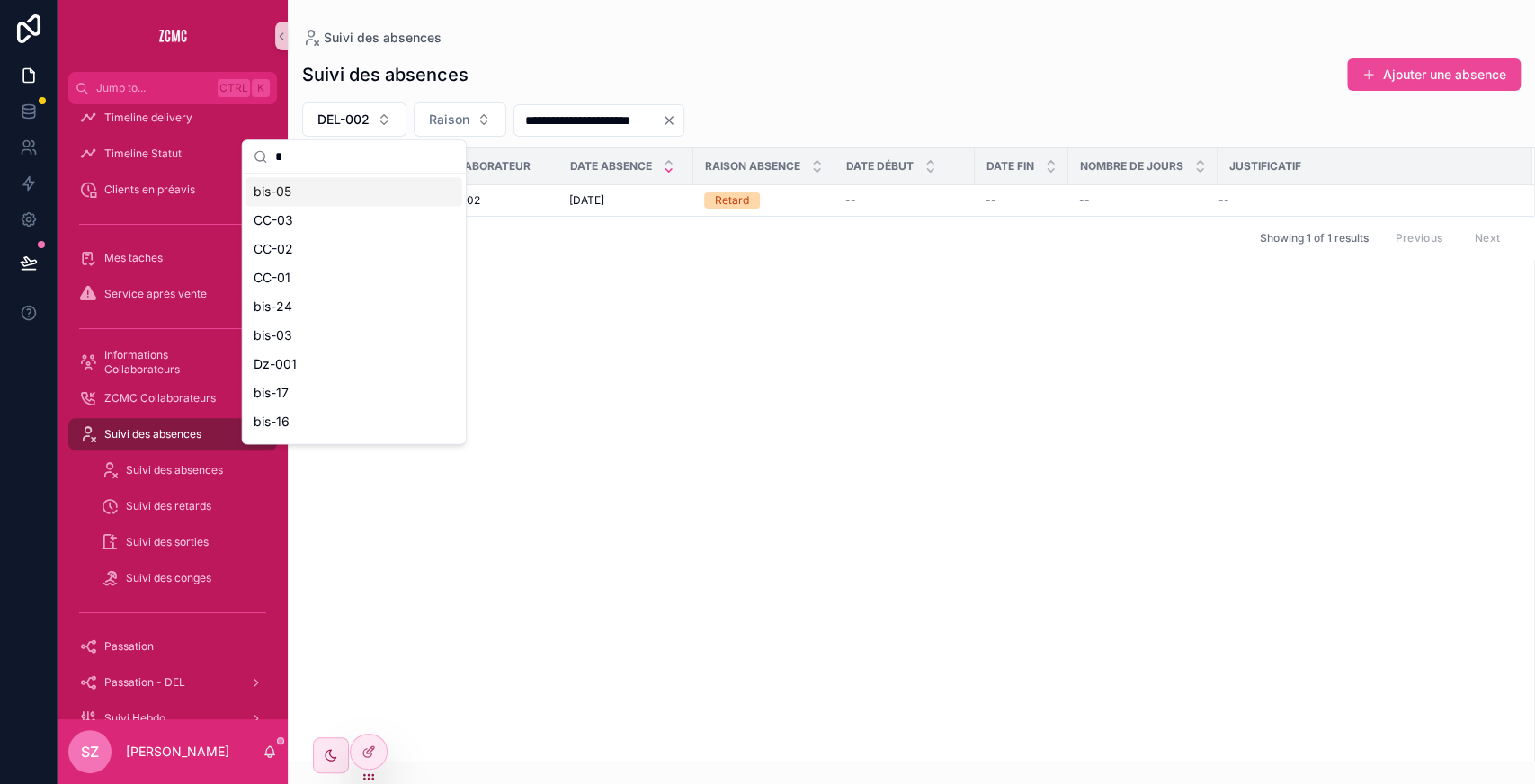
click at [342, 156] on input "*" at bounding box center [365, 156] width 180 height 32
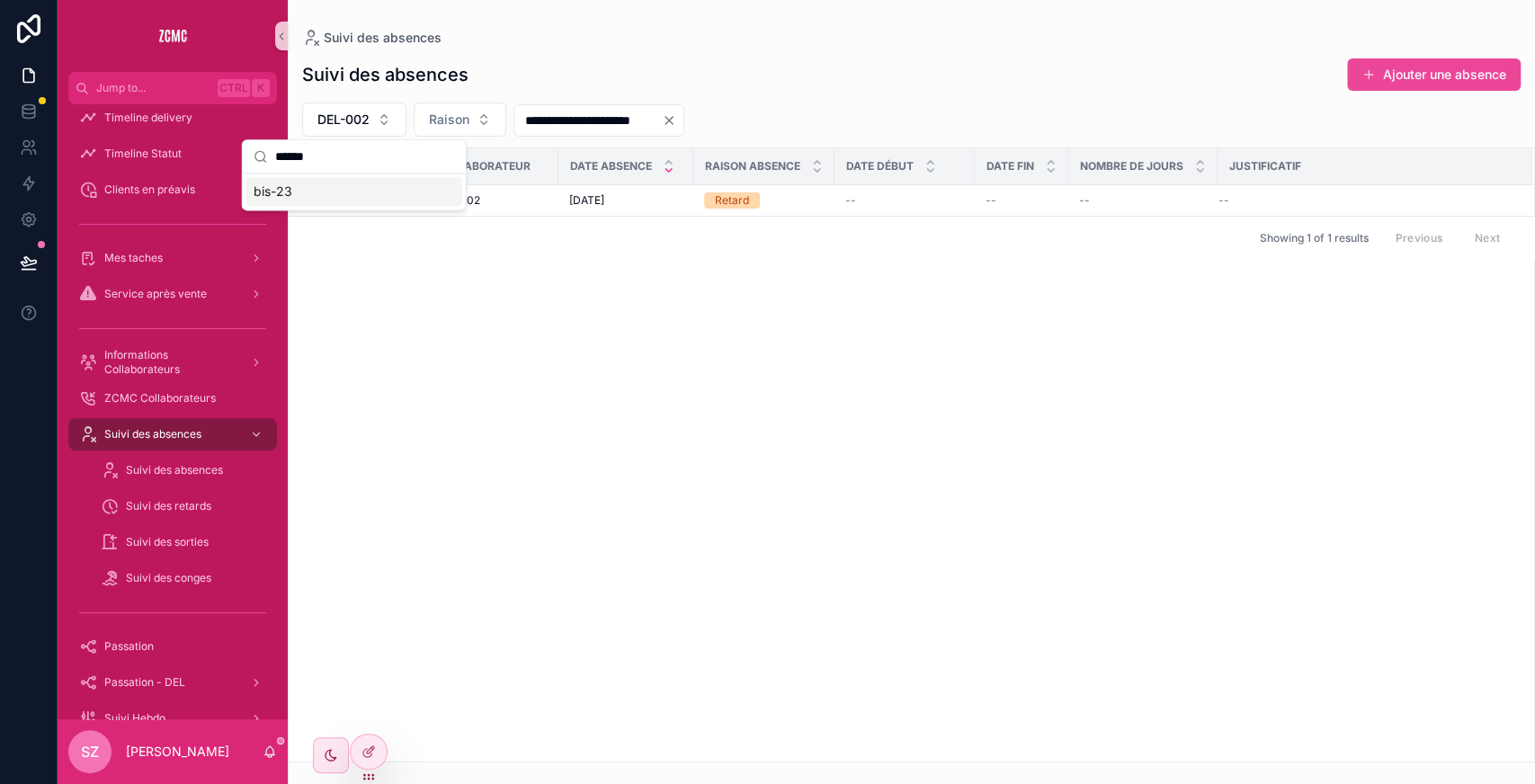
type input "******"
click at [318, 202] on div "bis-23" at bounding box center [353, 191] width 215 height 29
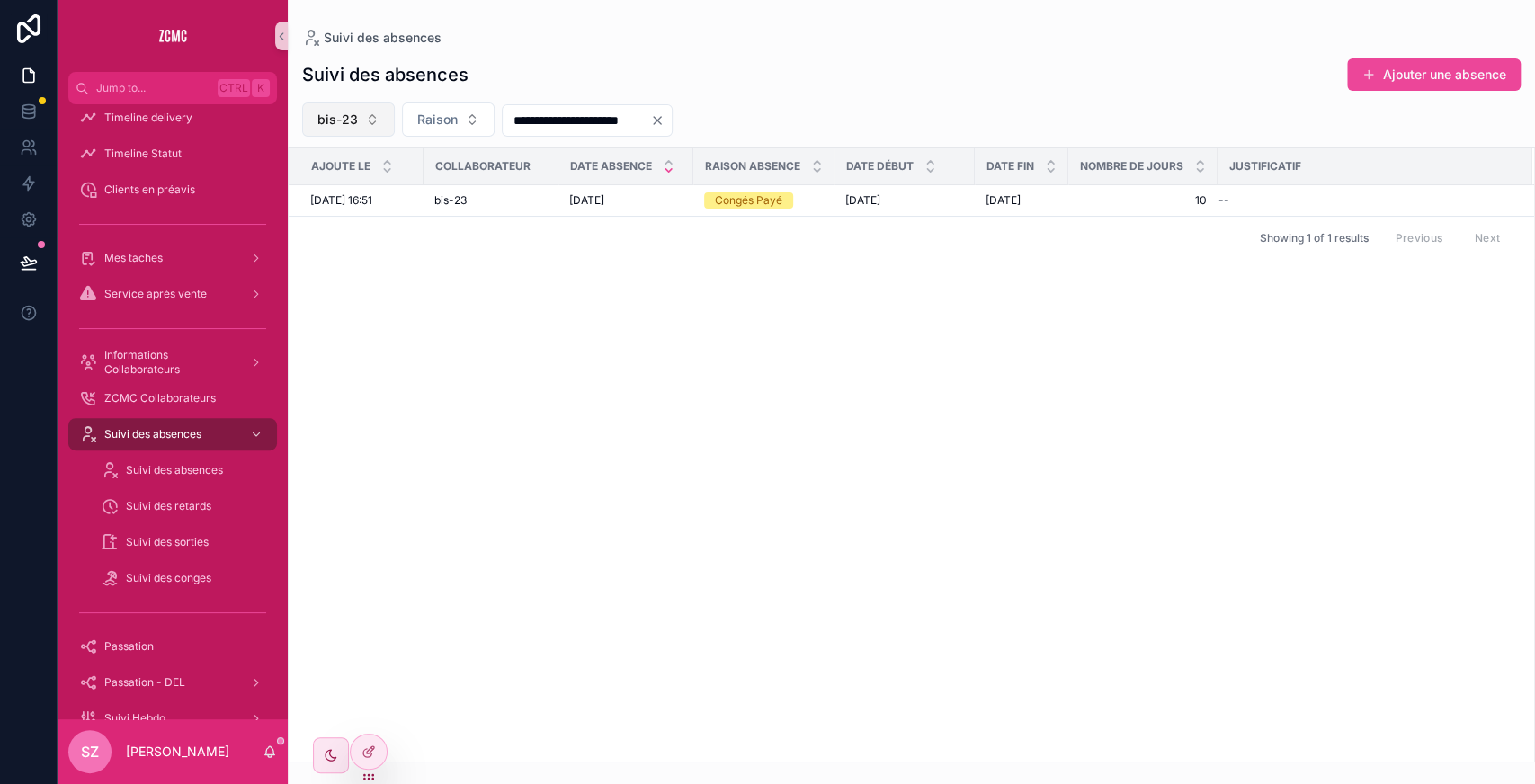
click at [333, 109] on button "bis-23" at bounding box center [348, 119] width 92 height 34
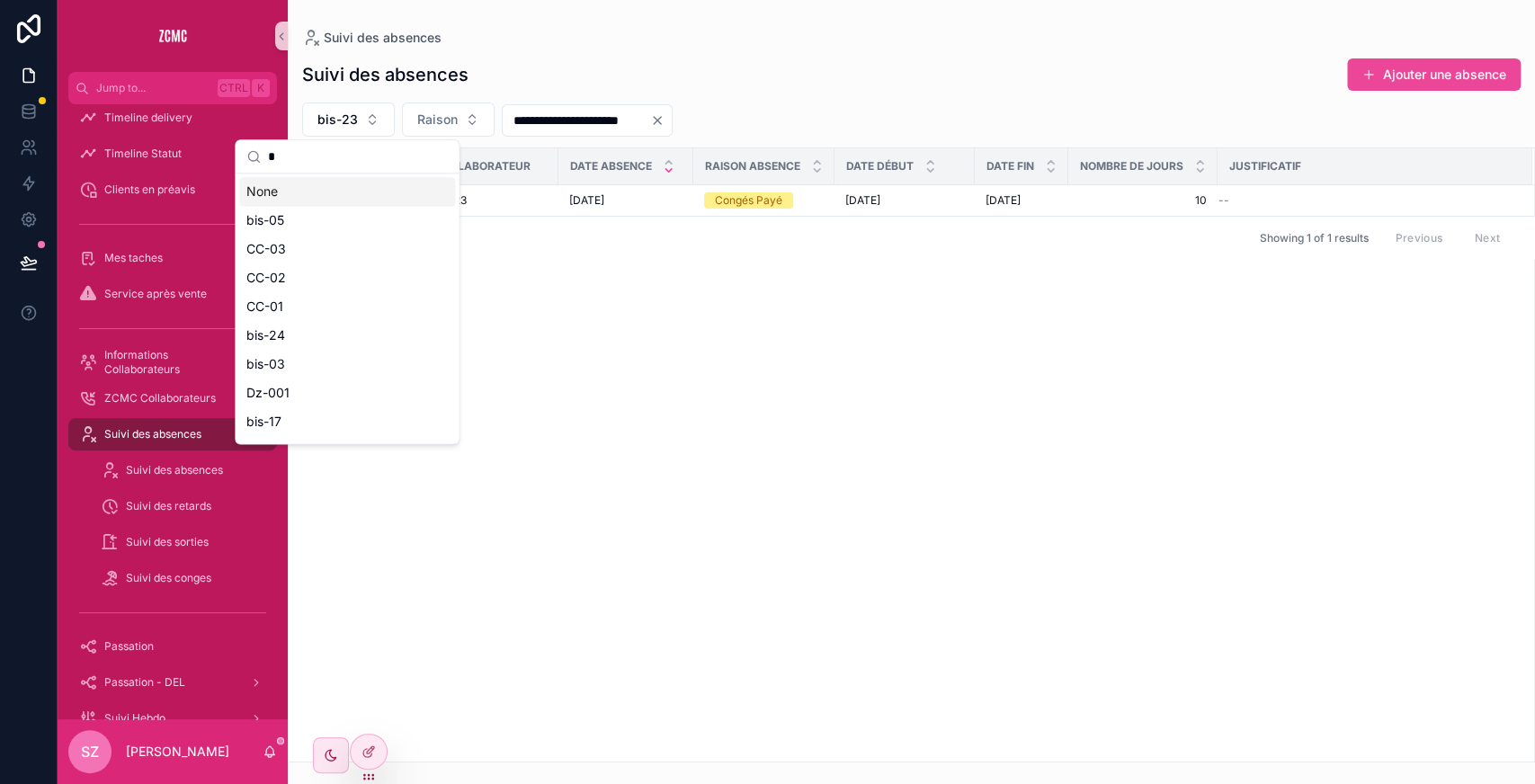
click at [372, 154] on input "*" at bounding box center [357, 156] width 180 height 32
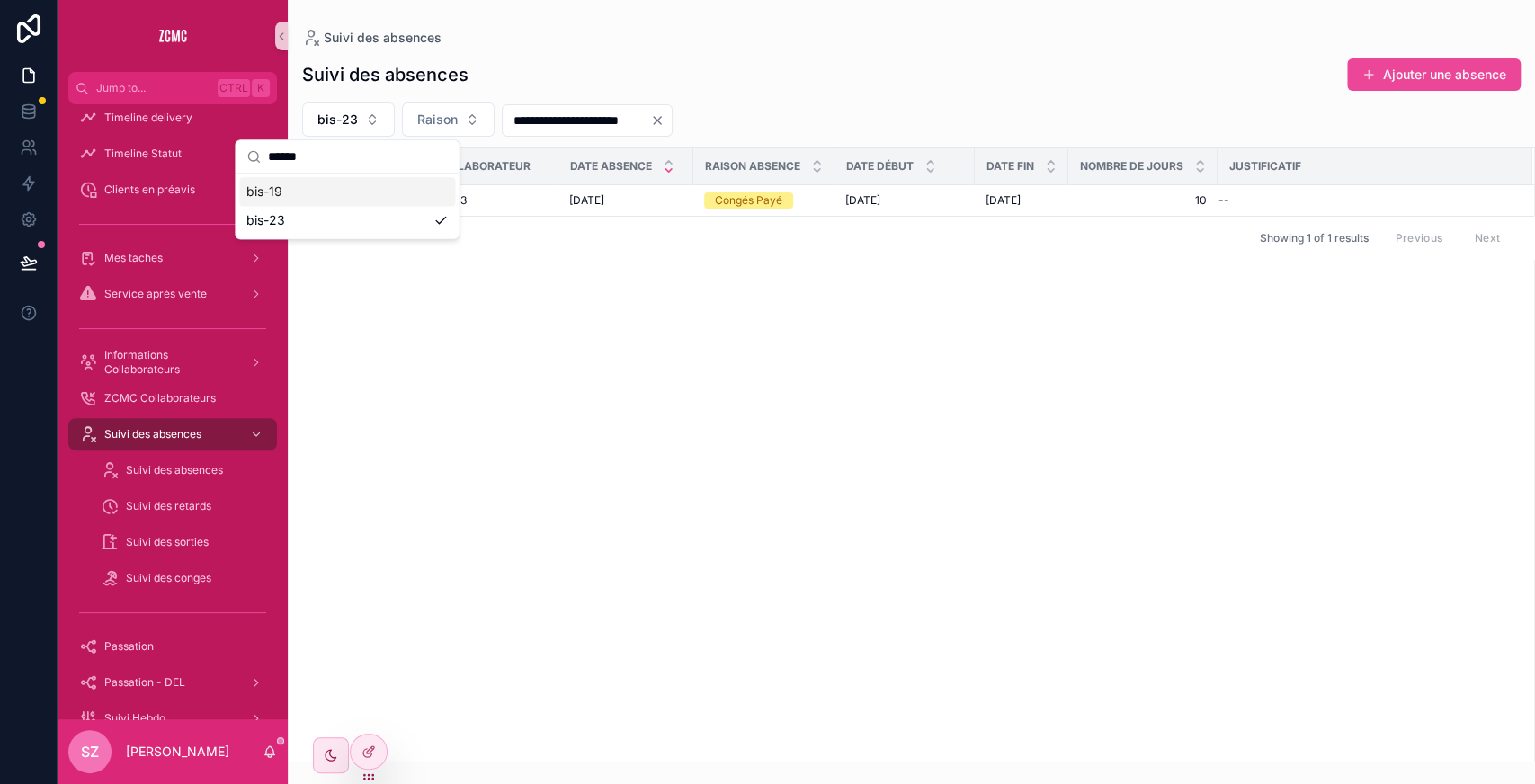
type input "******"
click at [319, 189] on div "bis-19" at bounding box center [346, 191] width 215 height 29
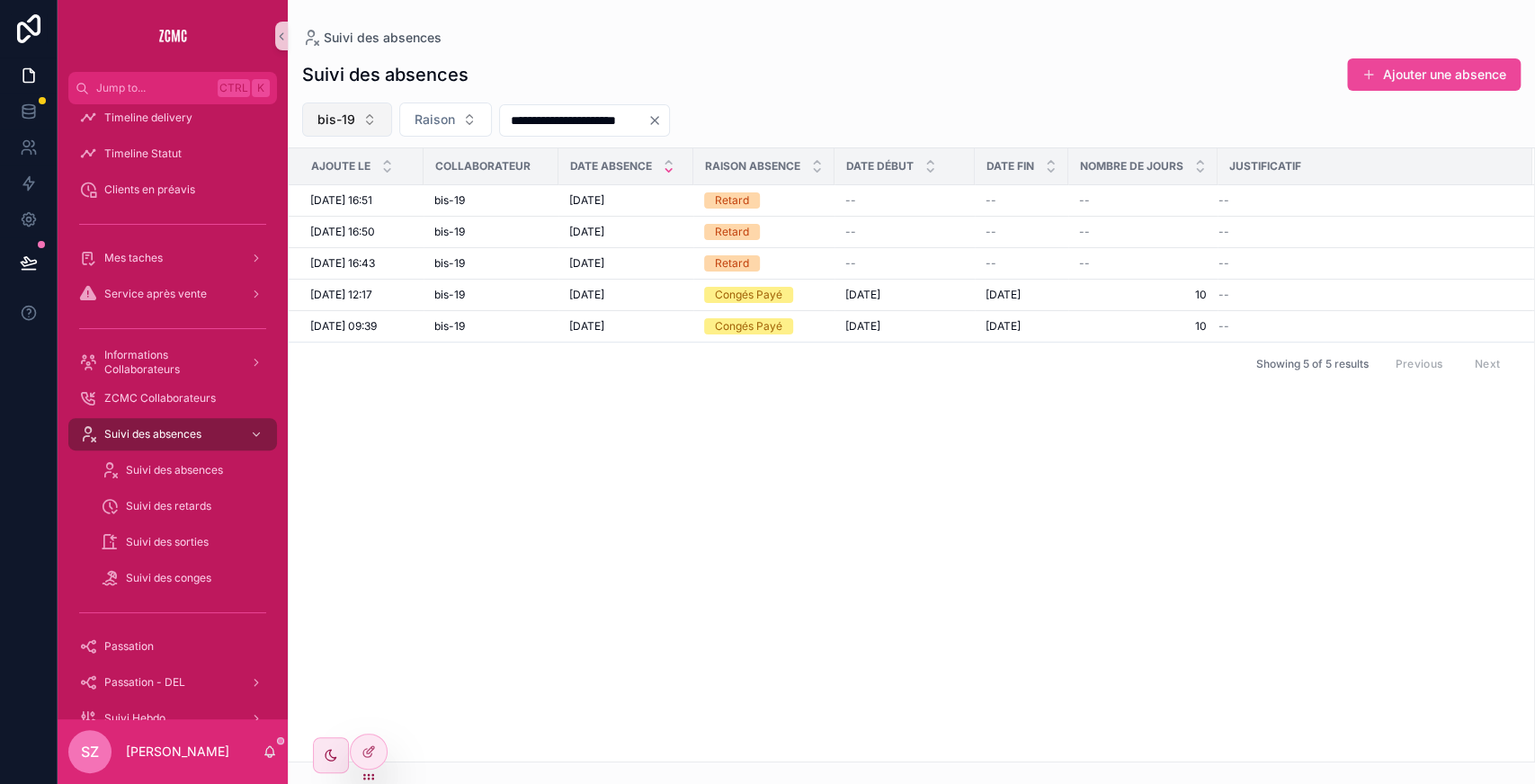
click at [354, 104] on button "bis-19" at bounding box center [346, 119] width 90 height 34
type input "******"
click at [312, 183] on div "bis-26" at bounding box center [345, 191] width 215 height 29
click at [379, 112] on button "bis-26" at bounding box center [348, 119] width 92 height 34
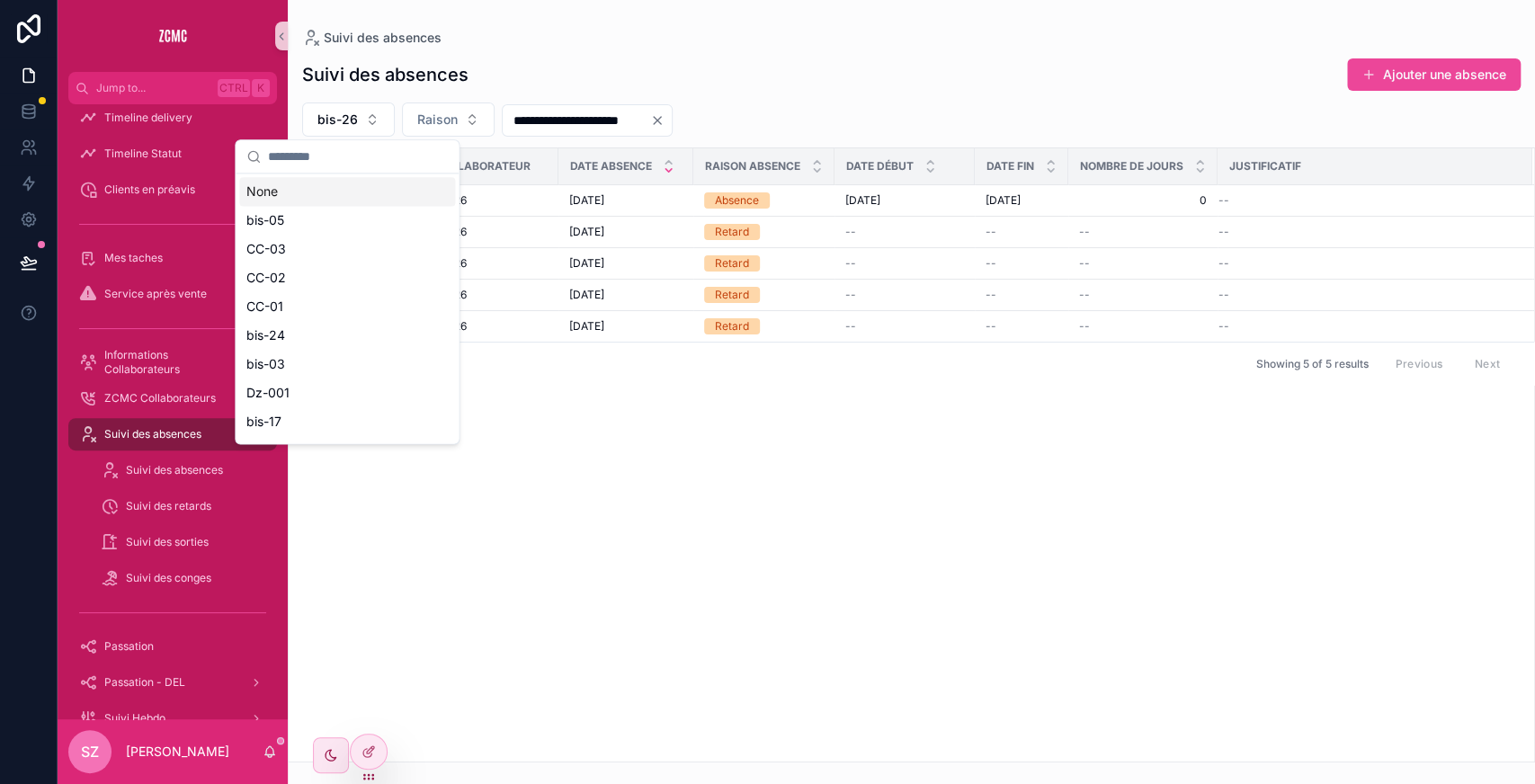
click at [328, 167] on input "scrollable content" at bounding box center [357, 156] width 180 height 32
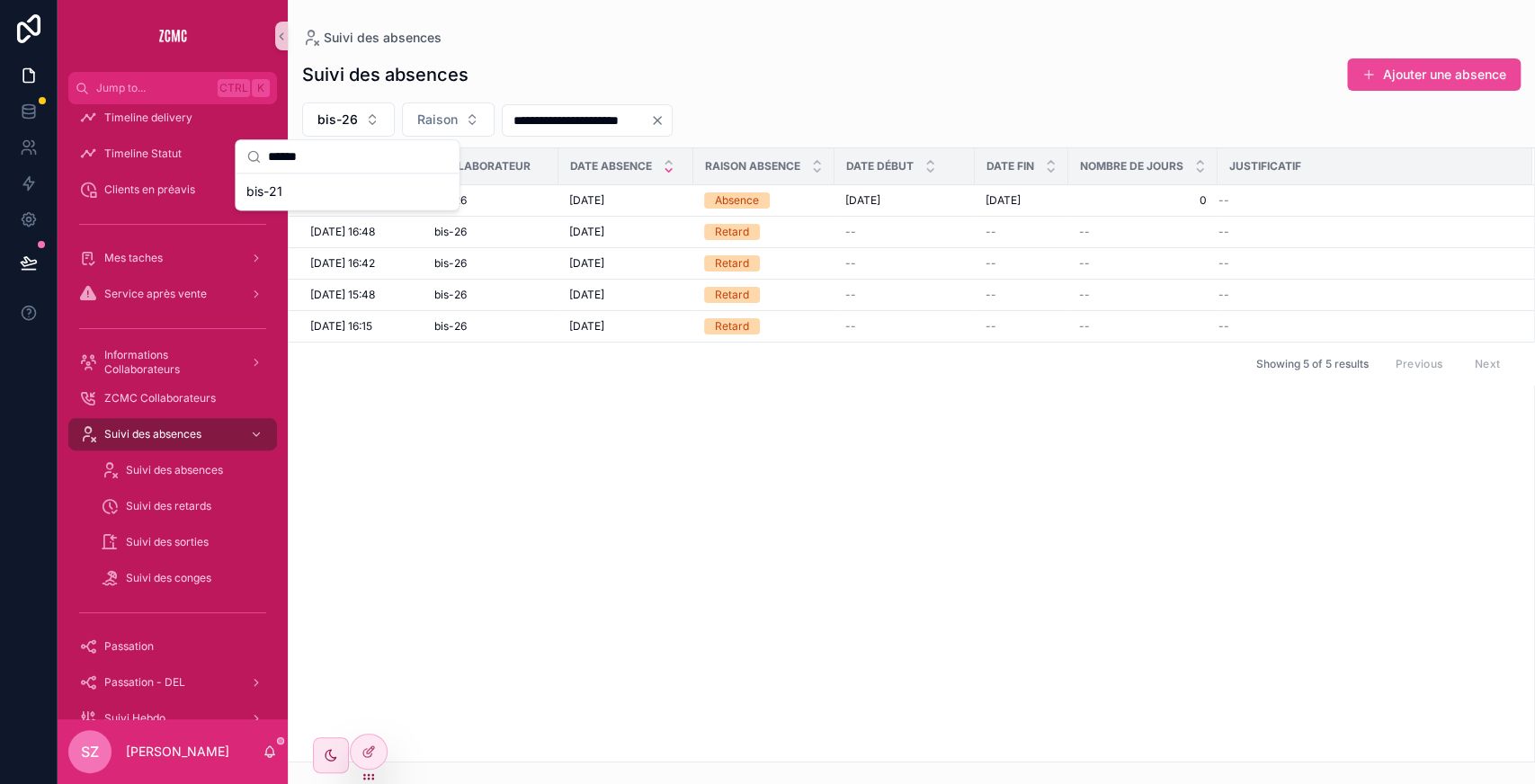
type input "******"
click at [298, 193] on div "bis-21" at bounding box center [346, 191] width 215 height 29
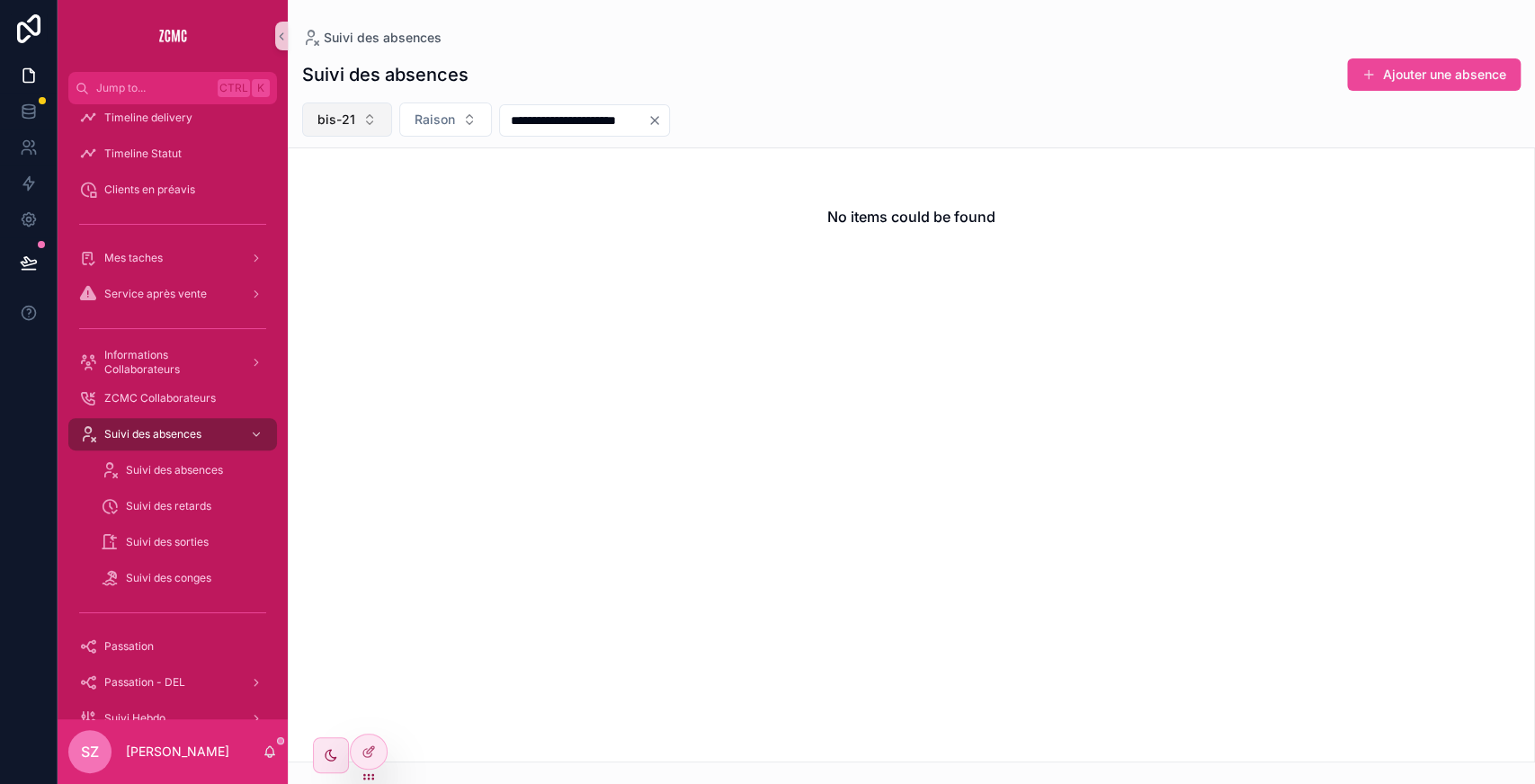
click at [363, 128] on button "bis-21" at bounding box center [346, 119] width 90 height 34
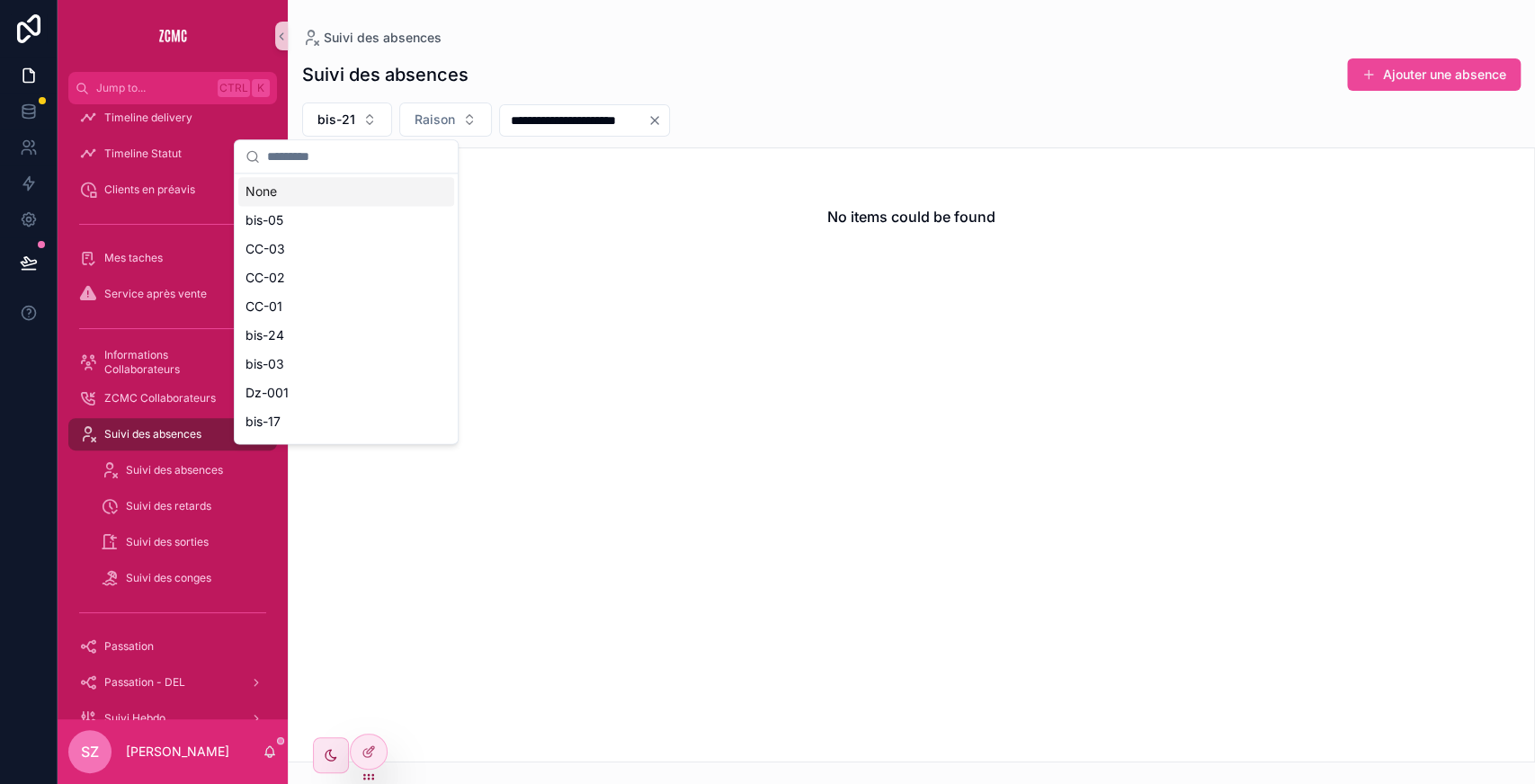
click at [345, 159] on input "scrollable content" at bounding box center [356, 156] width 180 height 32
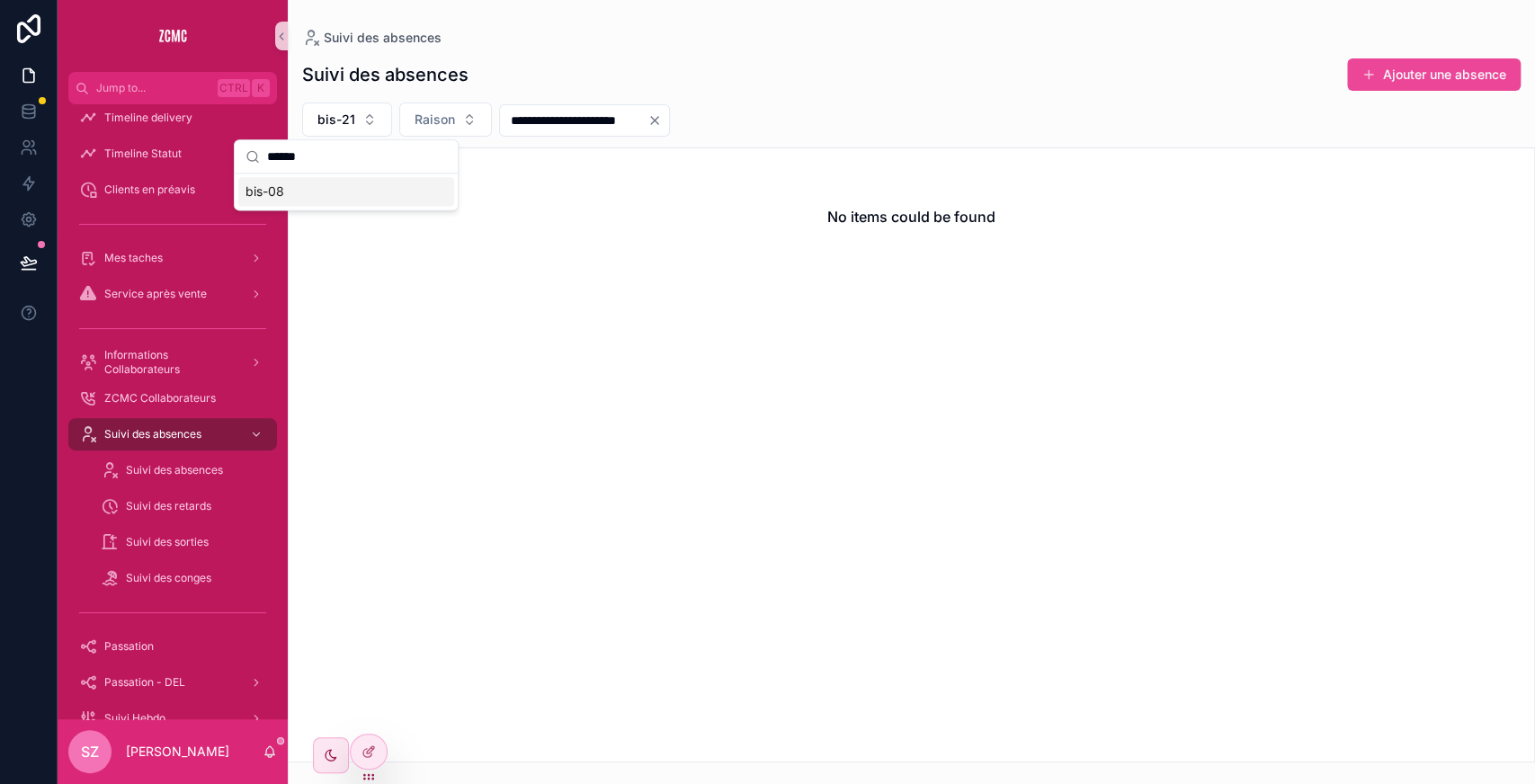
type input "******"
click at [282, 200] on span "bis-08" at bounding box center [265, 192] width 38 height 18
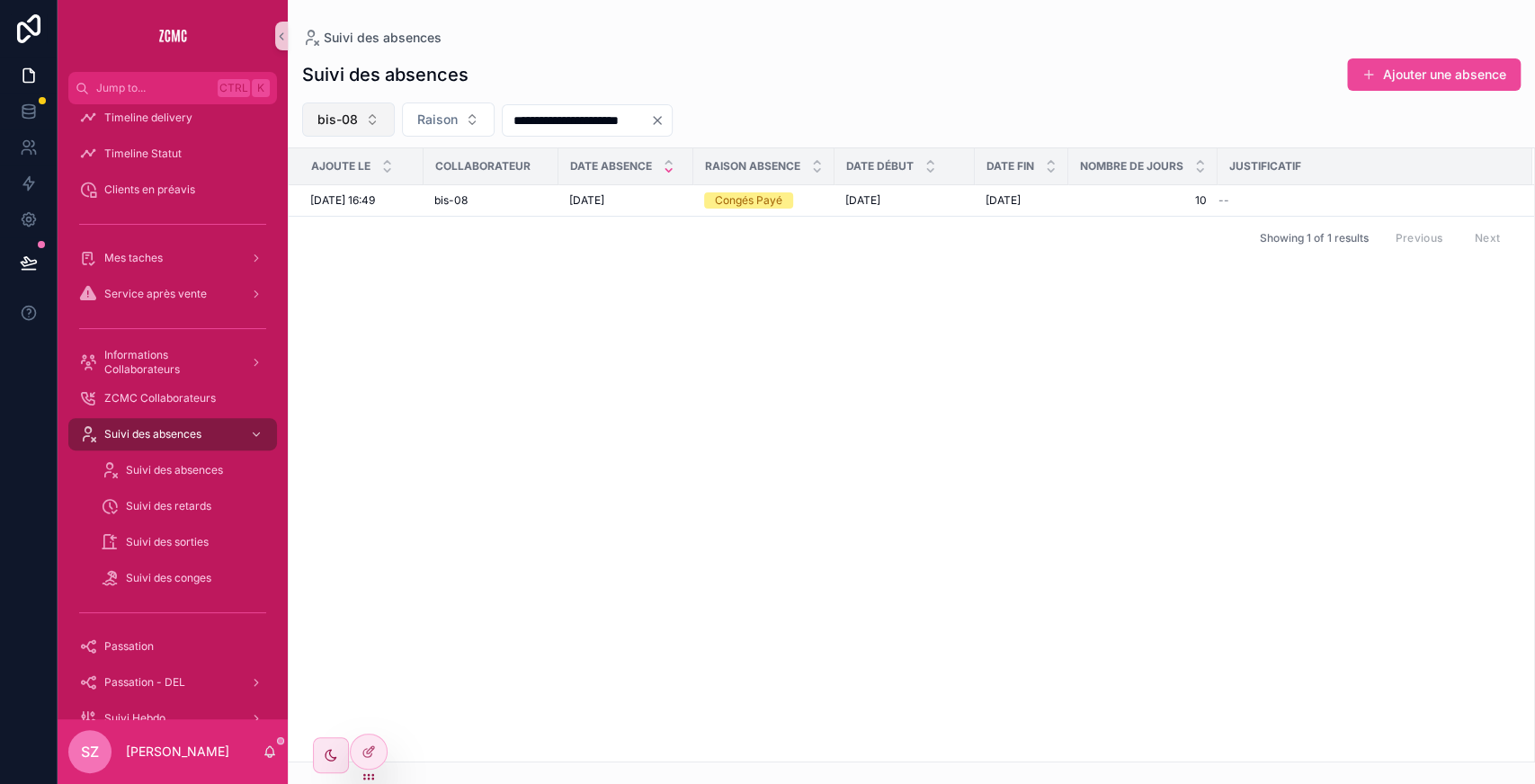
click at [361, 120] on button "bis-08" at bounding box center [348, 119] width 92 height 34
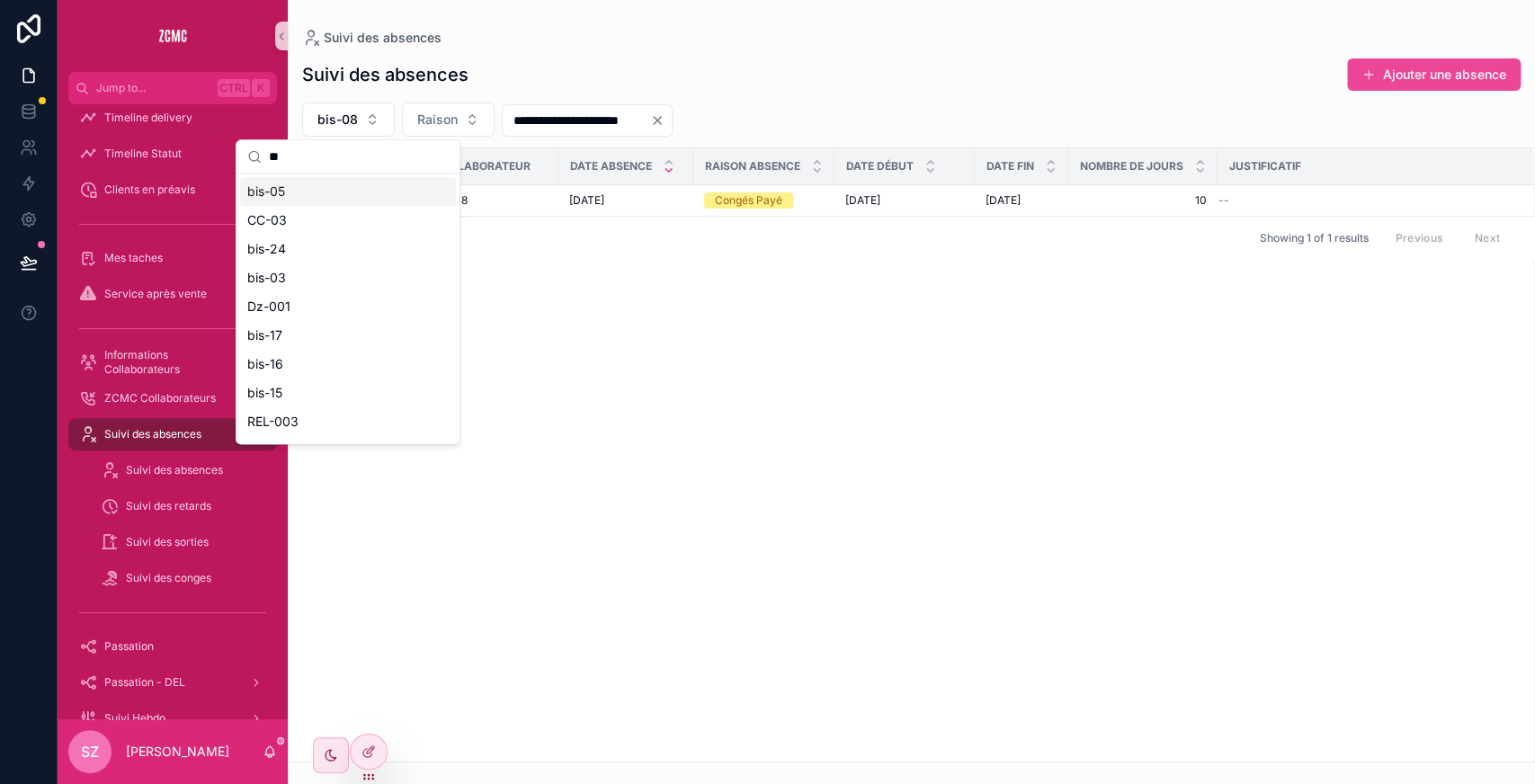
type input "*"
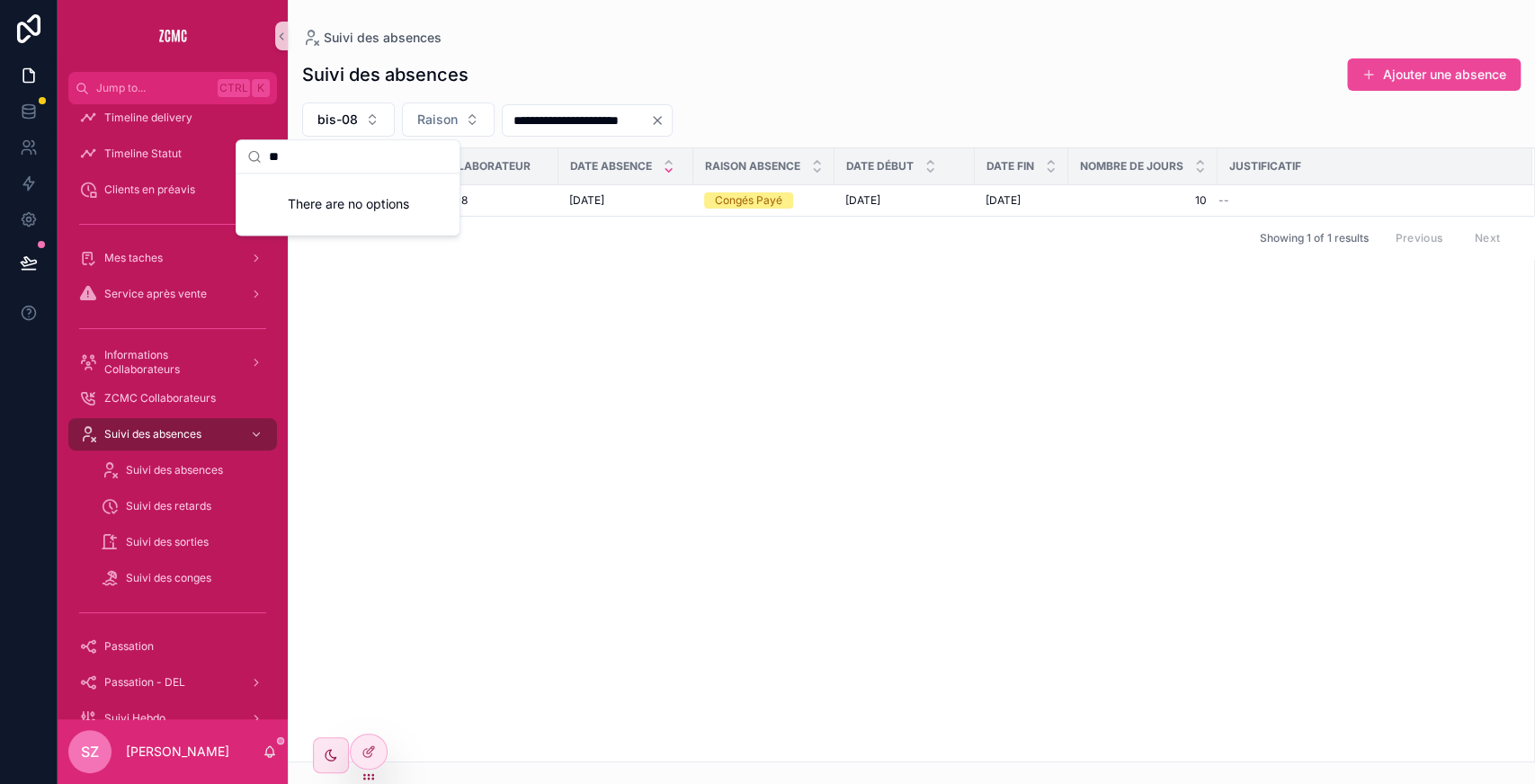
type input "*"
type input "**"
click at [303, 273] on div "Dz-006" at bounding box center [347, 277] width 215 height 29
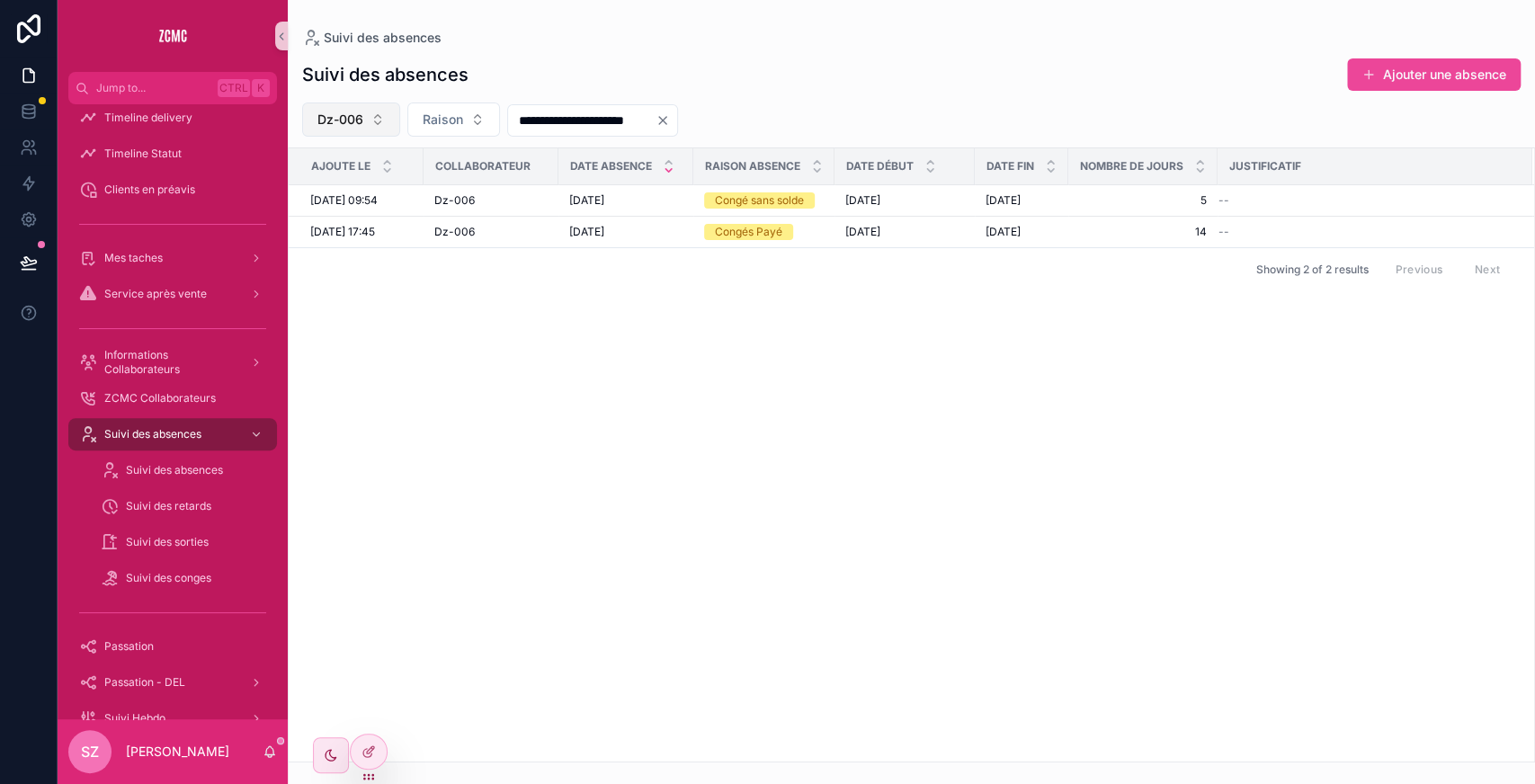
click at [372, 133] on button "Dz-006" at bounding box center [351, 119] width 98 height 34
type input "******"
click at [338, 205] on div "bis-01" at bounding box center [350, 191] width 215 height 29
click at [363, 119] on button "bis-01" at bounding box center [346, 119] width 90 height 34
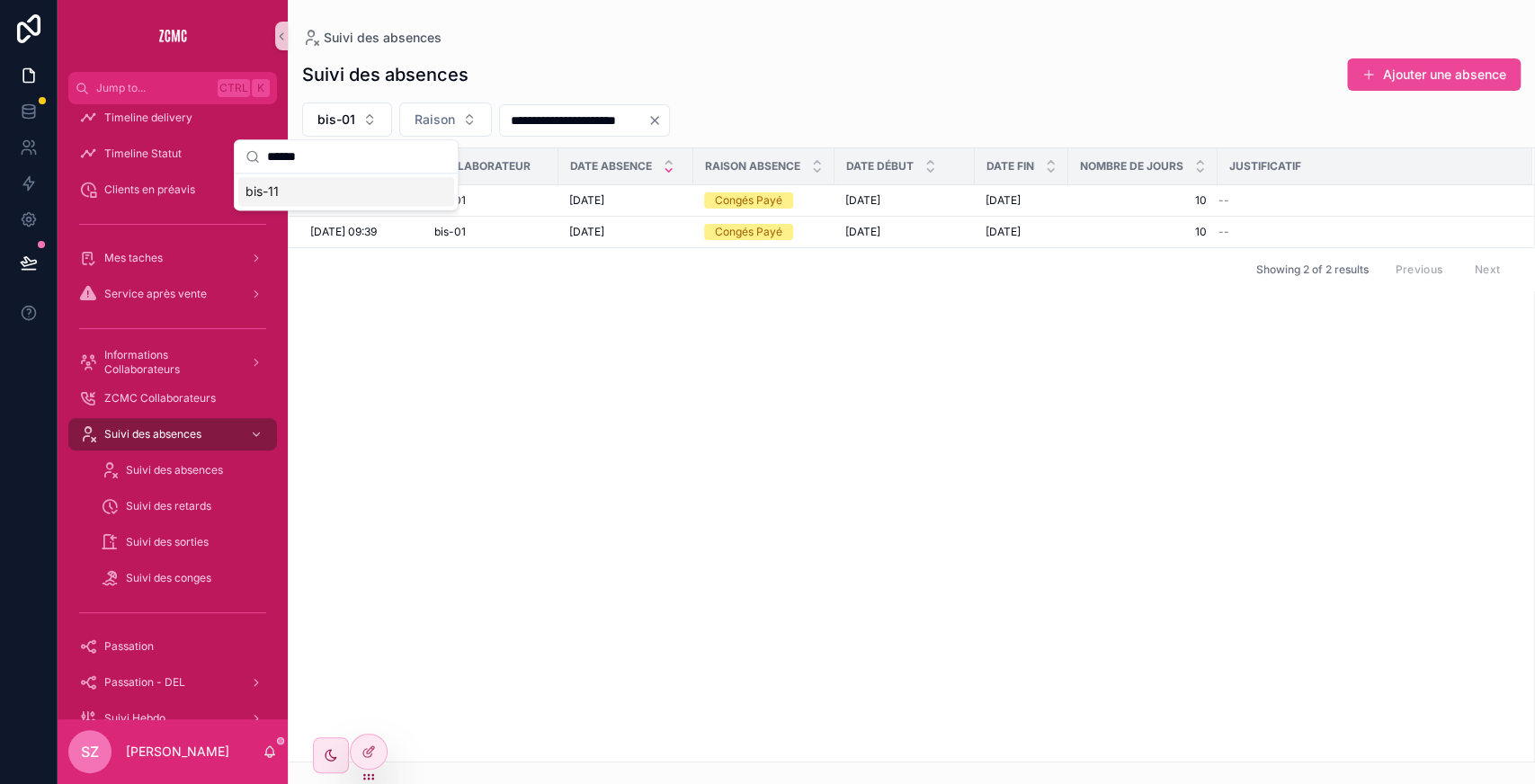
type input "******"
click at [295, 184] on div "bis-11" at bounding box center [345, 191] width 215 height 29
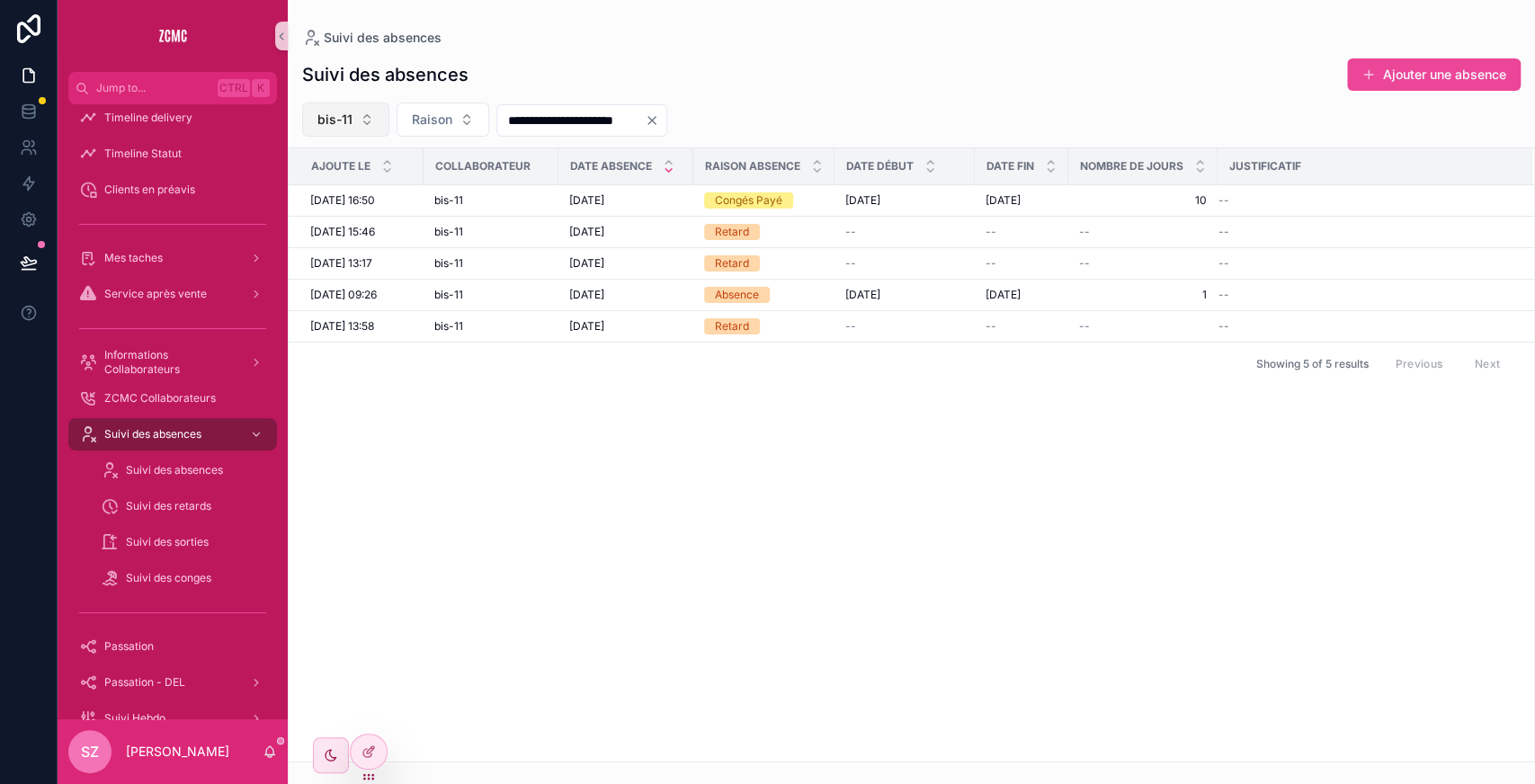
click at [362, 115] on button "bis-11" at bounding box center [345, 119] width 88 height 34
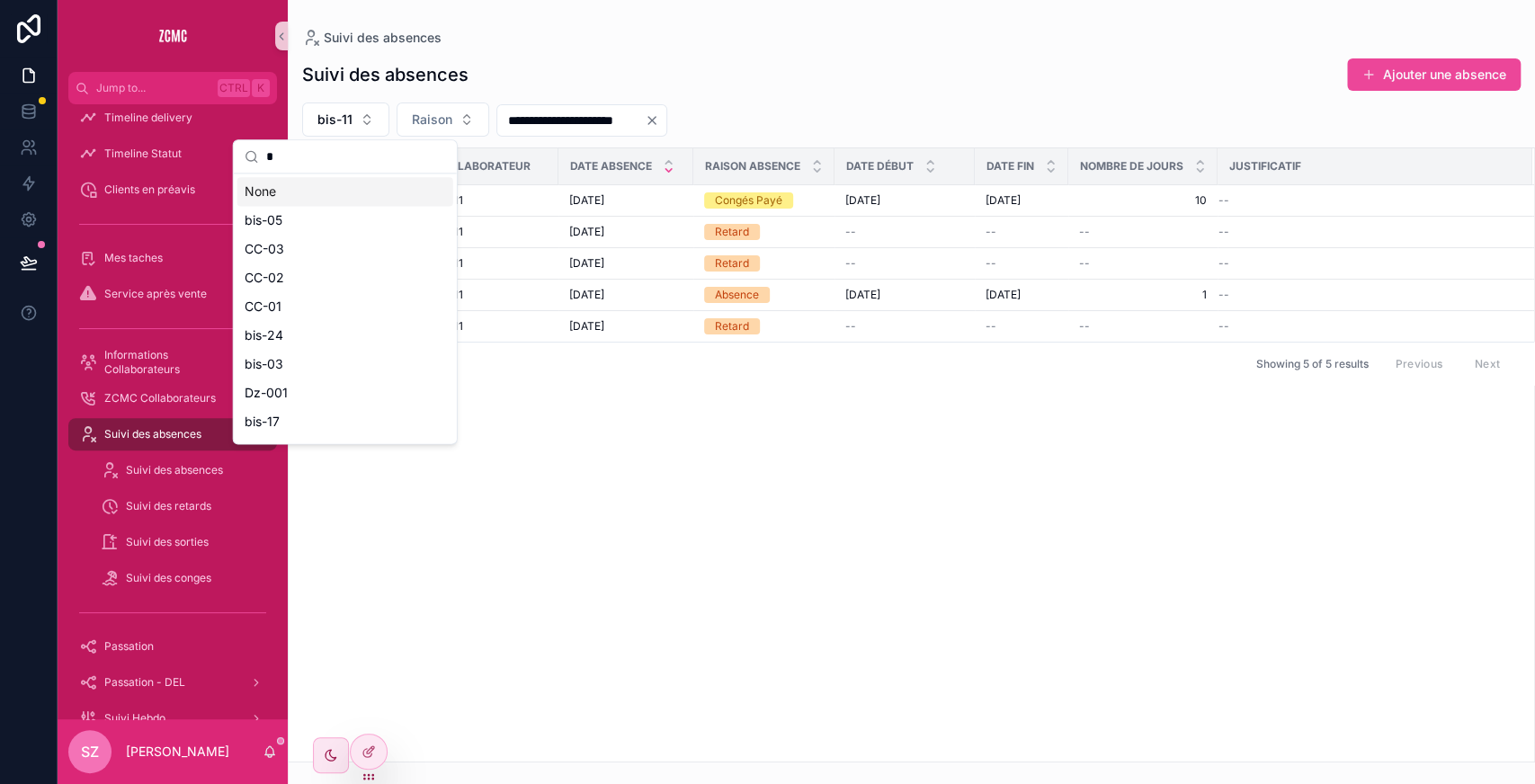
click at [331, 163] on input "*" at bounding box center [356, 156] width 180 height 32
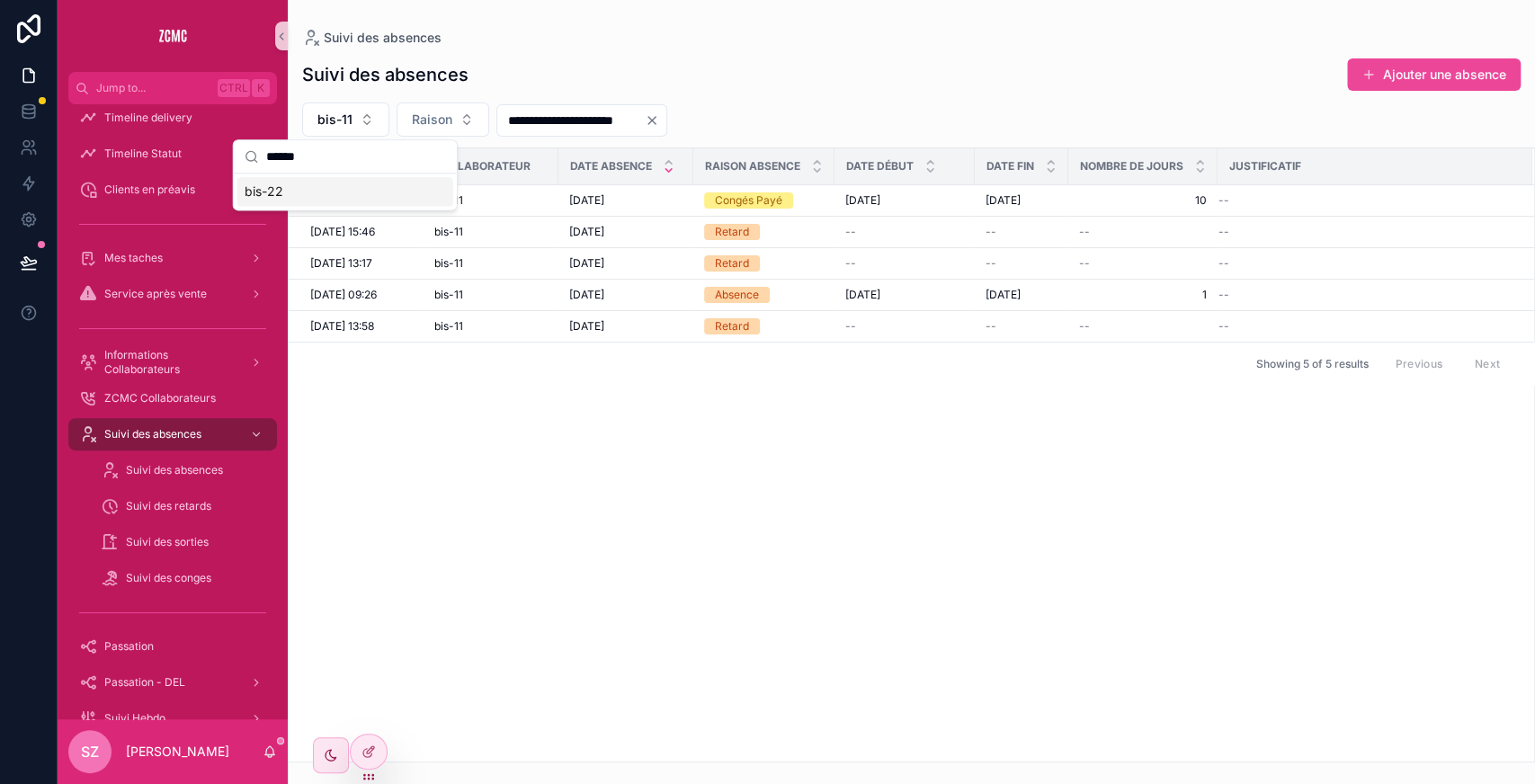
type input "******"
click at [297, 190] on div "bis-22" at bounding box center [344, 191] width 215 height 29
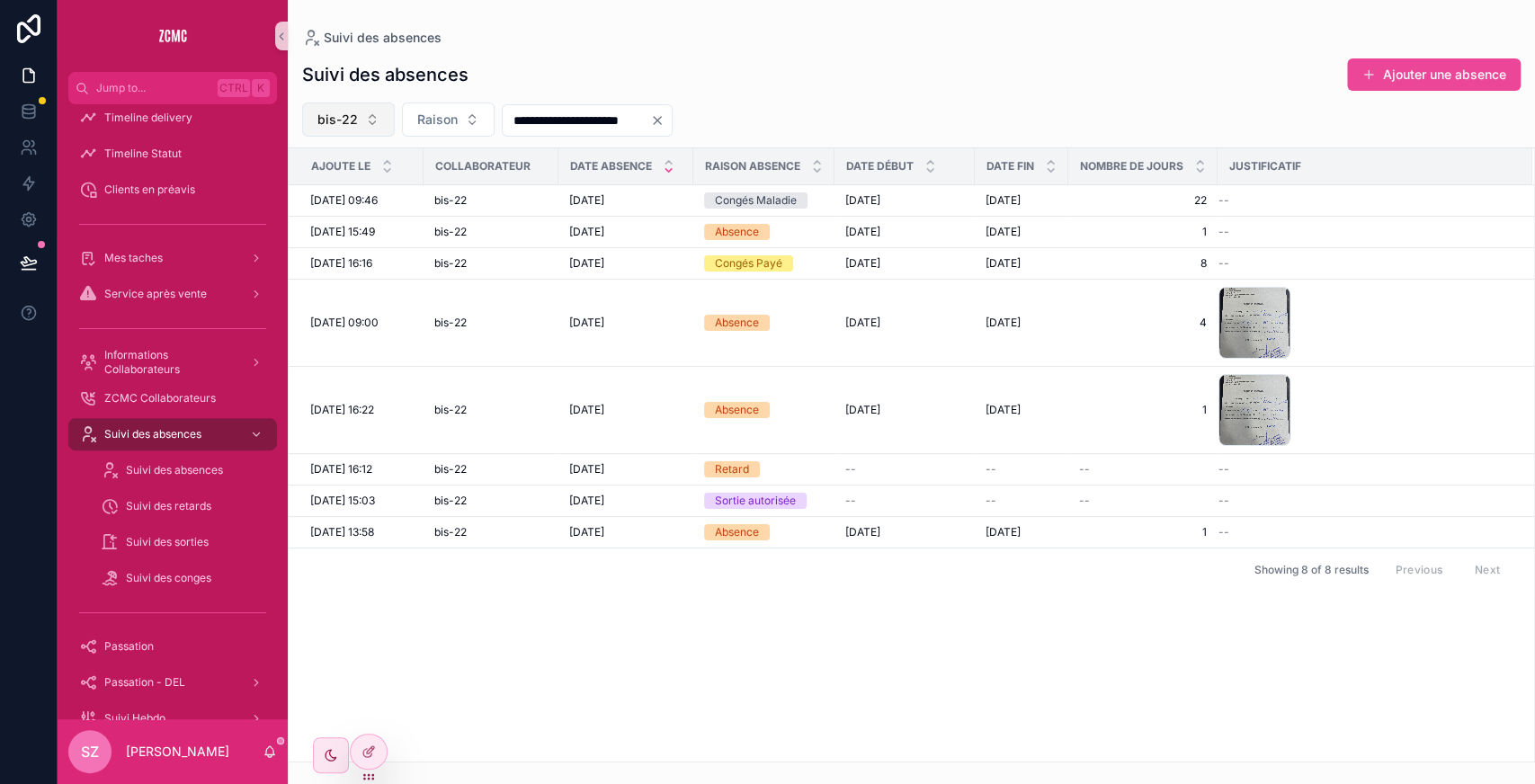
click at [354, 110] on span "bis-22" at bounding box center [338, 119] width 40 height 18
type input "******"
click at [309, 193] on div "bis-09" at bounding box center [346, 191] width 215 height 29
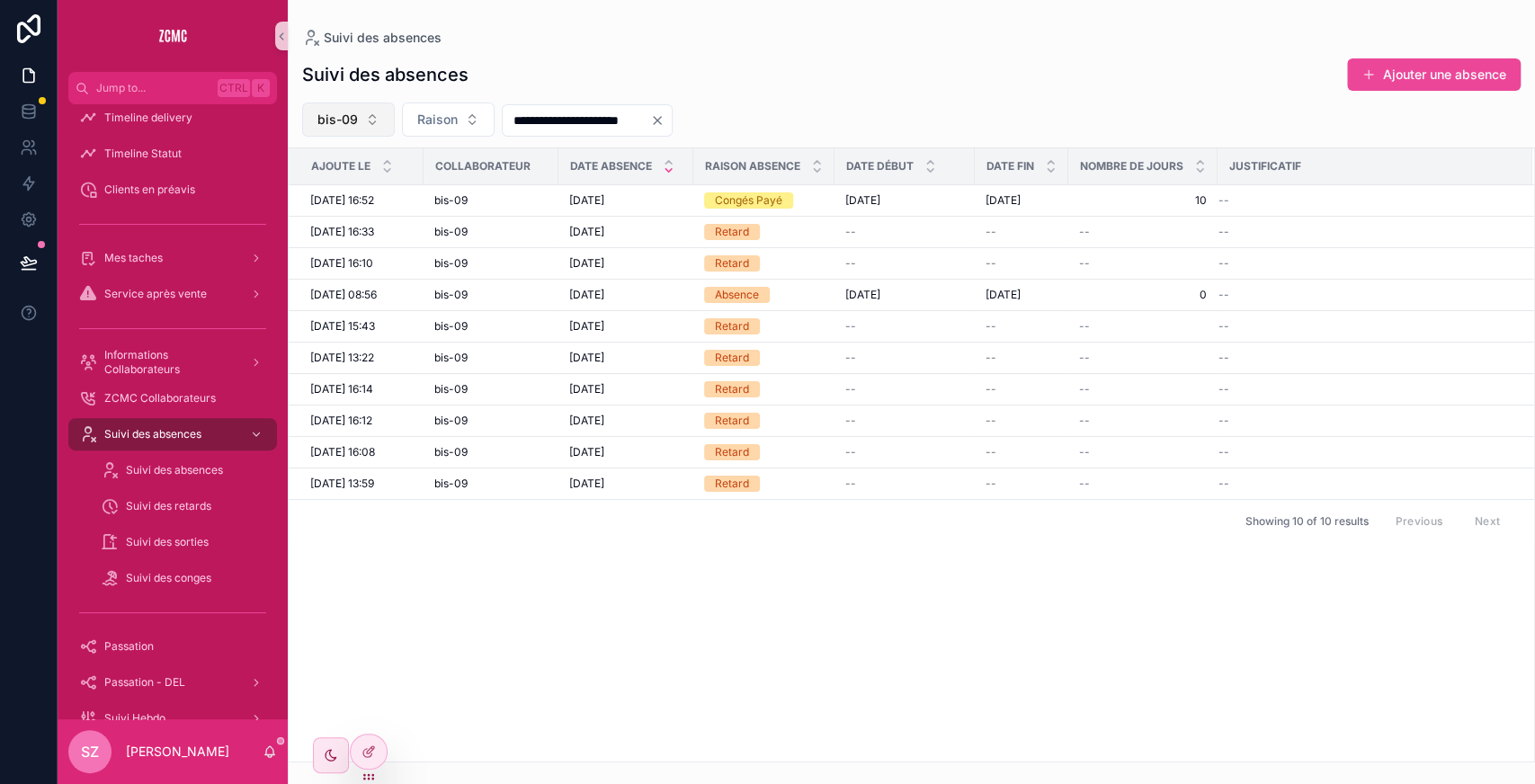
click at [346, 119] on span "bis-09" at bounding box center [338, 119] width 40 height 18
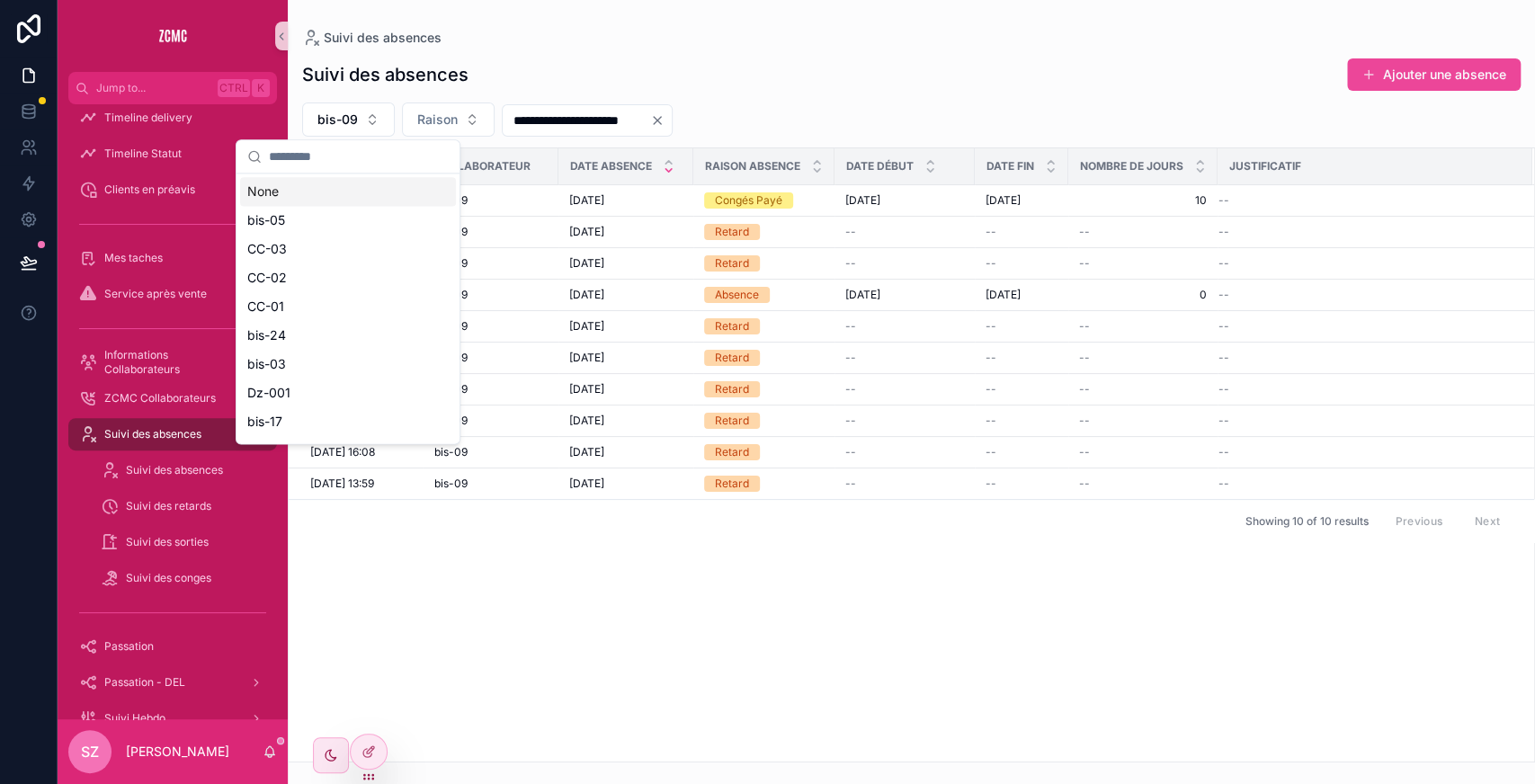
click at [332, 161] on input "scrollable content" at bounding box center [358, 156] width 180 height 32
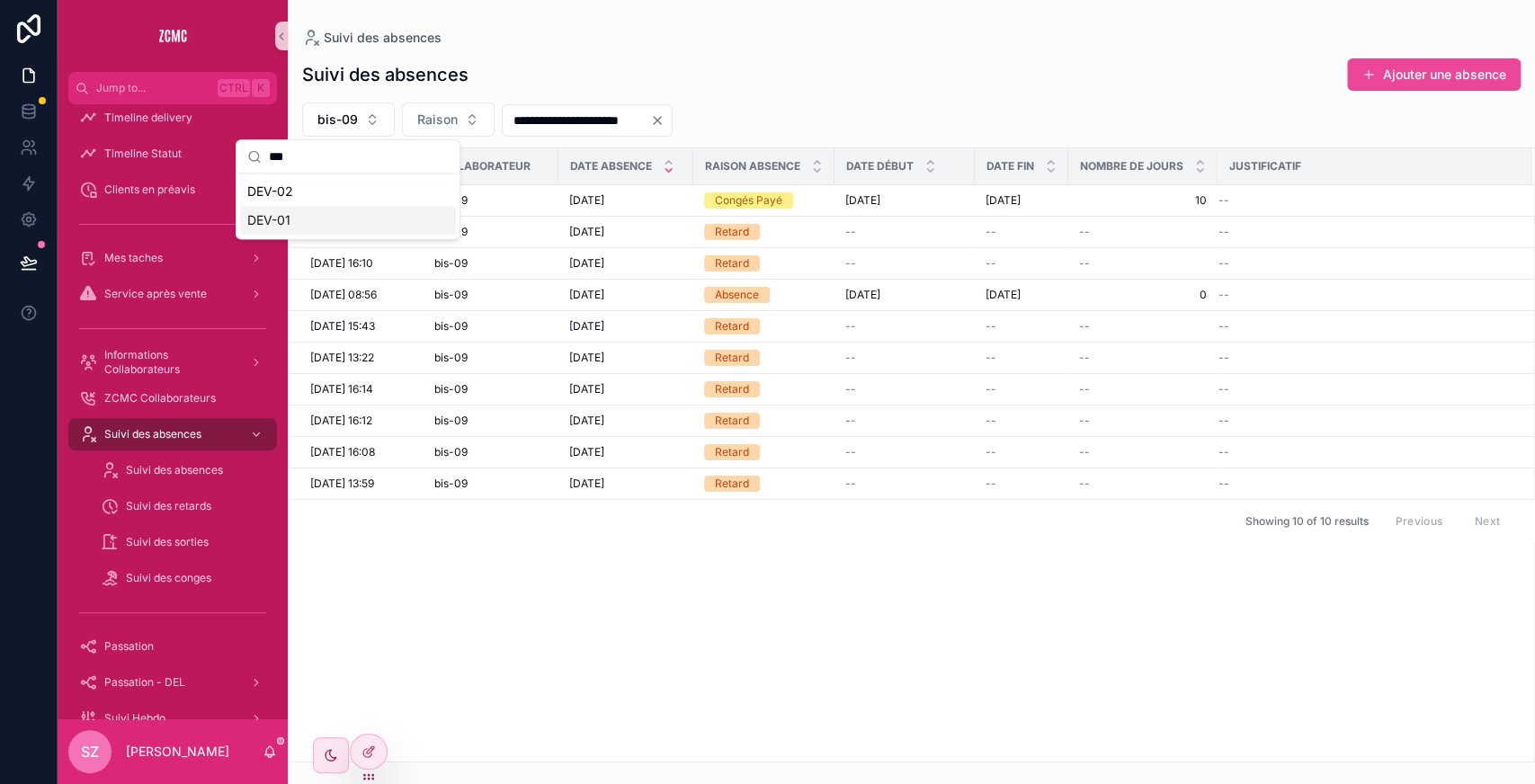
type input "***"
click at [304, 214] on div "DEV-01" at bounding box center [347, 219] width 215 height 29
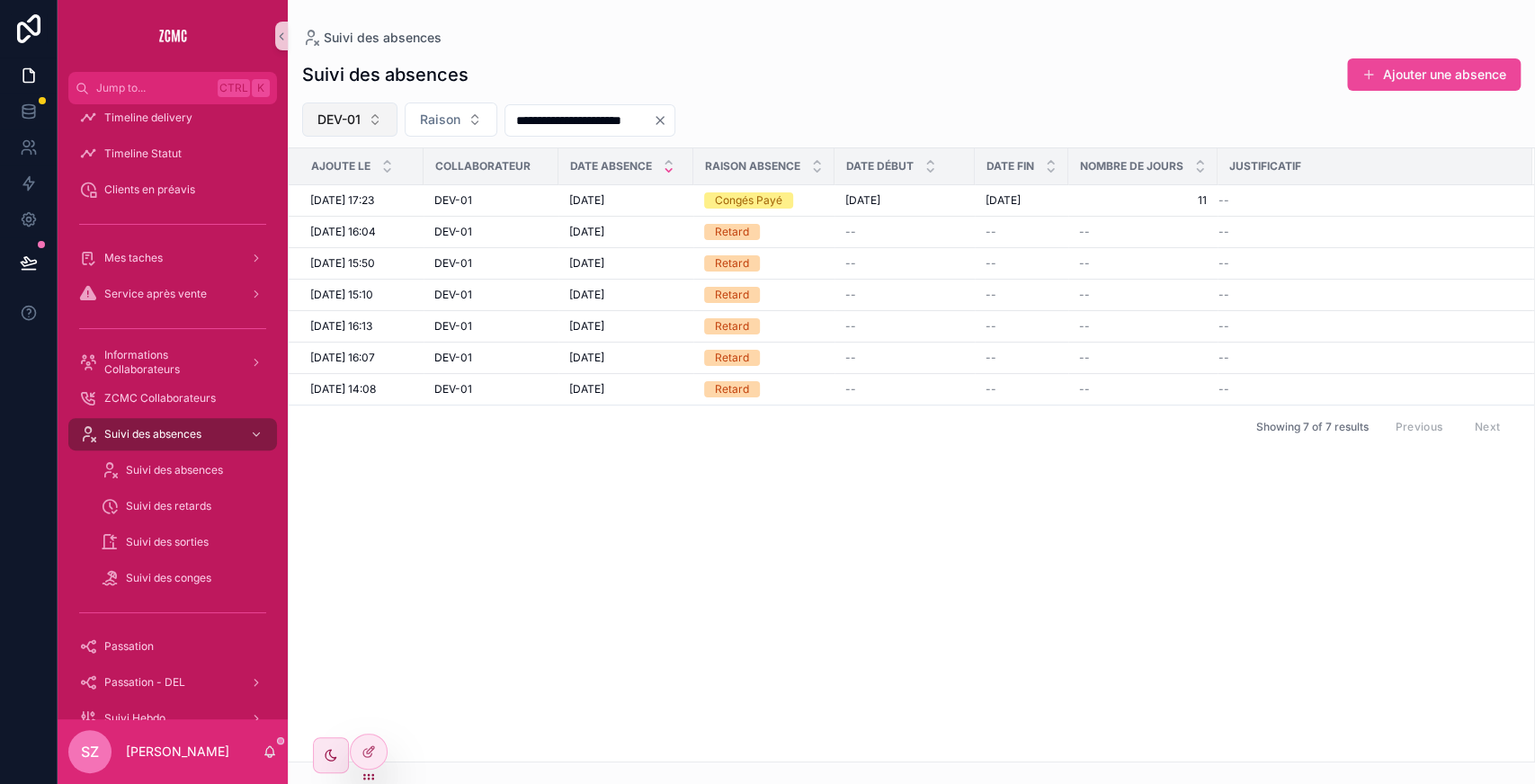
click at [347, 119] on span "DEV-01" at bounding box center [339, 119] width 43 height 18
type input "******"
click at [281, 189] on span "bis-19" at bounding box center [267, 192] width 36 height 18
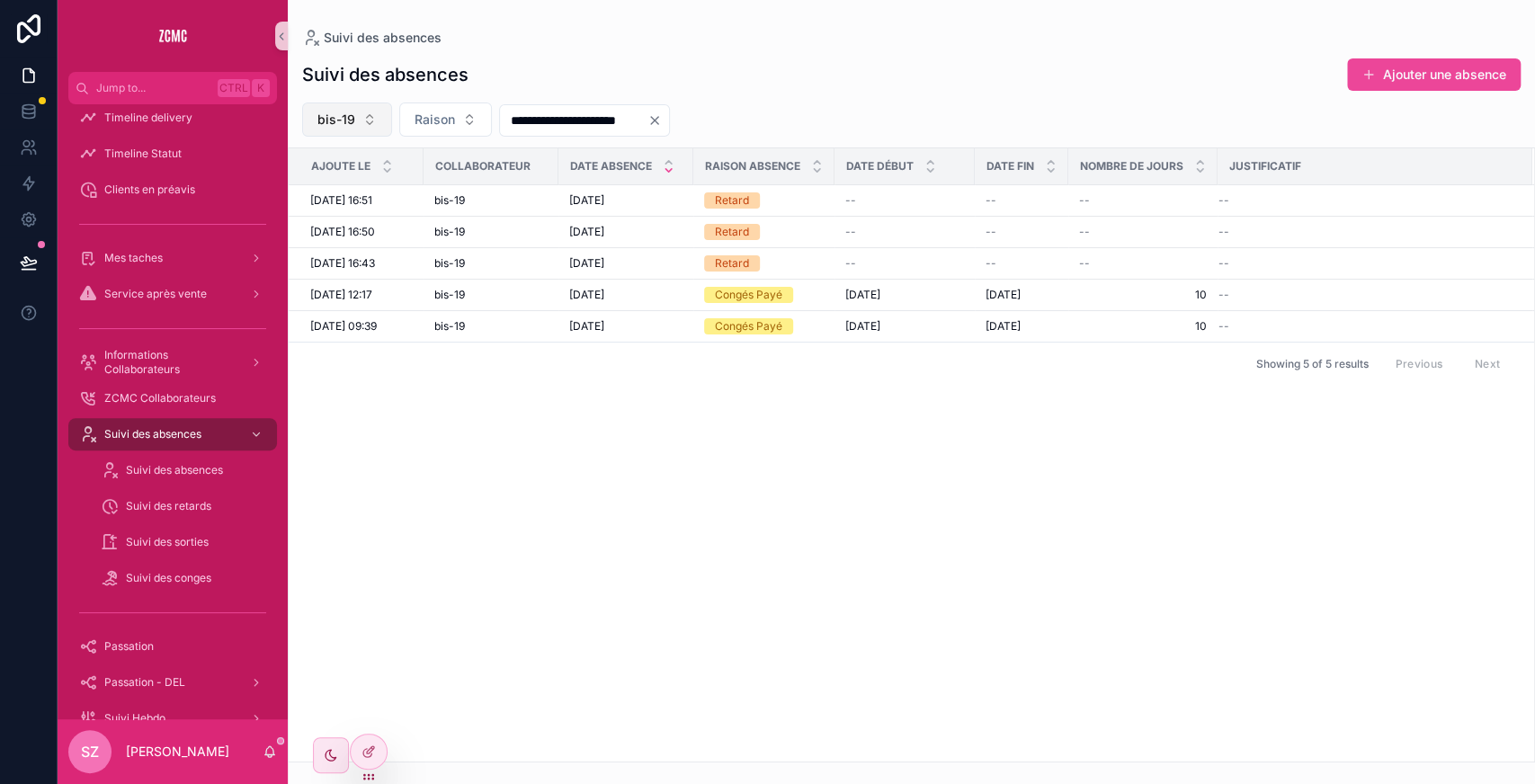
click at [341, 119] on span "bis-19" at bounding box center [337, 119] width 37 height 18
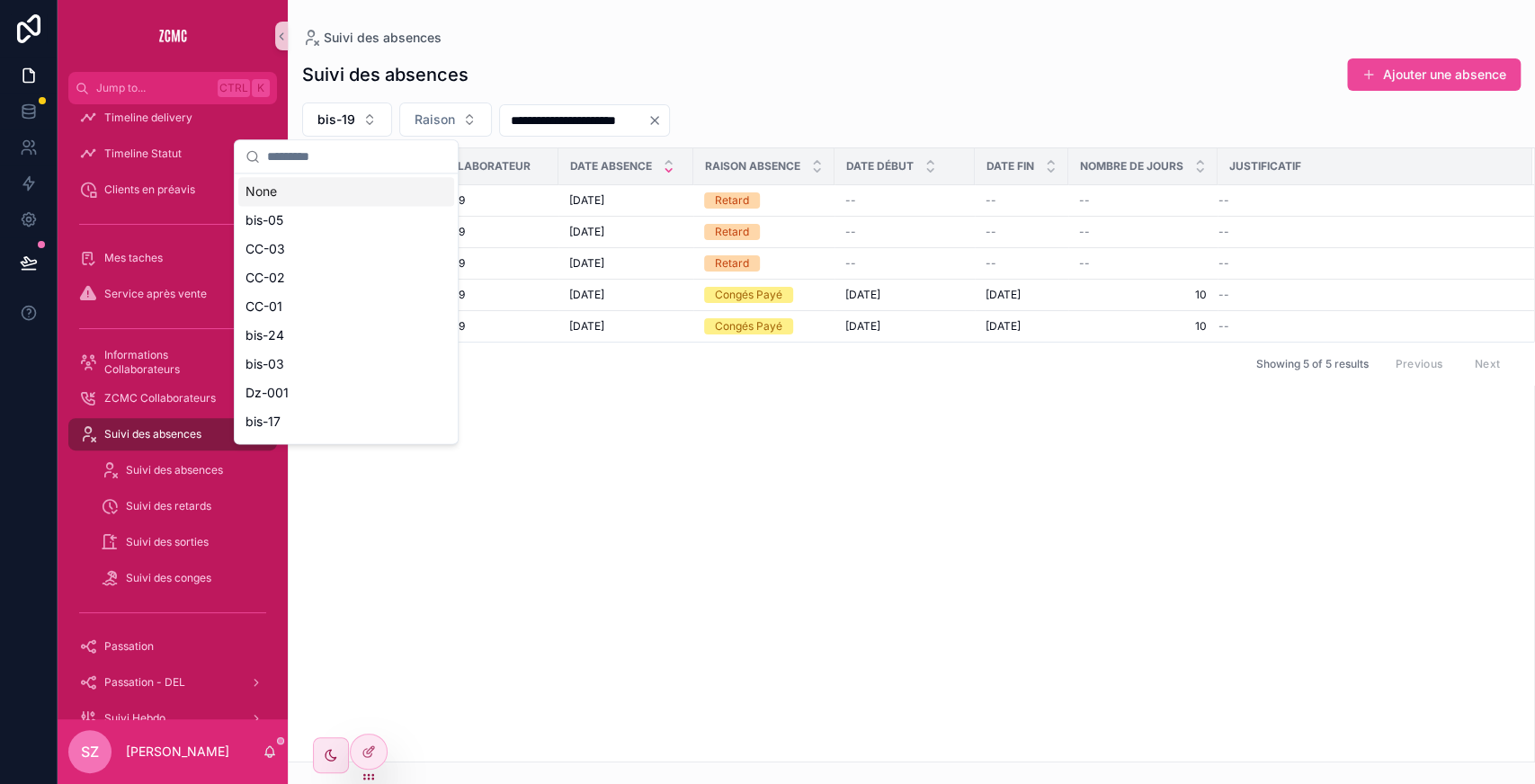
click at [332, 159] on input "scrollable content" at bounding box center [356, 156] width 180 height 32
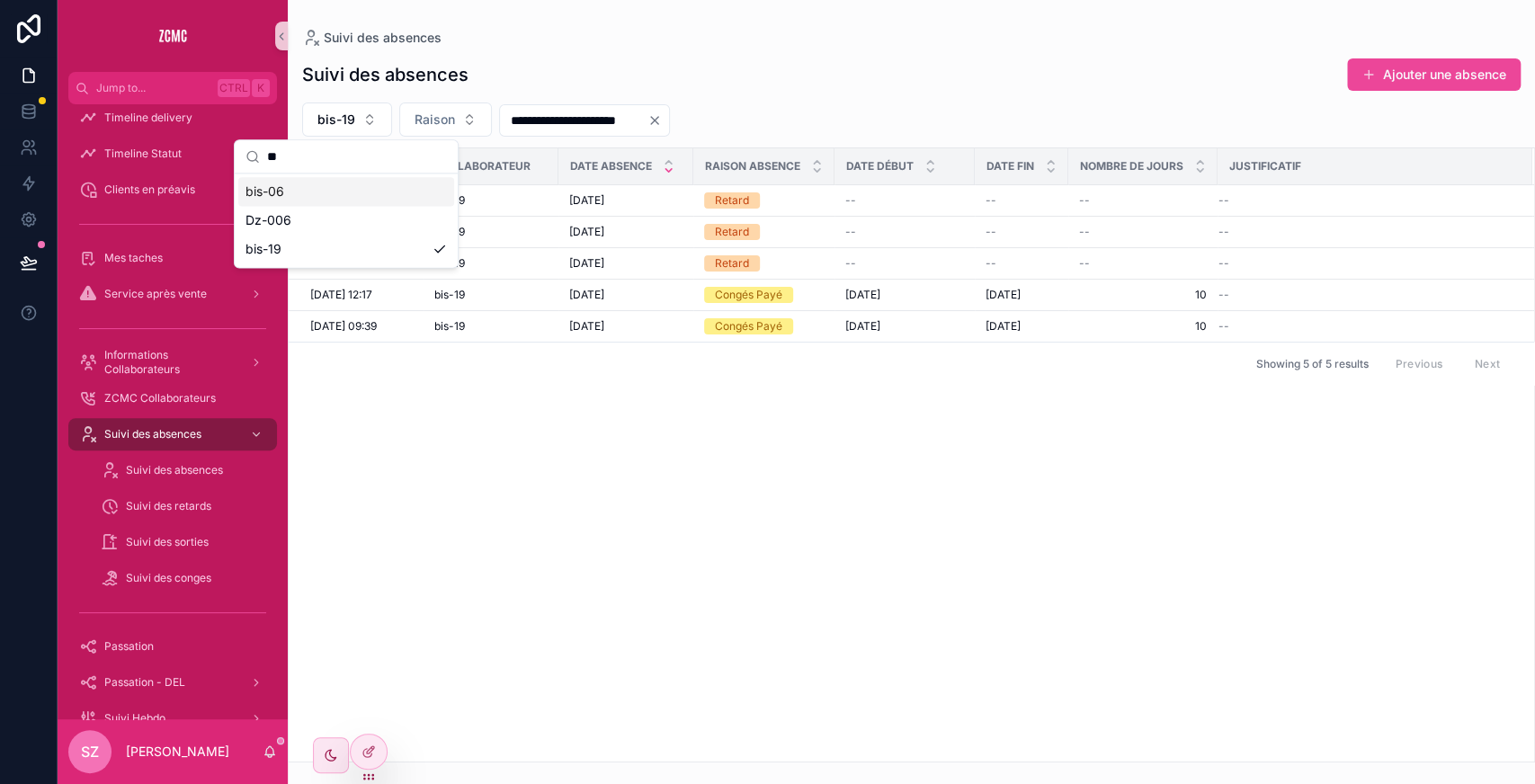
type input "**"
click at [288, 198] on div "bis-06" at bounding box center [345, 191] width 215 height 29
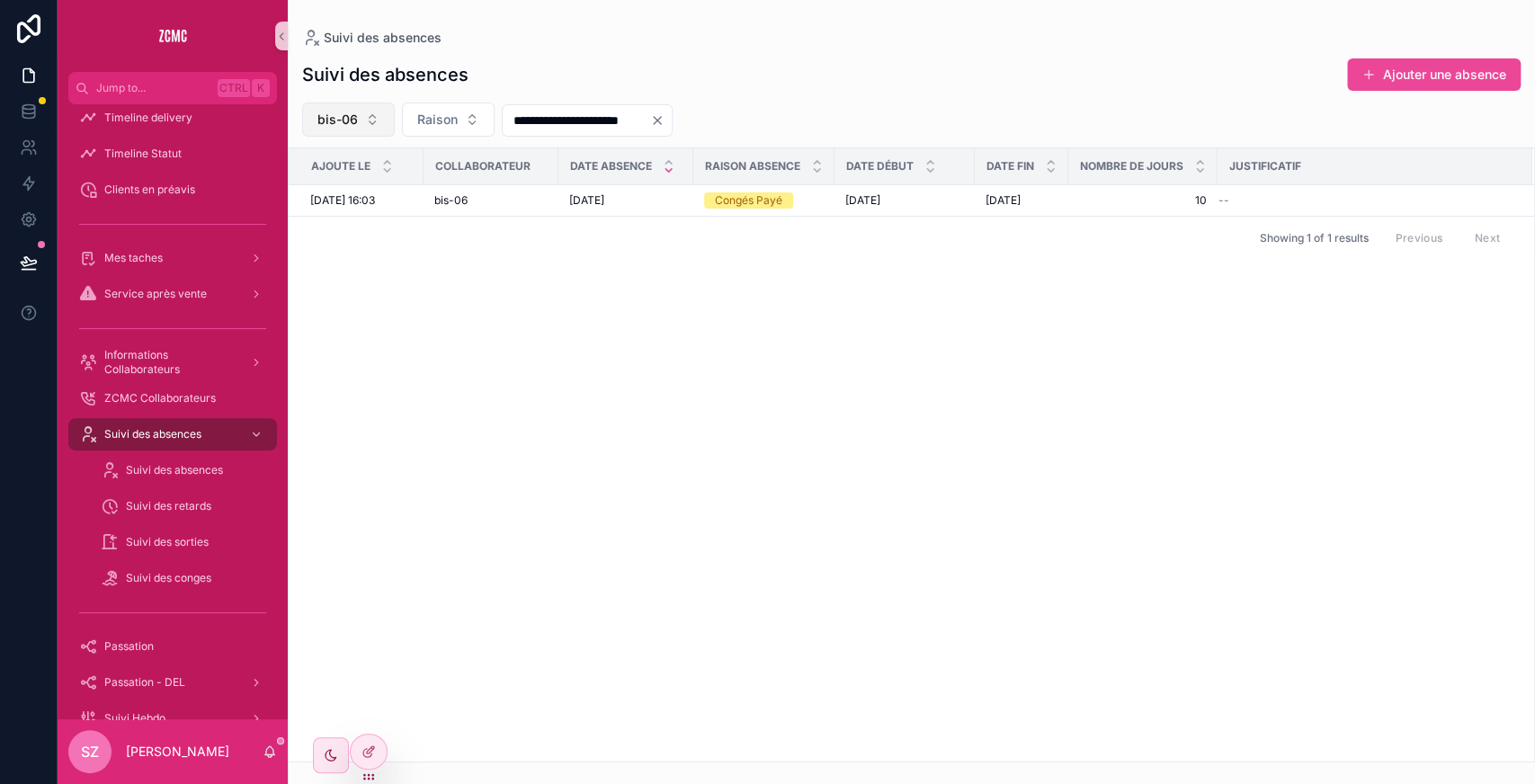
click at [361, 130] on button "bis-06" at bounding box center [348, 119] width 92 height 34
type input "**"
click at [320, 178] on div "bis-12" at bounding box center [347, 191] width 215 height 29
click at [345, 119] on span "bis-12" at bounding box center [337, 119] width 37 height 18
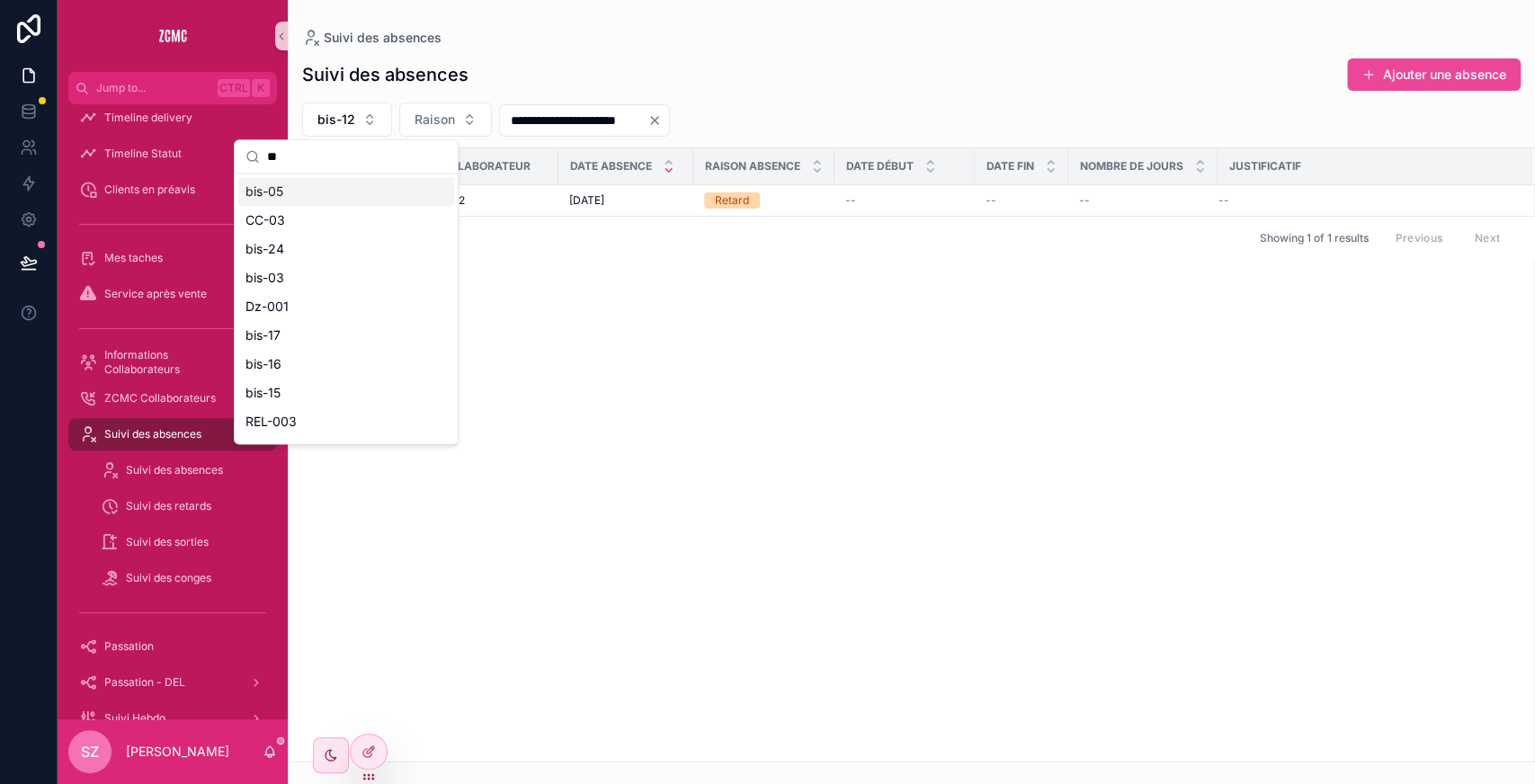
type input "*"
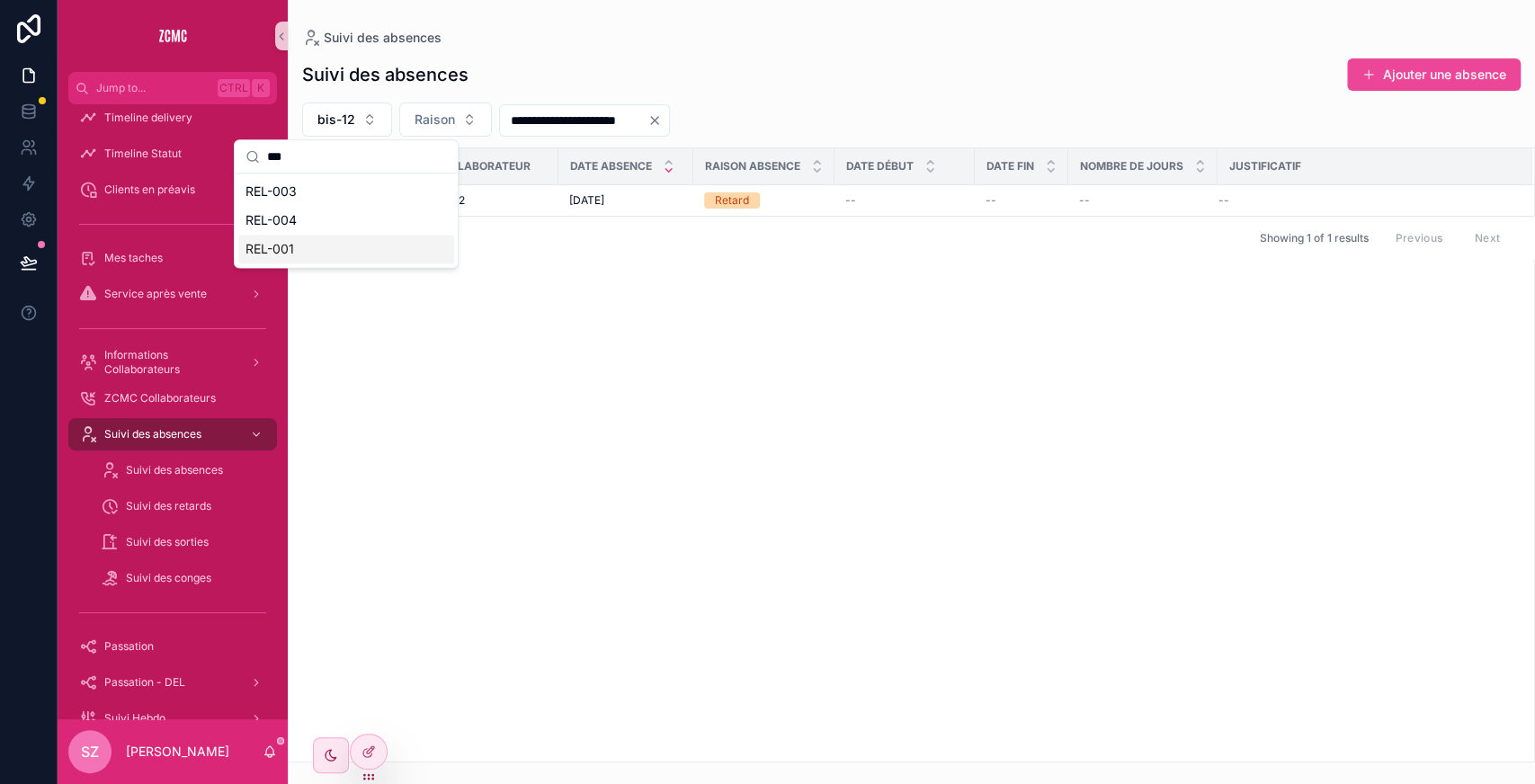
type input "***"
click at [309, 248] on div "REL-001" at bounding box center [345, 249] width 215 height 29
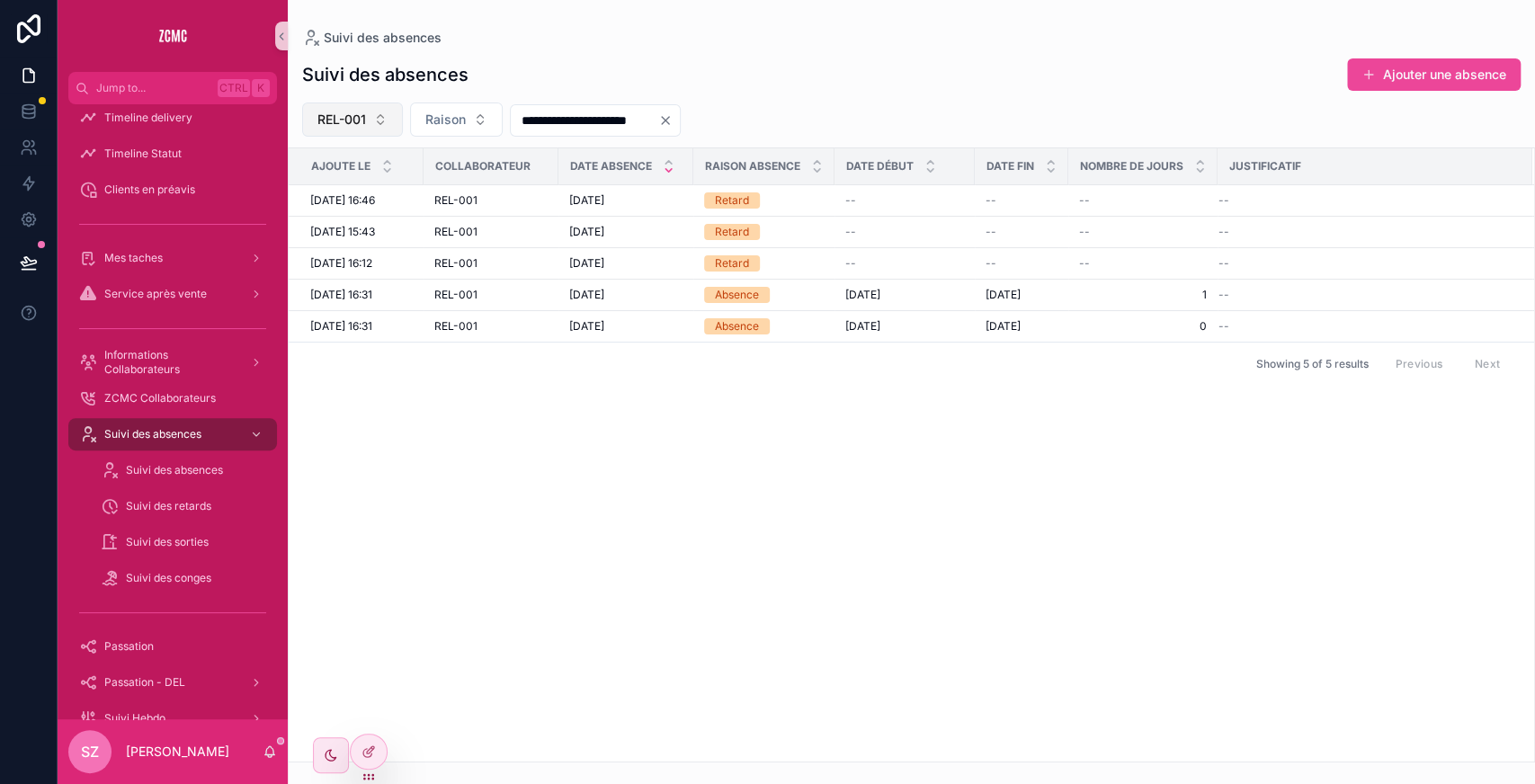
click at [363, 124] on span "REL-001" at bounding box center [341, 119] width 48 height 18
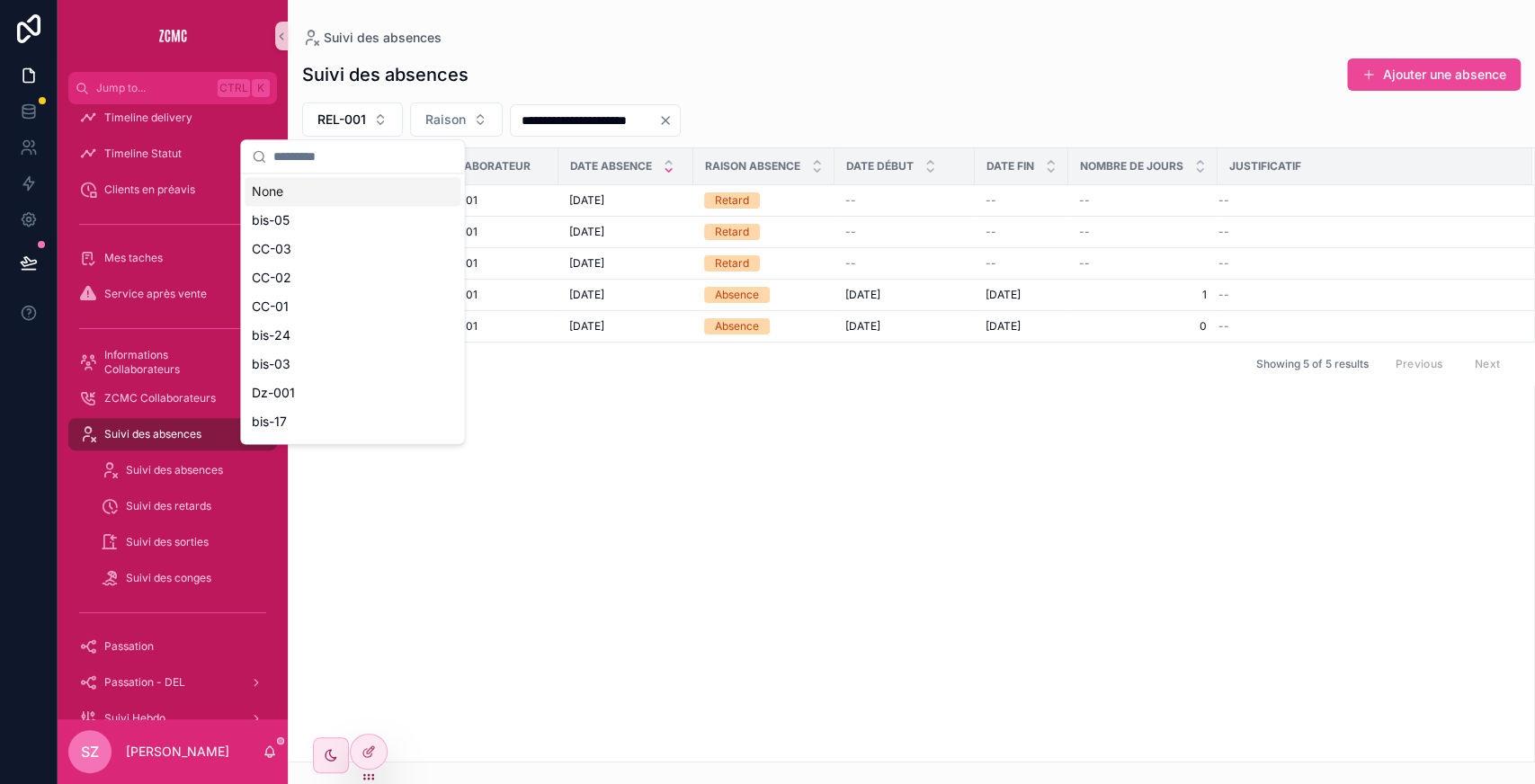
click at [341, 165] on input "scrollable content" at bounding box center [363, 156] width 180 height 32
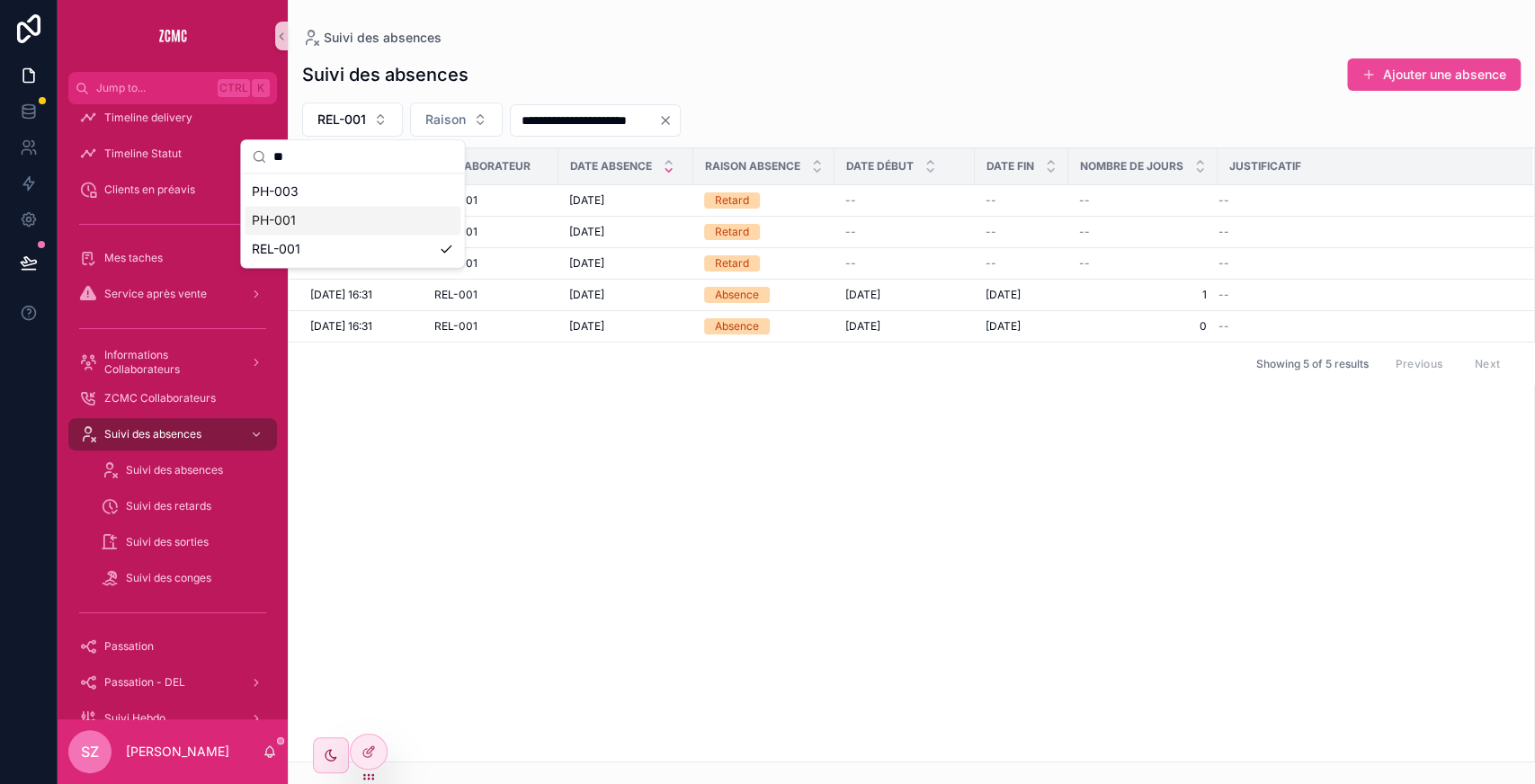
type input "**"
click at [305, 214] on div "PH-001" at bounding box center [352, 219] width 215 height 29
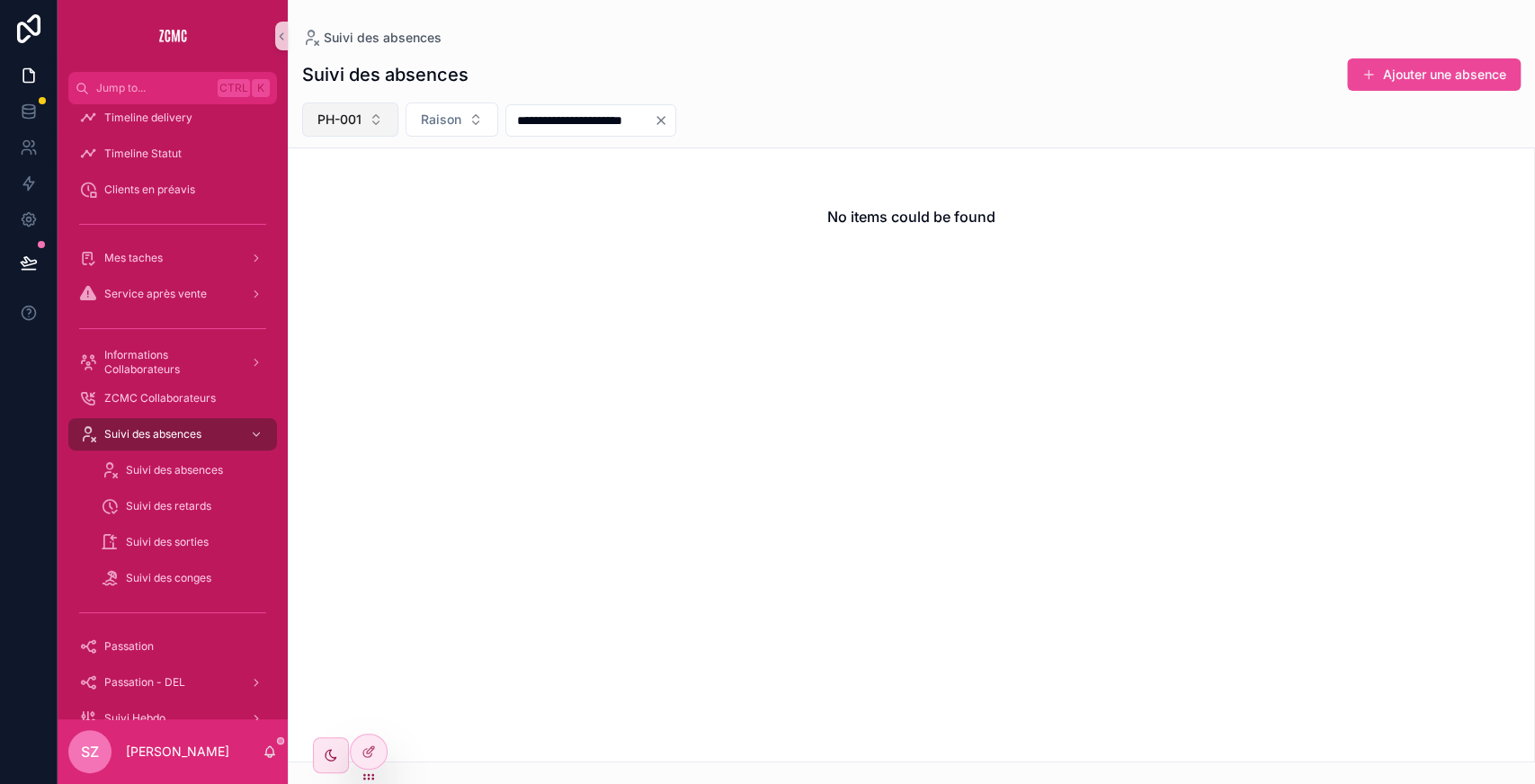
click at [359, 122] on span "PH-001" at bounding box center [339, 119] width 44 height 18
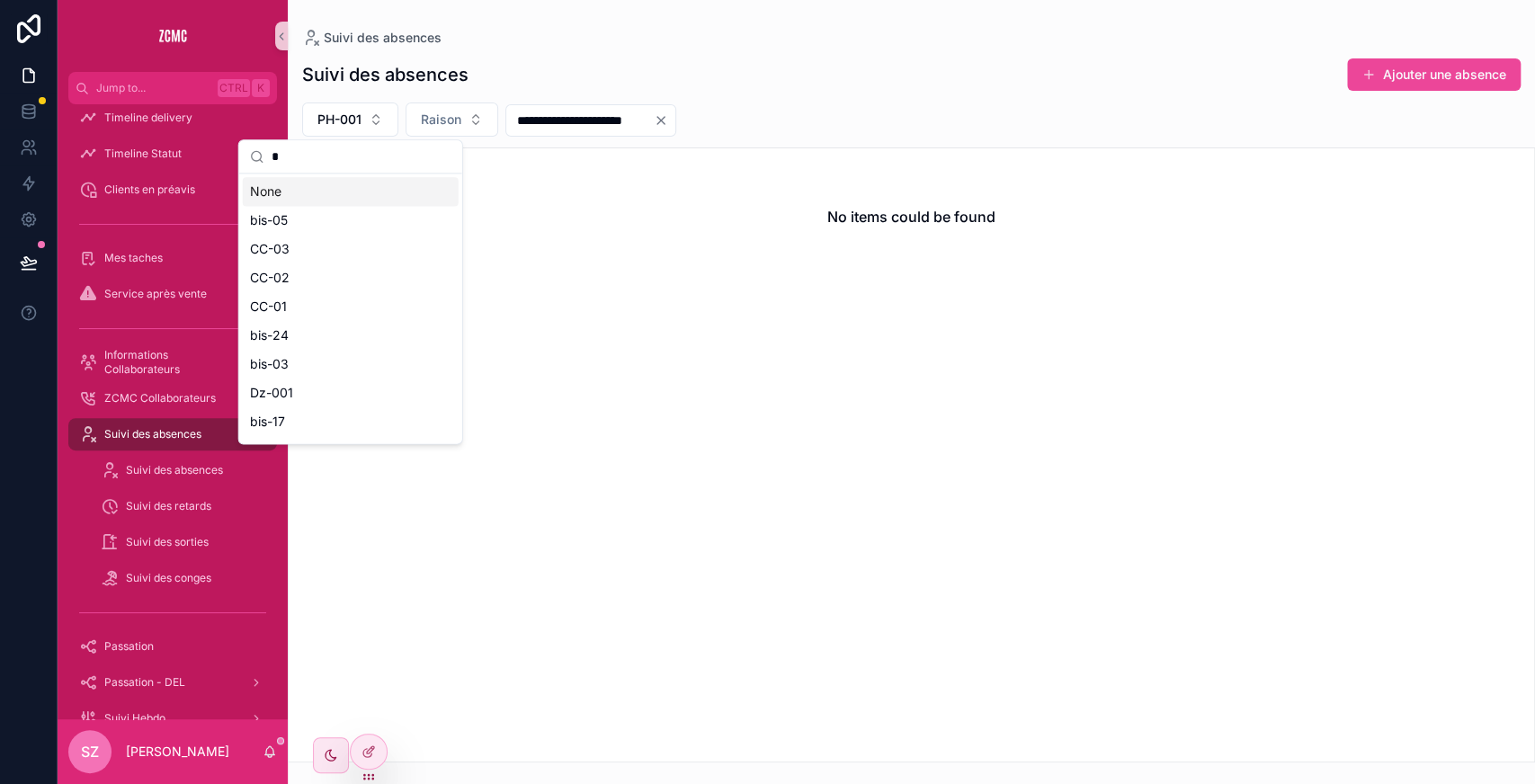
click at [353, 159] on input "*" at bounding box center [361, 156] width 180 height 32
type input "*"
type input "**"
click at [327, 195] on div "TC-01" at bounding box center [350, 191] width 215 height 29
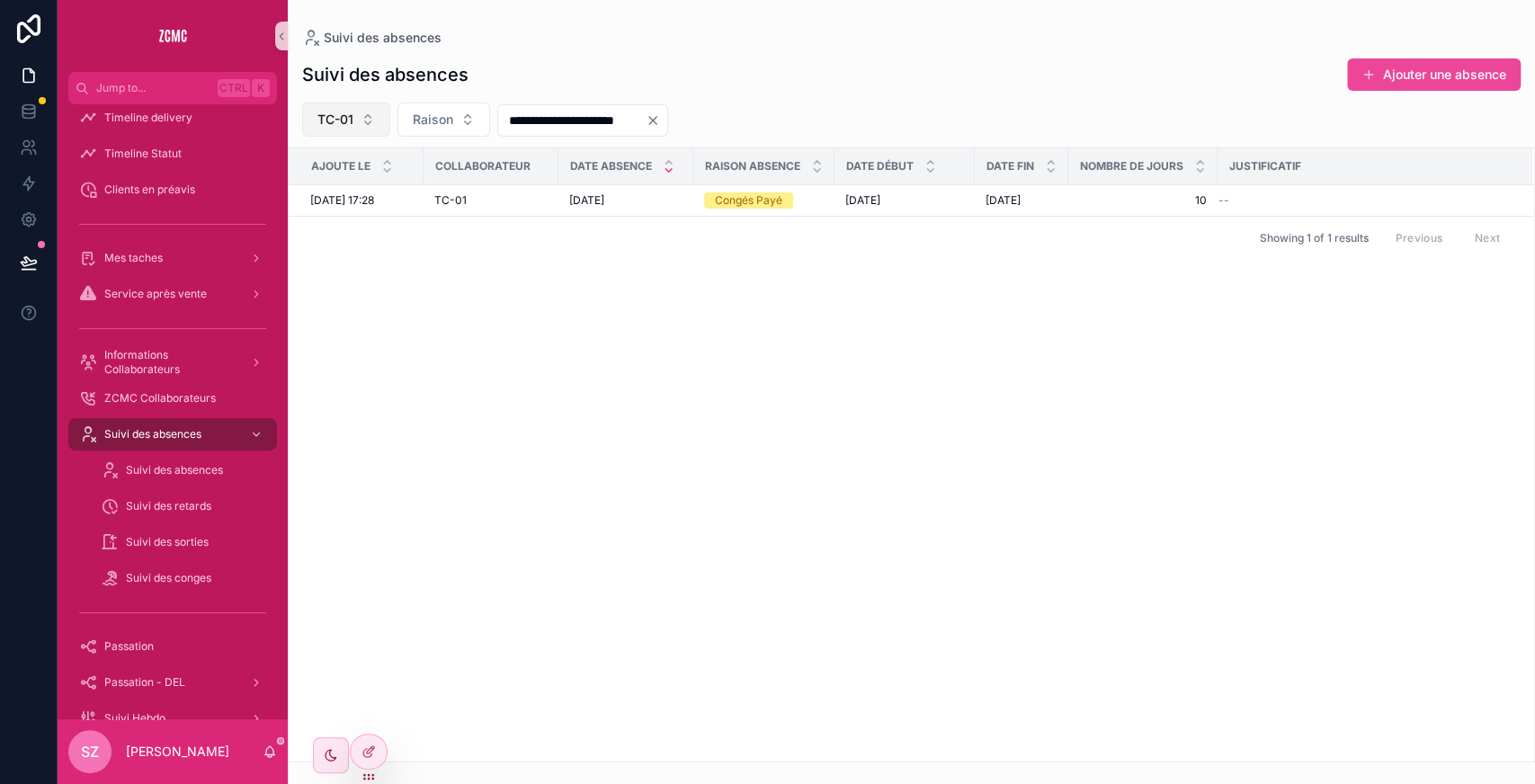
click at [361, 110] on button "TC-01" at bounding box center [346, 119] width 89 height 34
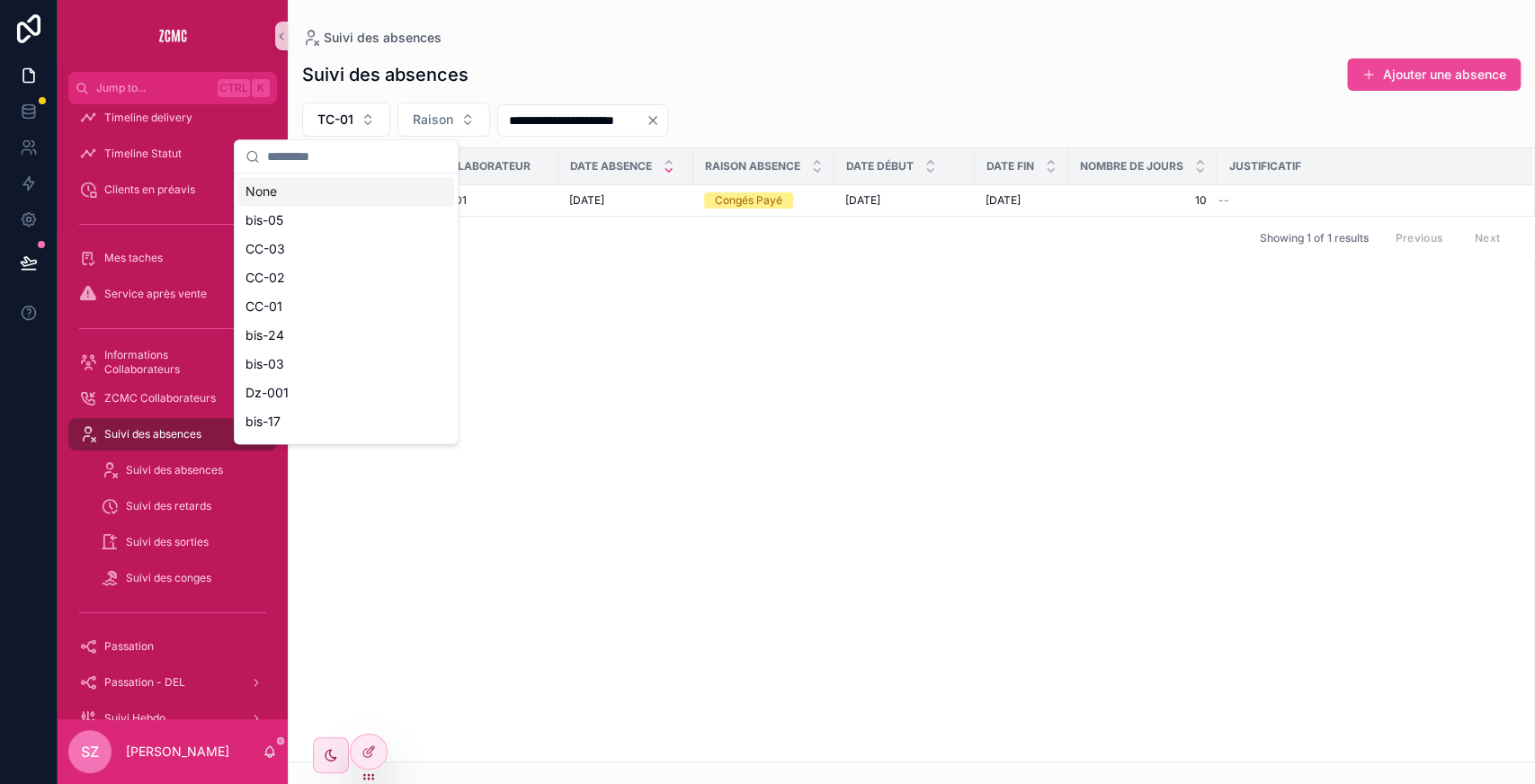
type input "*"
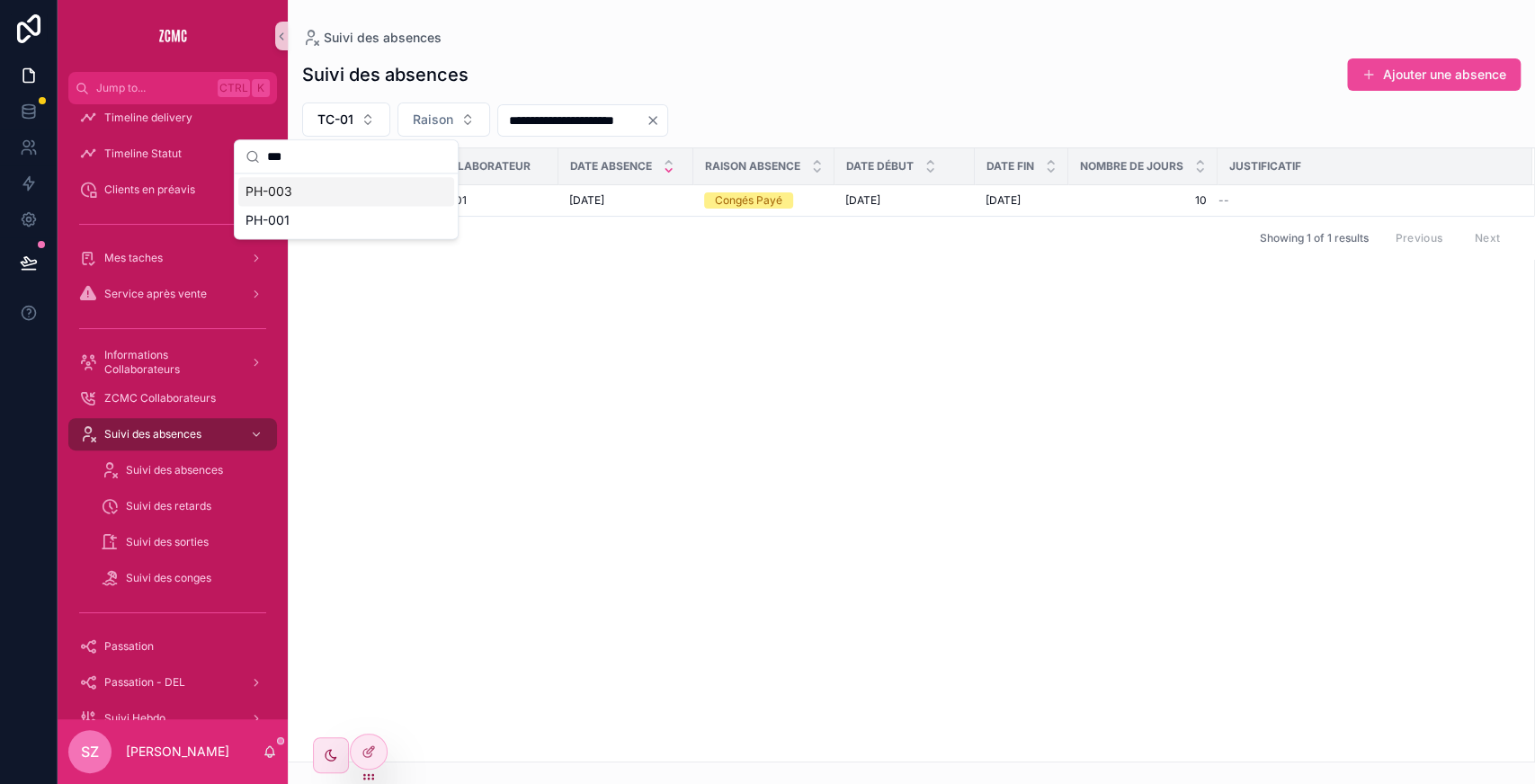
type input "***"
click at [300, 191] on div "PH-003" at bounding box center [345, 191] width 215 height 29
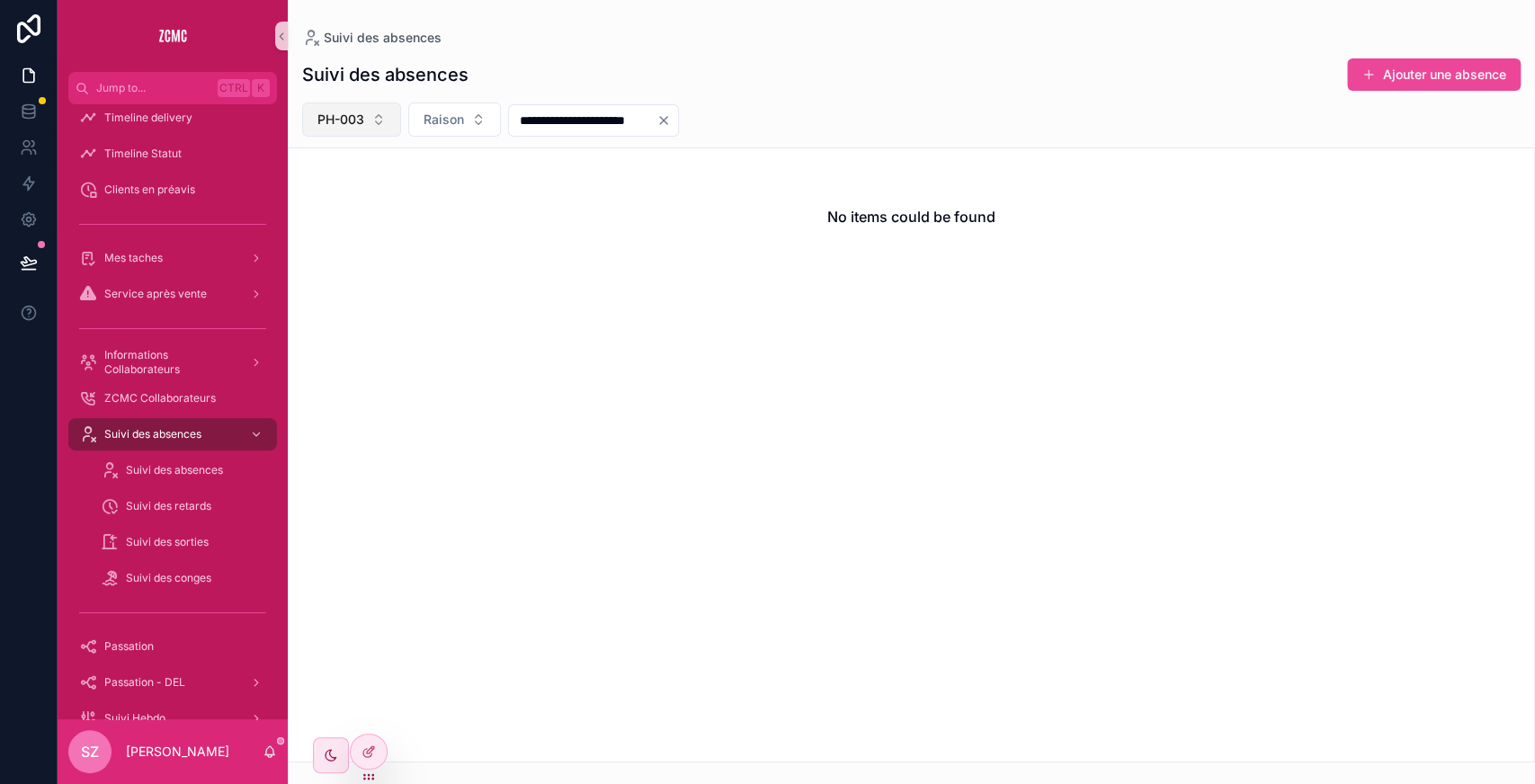
click at [375, 122] on button "PH-003" at bounding box center [351, 119] width 99 height 34
type input "***"
click at [308, 196] on div "DEV-02" at bounding box center [351, 191] width 215 height 29
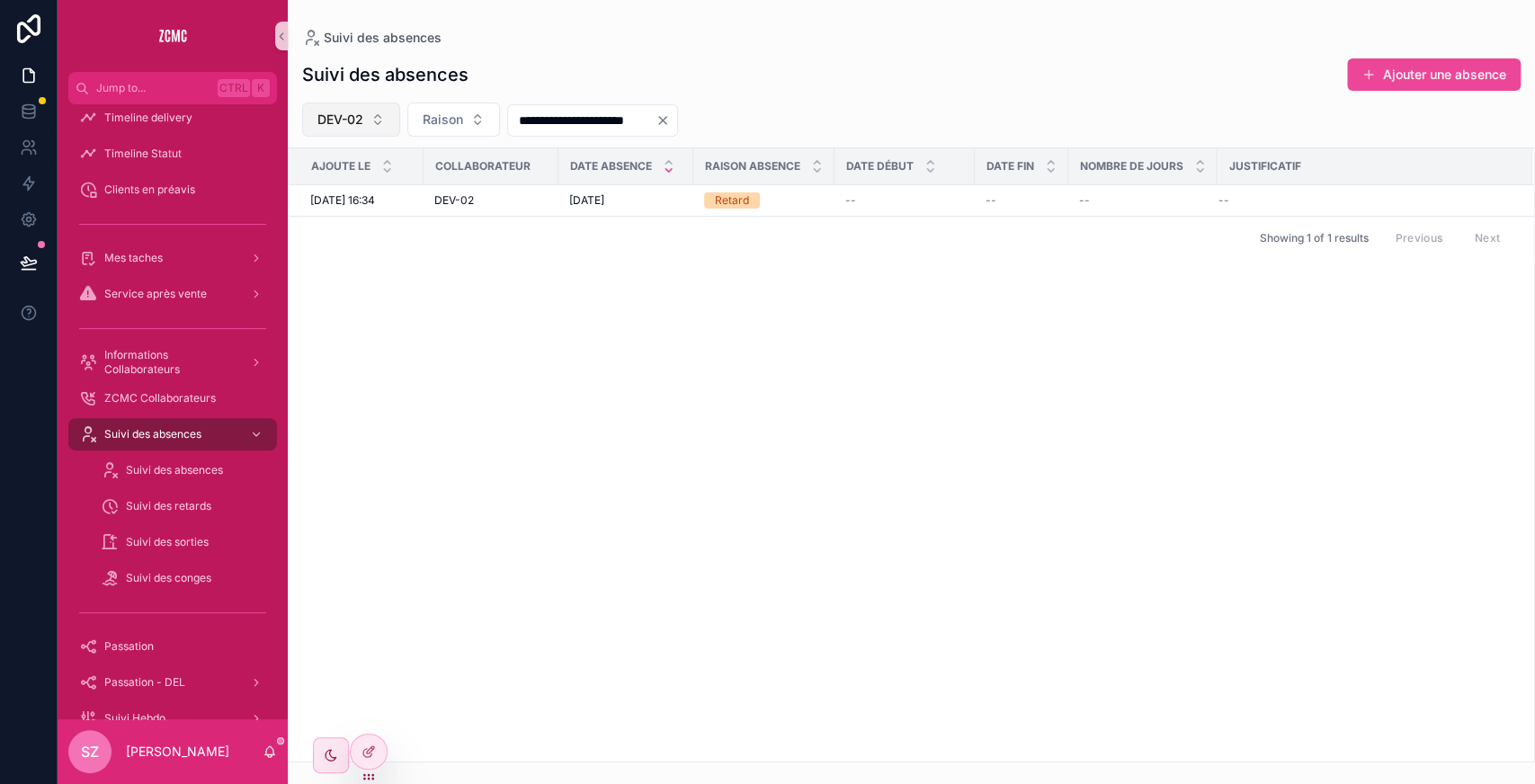
click at [347, 124] on span "DEV-02" at bounding box center [340, 119] width 46 height 18
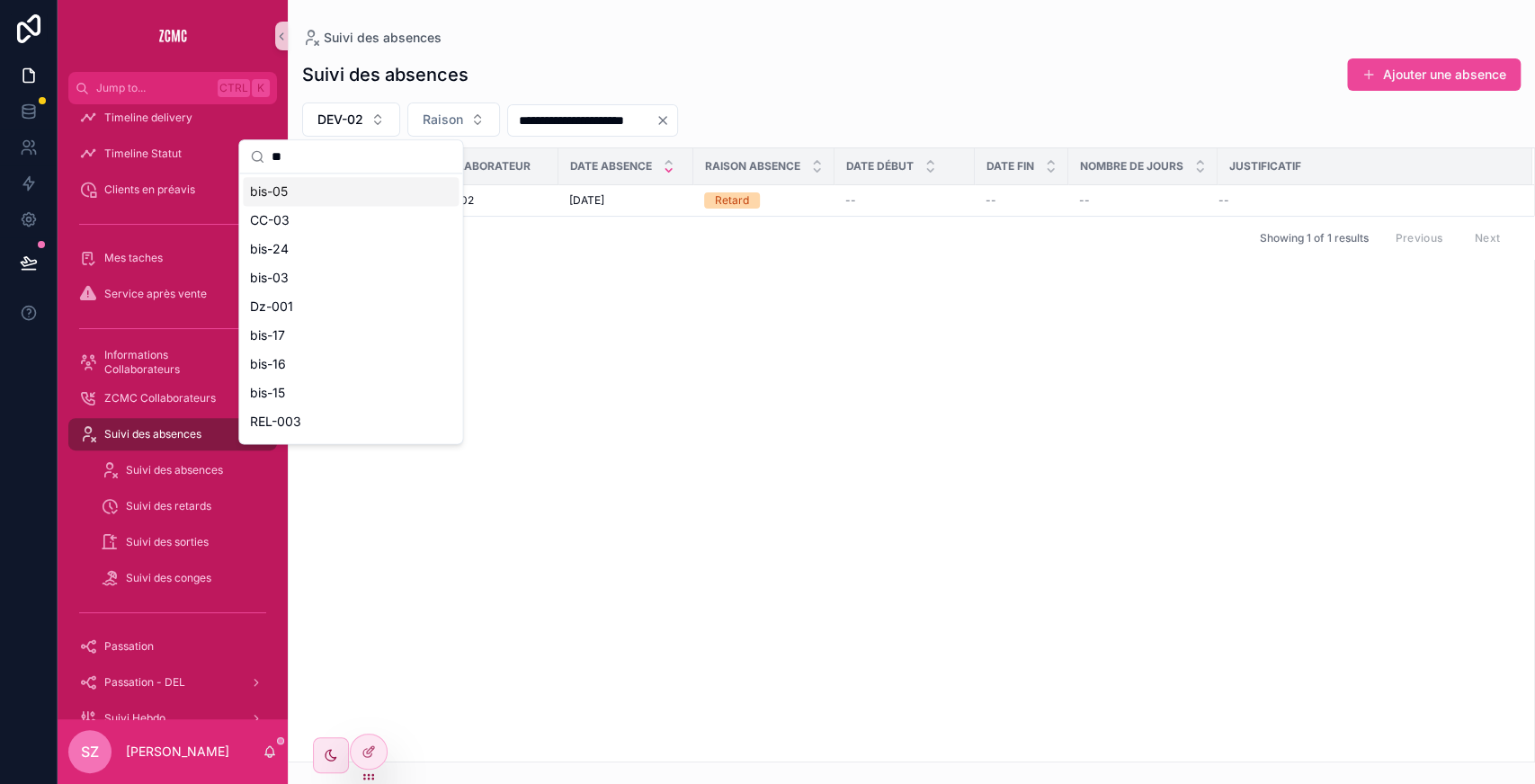
type input "*"
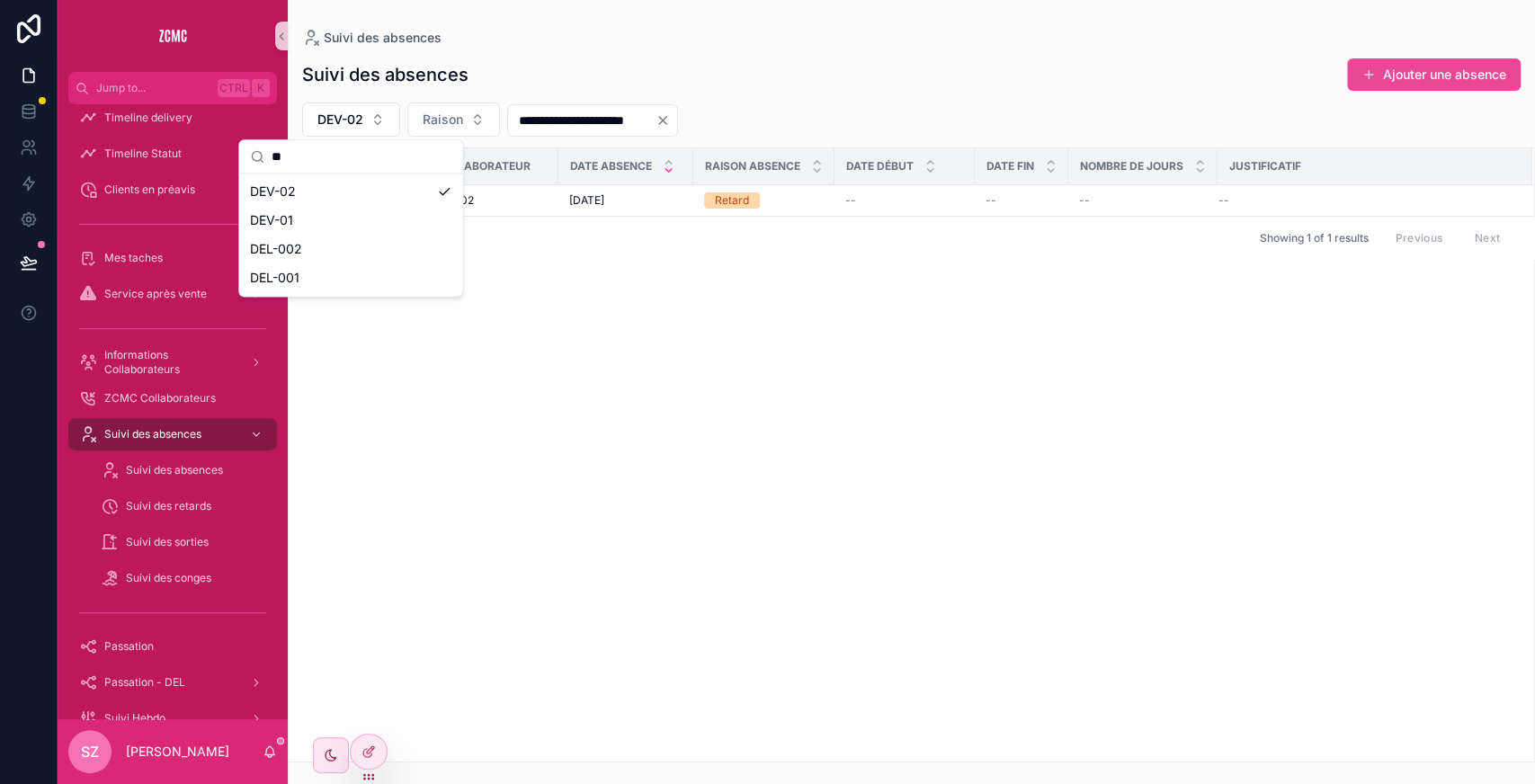
type input "*"
type input "******"
click at [283, 194] on span "bis-25" at bounding box center [269, 192] width 37 height 18
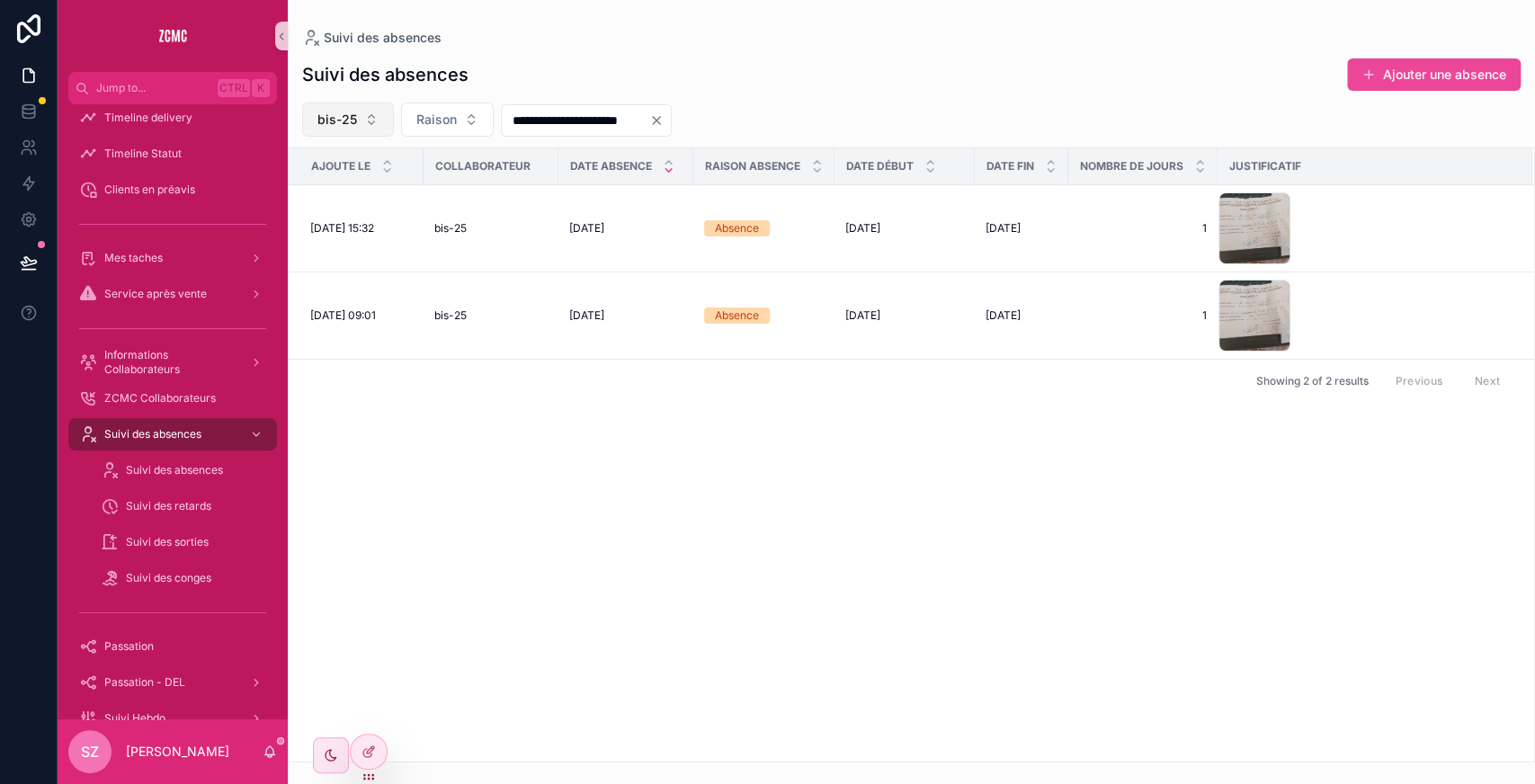
click at [356, 128] on button "bis-25" at bounding box center [347, 119] width 92 height 34
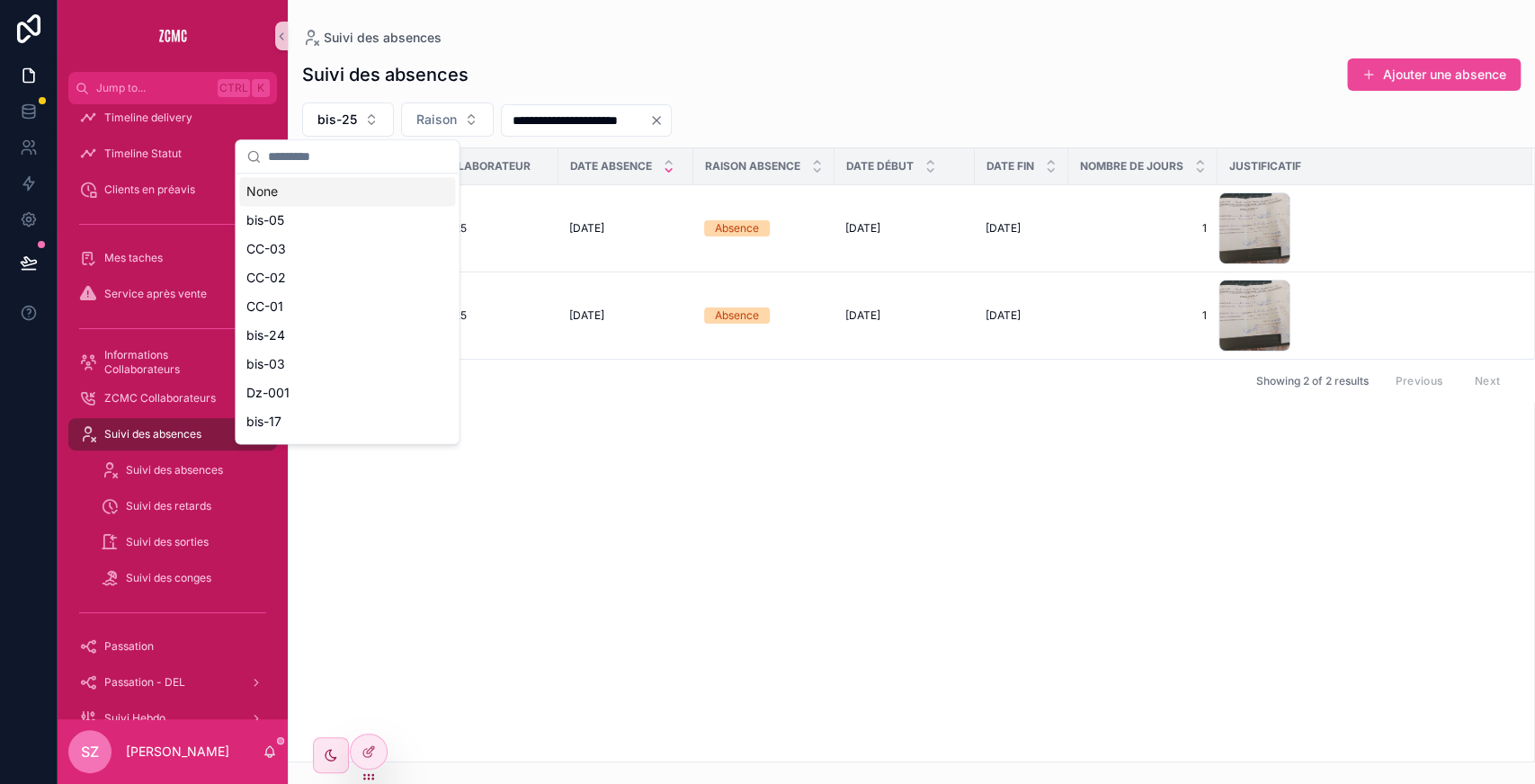
click at [324, 159] on input "scrollable content" at bounding box center [357, 156] width 180 height 32
type input "*"
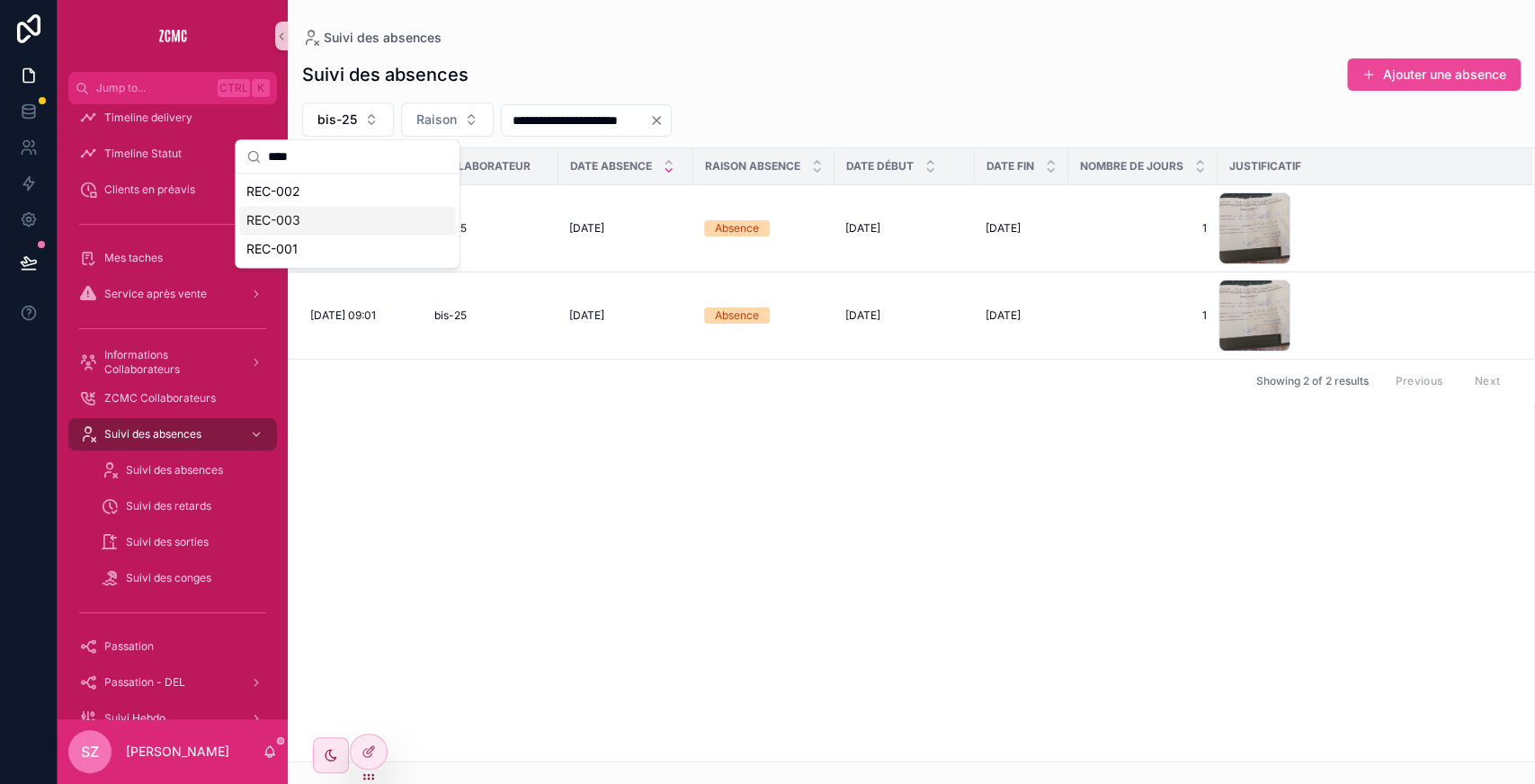
type input "****"
click at [296, 216] on span "REC-003" at bounding box center [273, 220] width 54 height 18
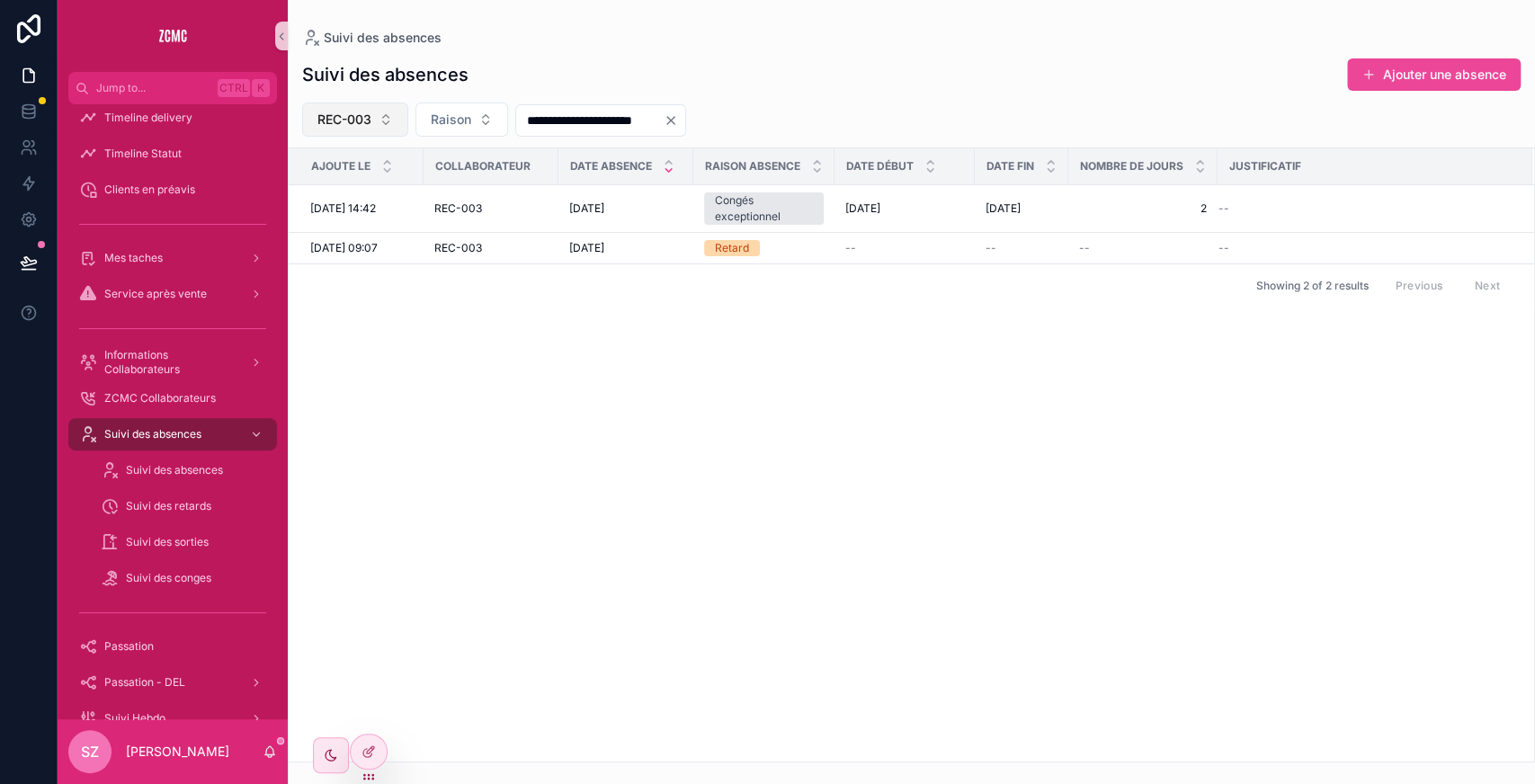
click at [361, 123] on span "REC-003" at bounding box center [344, 119] width 54 height 18
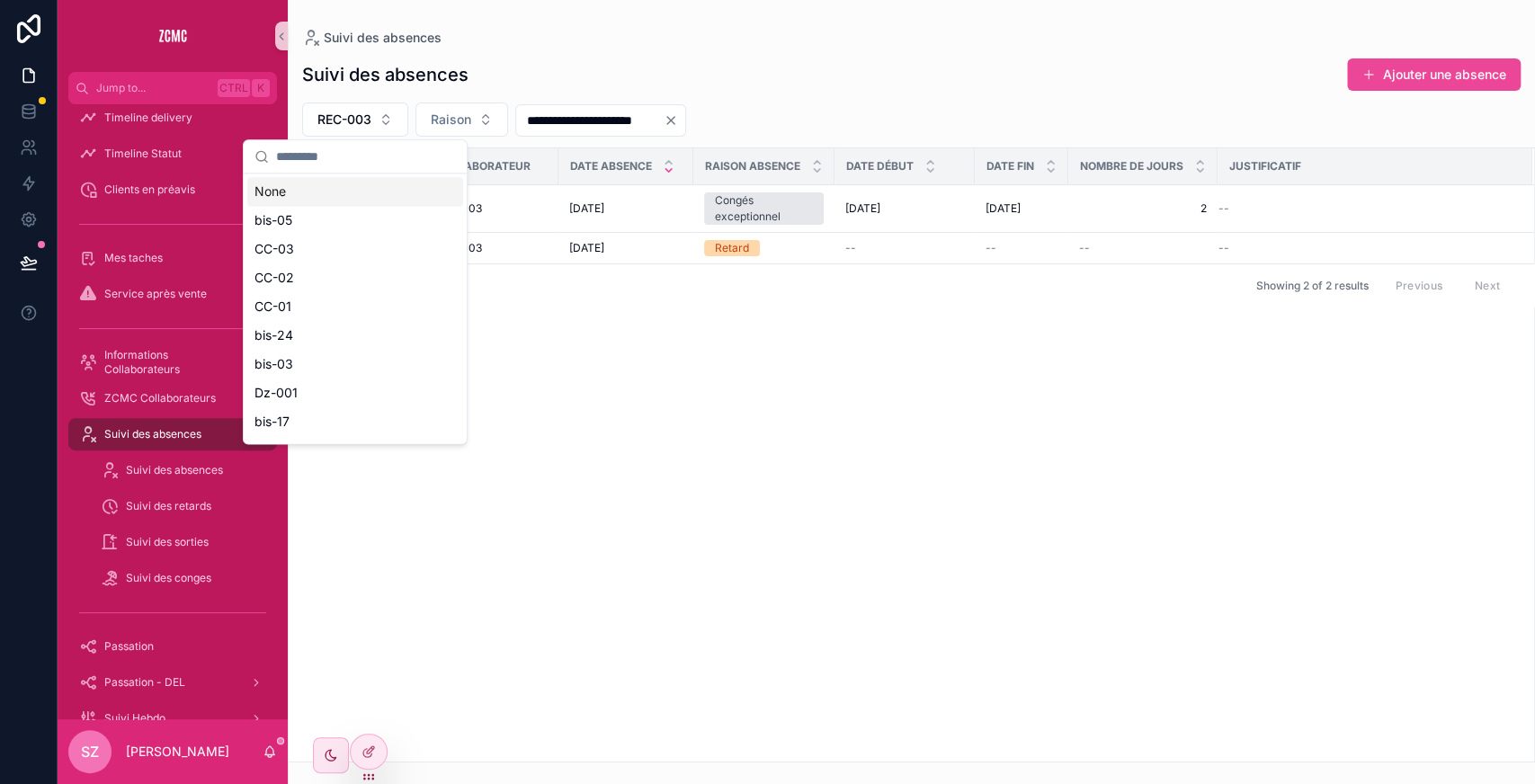
click at [300, 155] on input "scrollable content" at bounding box center [366, 156] width 180 height 32
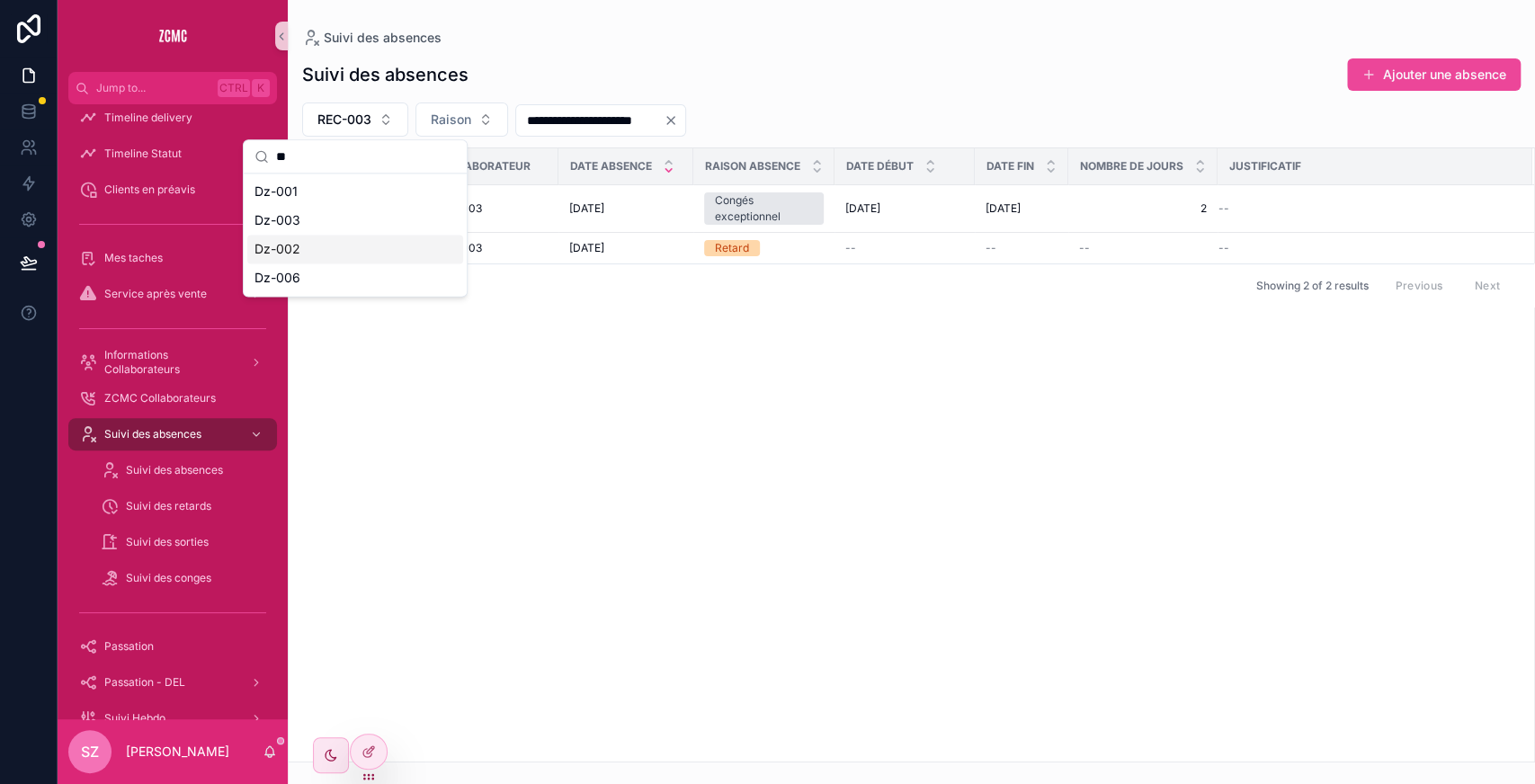
type input "**"
click at [302, 248] on div "Dz-002" at bounding box center [354, 249] width 215 height 29
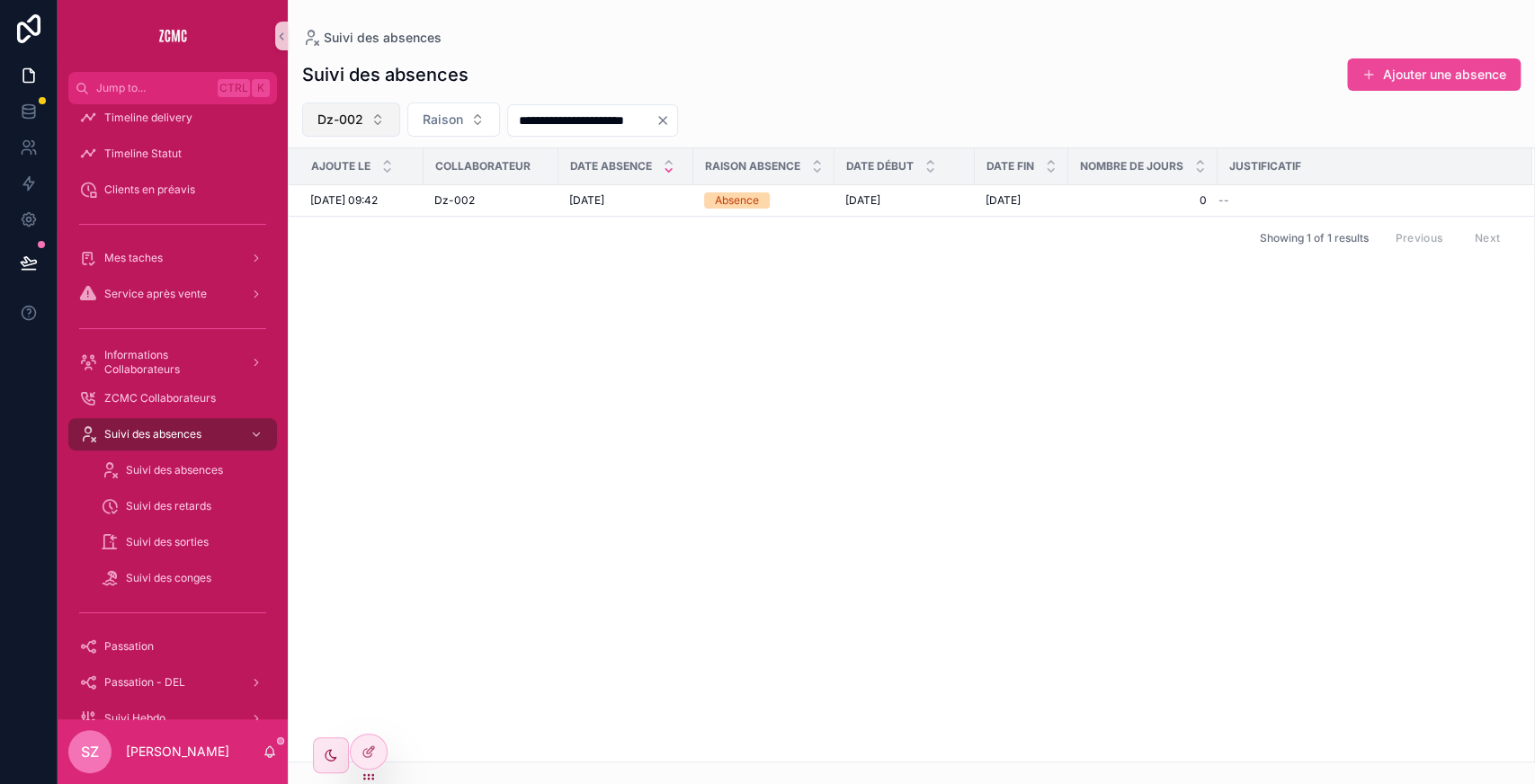
click at [358, 122] on span "Dz-002" at bounding box center [340, 119] width 46 height 18
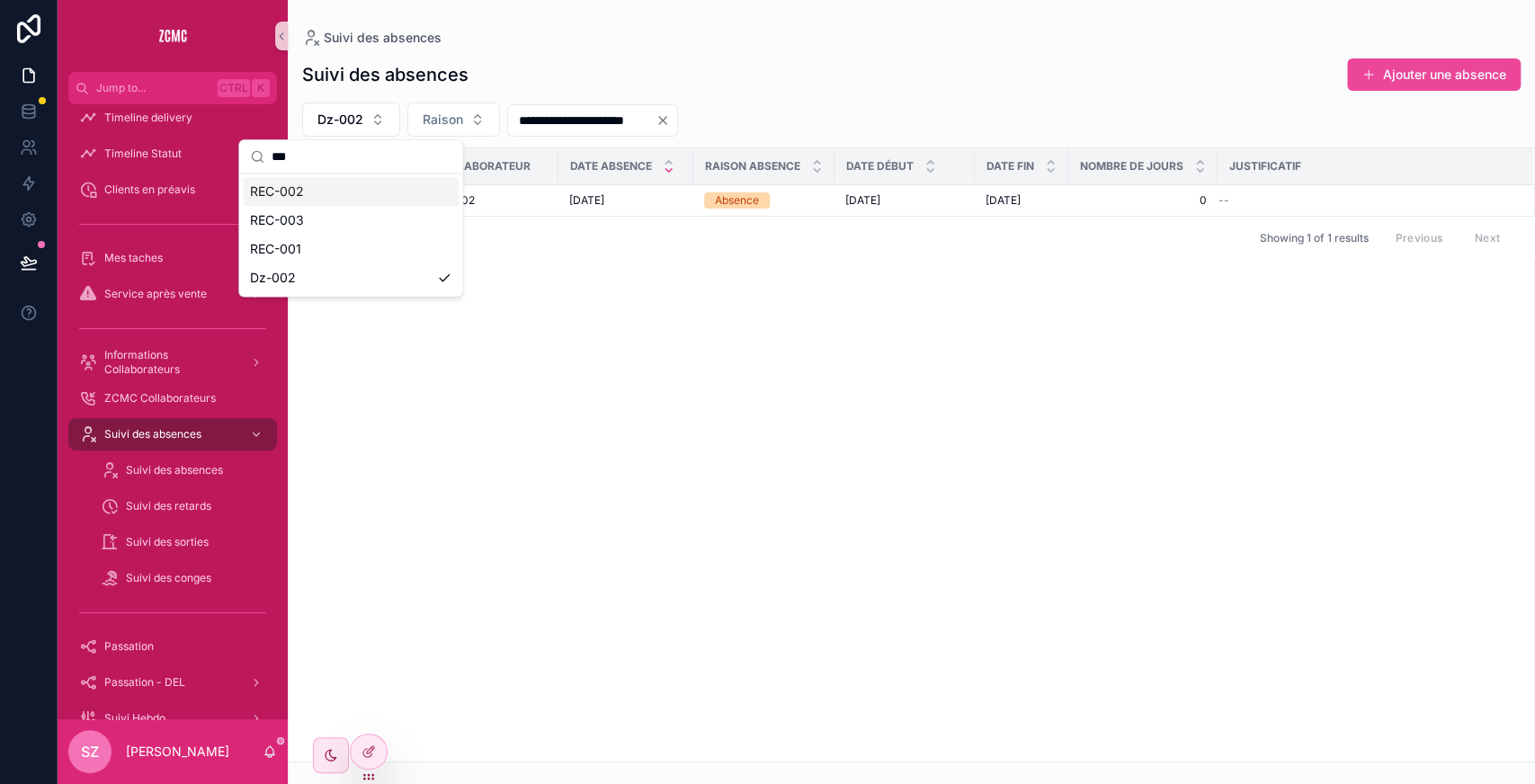
type input "***"
click at [308, 194] on div "REC-002" at bounding box center [350, 191] width 215 height 29
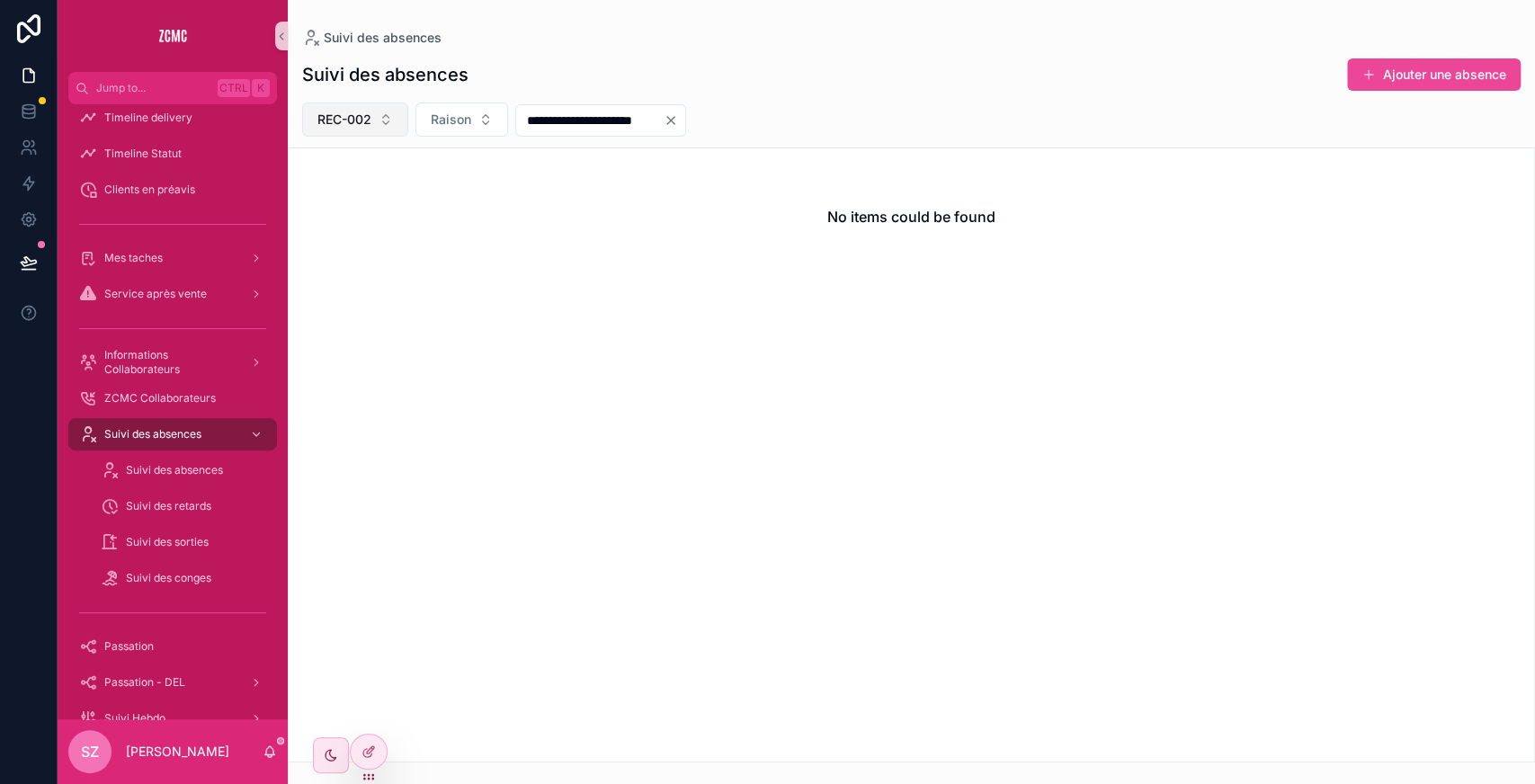
click at [373, 119] on button "REC-002" at bounding box center [355, 119] width 106 height 34
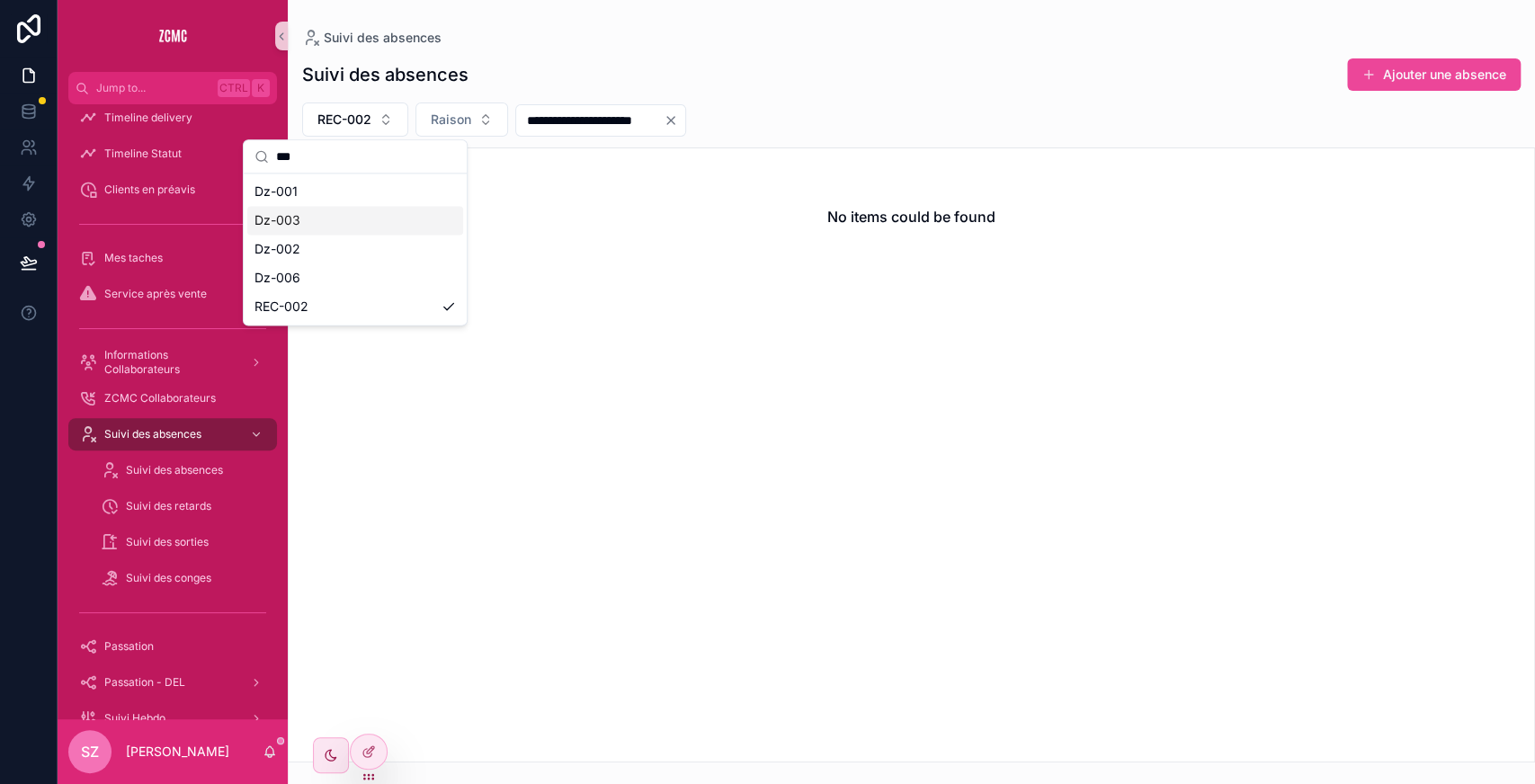
type input "***"
click at [322, 215] on div "Dz-003" at bounding box center [354, 219] width 215 height 29
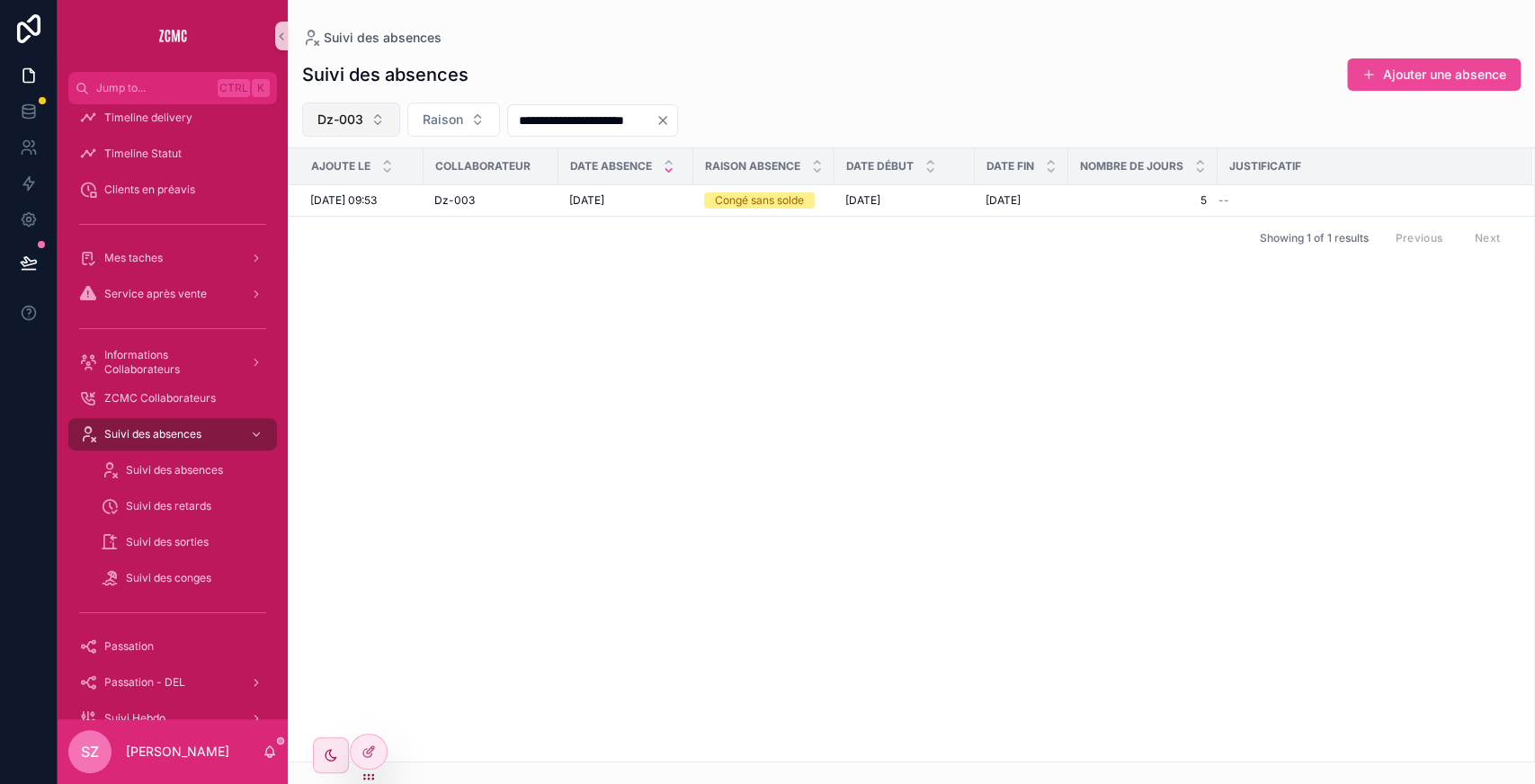
click at [356, 105] on button "Dz-003" at bounding box center [351, 119] width 98 height 34
type input "**"
click at [309, 196] on div "bis-20" at bounding box center [350, 191] width 215 height 29
click at [356, 109] on button "bis-20" at bounding box center [348, 119] width 92 height 34
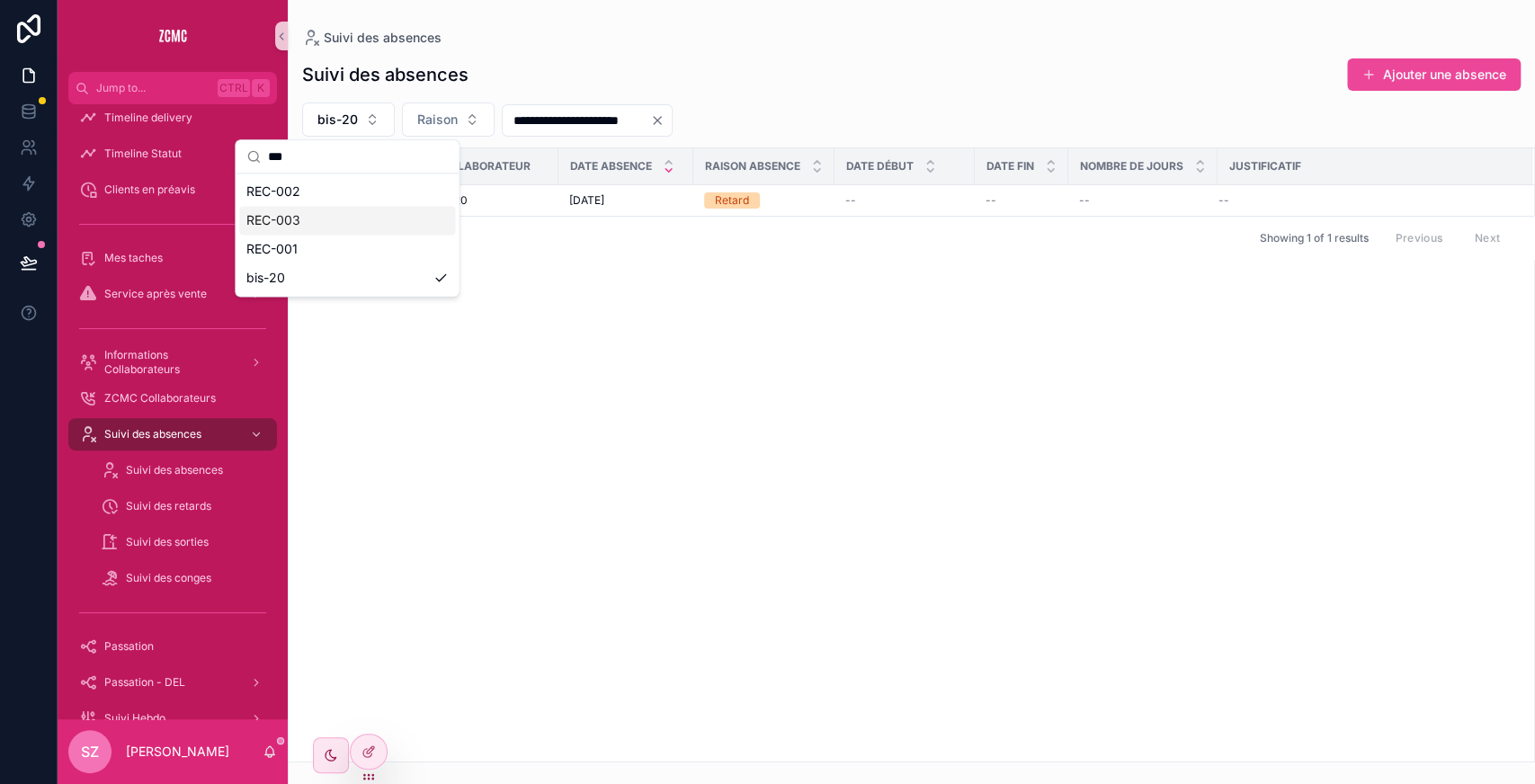
type input "***"
click at [321, 229] on div "REC-003" at bounding box center [346, 219] width 215 height 29
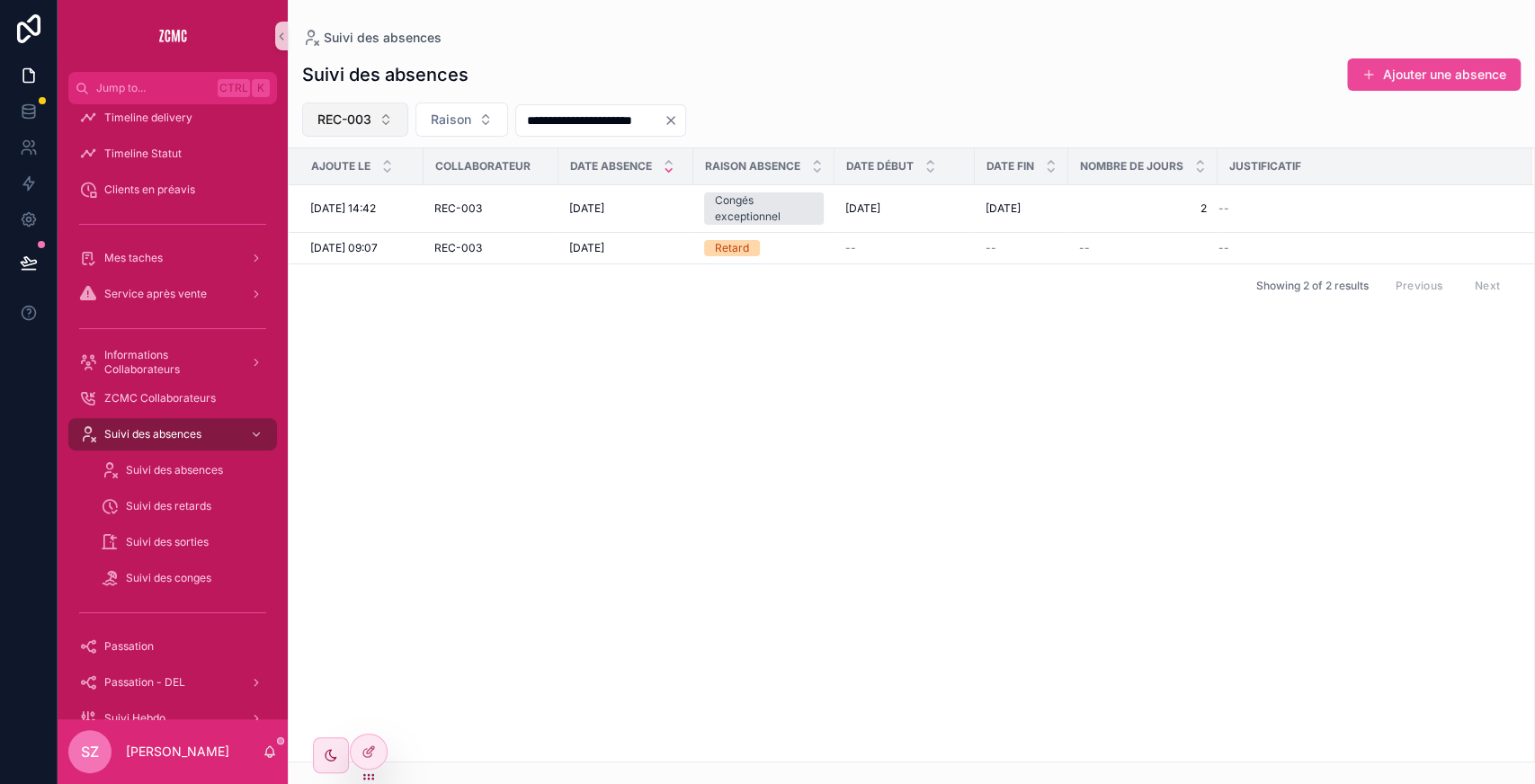
click at [361, 121] on span "REC-003" at bounding box center [344, 119] width 54 height 18
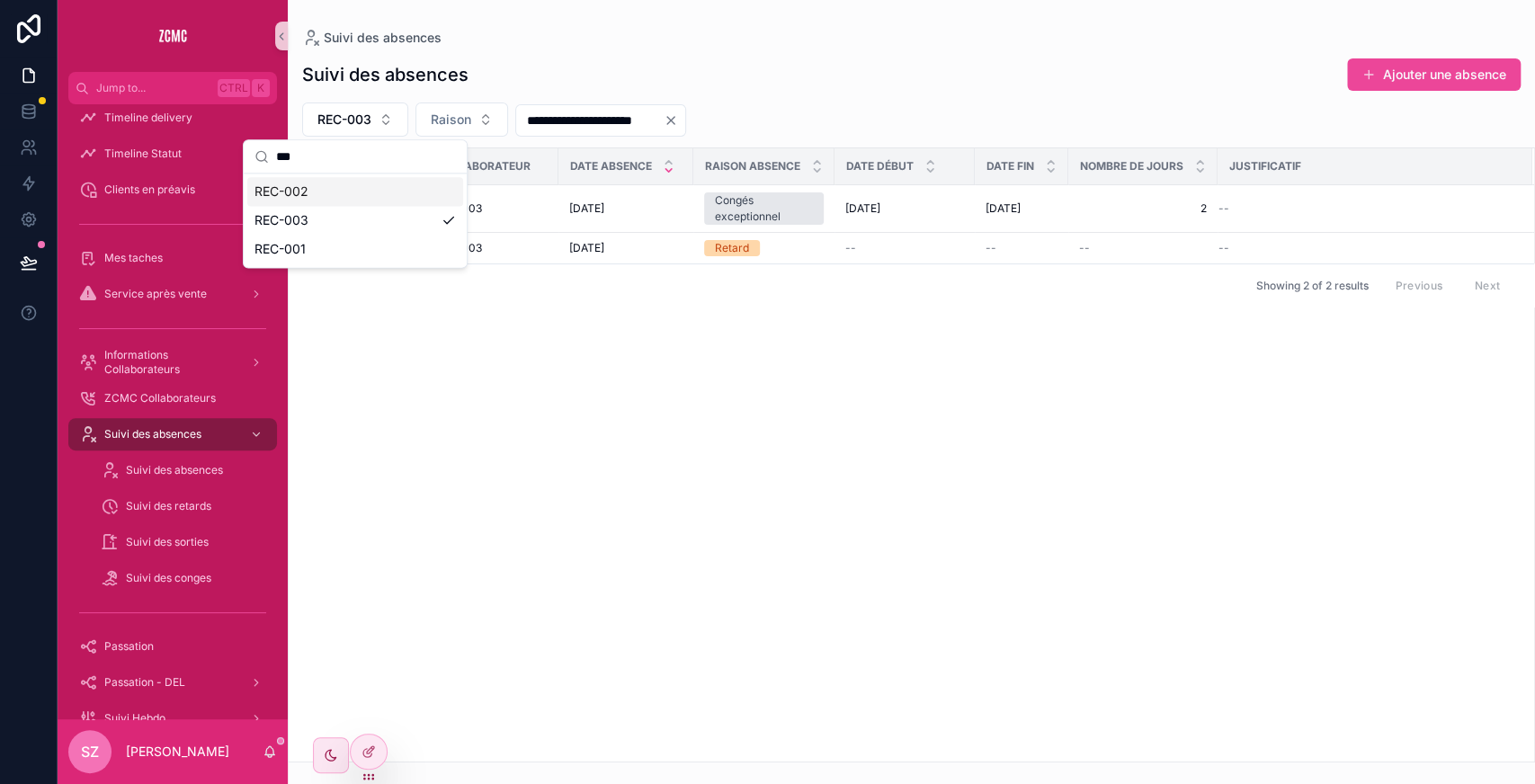
type input "***"
click at [335, 191] on div "REC-002" at bounding box center [354, 191] width 215 height 29
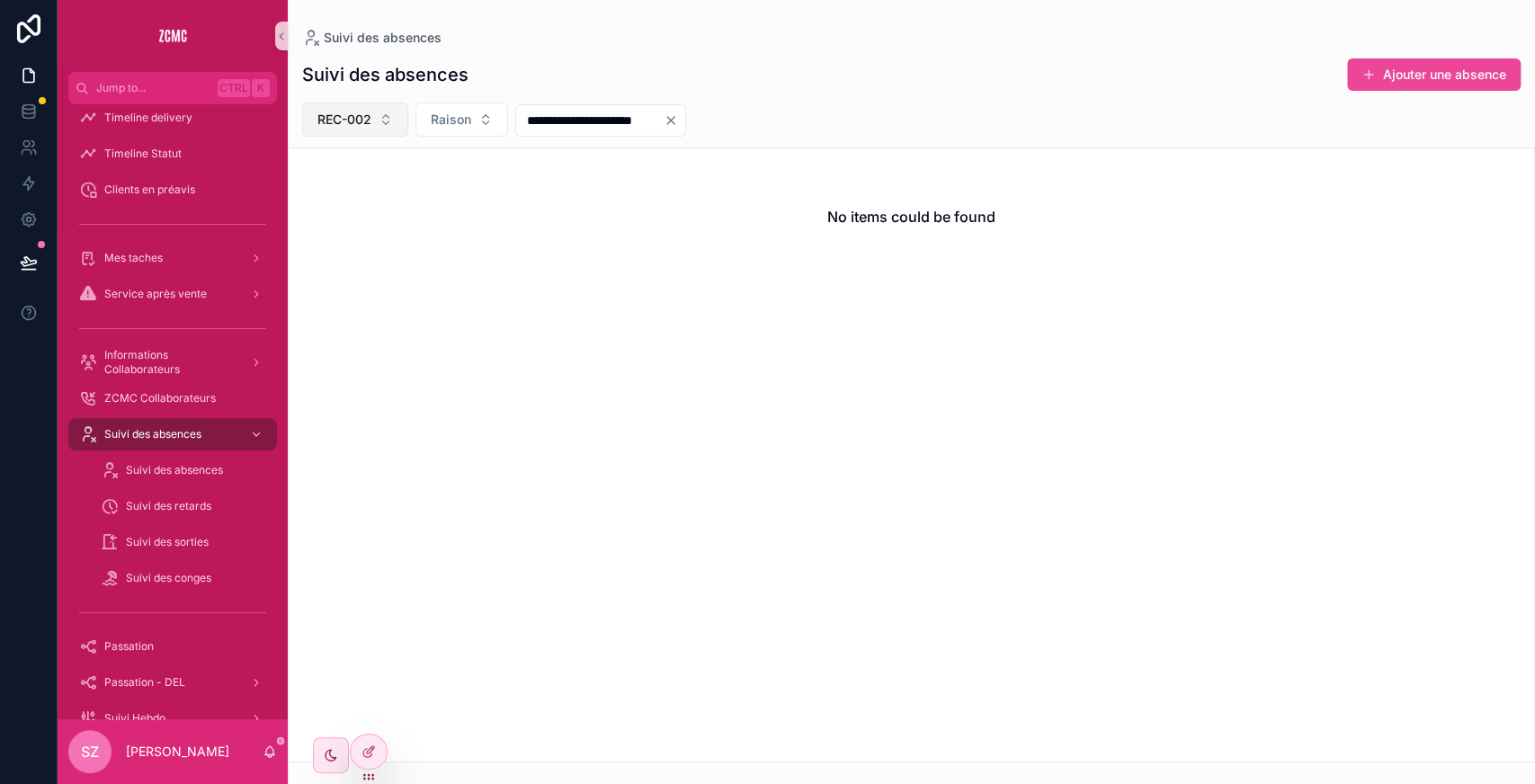
click at [361, 122] on span "REC-002" at bounding box center [344, 119] width 54 height 18
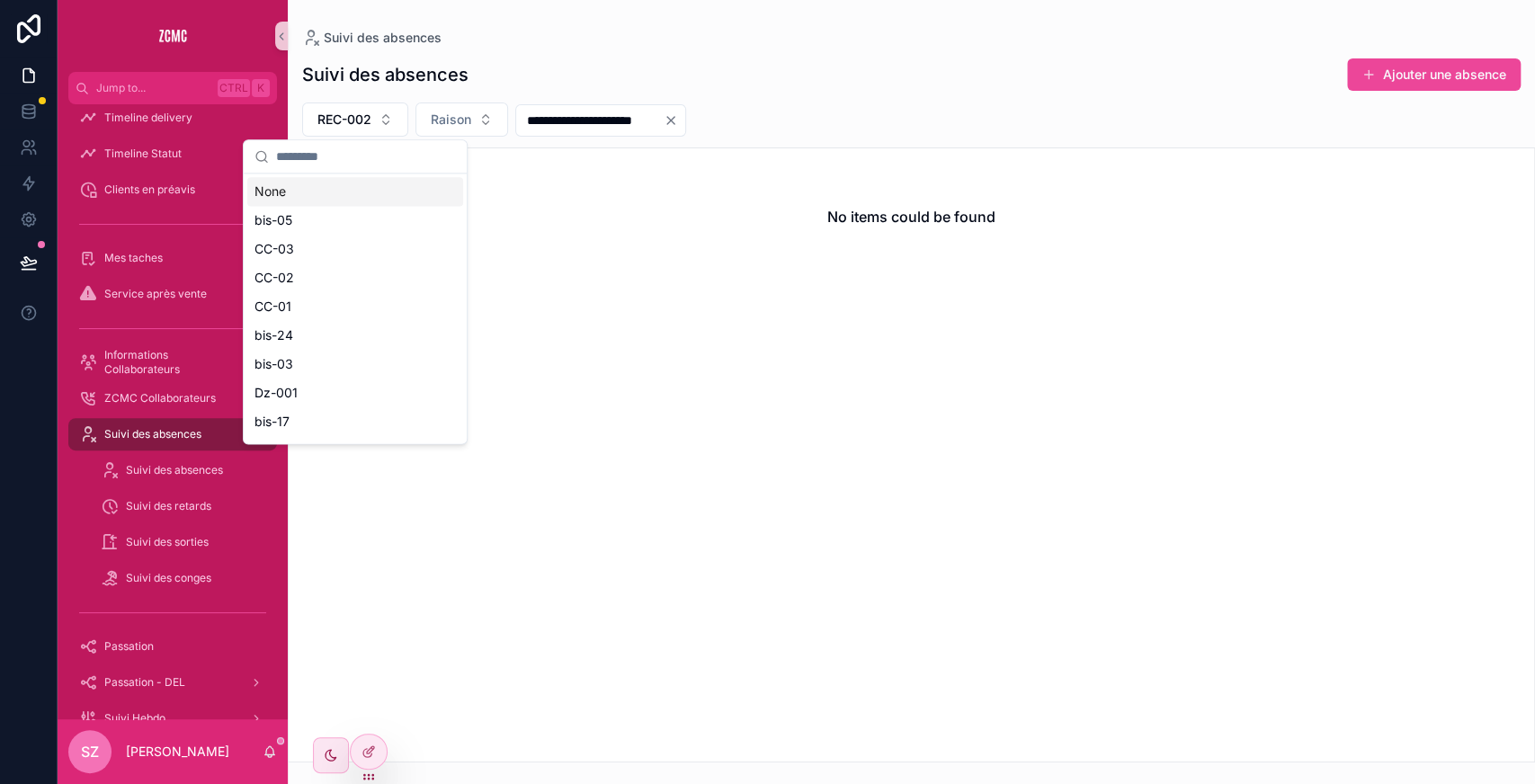
click at [326, 194] on div "None" at bounding box center [354, 191] width 215 height 29
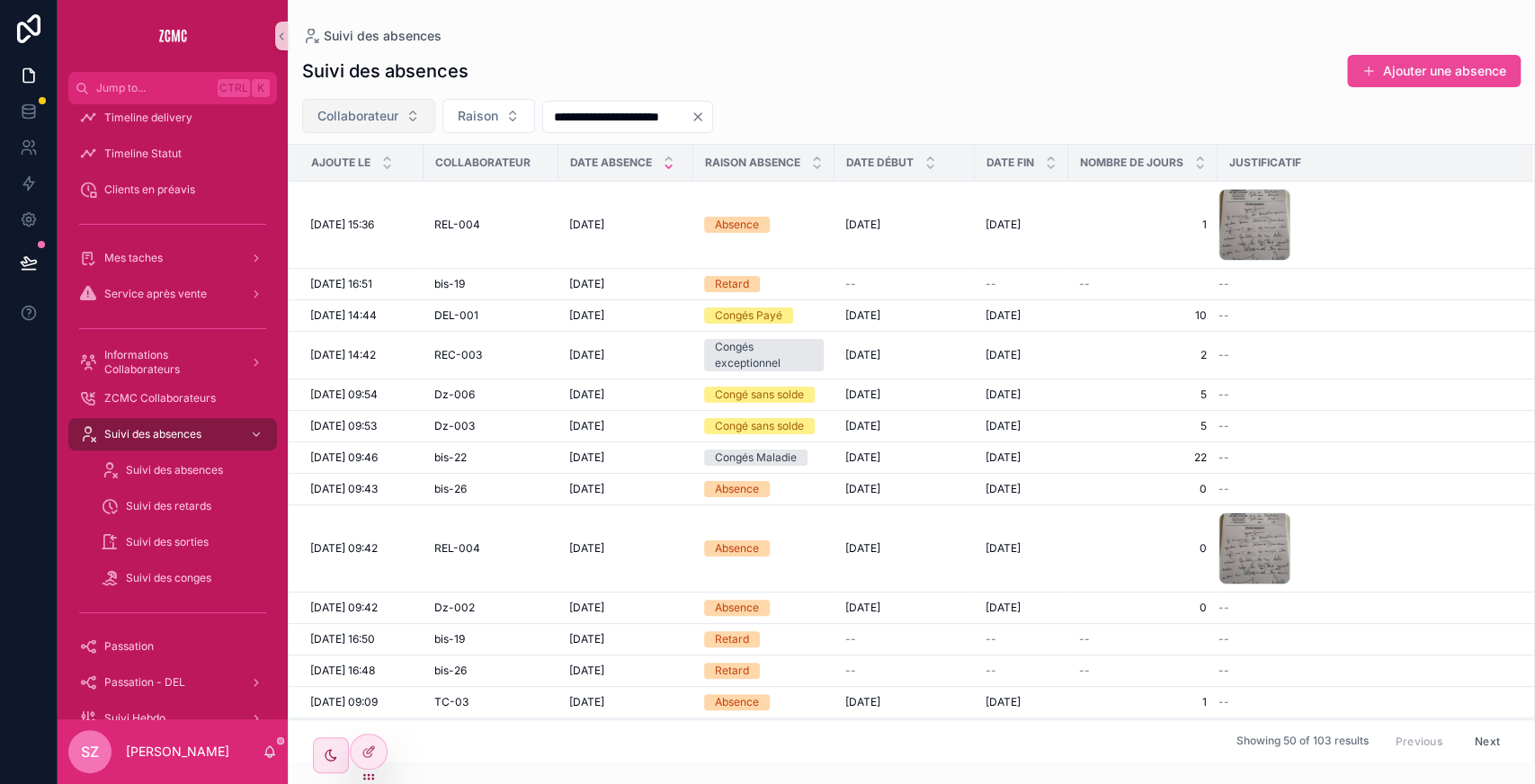
click at [423, 106] on button "Collaborateur" at bounding box center [368, 116] width 133 height 34
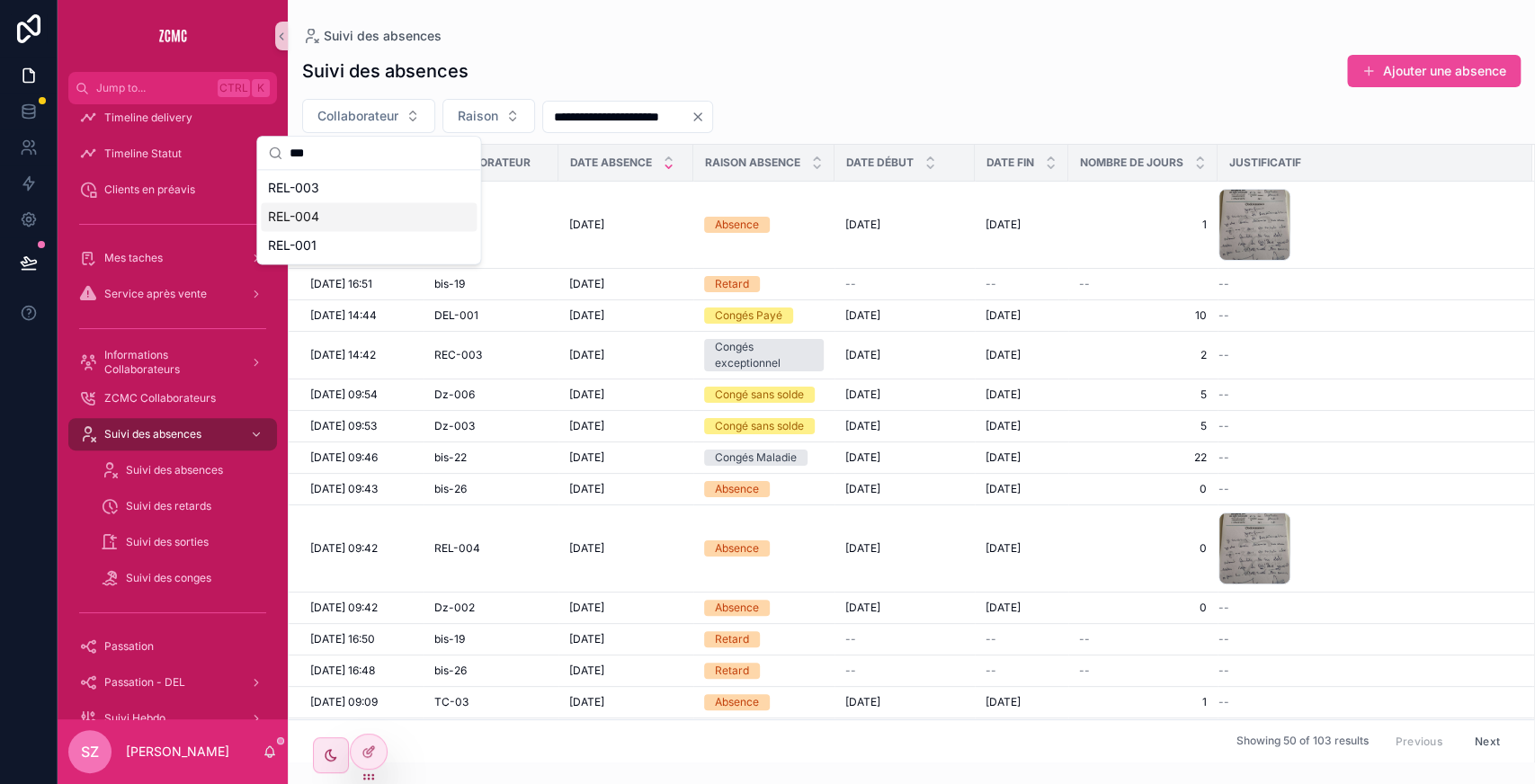
type input "***"
click at [328, 211] on div "REL-004" at bounding box center [368, 216] width 215 height 29
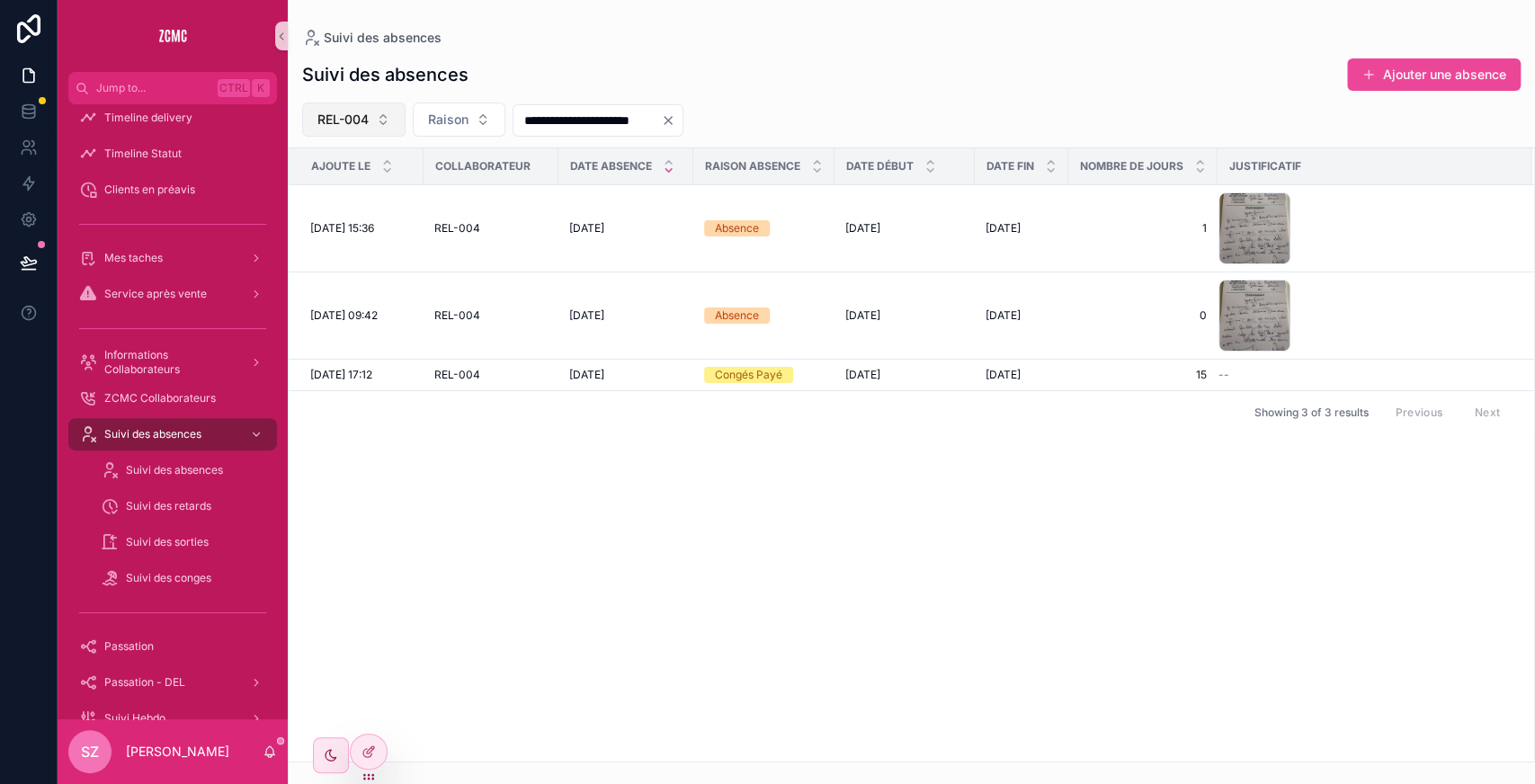
click at [370, 128] on button "REL-004" at bounding box center [353, 119] width 103 height 34
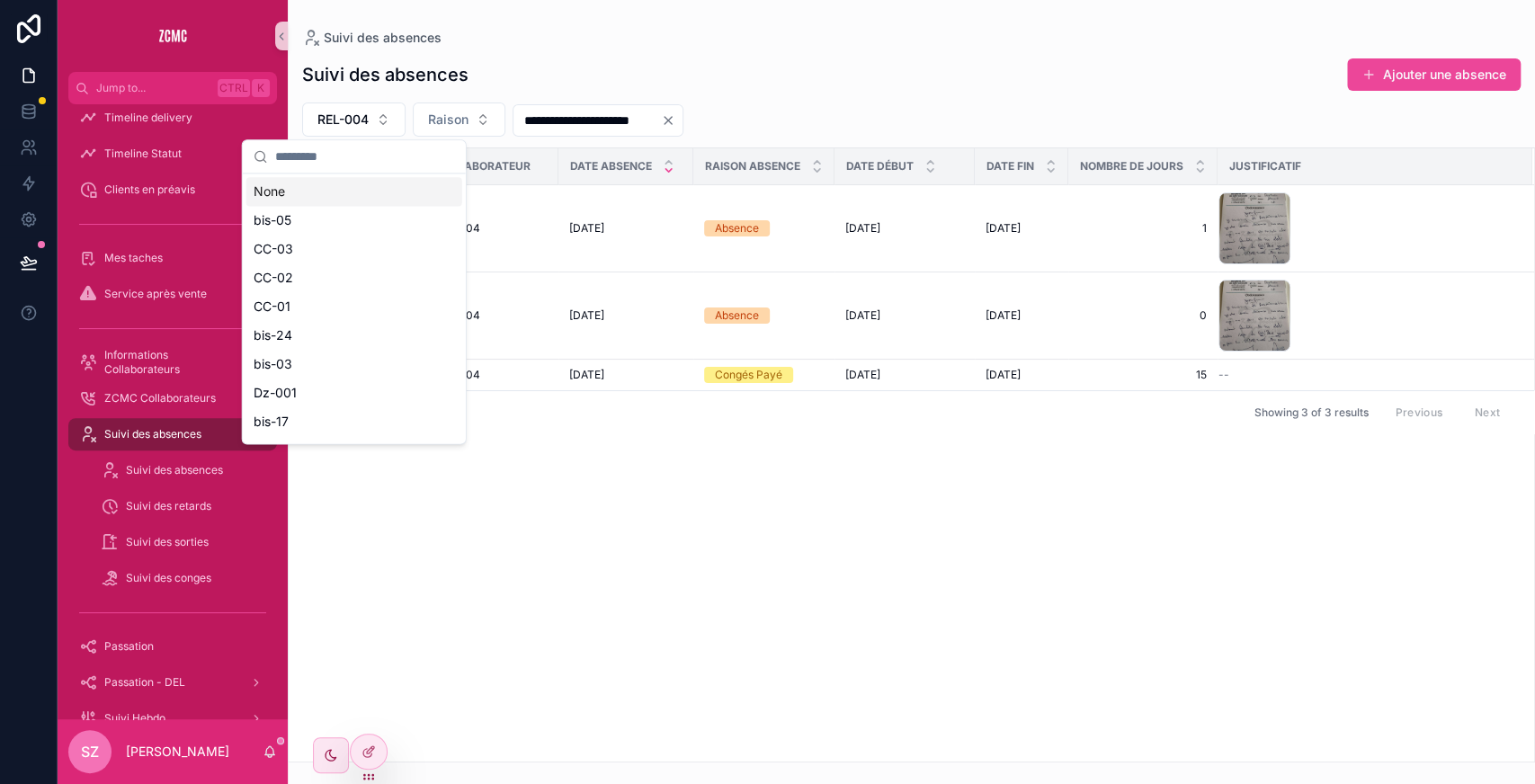
click at [357, 160] on input "scrollable content" at bounding box center [365, 156] width 180 height 32
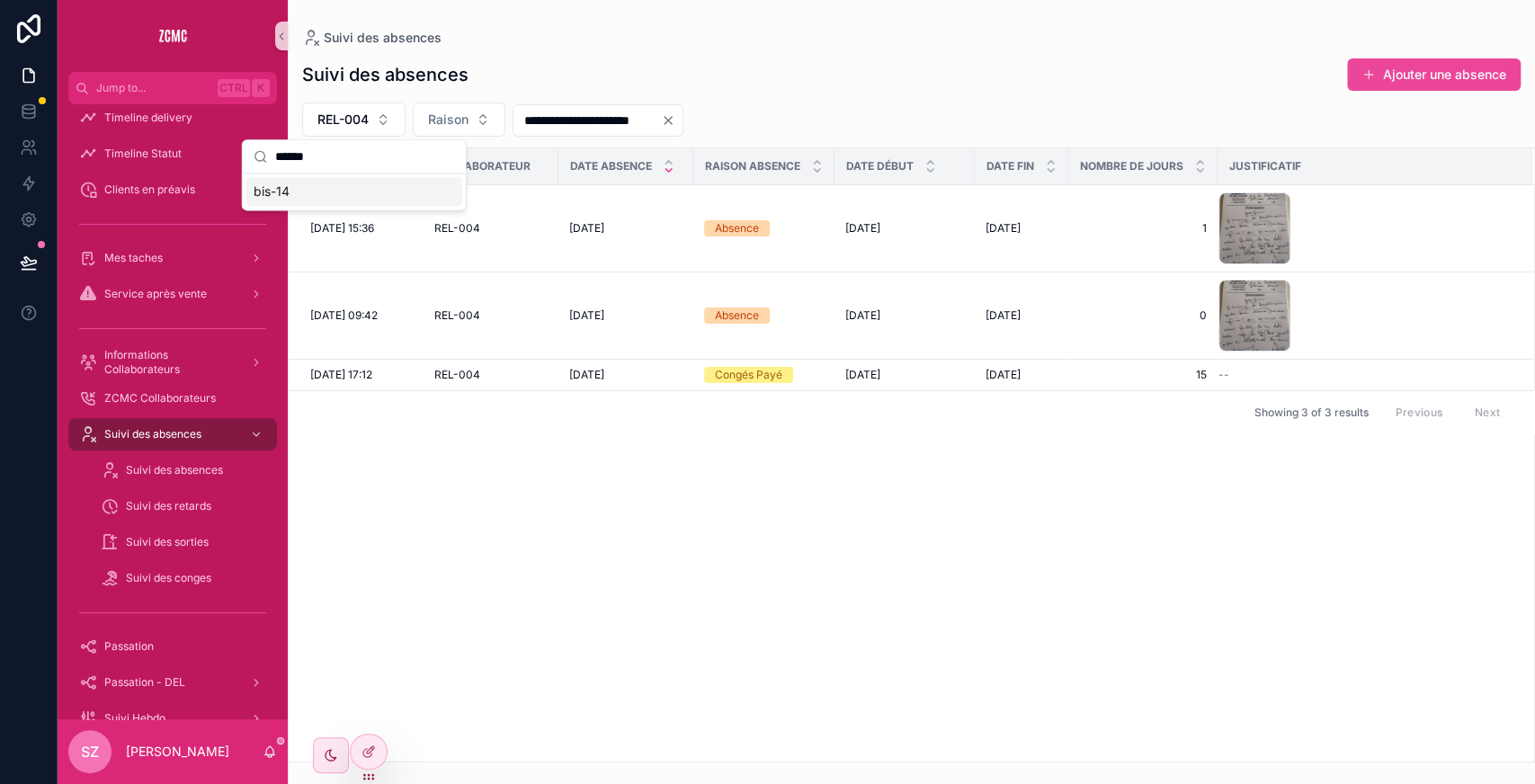
type input "******"
click at [290, 193] on div "bis-14" at bounding box center [353, 191] width 215 height 29
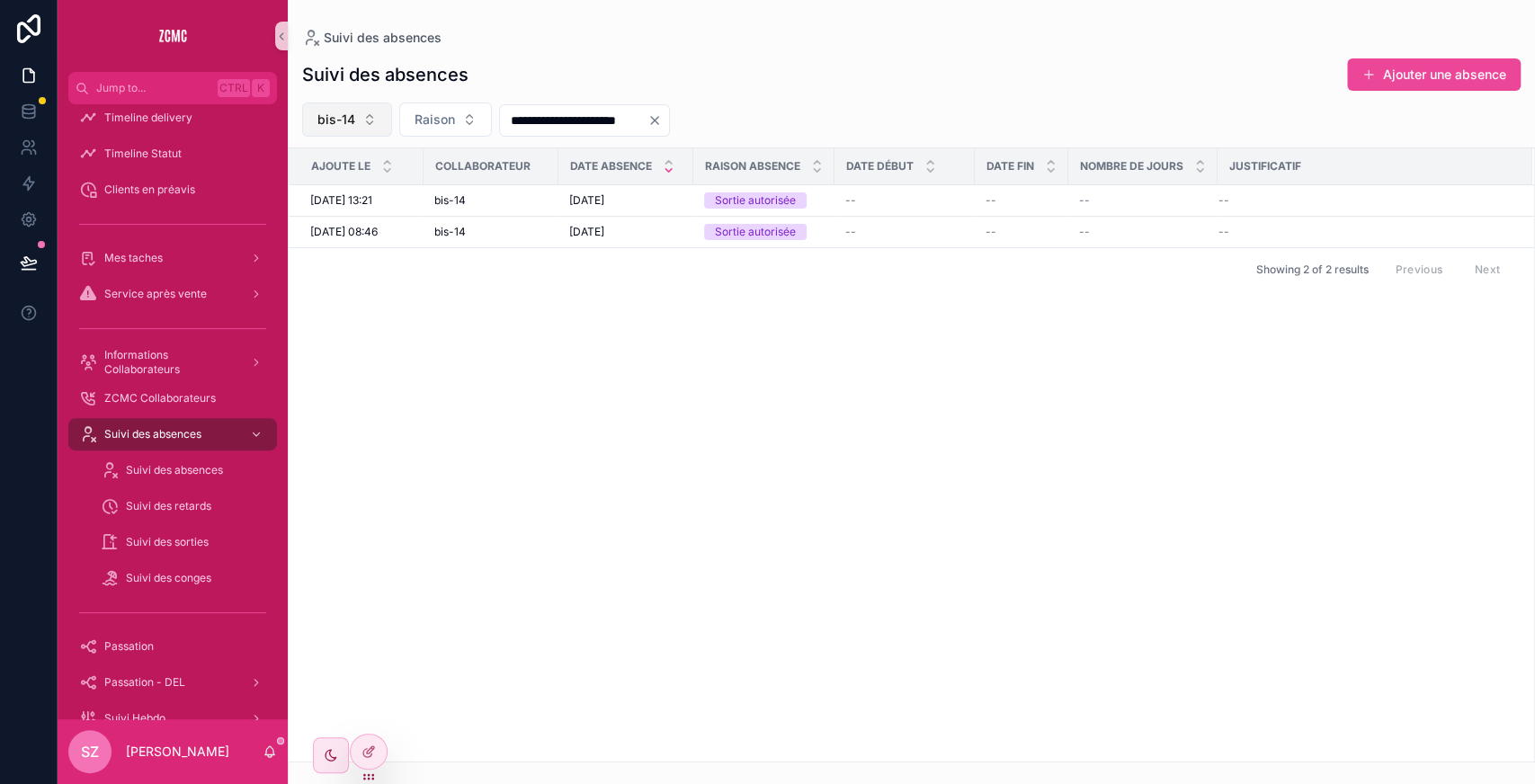
click at [340, 120] on span "bis-14" at bounding box center [337, 119] width 37 height 18
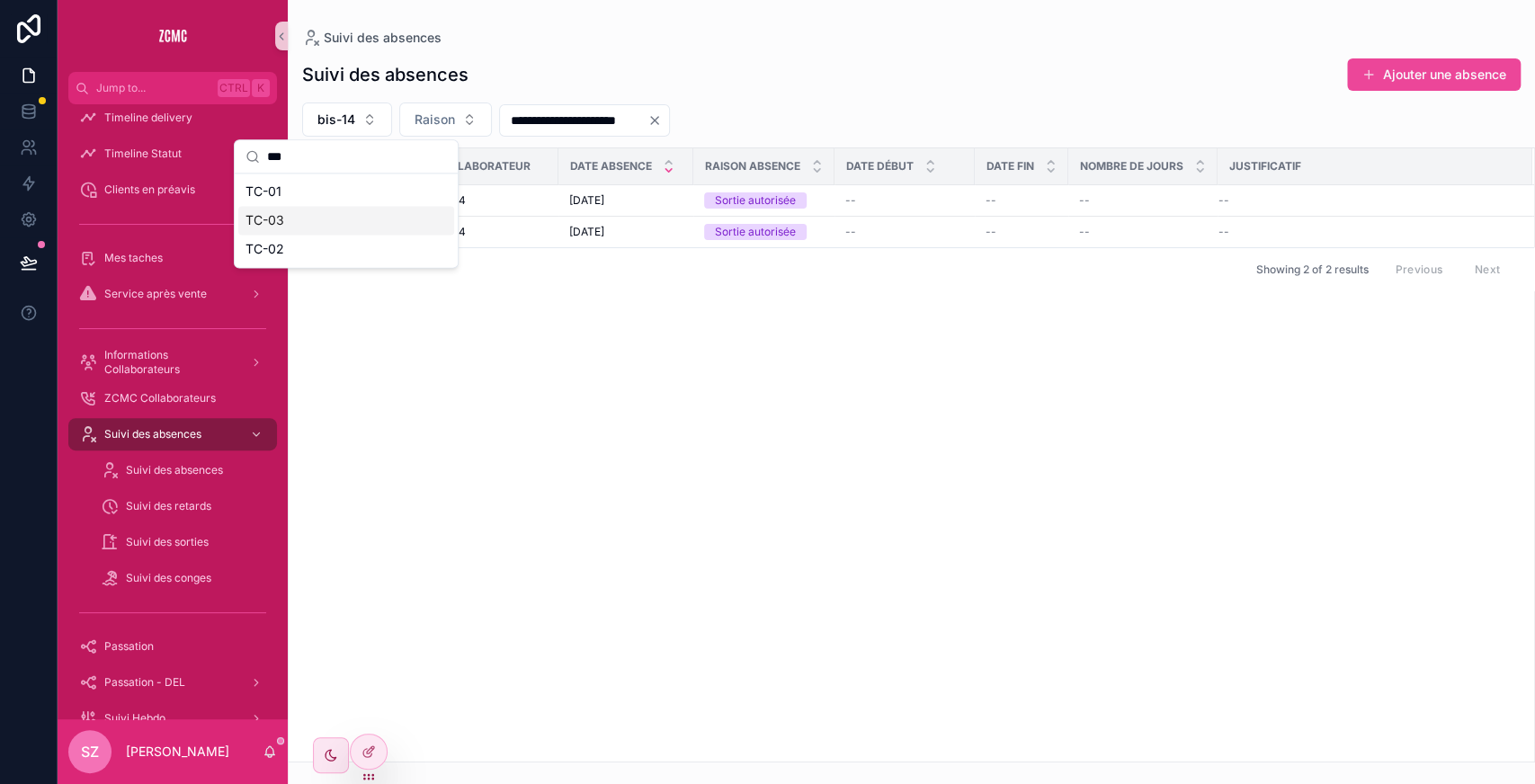
type input "***"
click at [295, 219] on div "TC-03" at bounding box center [345, 219] width 215 height 29
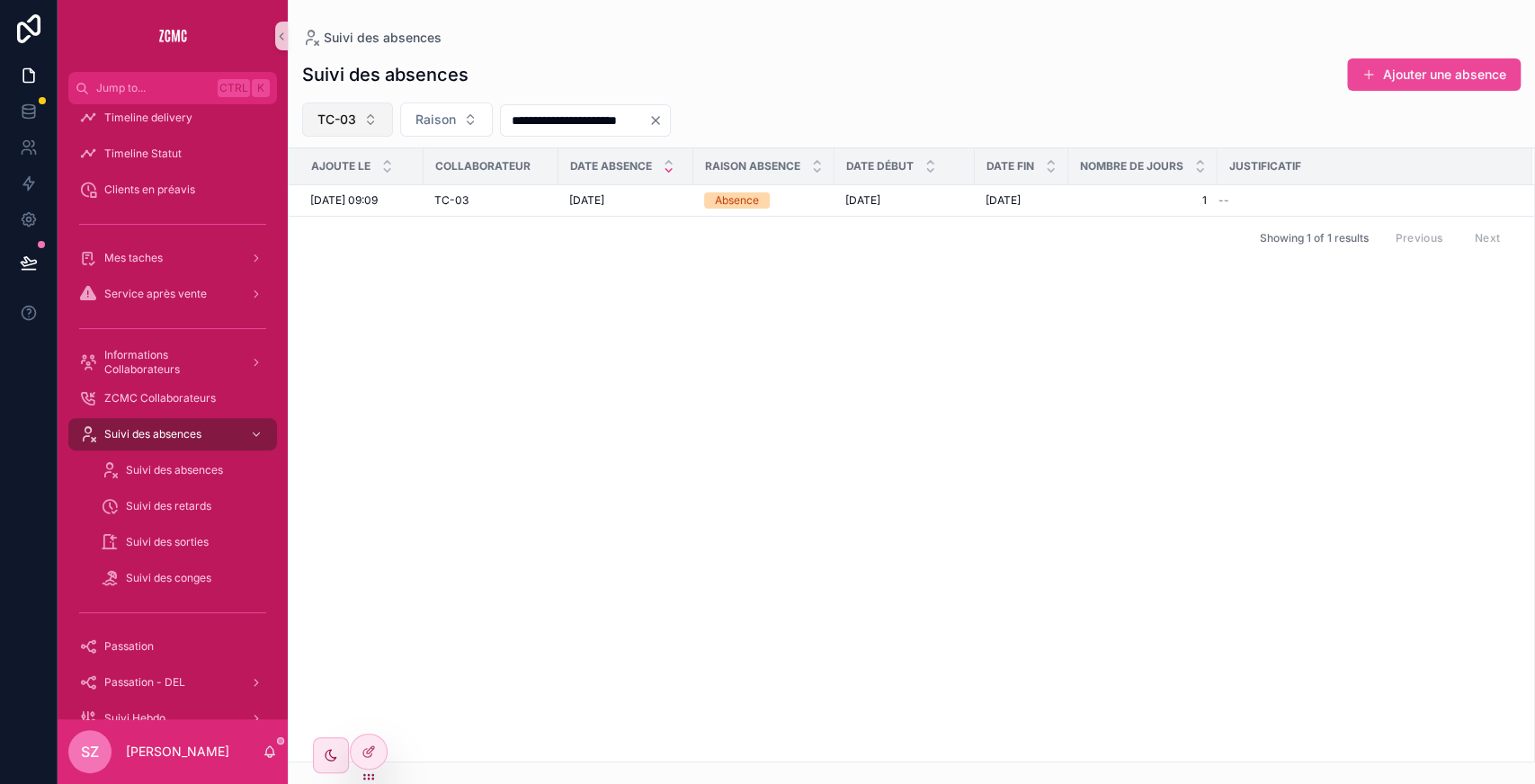
click at [348, 131] on button "TC-03" at bounding box center [347, 119] width 91 height 34
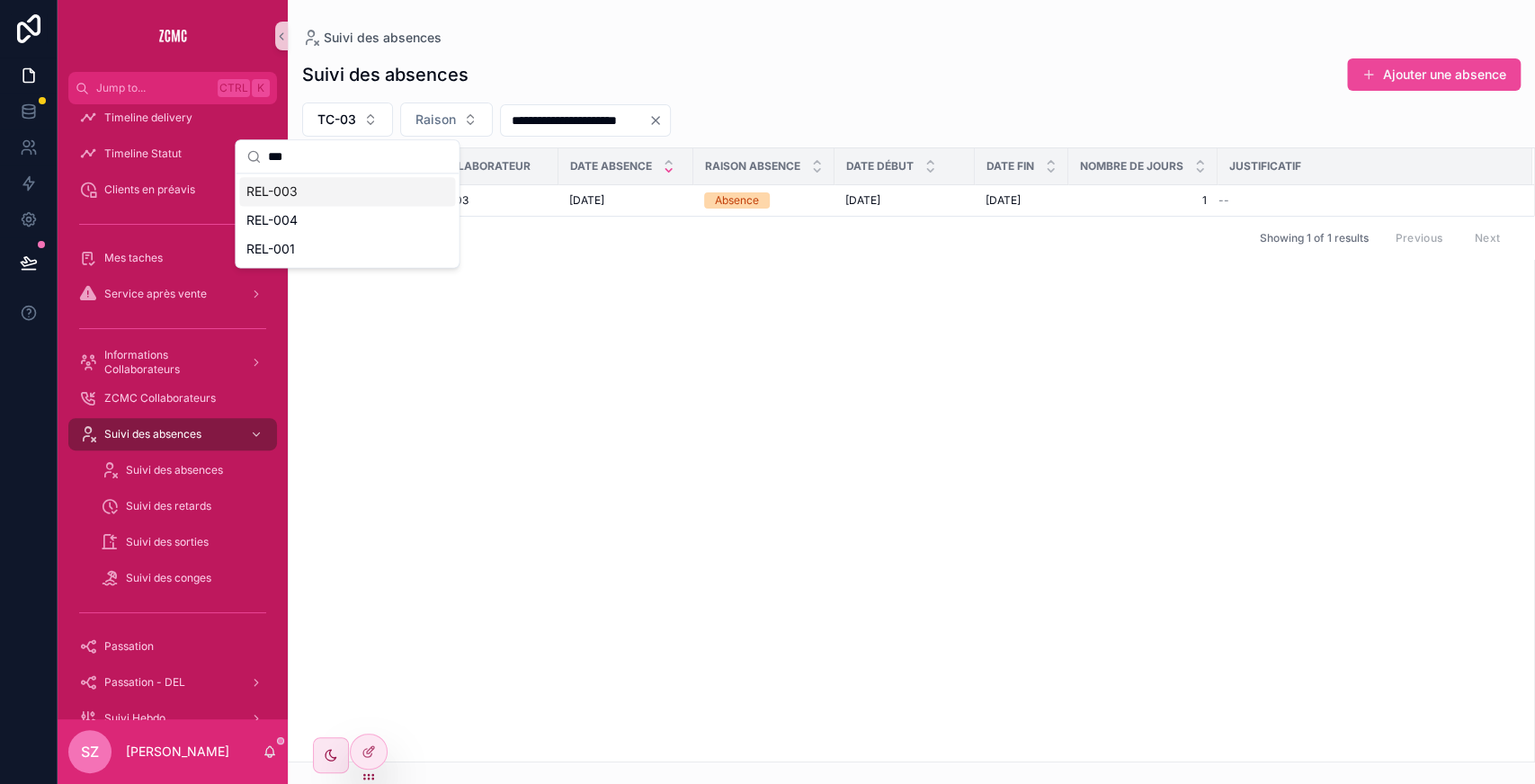
type input "***"
click at [294, 183] on span "REL-003" at bounding box center [272, 192] width 51 height 18
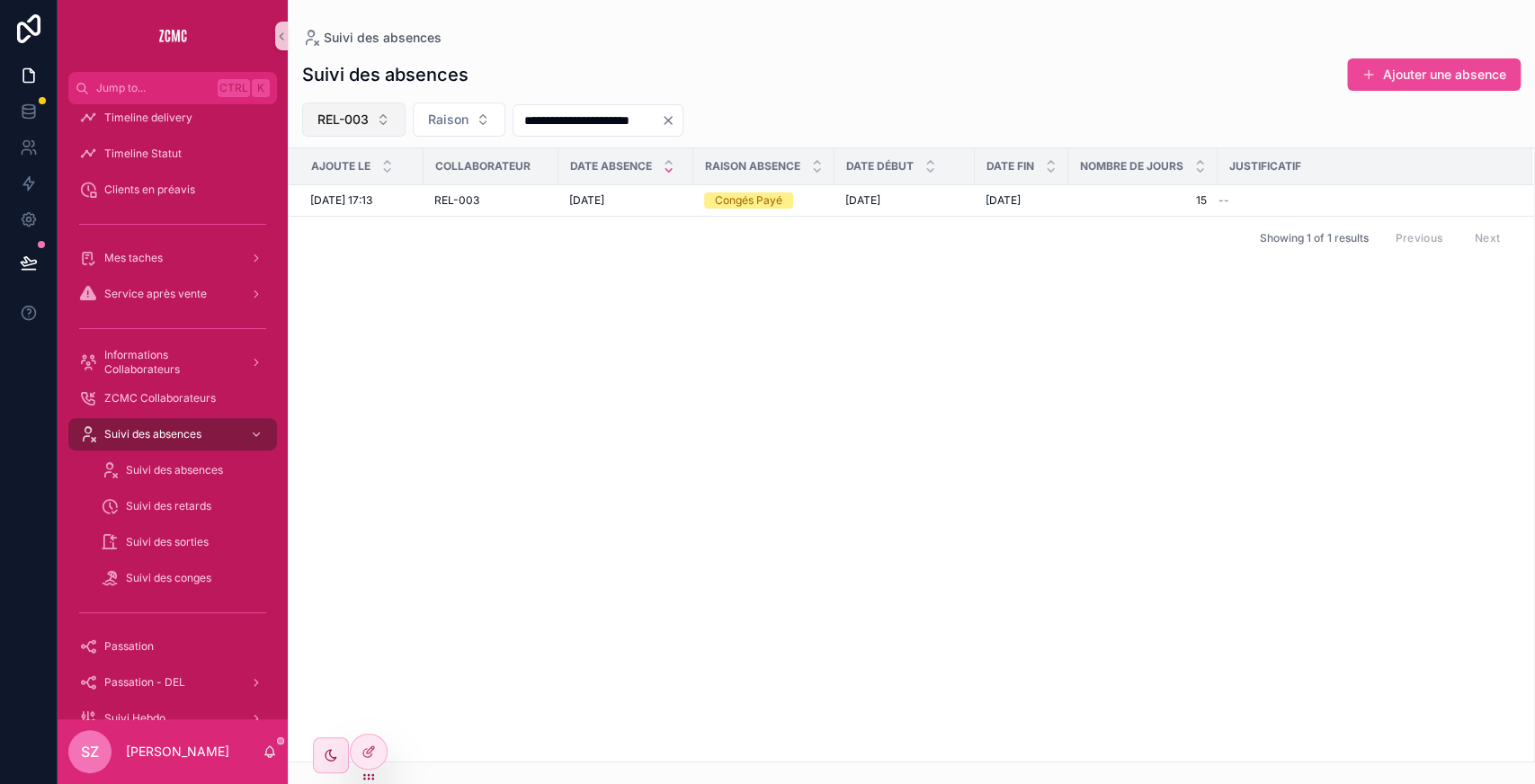
click at [350, 116] on span "REL-003" at bounding box center [343, 119] width 51 height 18
type input "******"
click at [317, 189] on div "bis-03" at bounding box center [353, 191] width 215 height 29
click at [361, 128] on button "bis-03" at bounding box center [348, 119] width 92 height 34
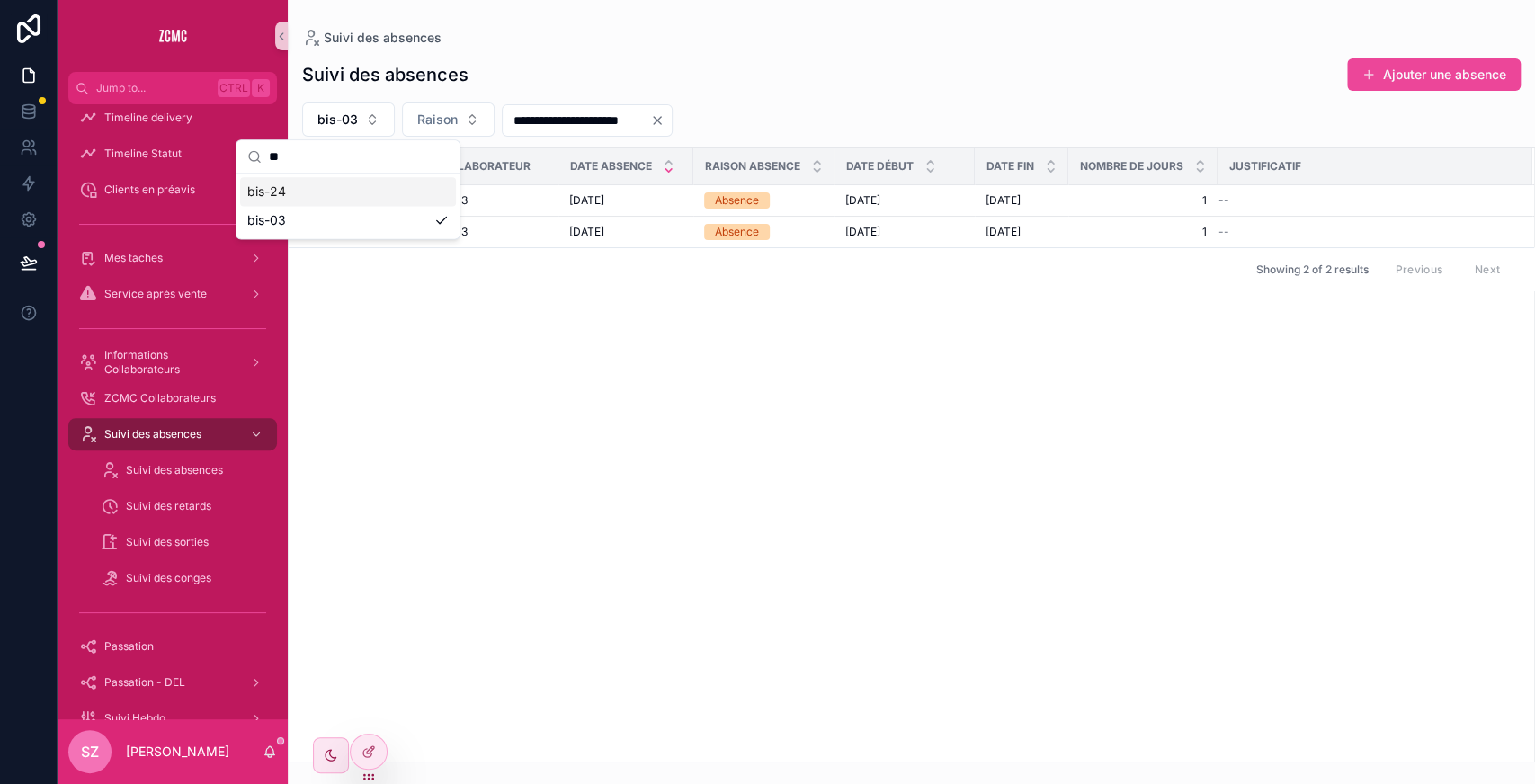
type input "**"
click at [326, 188] on div "bis-24" at bounding box center [347, 191] width 215 height 29
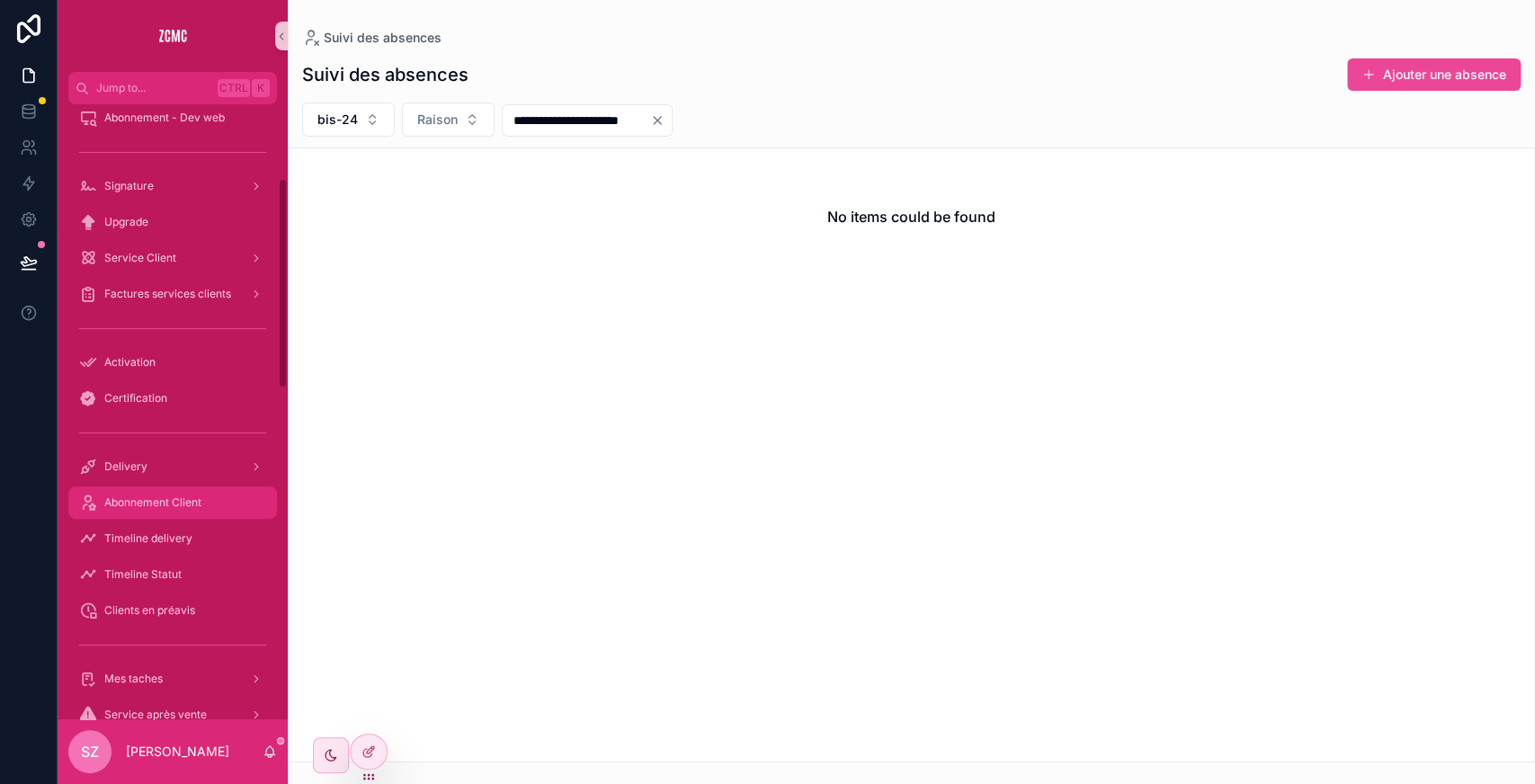
scroll to position [228, 0]
click at [182, 499] on span "Abonnement Client" at bounding box center [153, 502] width 97 height 15
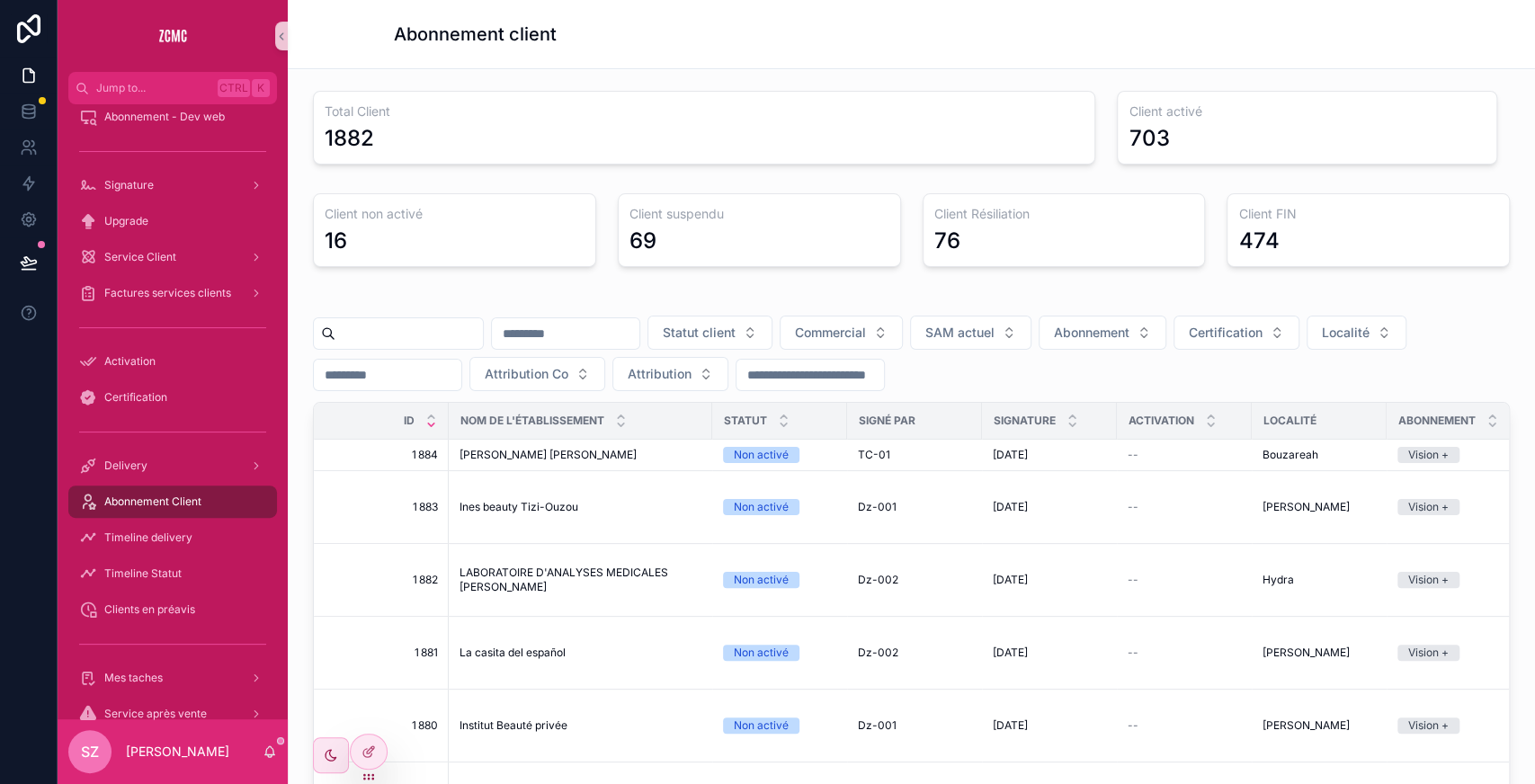
click at [446, 341] on input "scrollable content" at bounding box center [409, 333] width 148 height 26
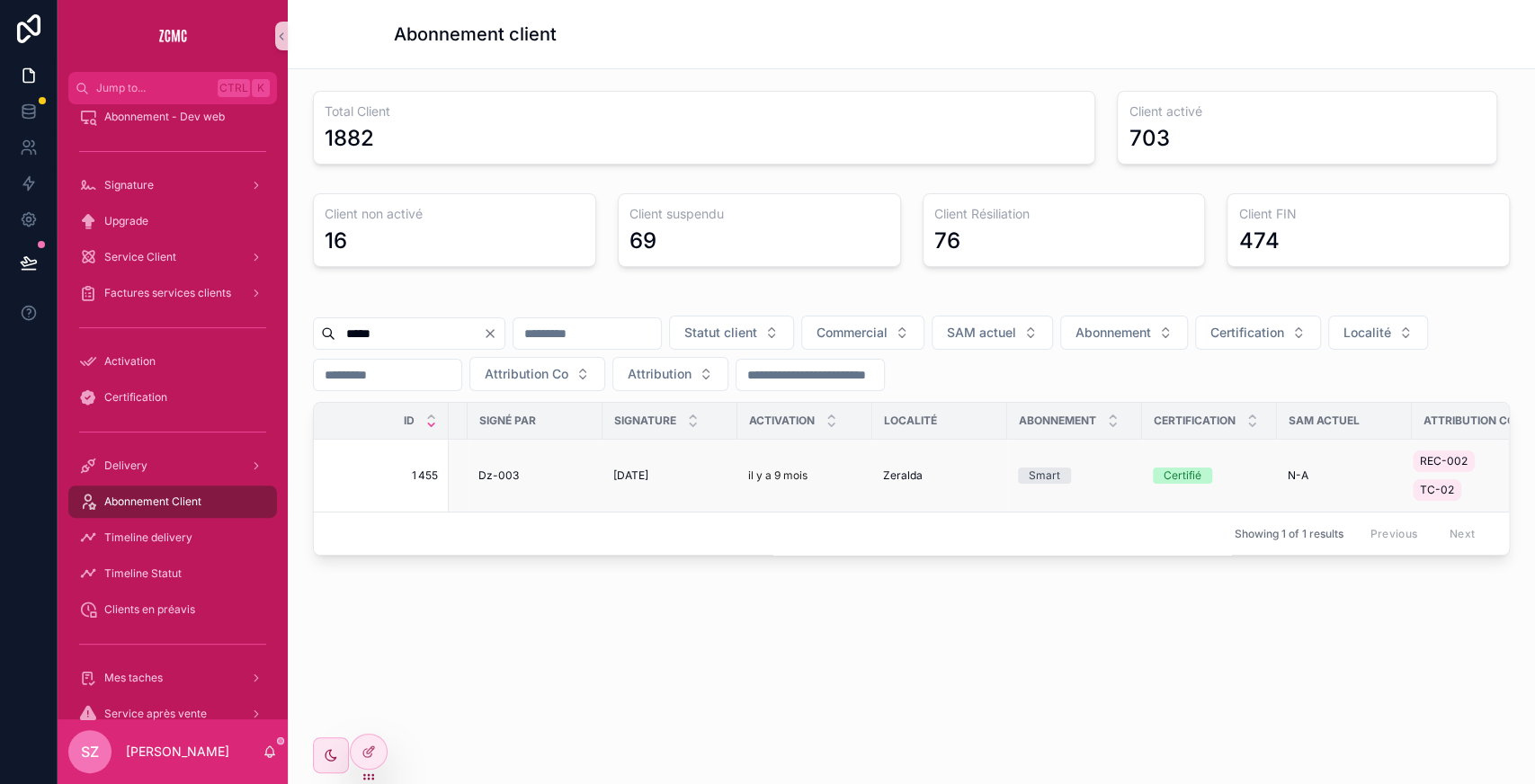
scroll to position [0, 404]
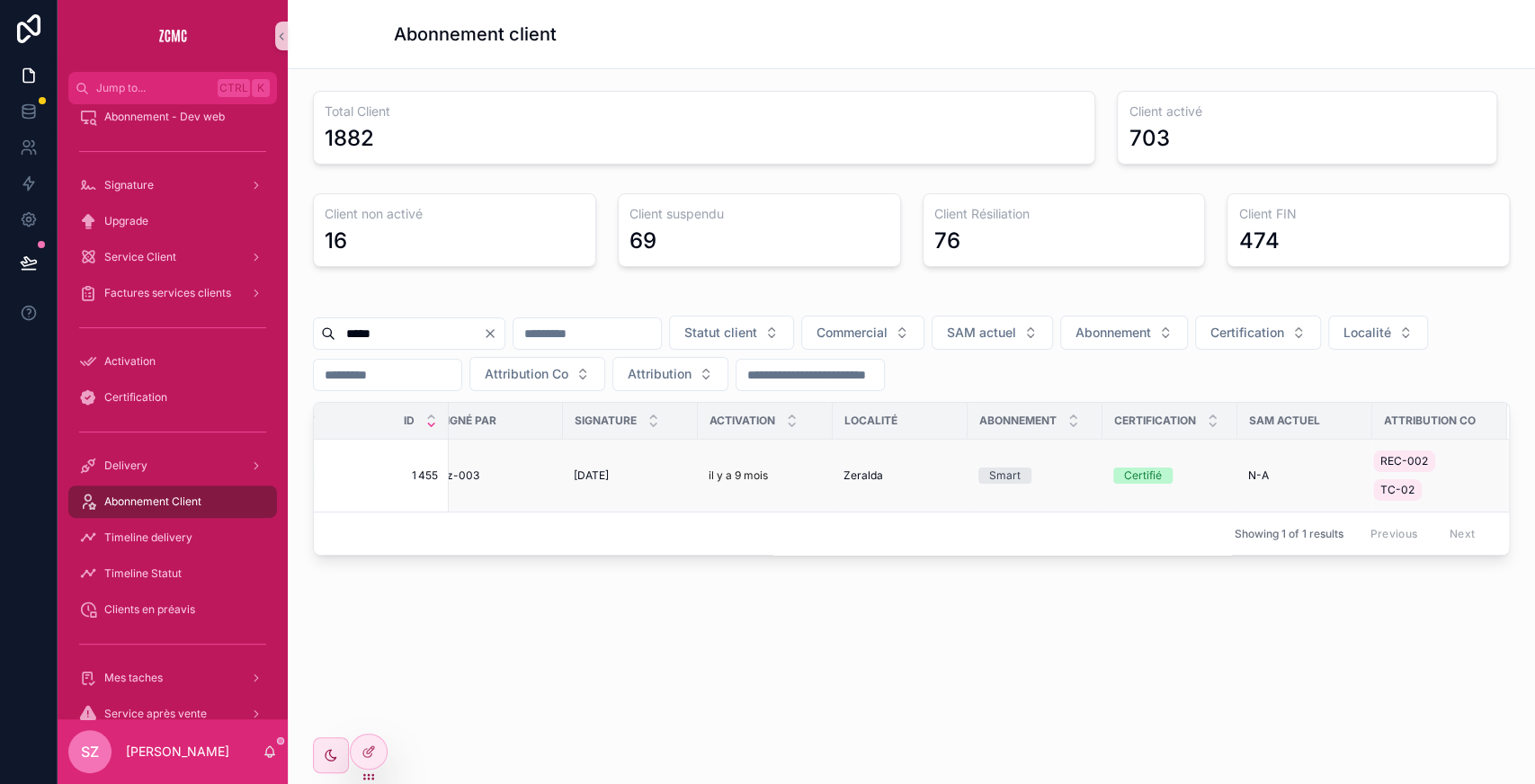
type input "*****"
click at [1272, 468] on div "N-A" at bounding box center [1305, 475] width 113 height 15
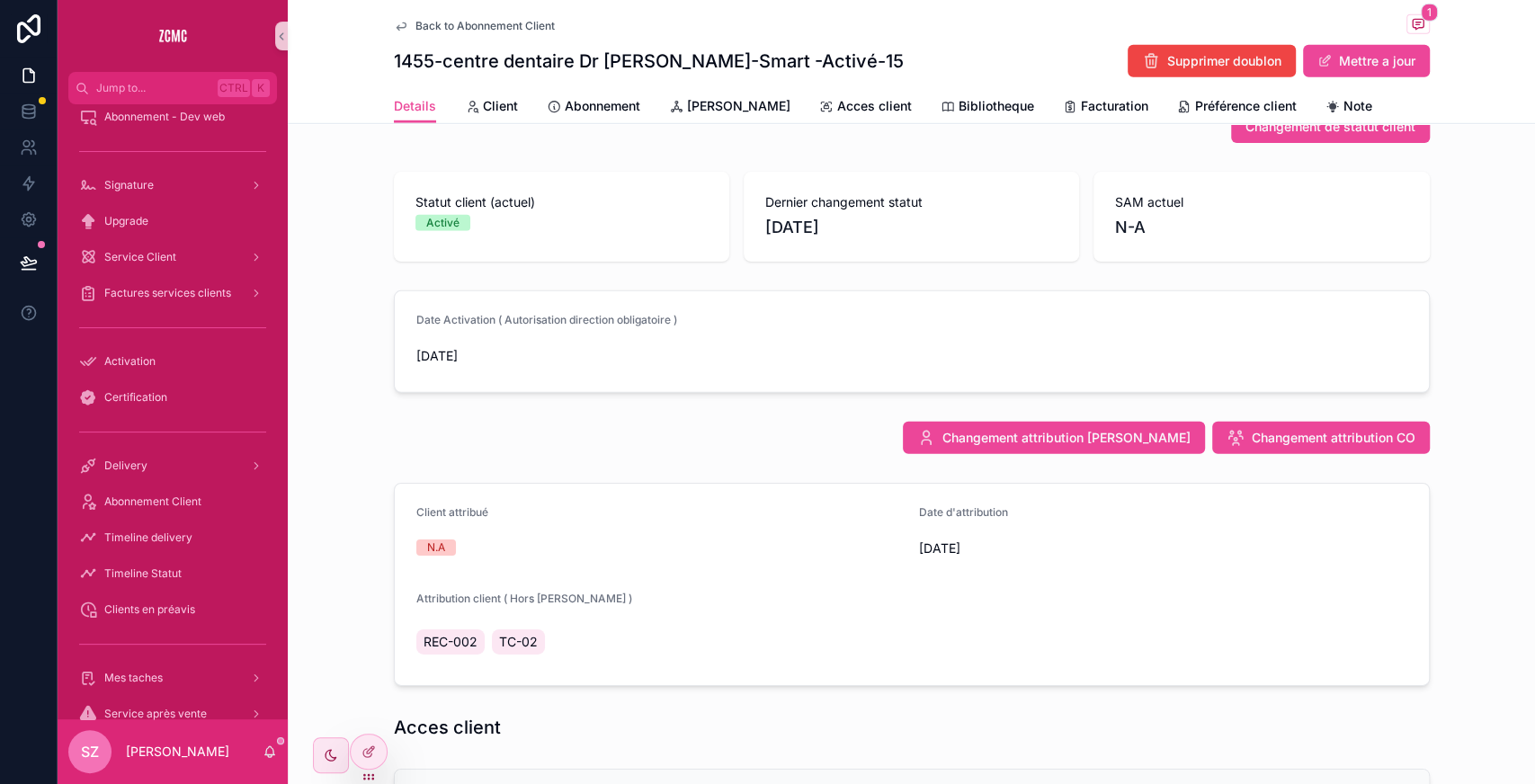
scroll to position [3546, 0]
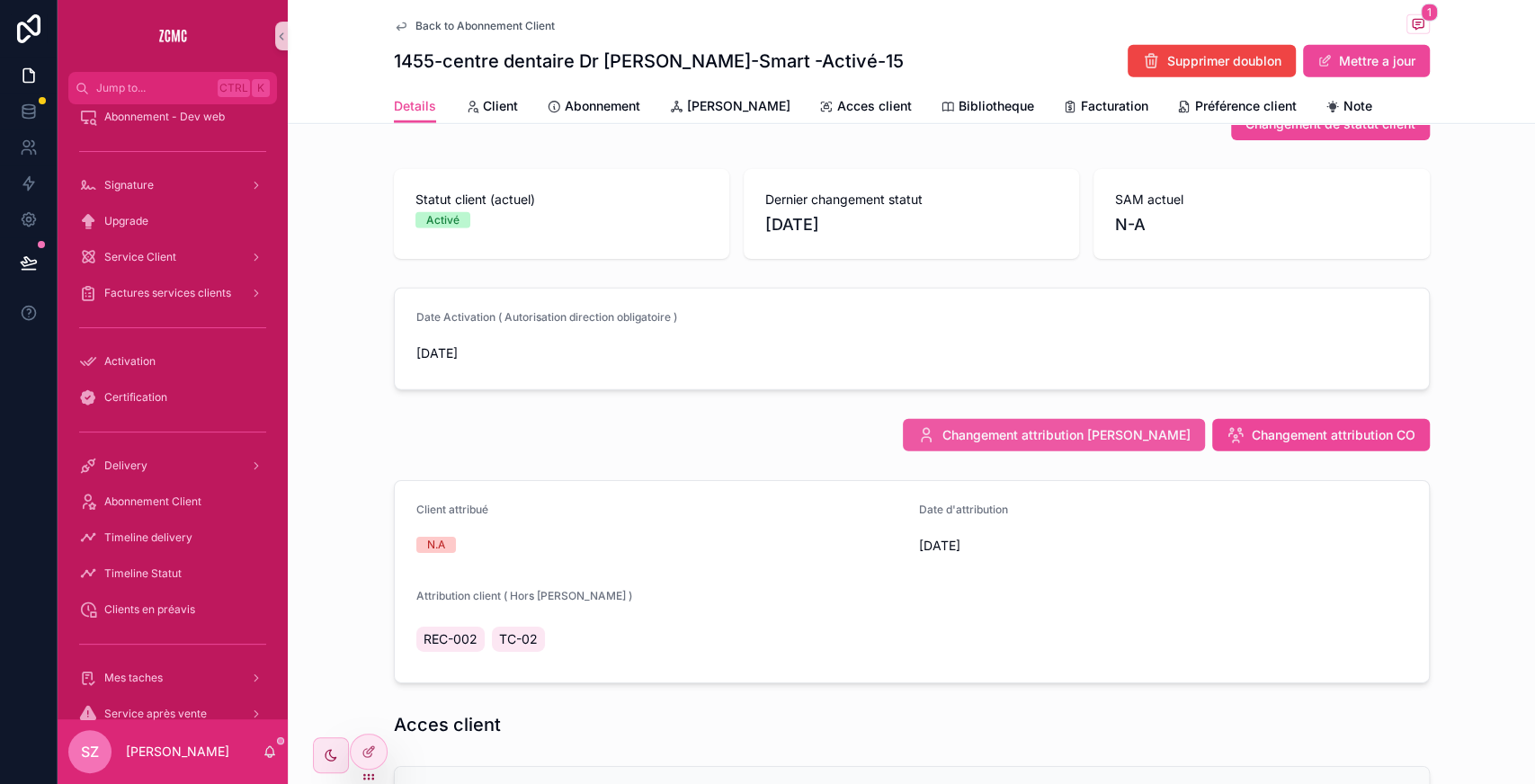
click at [1101, 441] on button "Changement attribution SAM" at bounding box center [1054, 435] width 302 height 32
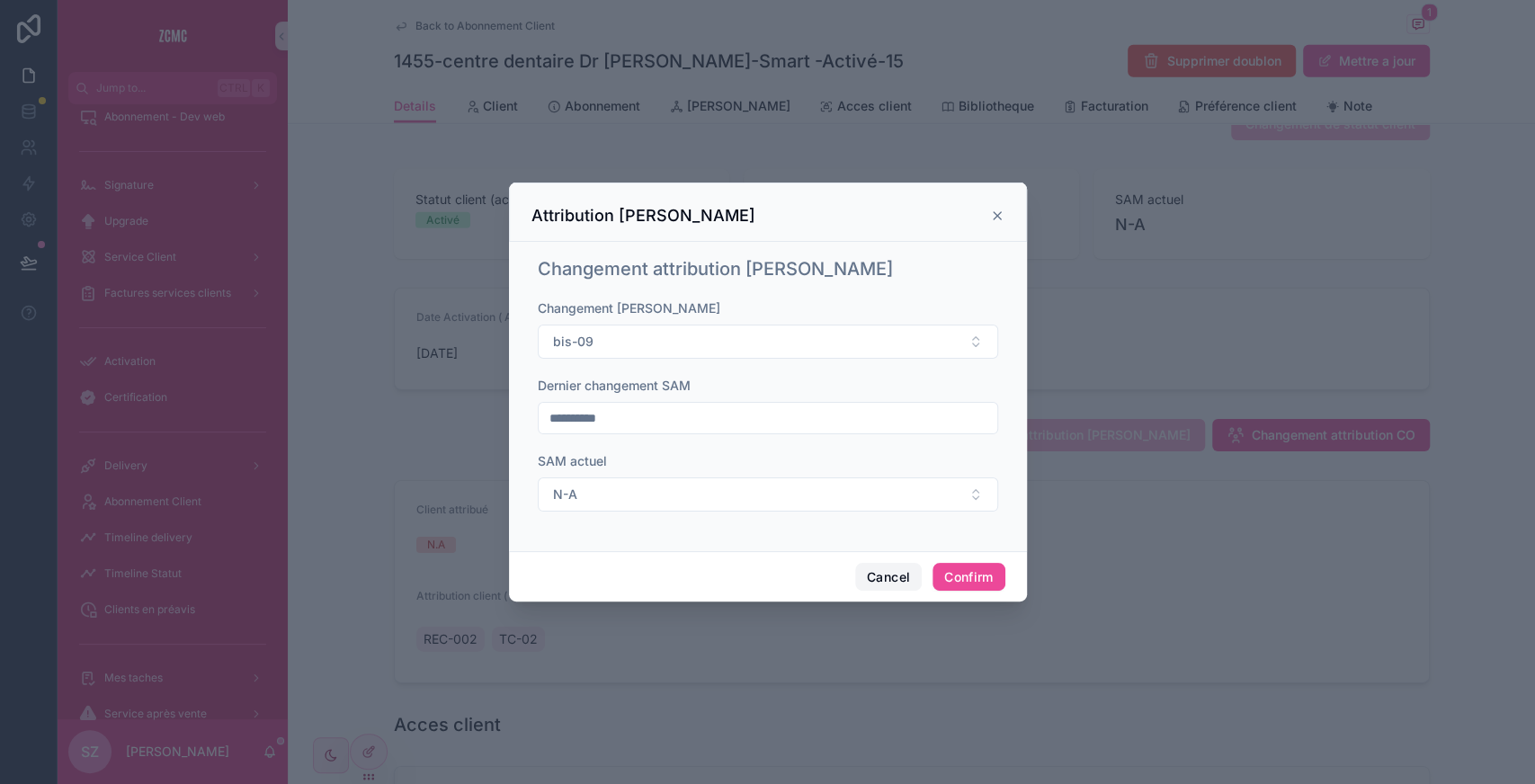
click at [876, 575] on button "Cancel" at bounding box center [889, 576] width 67 height 29
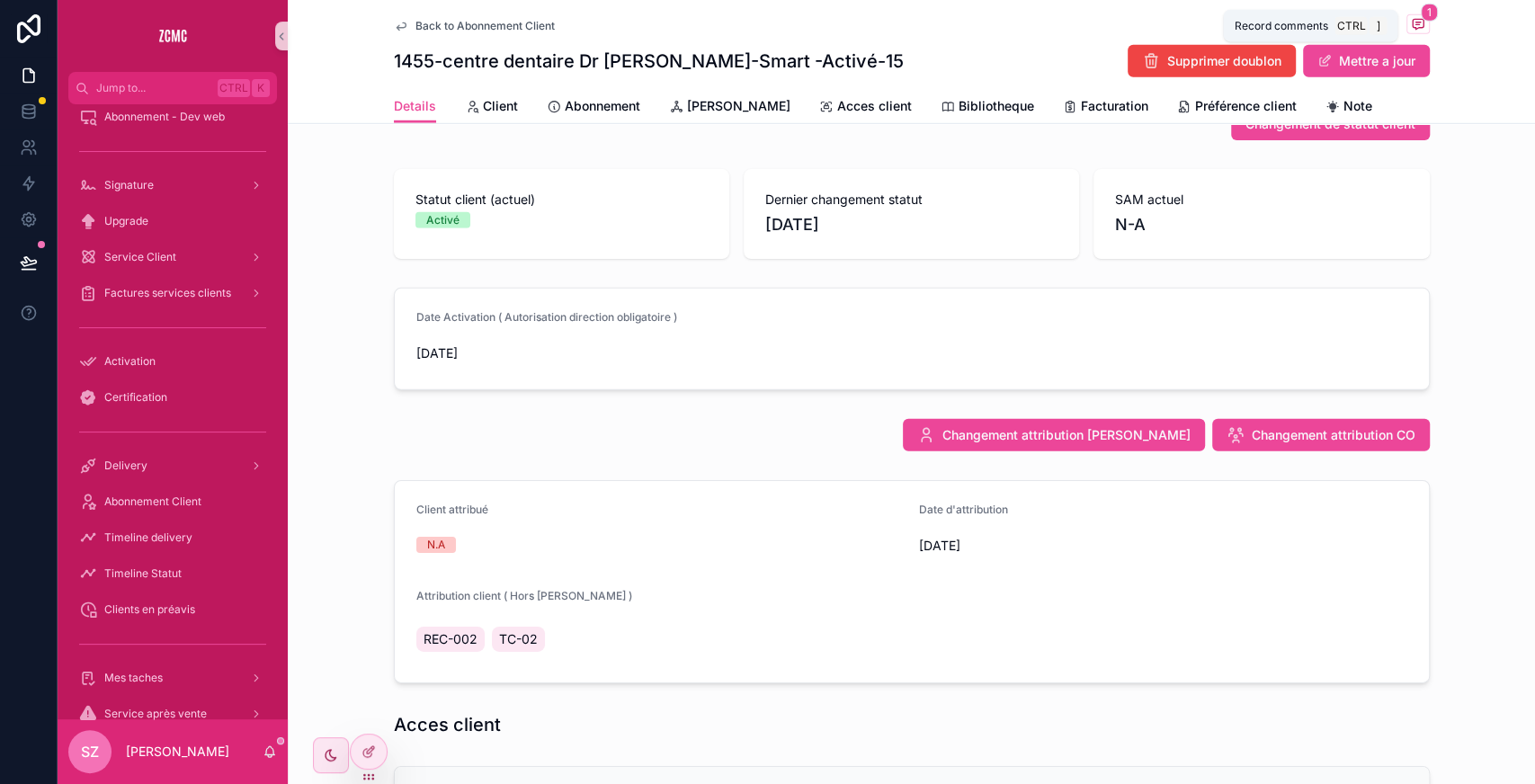
click at [1411, 17] on icon "scrollable content" at bounding box center [1418, 24] width 15 height 15
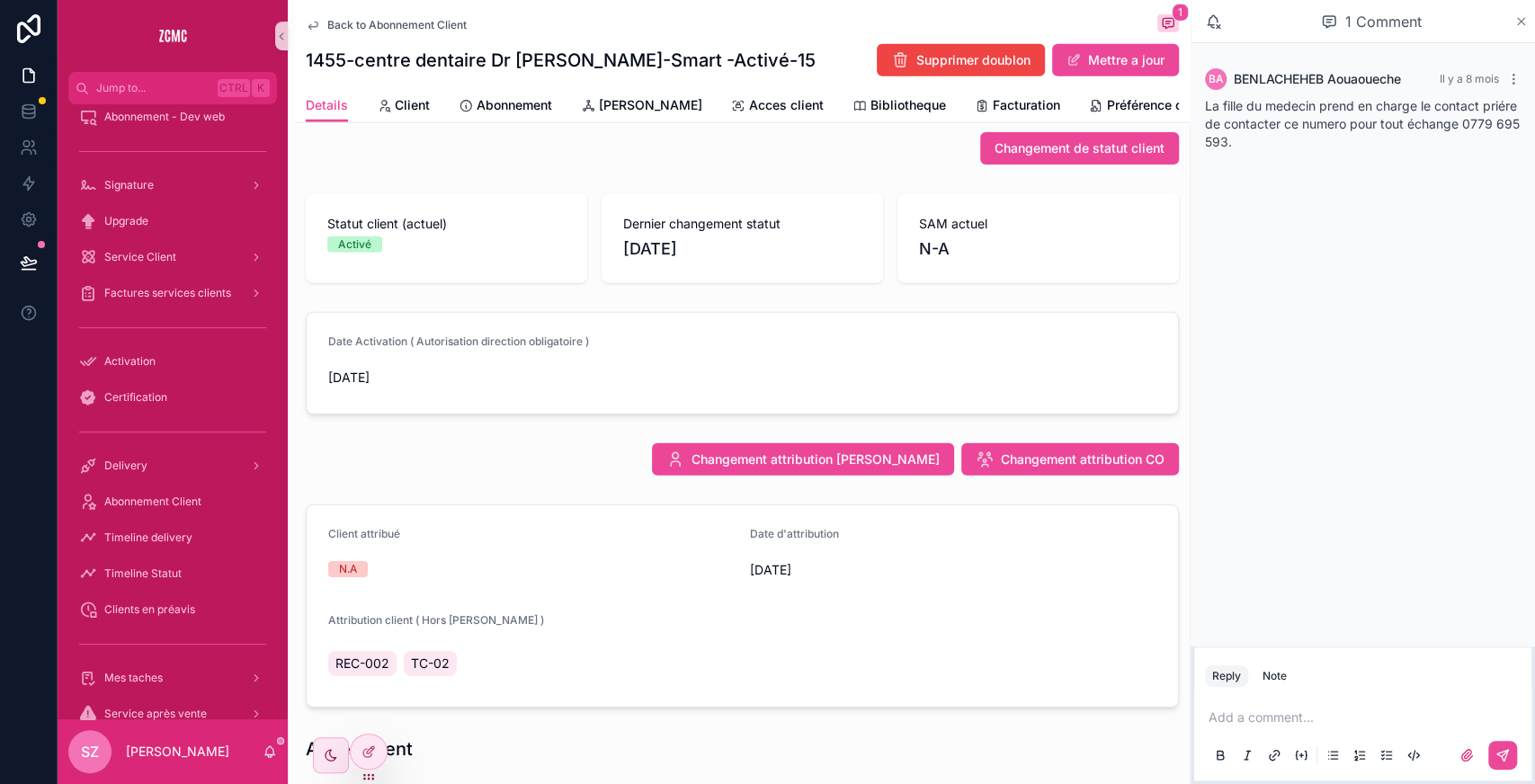
click at [1527, 24] on icon "scrollable content" at bounding box center [1521, 22] width 14 height 15
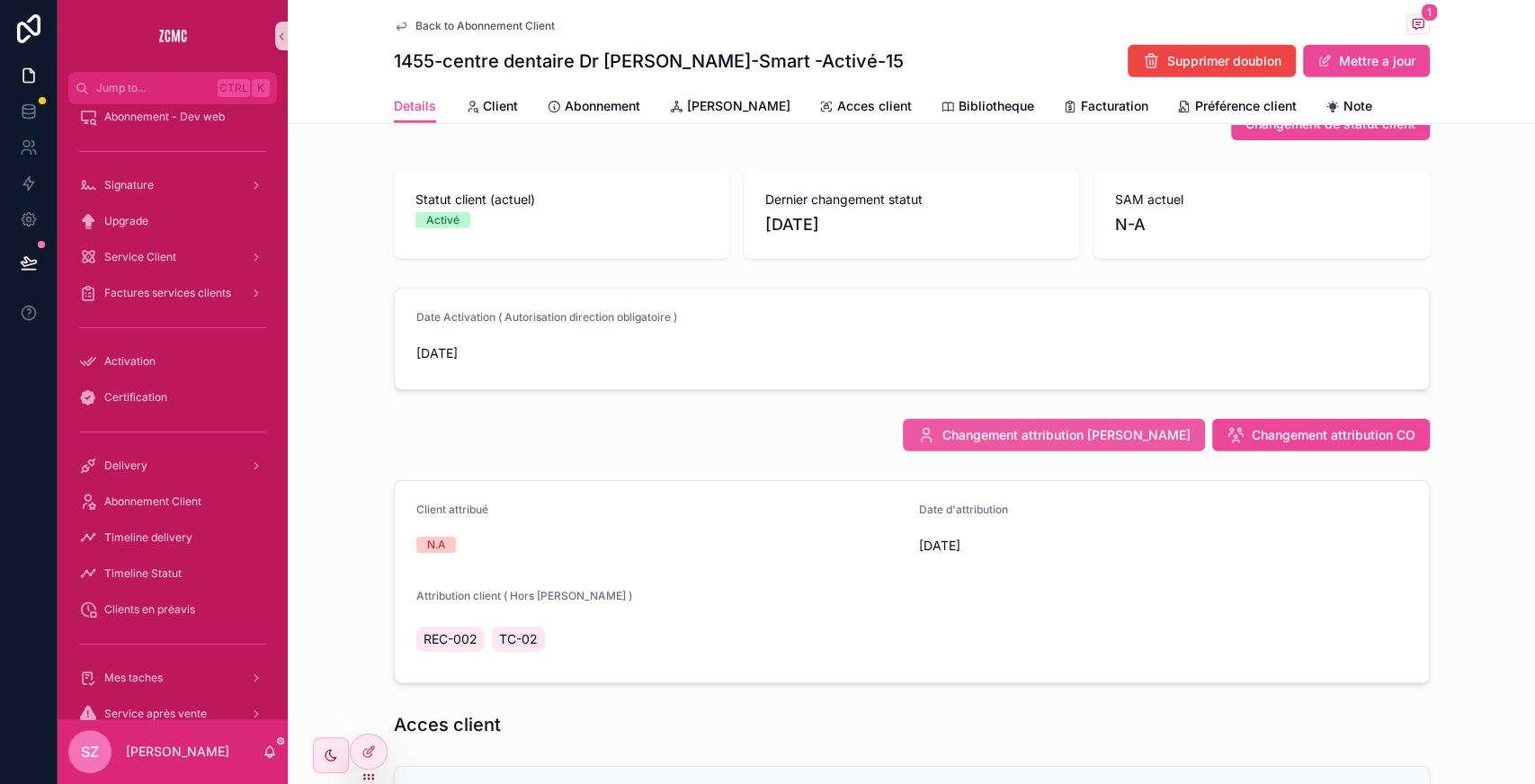
click at [1108, 435] on span "Changement attribution SAM" at bounding box center [1067, 435] width 248 height 18
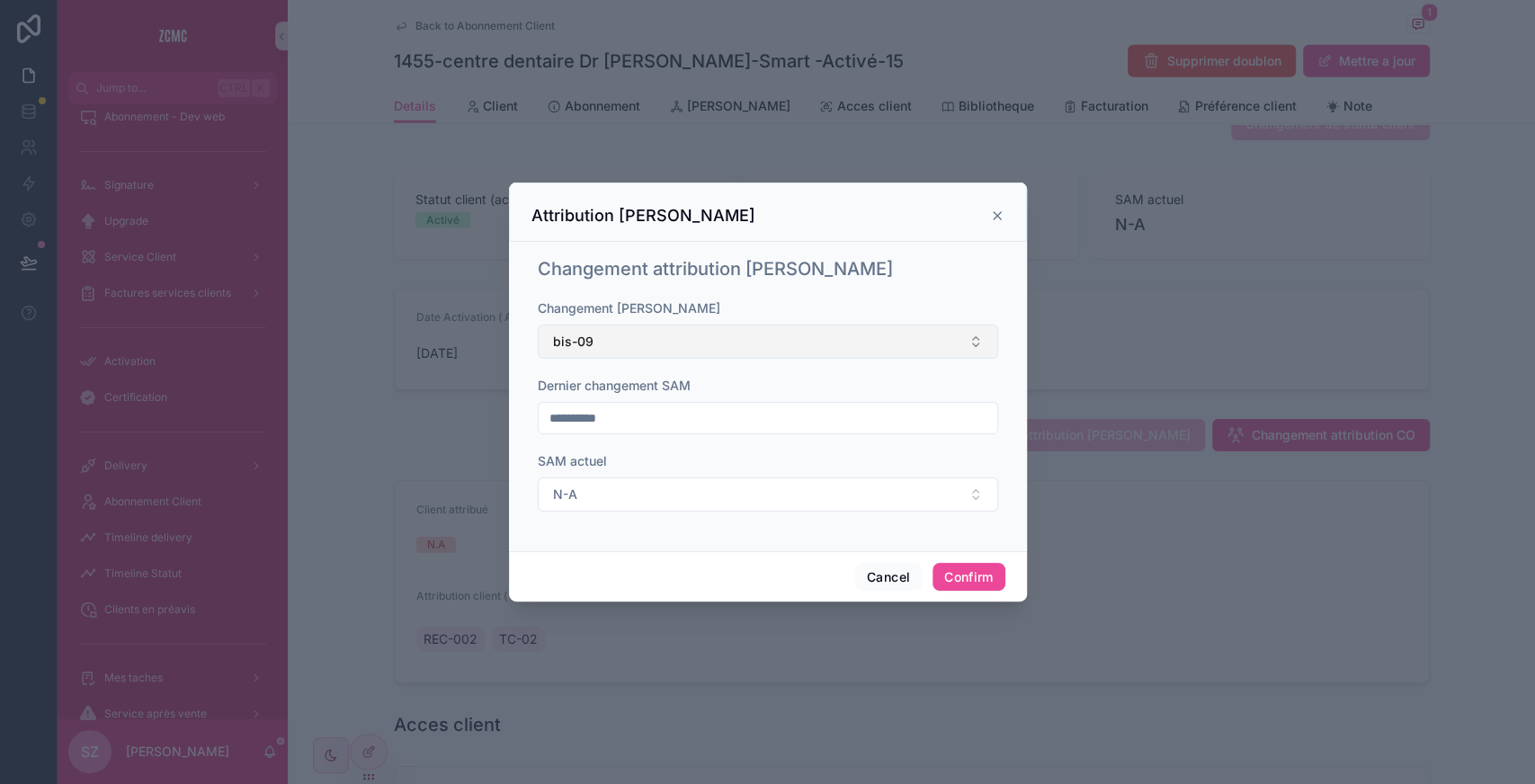
click at [604, 328] on button "bis-09" at bounding box center [768, 341] width 460 height 34
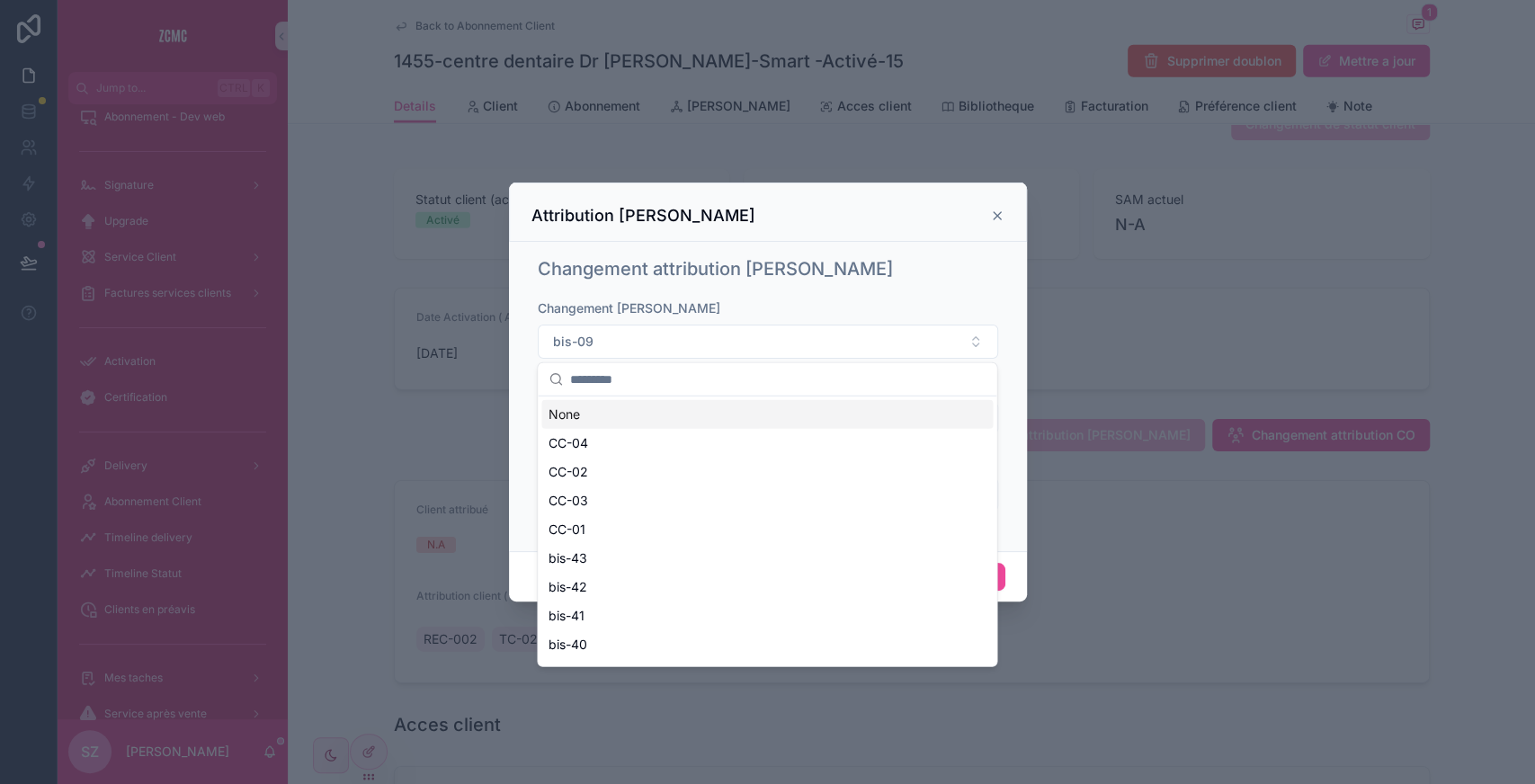
click at [611, 382] on input "text" at bounding box center [778, 379] width 415 height 32
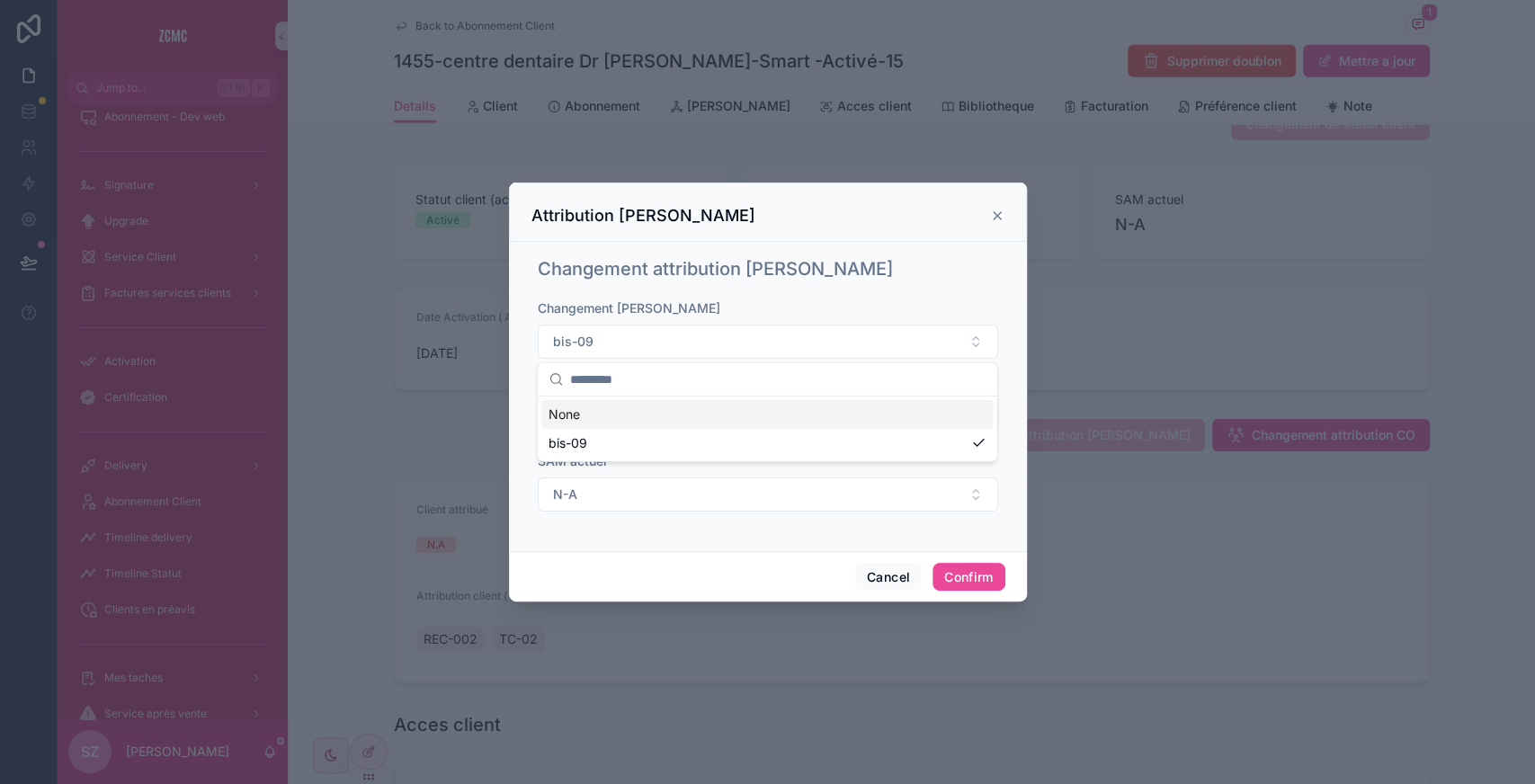
click at [677, 280] on h1 "Changement attribution SAM" at bounding box center [715, 270] width 355 height 26
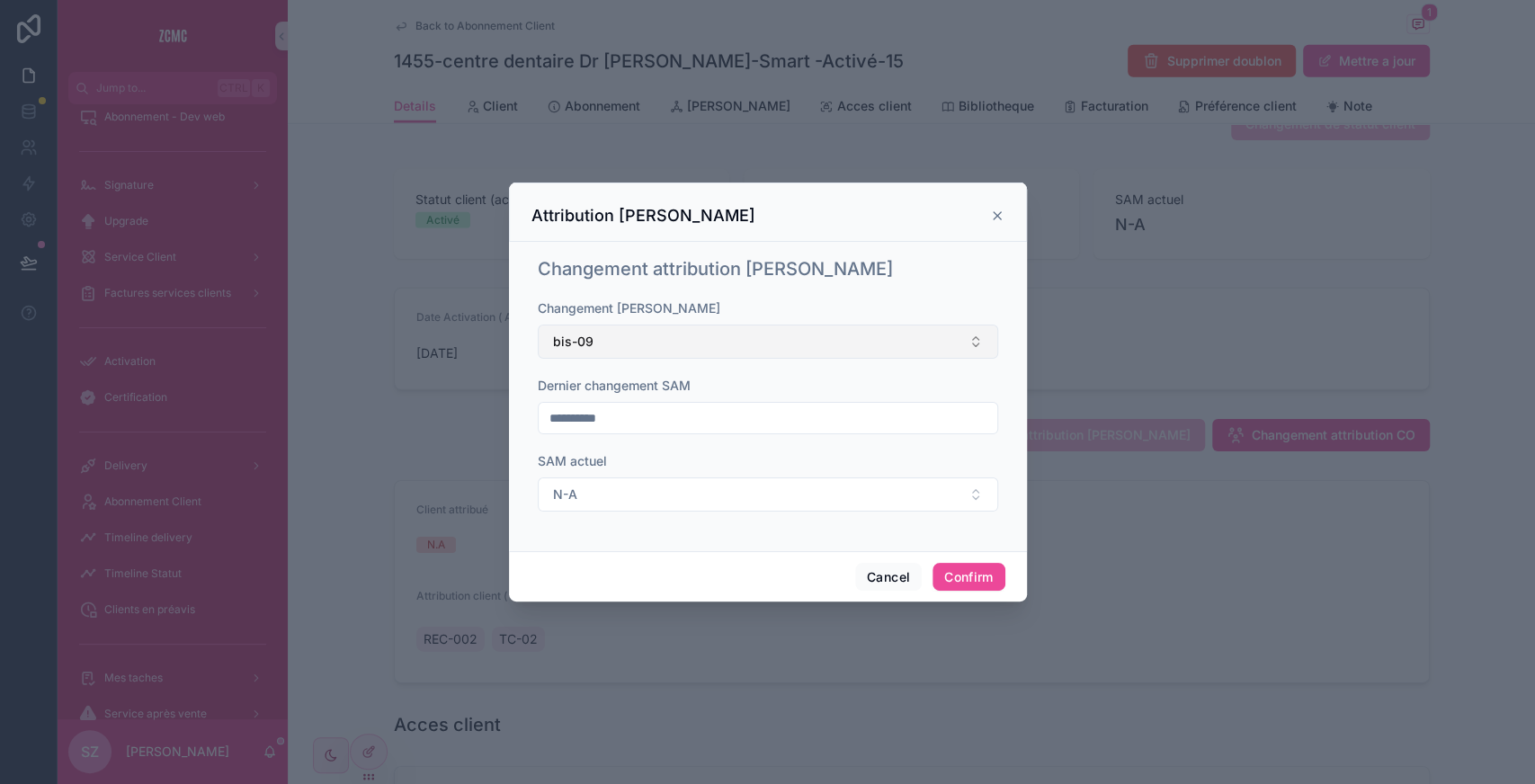
click at [634, 351] on button "bis-09" at bounding box center [768, 341] width 460 height 34
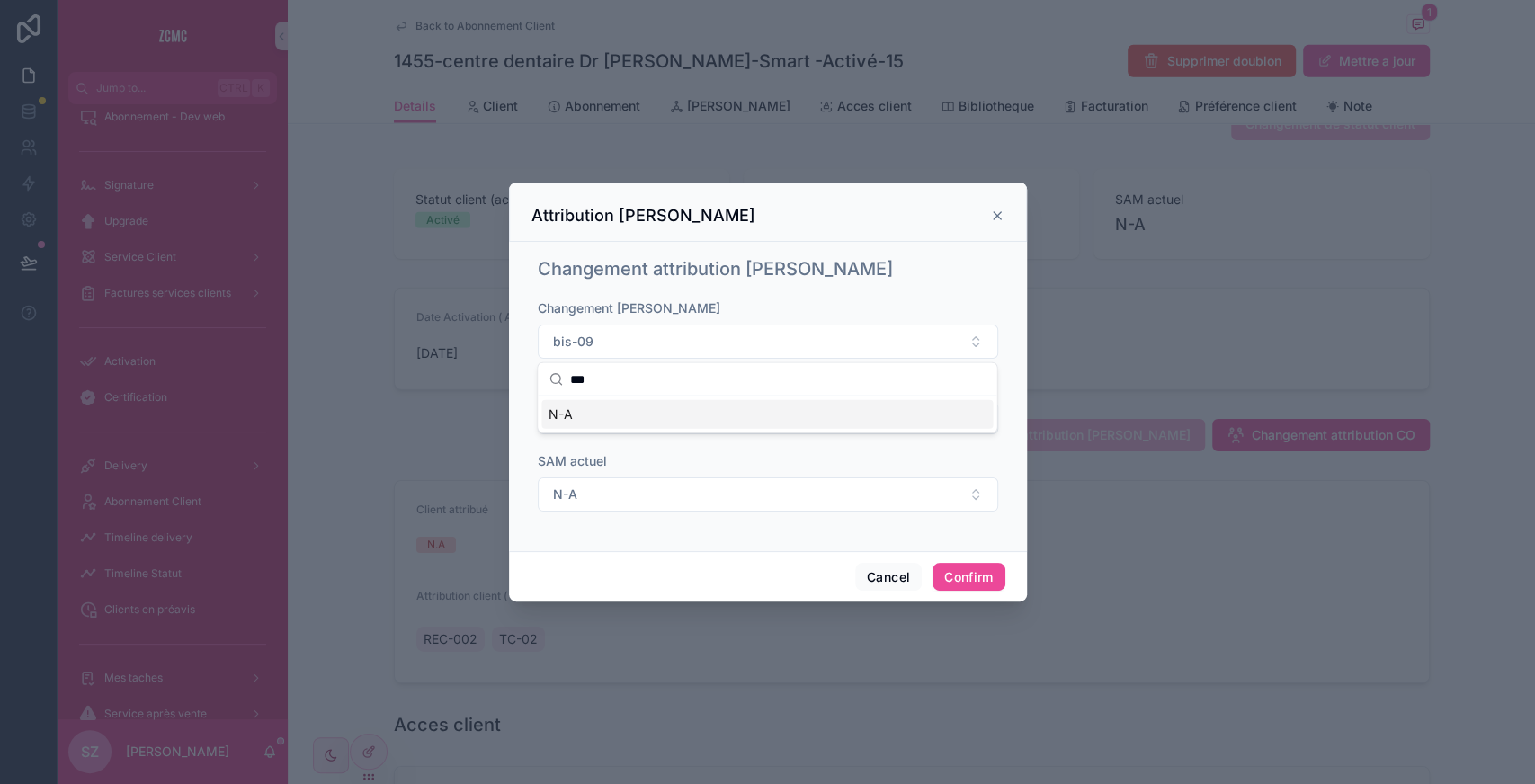
type input "***"
click at [586, 427] on div "N-A" at bounding box center [767, 414] width 452 height 29
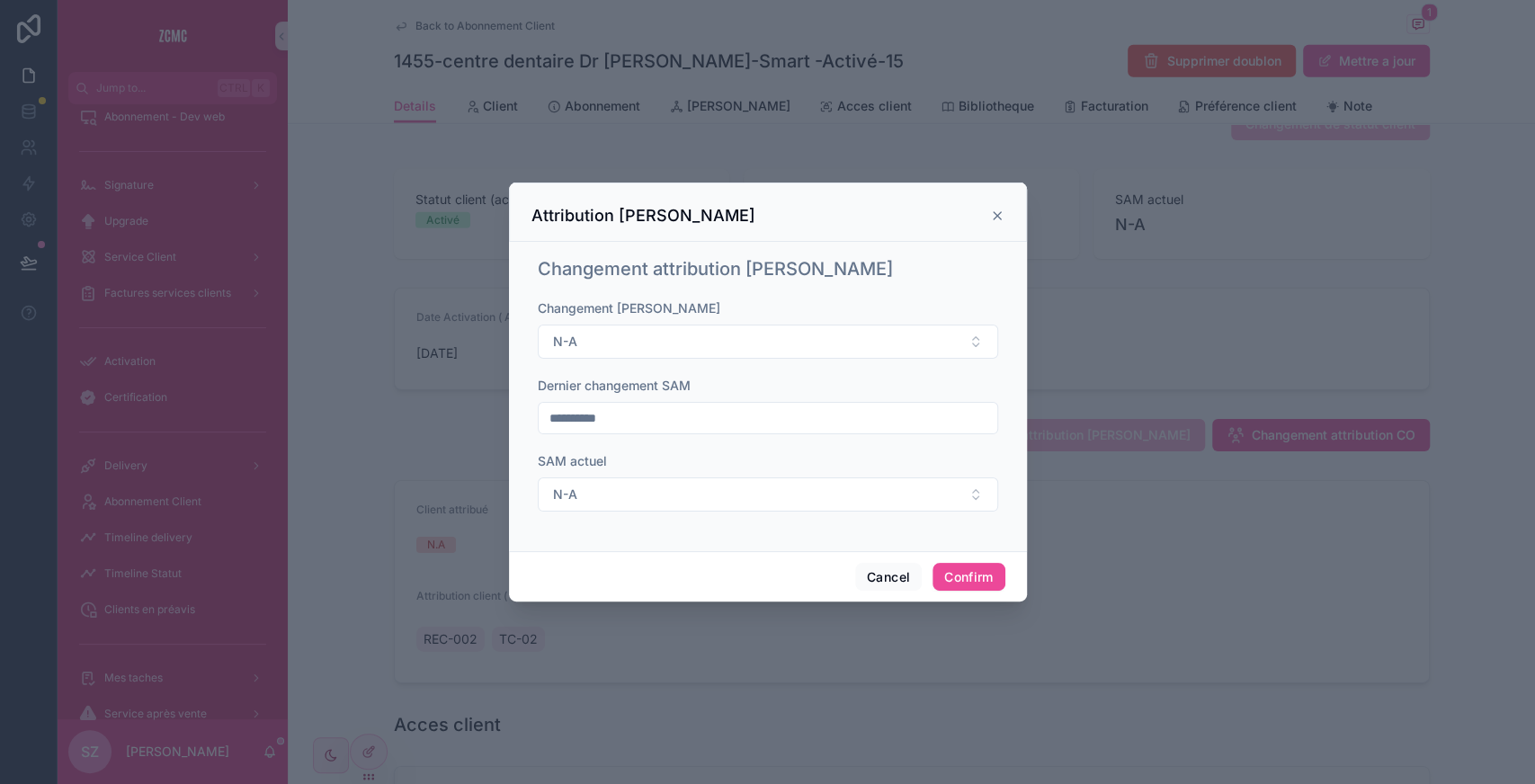
click at [604, 421] on input "**********" at bounding box center [768, 418] width 459 height 26
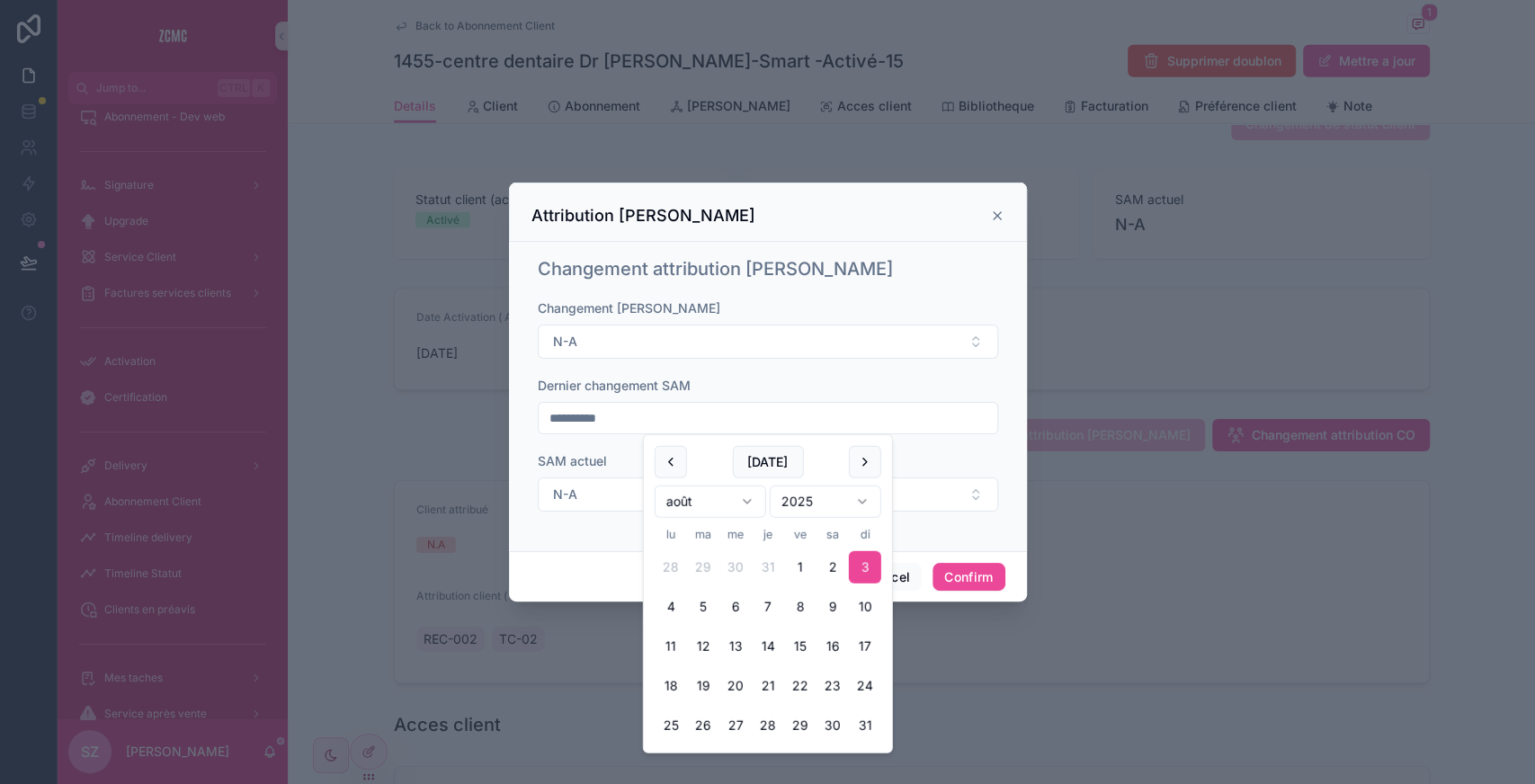
click at [604, 421] on input "**********" at bounding box center [768, 418] width 459 height 26
click at [771, 451] on button "Today" at bounding box center [768, 461] width 71 height 32
type input "**********"
click at [606, 494] on button "N-A" at bounding box center [768, 494] width 460 height 34
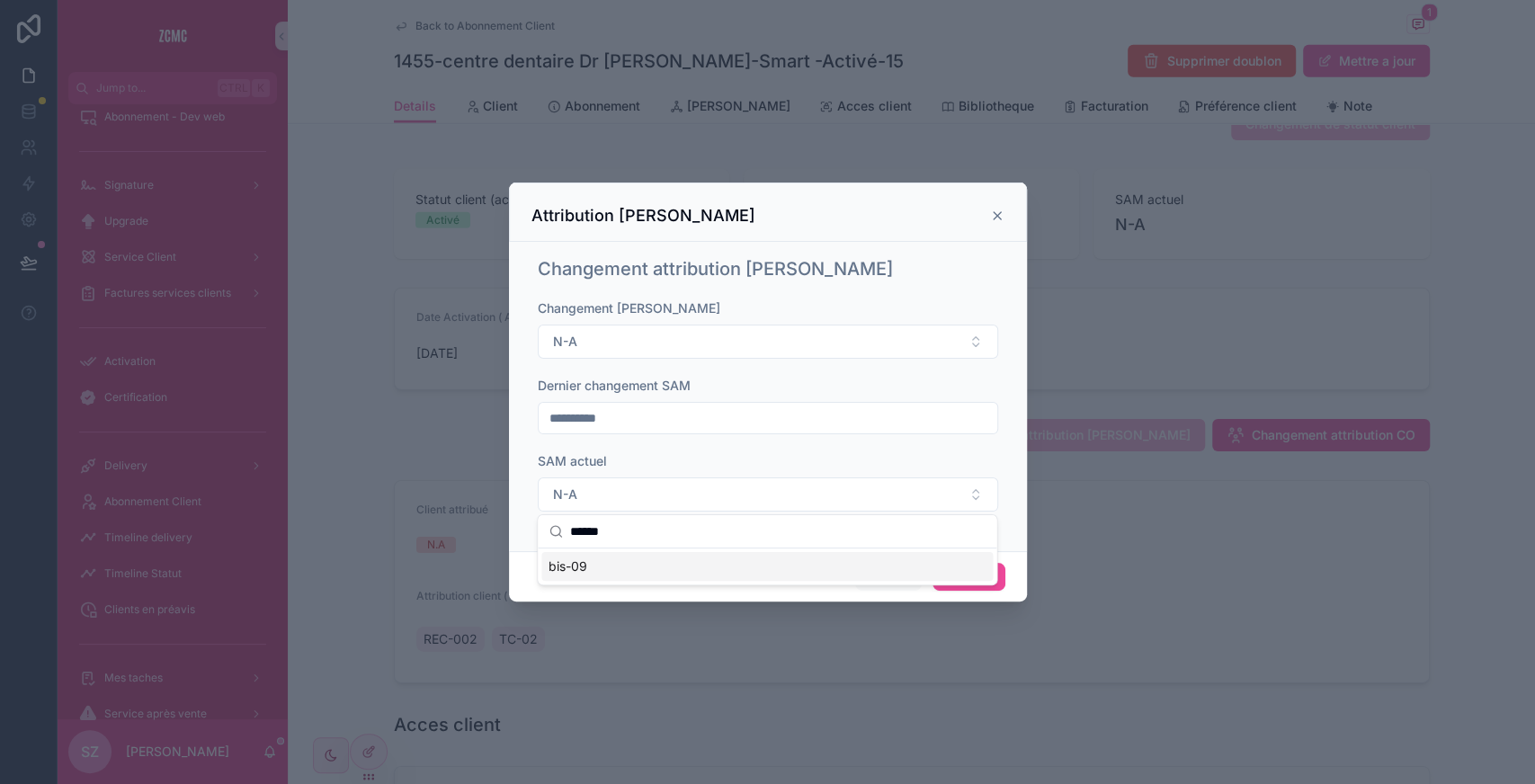
type input "******"
click at [620, 558] on div "bis-09" at bounding box center [767, 566] width 452 height 29
click at [977, 584] on button "Confirm" at bounding box center [968, 576] width 72 height 29
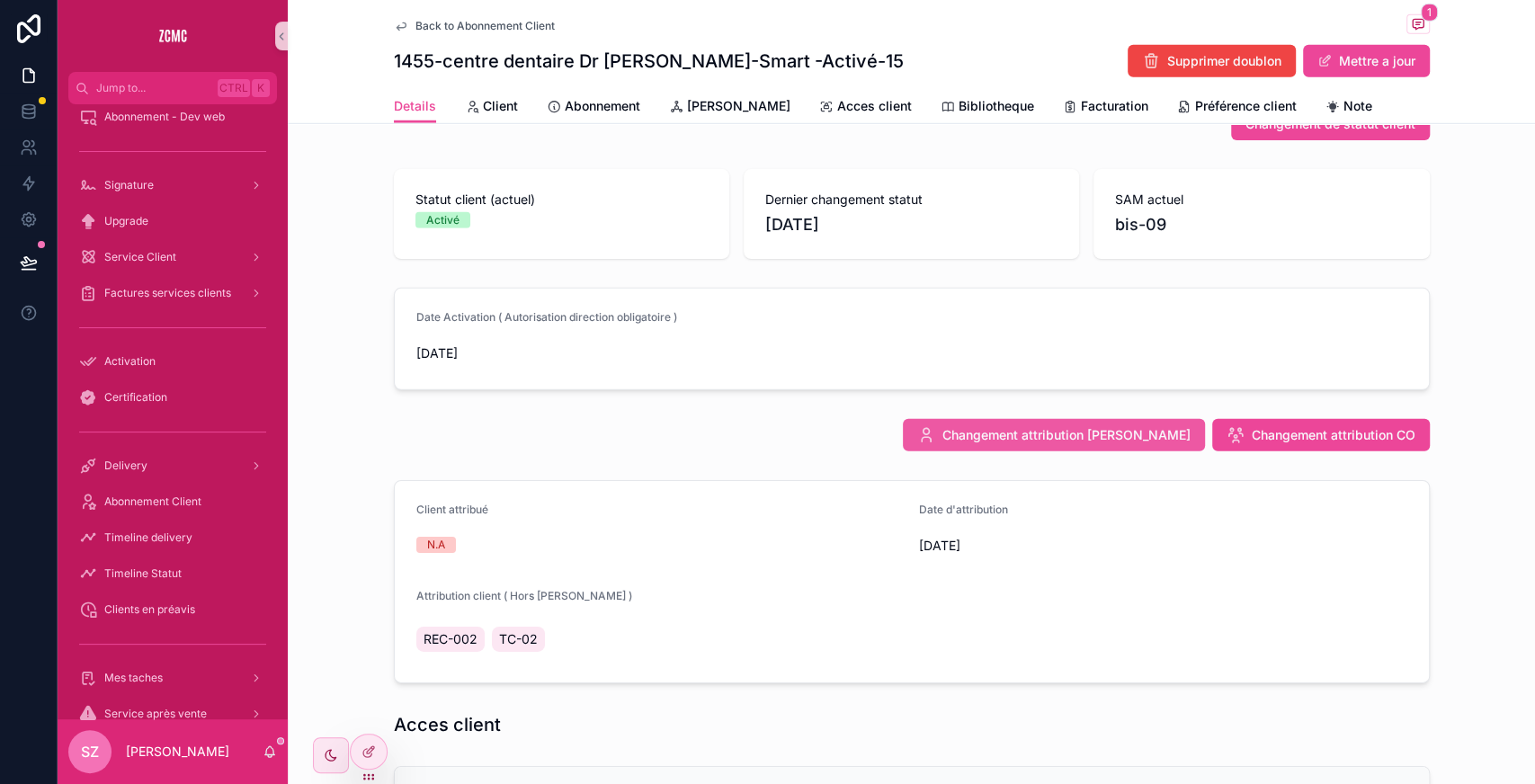
click at [1151, 435] on span "Changement attribution SAM" at bounding box center [1067, 435] width 248 height 18
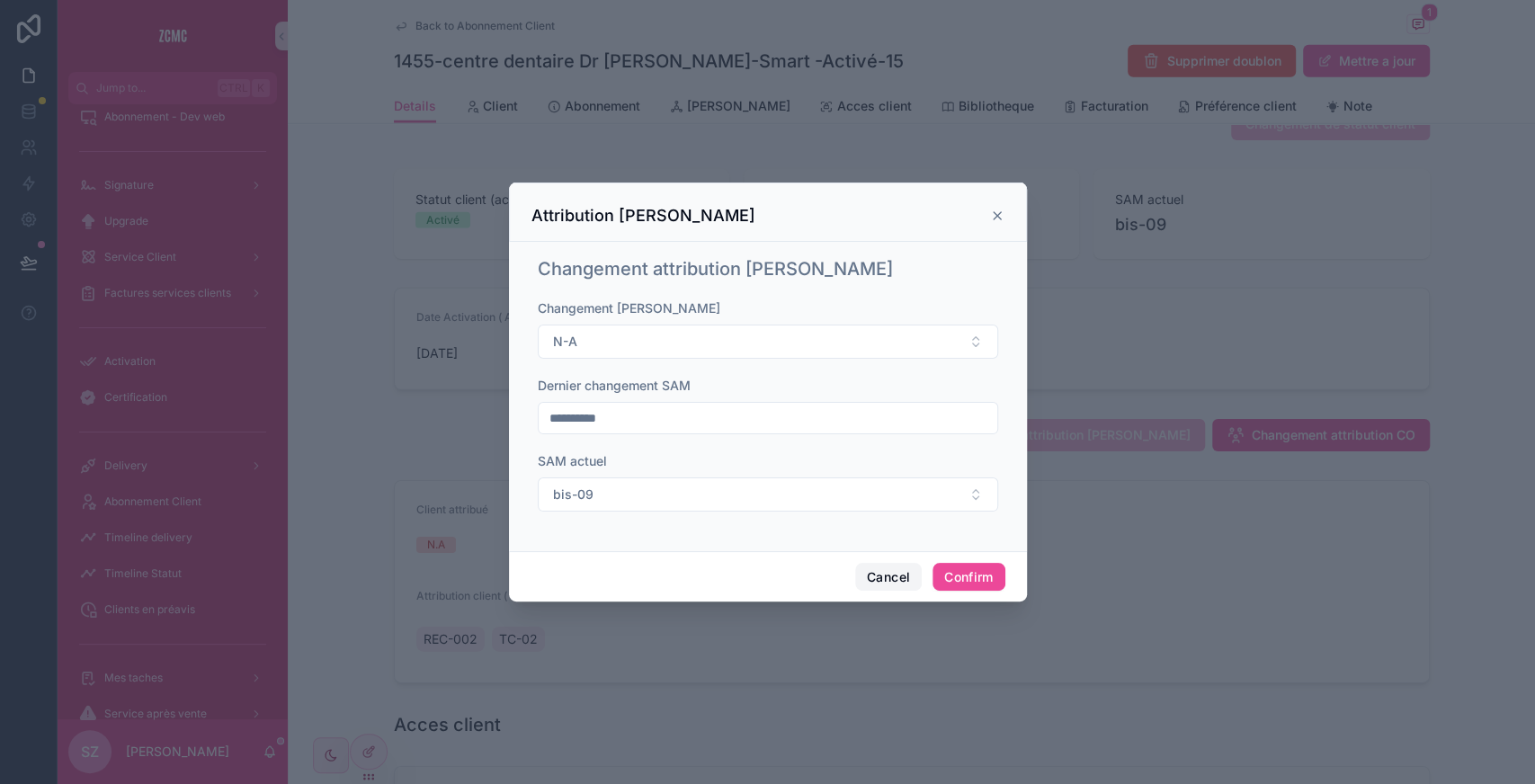
click at [877, 577] on button "Cancel" at bounding box center [889, 576] width 67 height 29
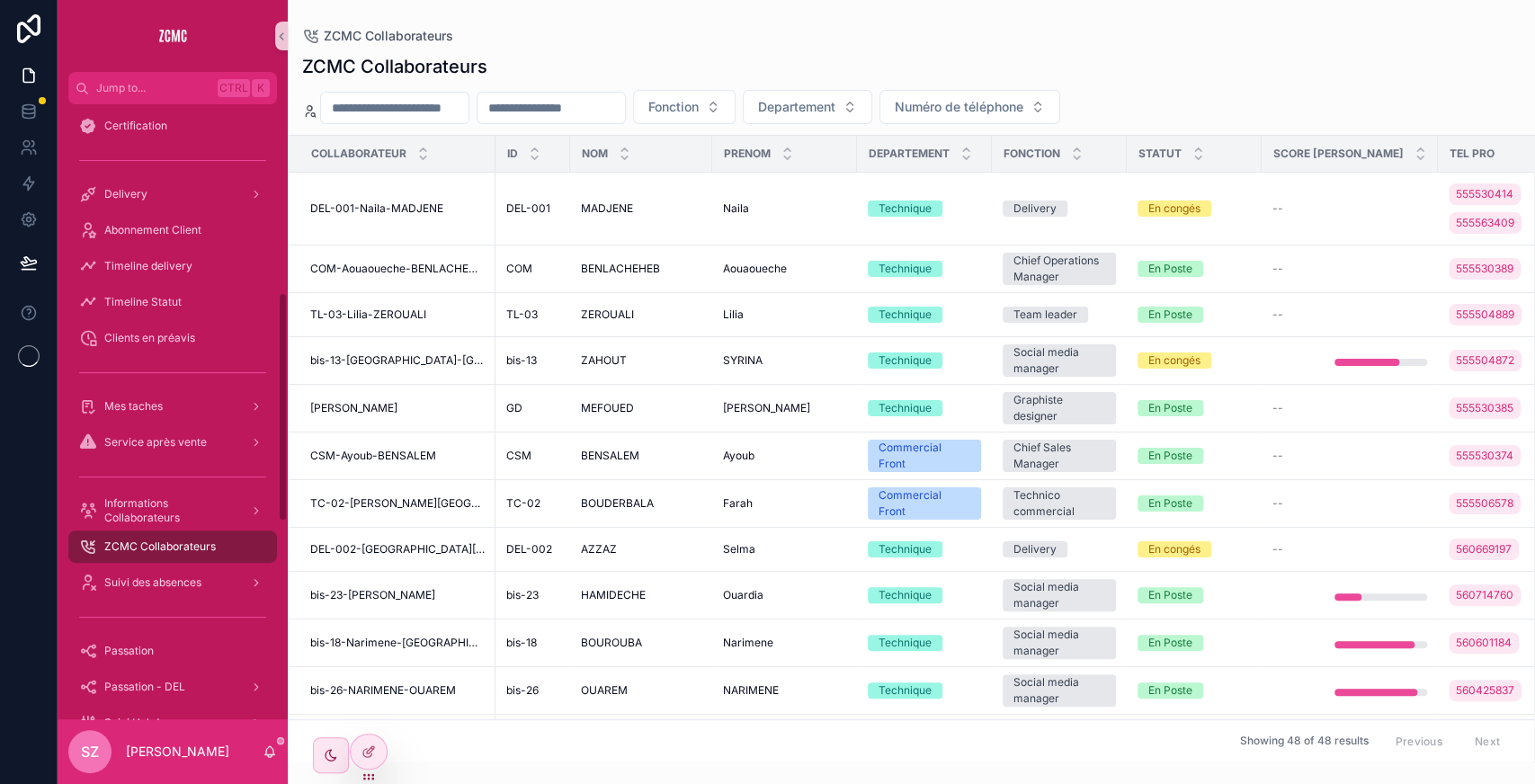
scroll to position [504, 0]
click at [550, 104] on input "scrollable content" at bounding box center [551, 108] width 148 height 26
type input "***"
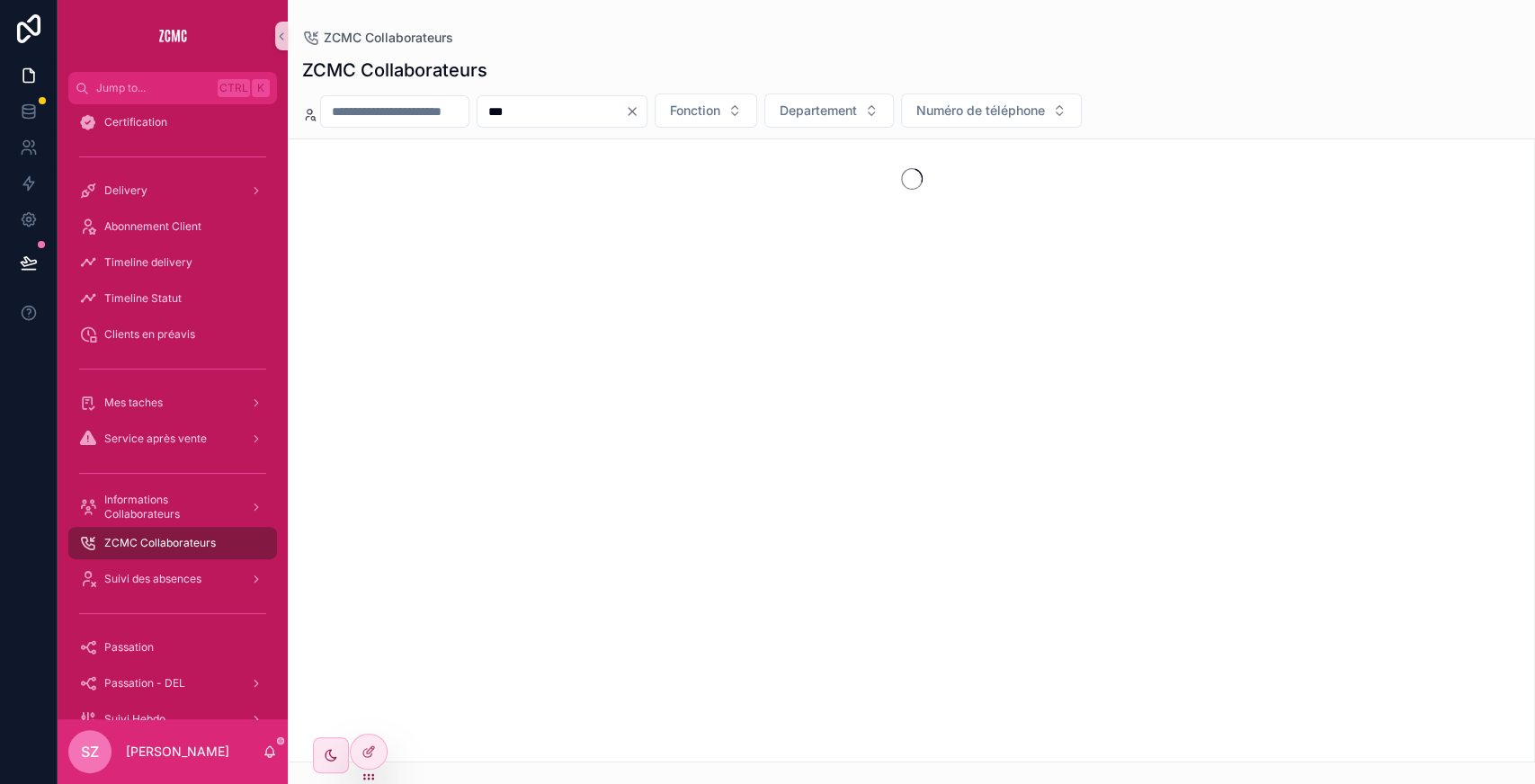
type input "***"
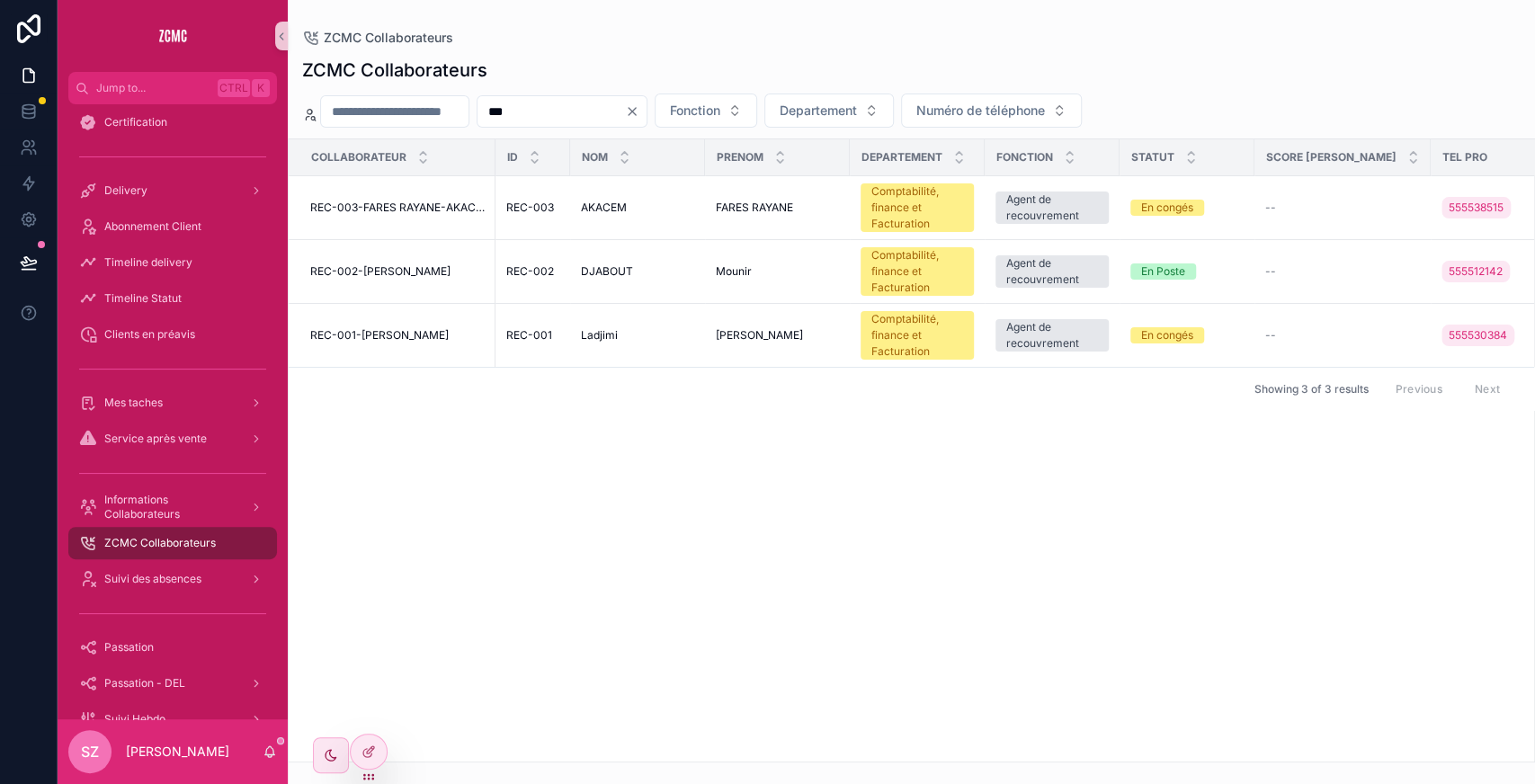
drag, startPoint x: 581, startPoint y: 125, endPoint x: 571, endPoint y: 119, distance: 11.7
click at [571, 119] on div "***" at bounding box center [562, 111] width 171 height 32
click at [571, 119] on input "***" at bounding box center [551, 112] width 148 height 26
